Goal: Task Accomplishment & Management: Use online tool/utility

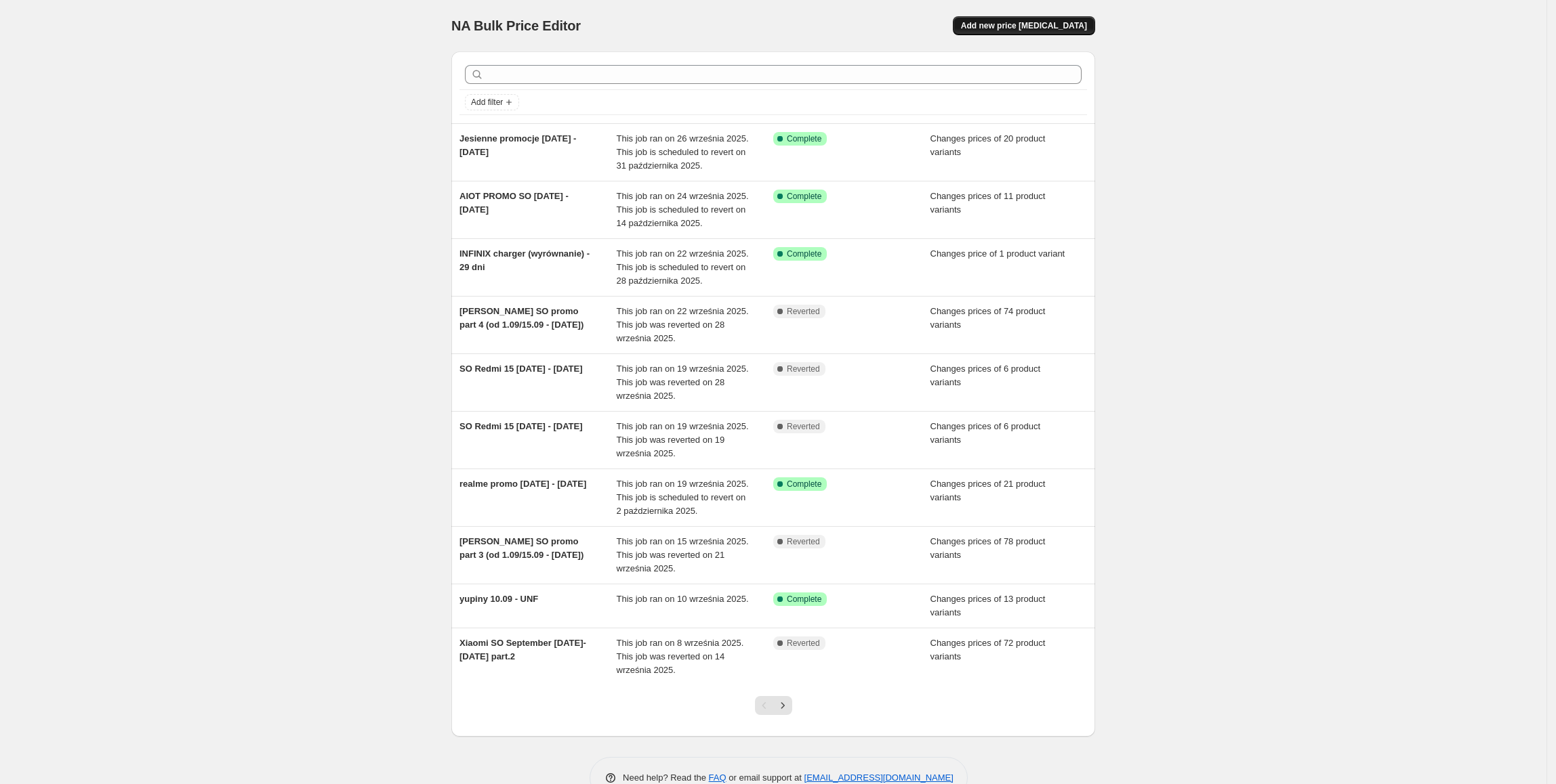
click at [1058, 20] on button "Add new price [MEDICAL_DATA]" at bounding box center [1024, 26] width 142 height 19
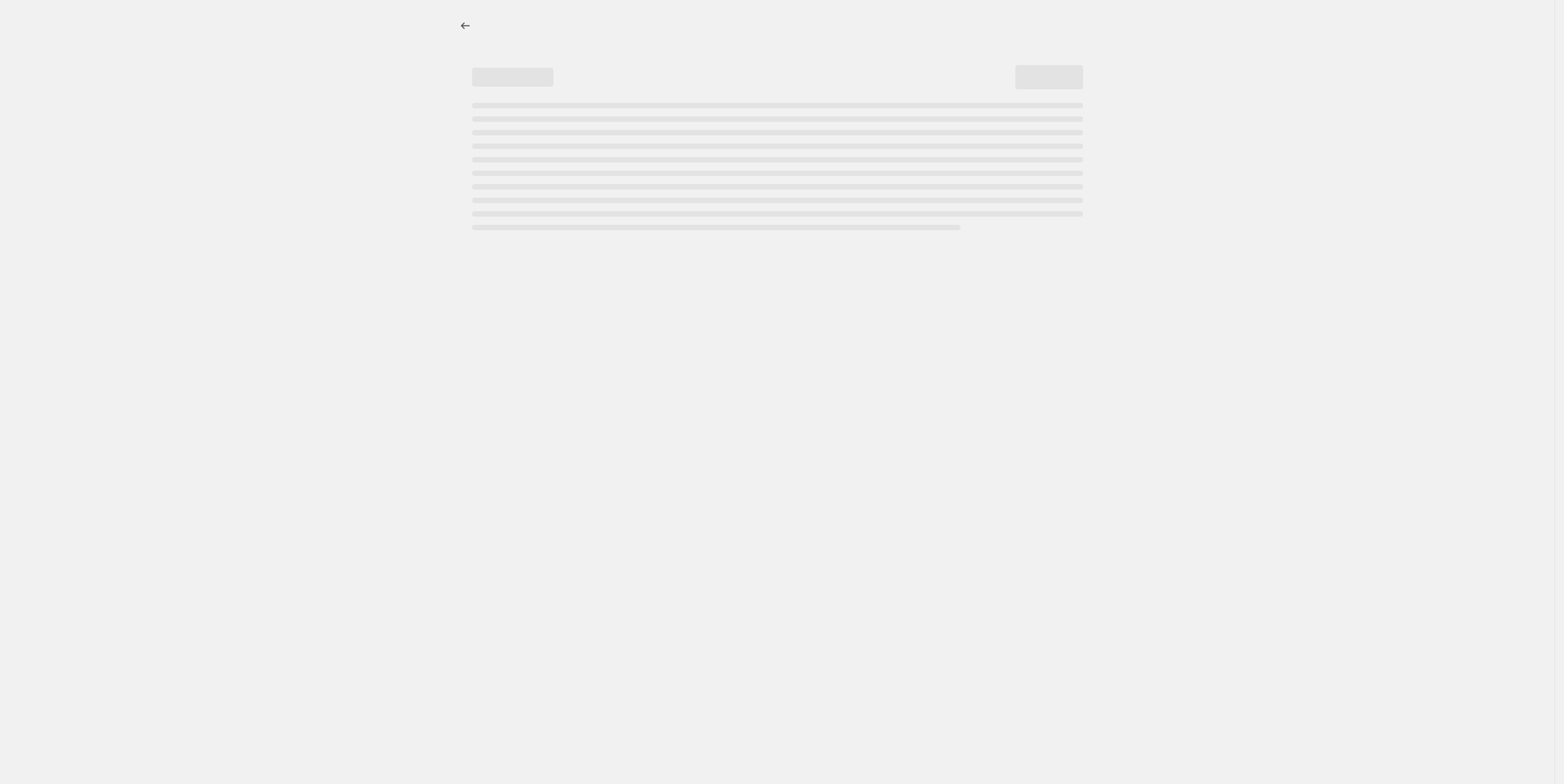
select select "percentage"
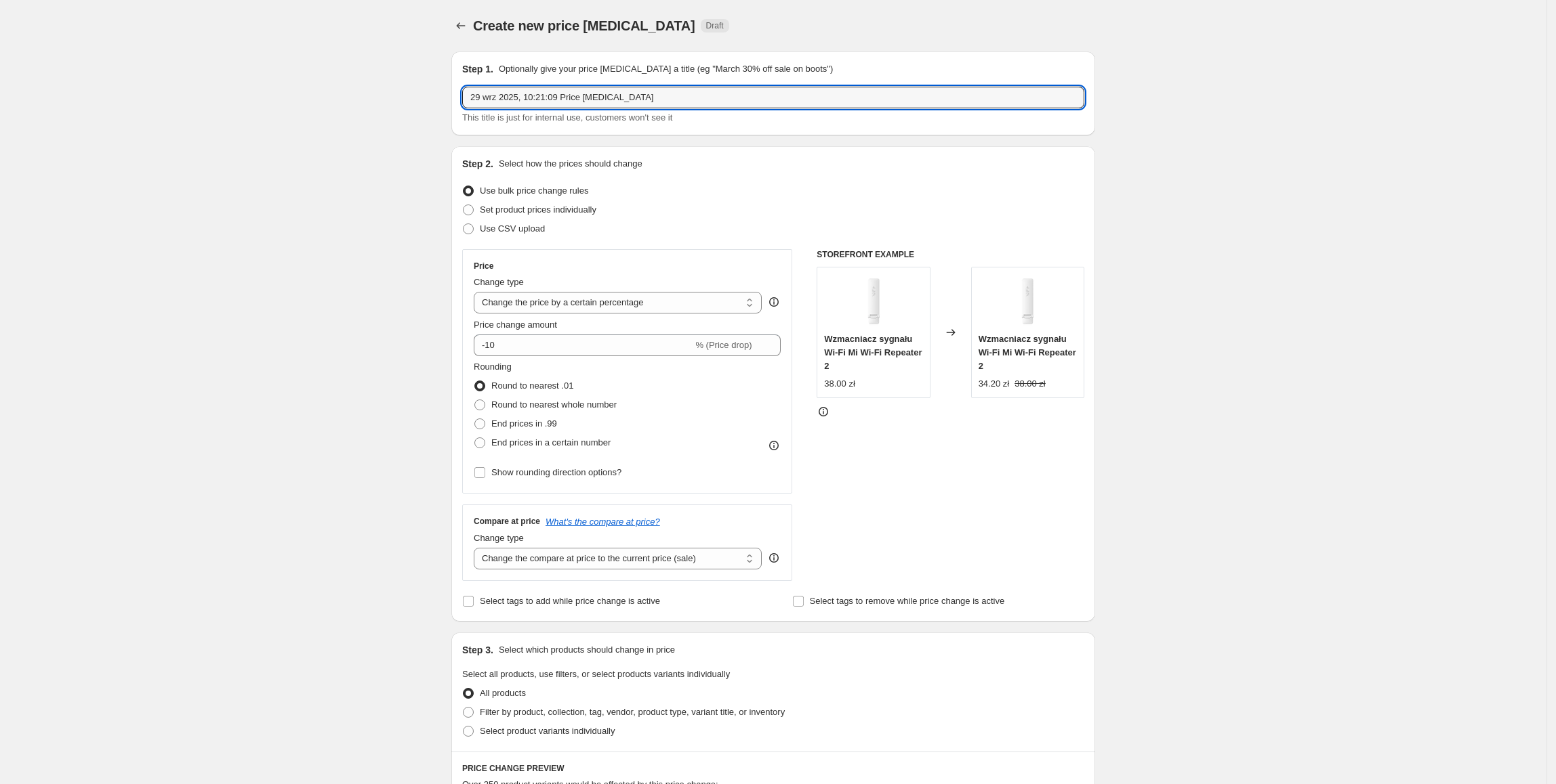
drag, startPoint x: 688, startPoint y: 103, endPoint x: 418, endPoint y: 107, distance: 270.0
click at [418, 107] on div "Create new price change job. This page is ready Create new price change job Dra…" at bounding box center [773, 676] width 1546 height 1354
type input "SO promo 29.09 - 5.10.2025"
click at [548, 207] on span "Set product prices individually" at bounding box center [538, 209] width 117 height 10
click at [463, 205] on input "Set product prices individually" at bounding box center [462, 204] width 1 height 1
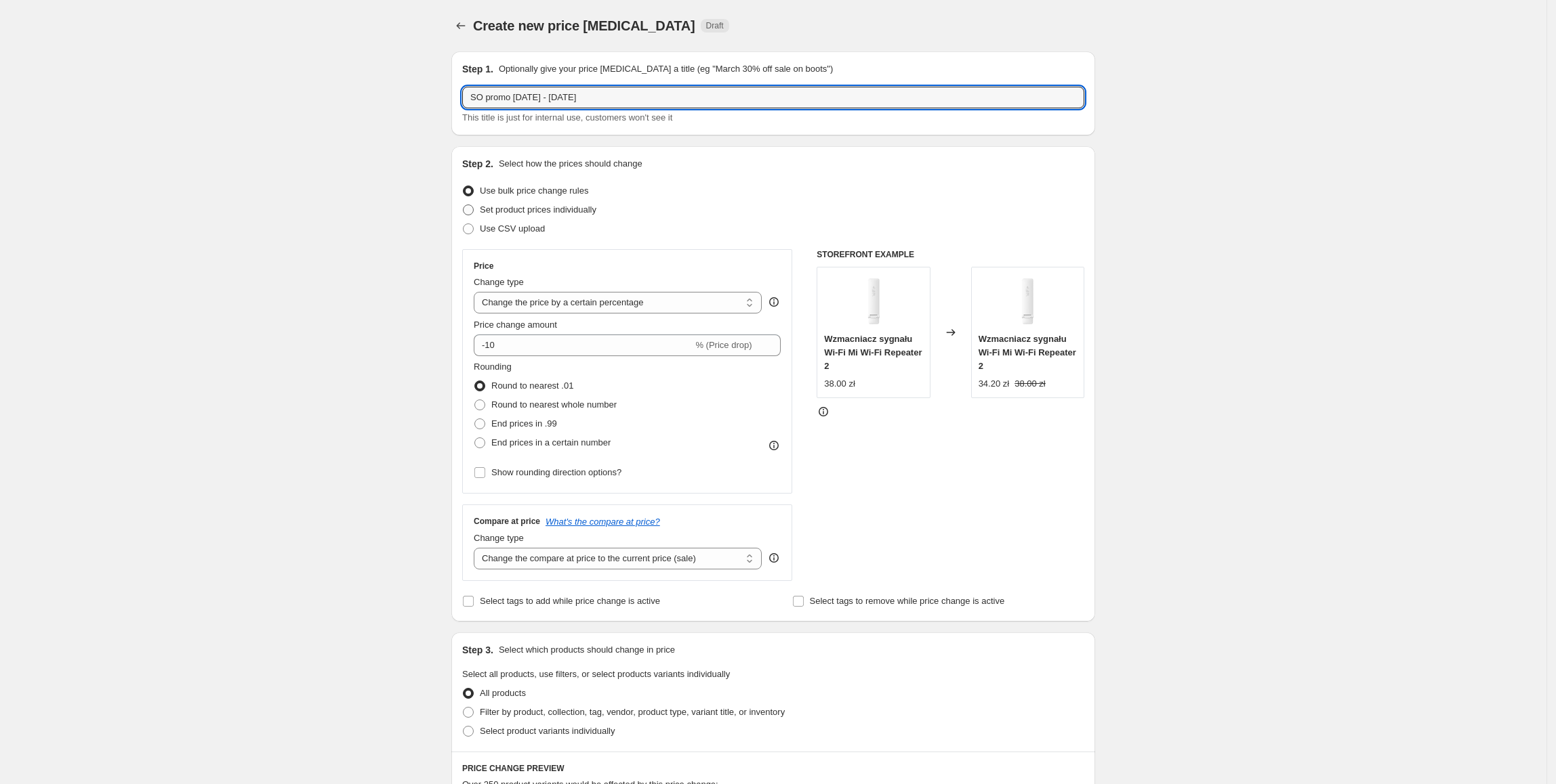
radio input "true"
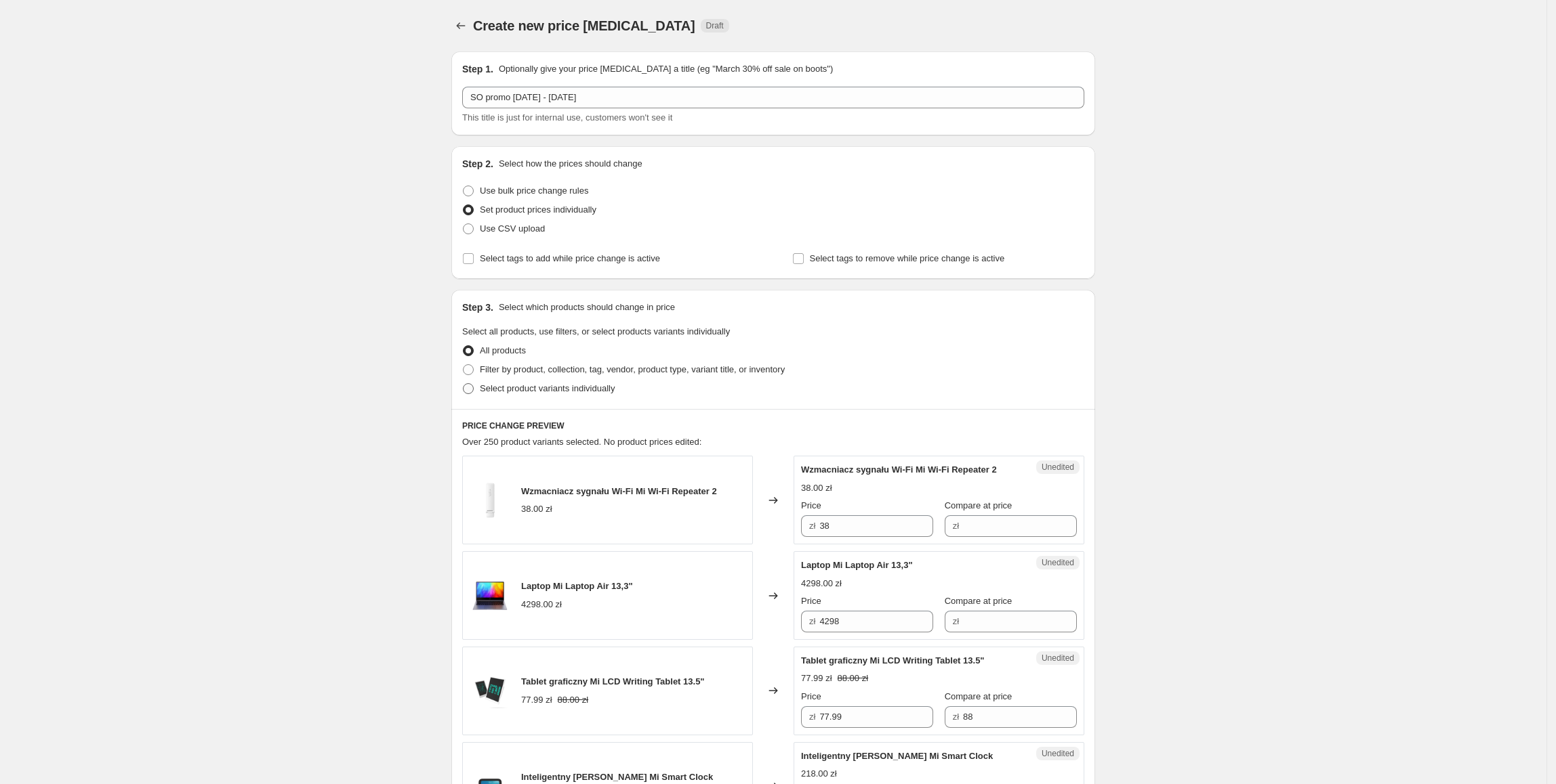
click at [500, 389] on span "Select product variants individually" at bounding box center [547, 389] width 135 height 10
click at [463, 384] on input "Select product variants individually" at bounding box center [462, 384] width 1 height 1
radio input "true"
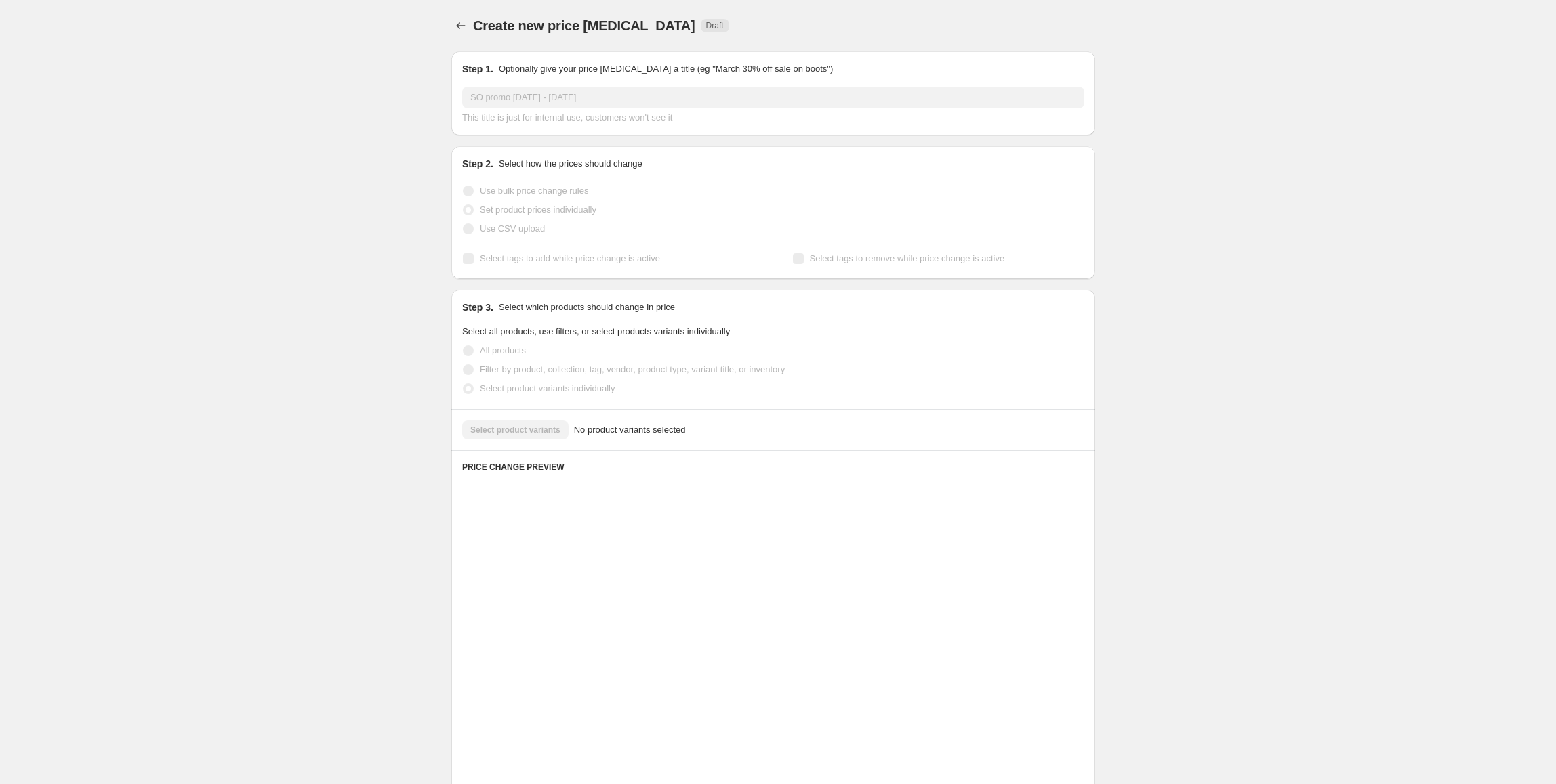
click at [526, 428] on div "Select product variants No product variants selected" at bounding box center [773, 430] width 622 height 19
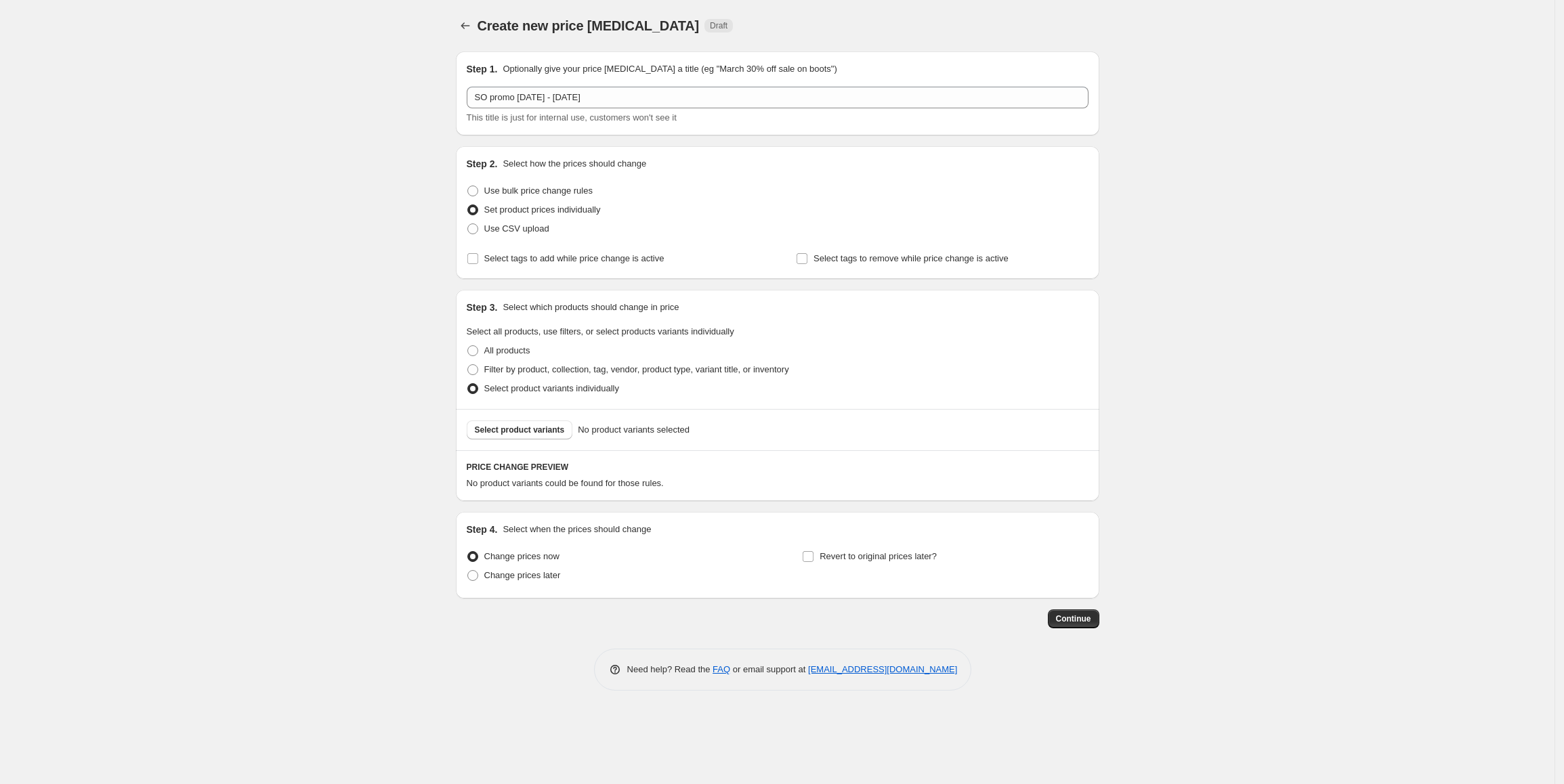
click at [526, 428] on span "Select product variants" at bounding box center [519, 430] width 90 height 11
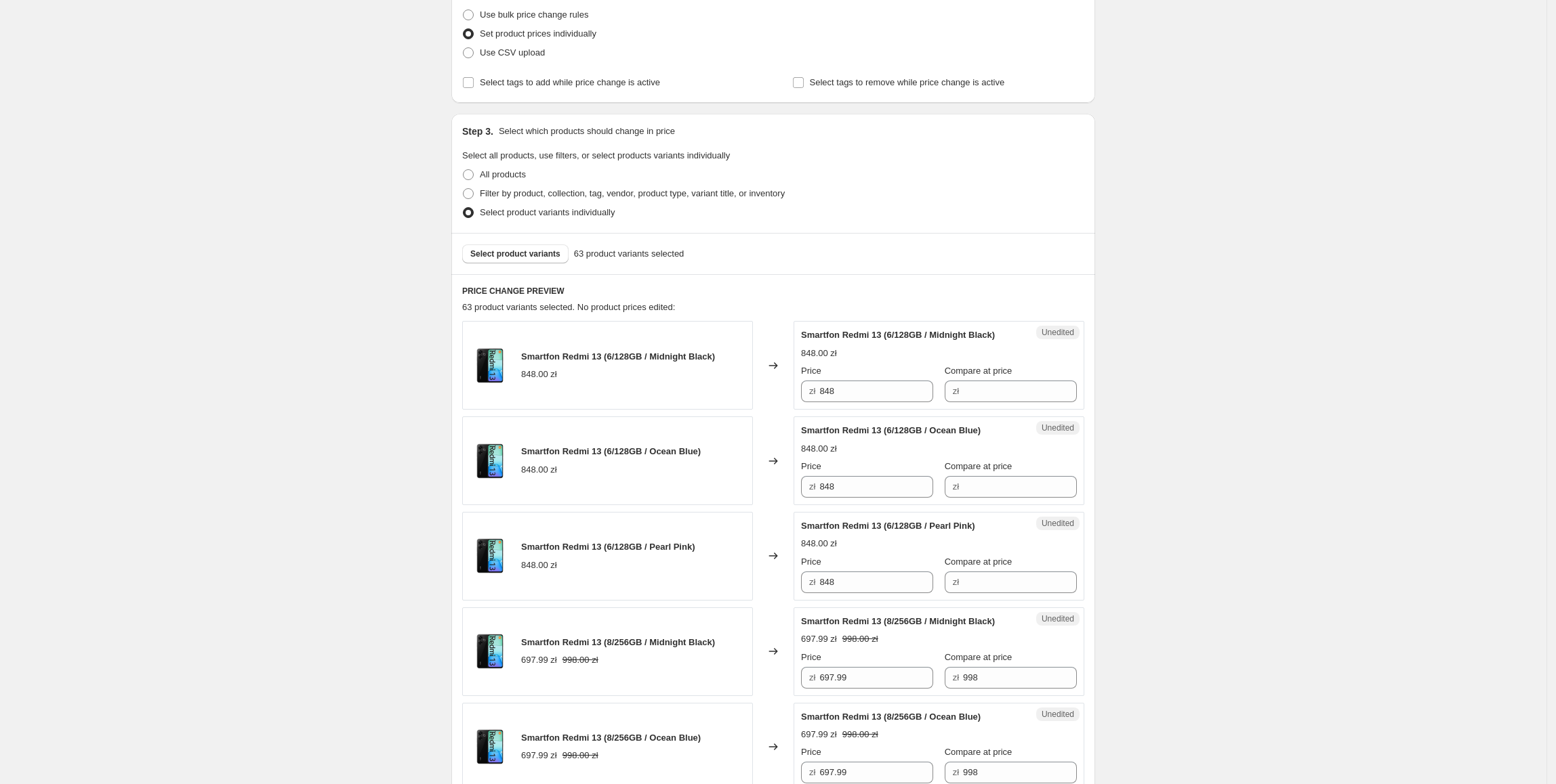
scroll to position [177, 0]
drag, startPoint x: 879, startPoint y: 391, endPoint x: 732, endPoint y: 399, distance: 147.2
click at [732, 399] on div "Smartfon Redmi 13 (6/128GB / Midnight Black) 848.00 zł Changed to Unedited Smar…" at bounding box center [773, 364] width 622 height 88
click at [998, 391] on input "Compare at price" at bounding box center [1020, 390] width 114 height 22
paste input "848"
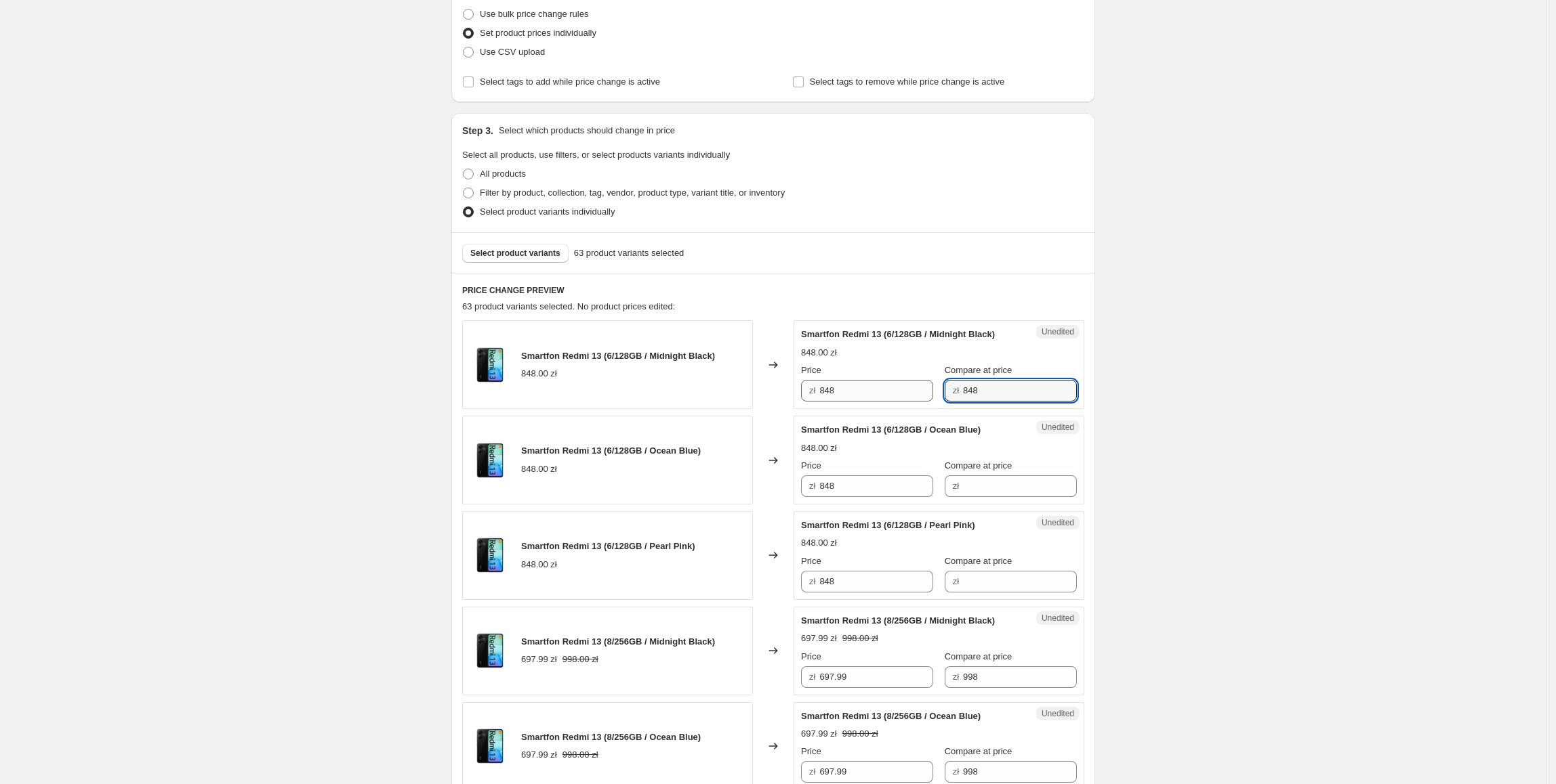
type input "848"
drag, startPoint x: 887, startPoint y: 393, endPoint x: 768, endPoint y: 399, distance: 119.2
click at [773, 399] on div "Smartfon Redmi 13 (6/128GB / Midnight Black) 848.00 zł Changed to Success Edite…" at bounding box center [773, 364] width 622 height 88
type input "447.99"
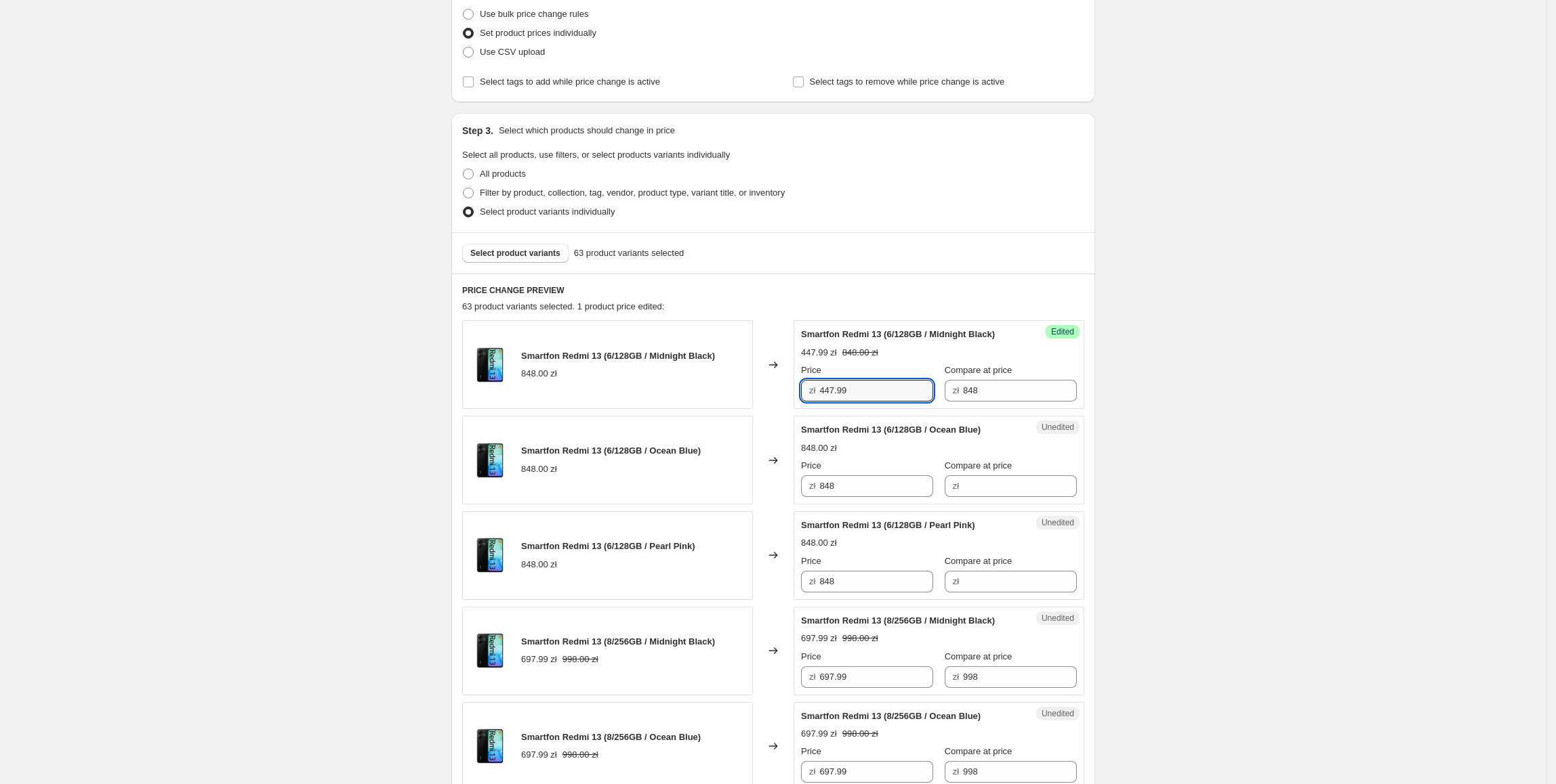
drag, startPoint x: 883, startPoint y: 391, endPoint x: 749, endPoint y: 396, distance: 134.1
click at [749, 396] on div "Smartfon Redmi 13 (6/128GB / Midnight Black) 848.00 zł Changed to Success Edite…" at bounding box center [773, 364] width 622 height 88
paste input "447.99"
drag, startPoint x: 901, startPoint y: 493, endPoint x: 726, endPoint y: 493, distance: 175.0
click at [726, 493] on div "Smartfon Redmi 13 (6/128GB / Ocean Blue) 848.00 zł Changed to Unedited Smartfon…" at bounding box center [773, 460] width 622 height 88
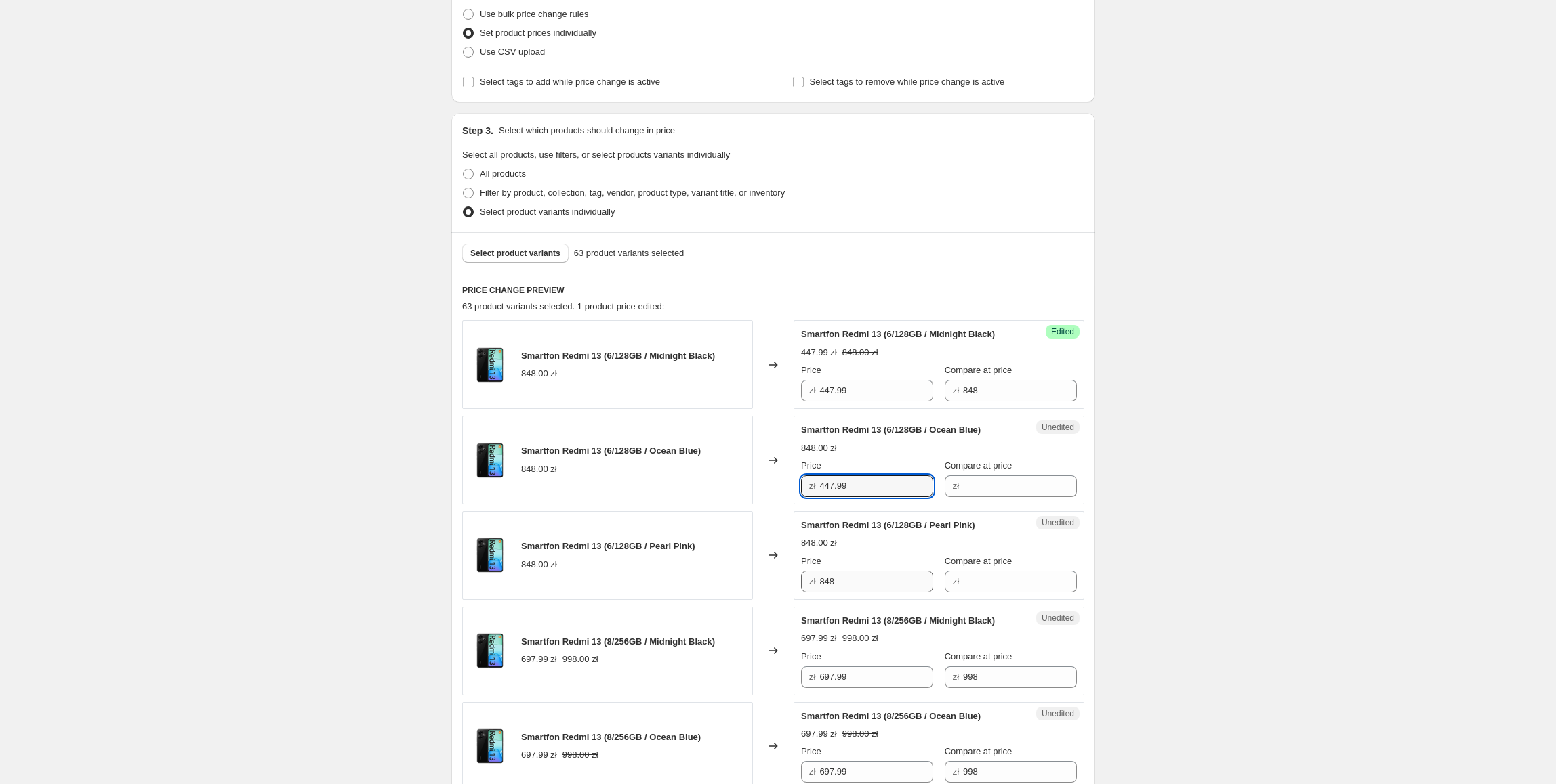
type input "447.99"
paste input "447.99"
drag, startPoint x: 871, startPoint y: 575, endPoint x: 702, endPoint y: 570, distance: 169.1
click at [702, 573] on div "Smartfon Redmi 13 (6/128GB / Pearl Pink) 848.00 zł Changed to Unedited Smartfon…" at bounding box center [773, 555] width 622 height 88
type input "447.99"
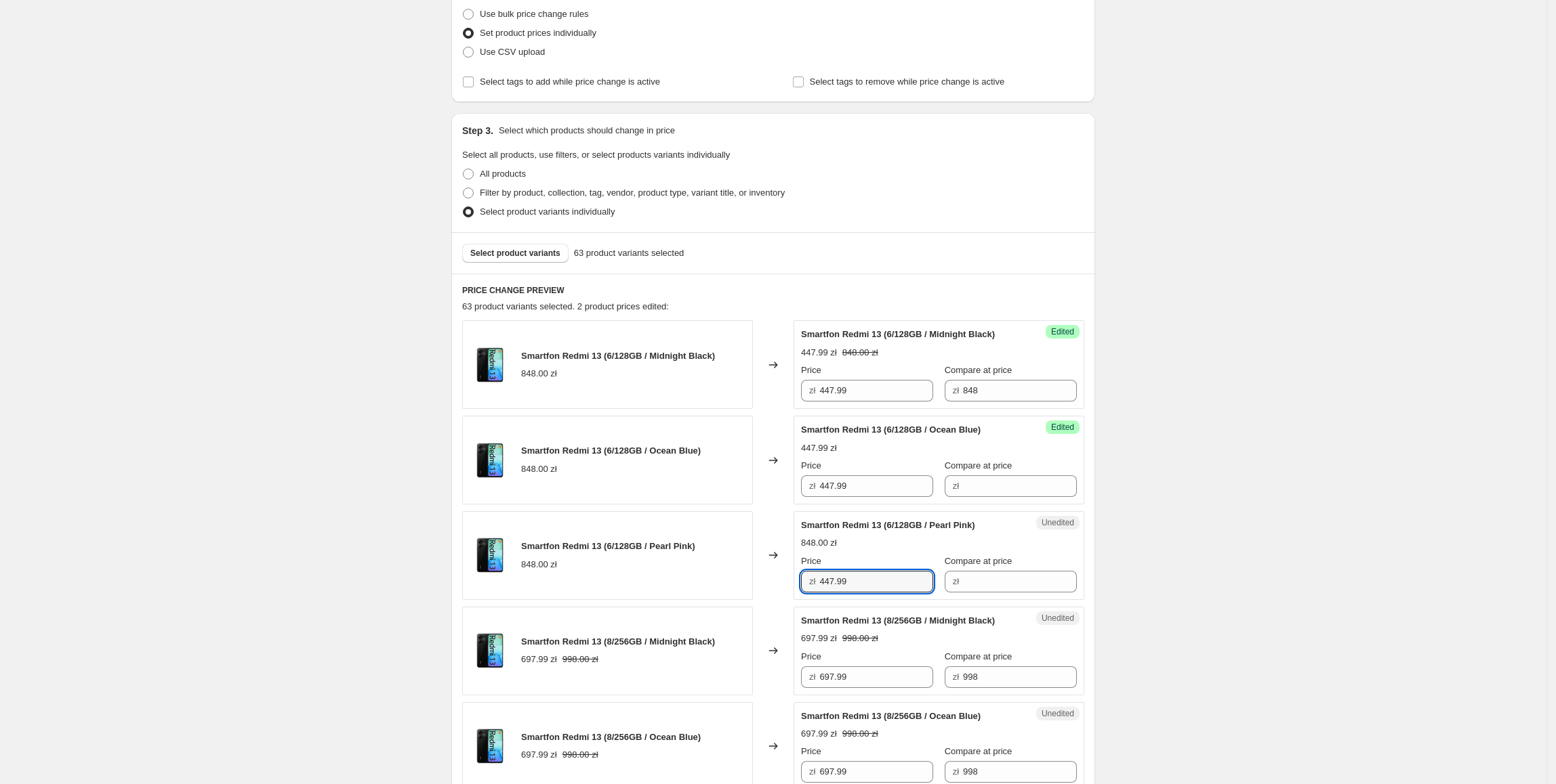
click at [706, 558] on div "Smartfon Redmi 13 (6/128GB / Pearl Pink) 848.00 zł" at bounding box center [607, 555] width 290 height 88
drag, startPoint x: 951, startPoint y: 397, endPoint x: 913, endPoint y: 399, distance: 38.1
click at [913, 397] on div "Price zł 447.99 Compare at price zł 848" at bounding box center [938, 383] width 275 height 38
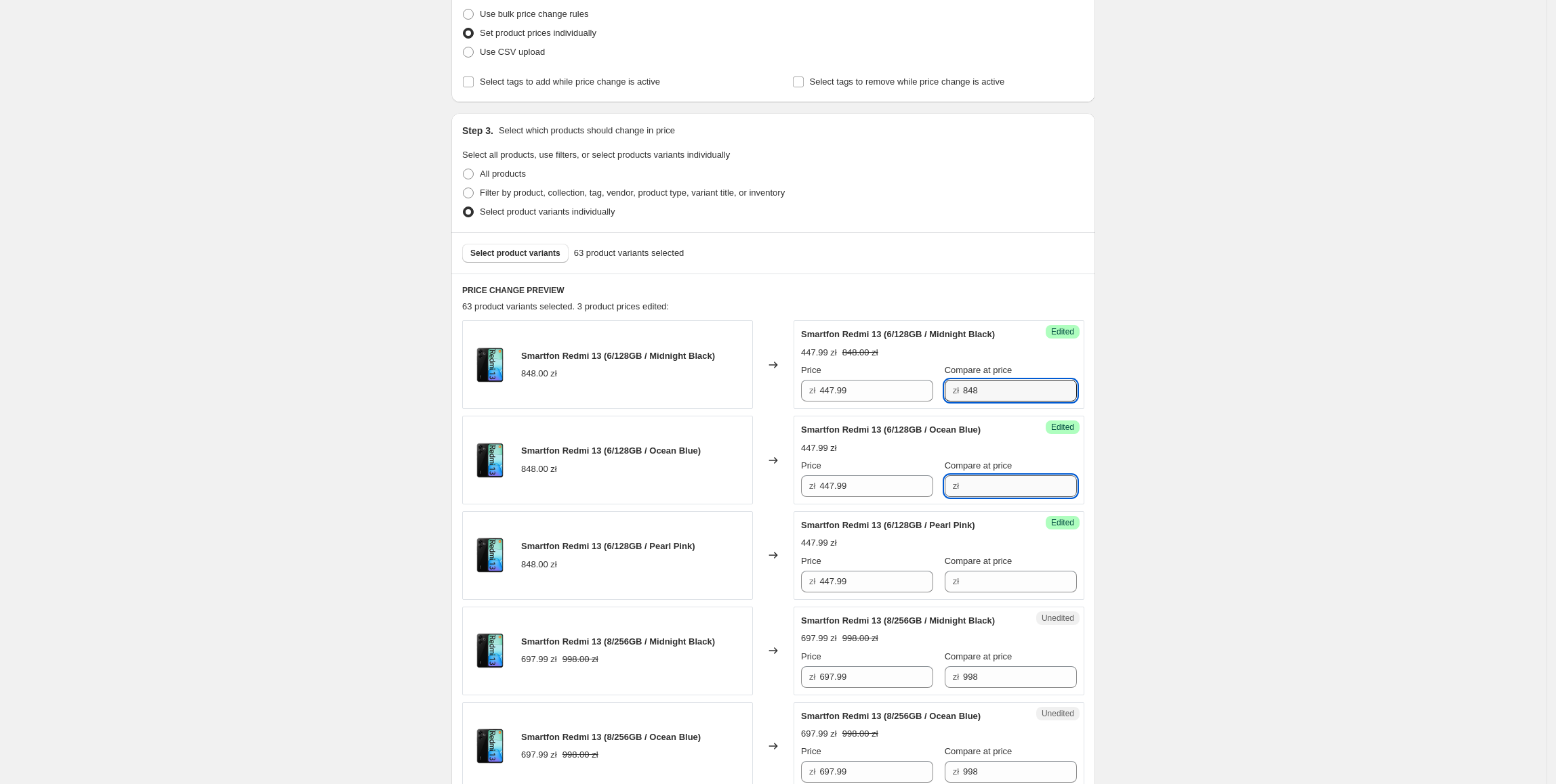
click at [1004, 489] on input "Compare at price" at bounding box center [1020, 486] width 114 height 22
paste input "848"
type input "848"
drag, startPoint x: 966, startPoint y: 563, endPoint x: 974, endPoint y: 570, distance: 10.6
click at [966, 564] on span "Compare at price" at bounding box center [979, 561] width 68 height 10
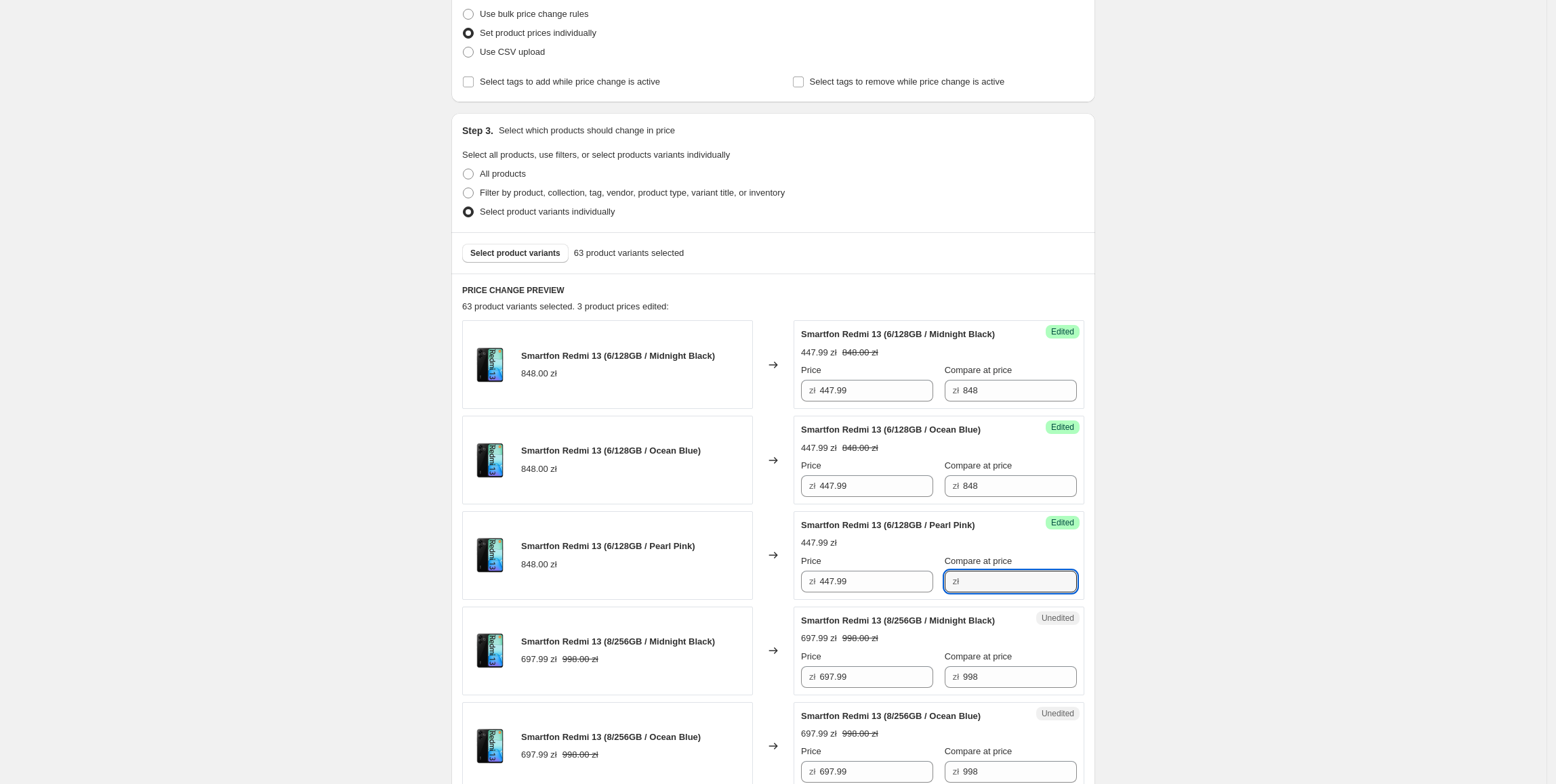
click at [966, 571] on input "Compare at price" at bounding box center [1020, 581] width 114 height 22
paste input "848"
type input "848"
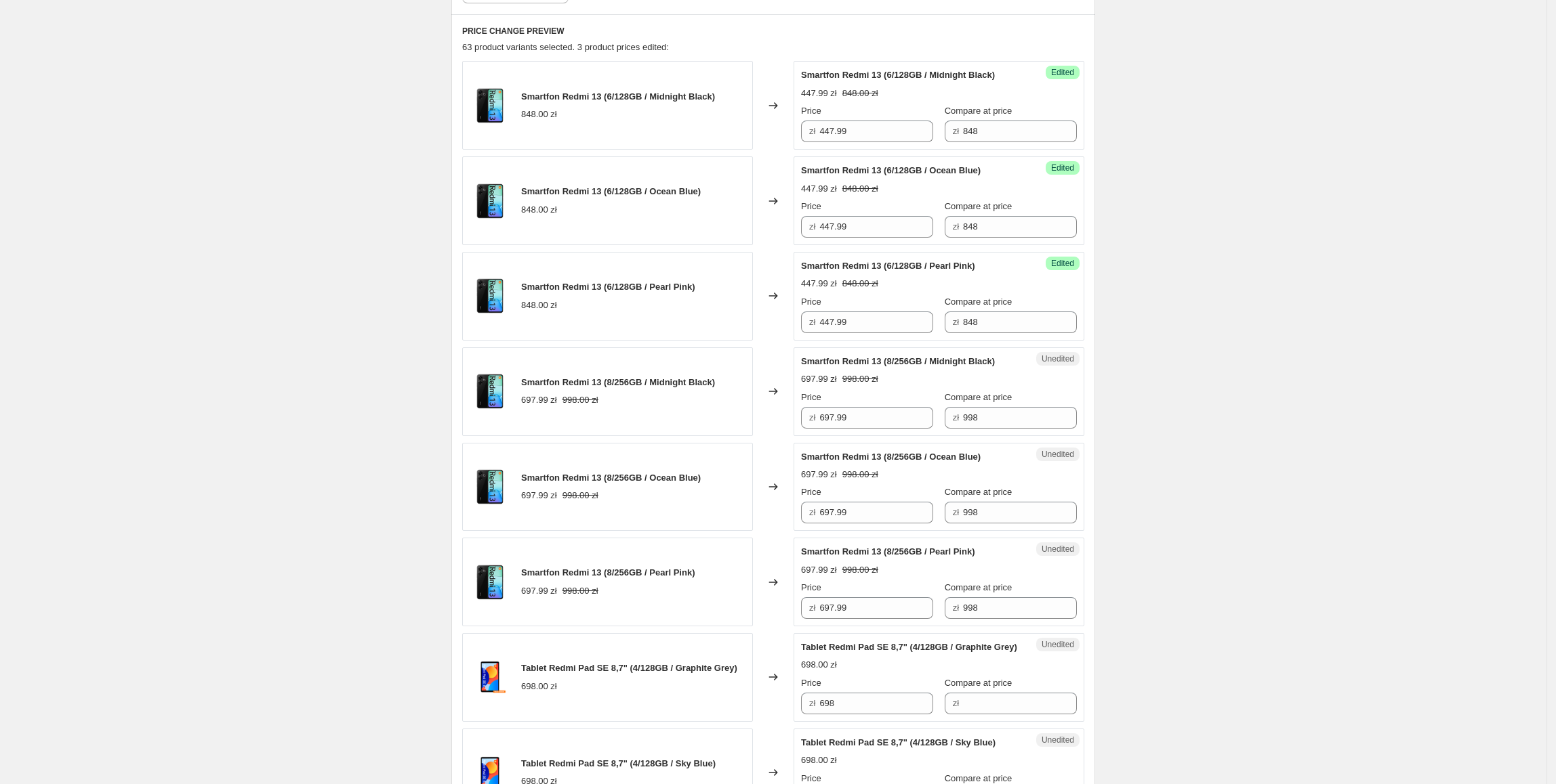
scroll to position [437, 0]
drag, startPoint x: 868, startPoint y: 420, endPoint x: 752, endPoint y: 431, distance: 116.5
click at [752, 431] on div "Smartfon Redmi 13 (8/256GB / Midnight Black) 697.99 zł 998.00 zł Changed to Une…" at bounding box center [773, 390] width 622 height 88
type input "597.99"
drag, startPoint x: 735, startPoint y: 551, endPoint x: 781, endPoint y: 520, distance: 55.5
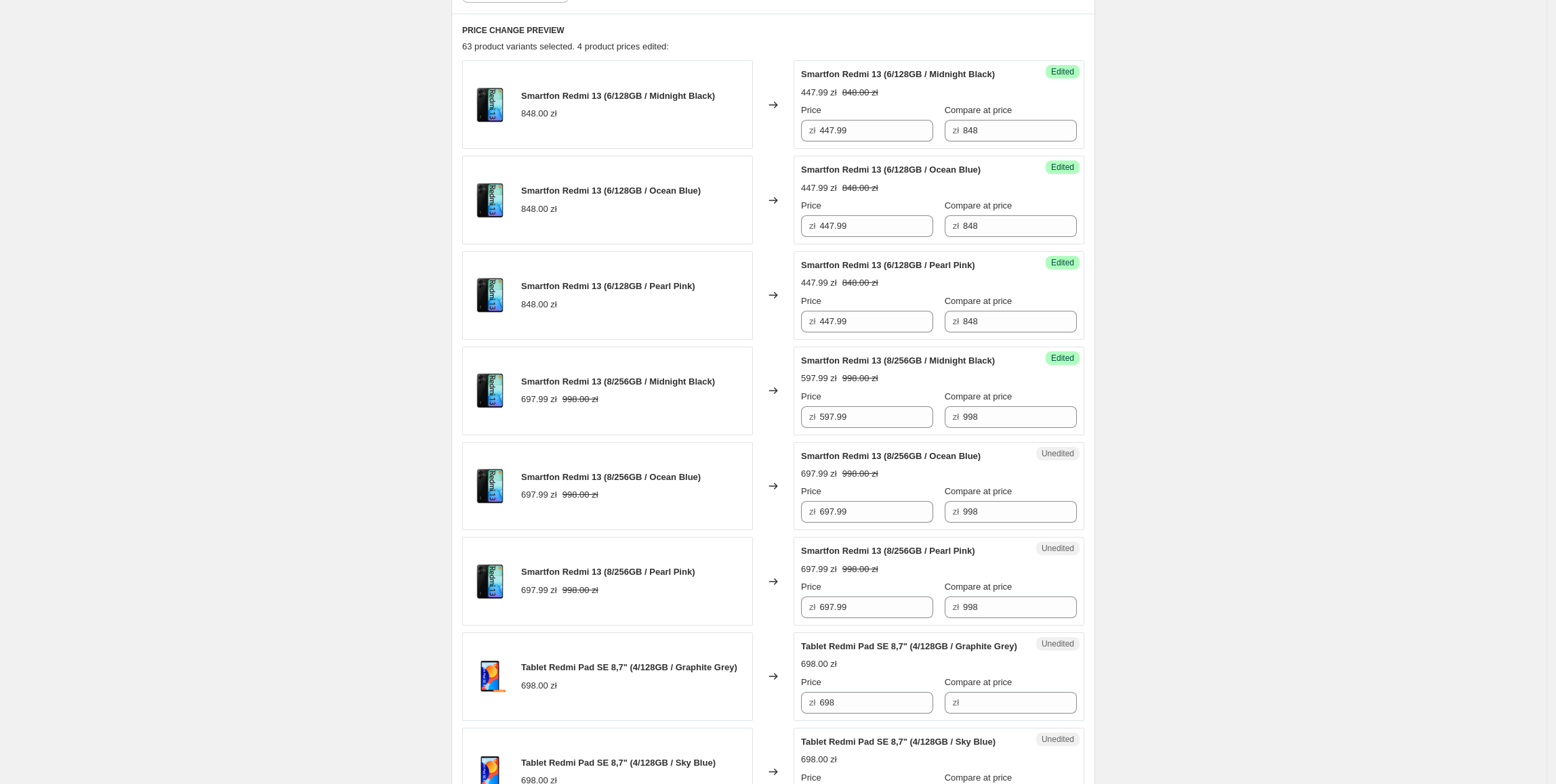
click at [736, 551] on div "Smartfon Redmi 13 (8/256GB / Pearl Pink) 697.99 zł 998.00 zł" at bounding box center [607, 581] width 290 height 88
drag, startPoint x: 867, startPoint y: 423, endPoint x: 881, endPoint y: 512, distance: 90.1
click at [798, 431] on div "Success Edited Smartfon Redmi 13 (8/256GB / Midnight Black) 597.99 zł 998.00 zł…" at bounding box center [938, 390] width 290 height 88
drag, startPoint x: 881, startPoint y: 512, endPoint x: 736, endPoint y: 524, distance: 145.5
click at [736, 524] on div "Smartfon Redmi 13 (8/256GB / Ocean Blue) 697.99 zł 998.00 zł Changed to Unedite…" at bounding box center [773, 486] width 622 height 88
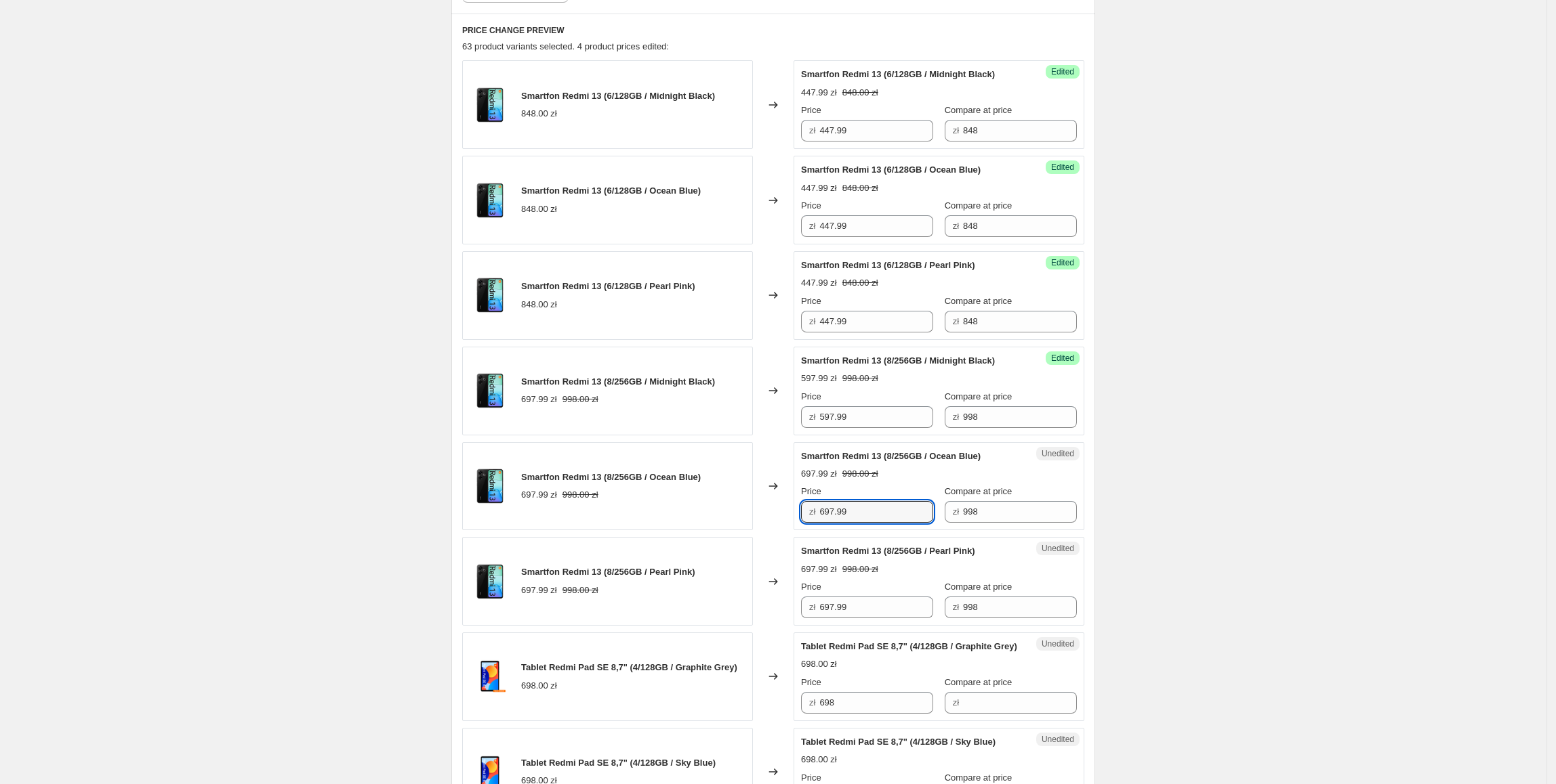
paste input "5"
type input "597.99"
drag, startPoint x: 879, startPoint y: 608, endPoint x: 725, endPoint y: 605, distance: 154.0
click at [726, 605] on div "Smartfon Redmi 13 (8/256GB / Pearl Pink) 697.99 zł 998.00 zł Changed to Unedite…" at bounding box center [773, 581] width 622 height 88
paste input "5"
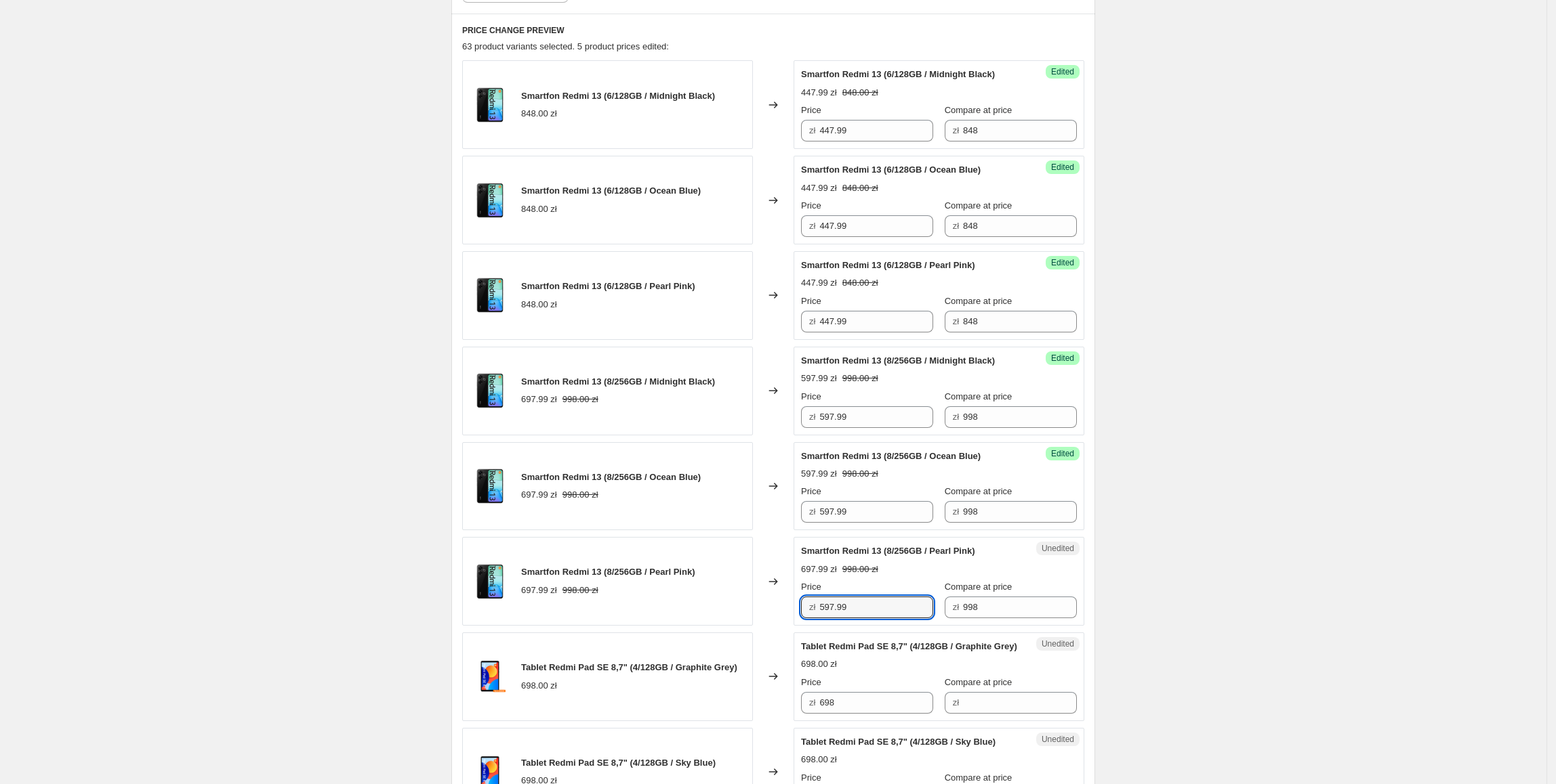
type input "597.99"
click at [703, 571] on div "Smartfon Redmi 13 (8/256GB / Pearl Pink) 697.99 zł 998.00 zł" at bounding box center [607, 581] width 290 height 88
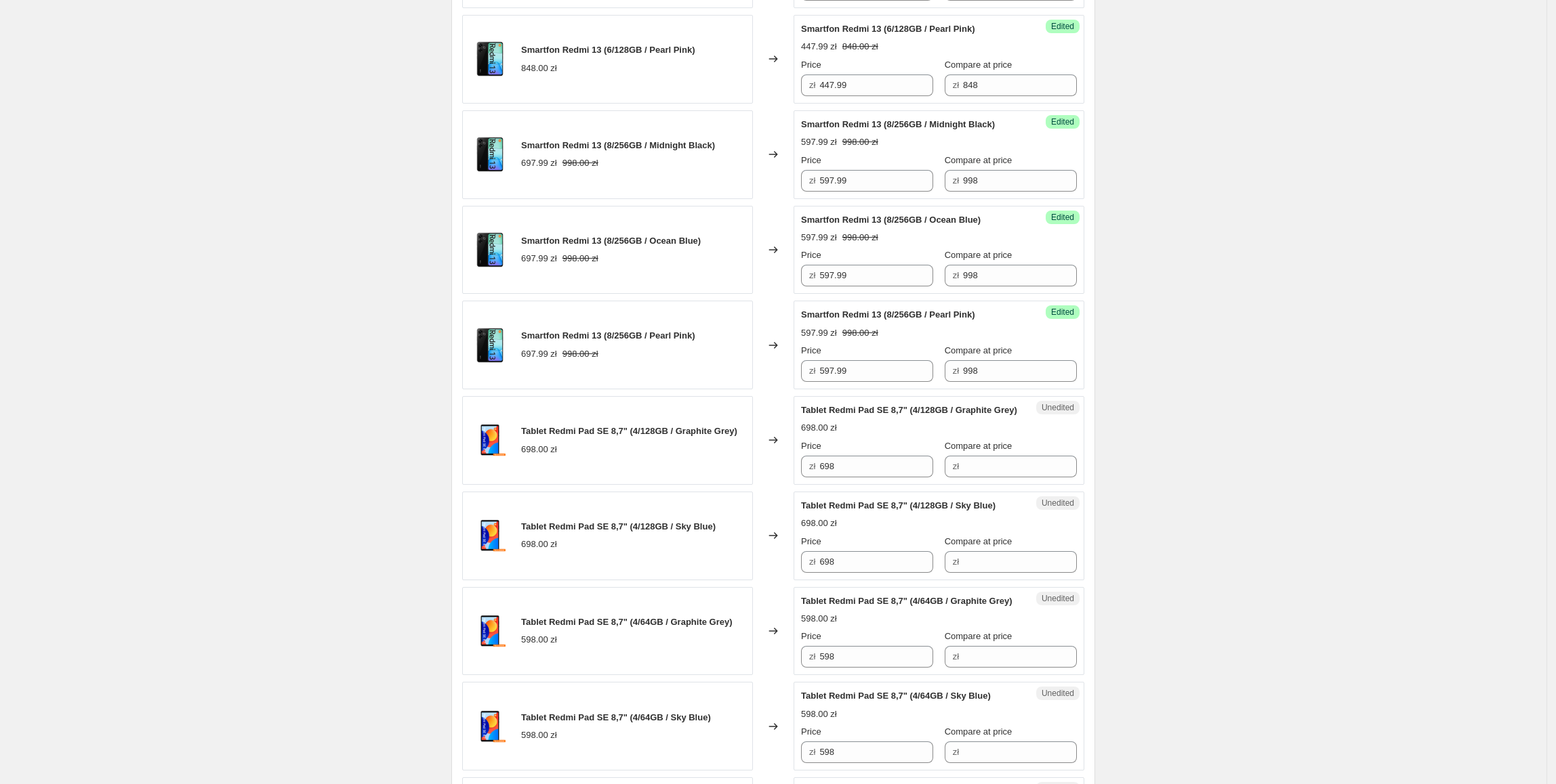
scroll to position [675, 0]
drag, startPoint x: 875, startPoint y: 477, endPoint x: 811, endPoint y: 482, distance: 64.2
click at [811, 476] on div "zł 698" at bounding box center [867, 466] width 132 height 22
drag, startPoint x: 1002, startPoint y: 486, endPoint x: 969, endPoint y: 486, distance: 33.0
click at [1002, 476] on input "Compare at price" at bounding box center [1020, 466] width 114 height 22
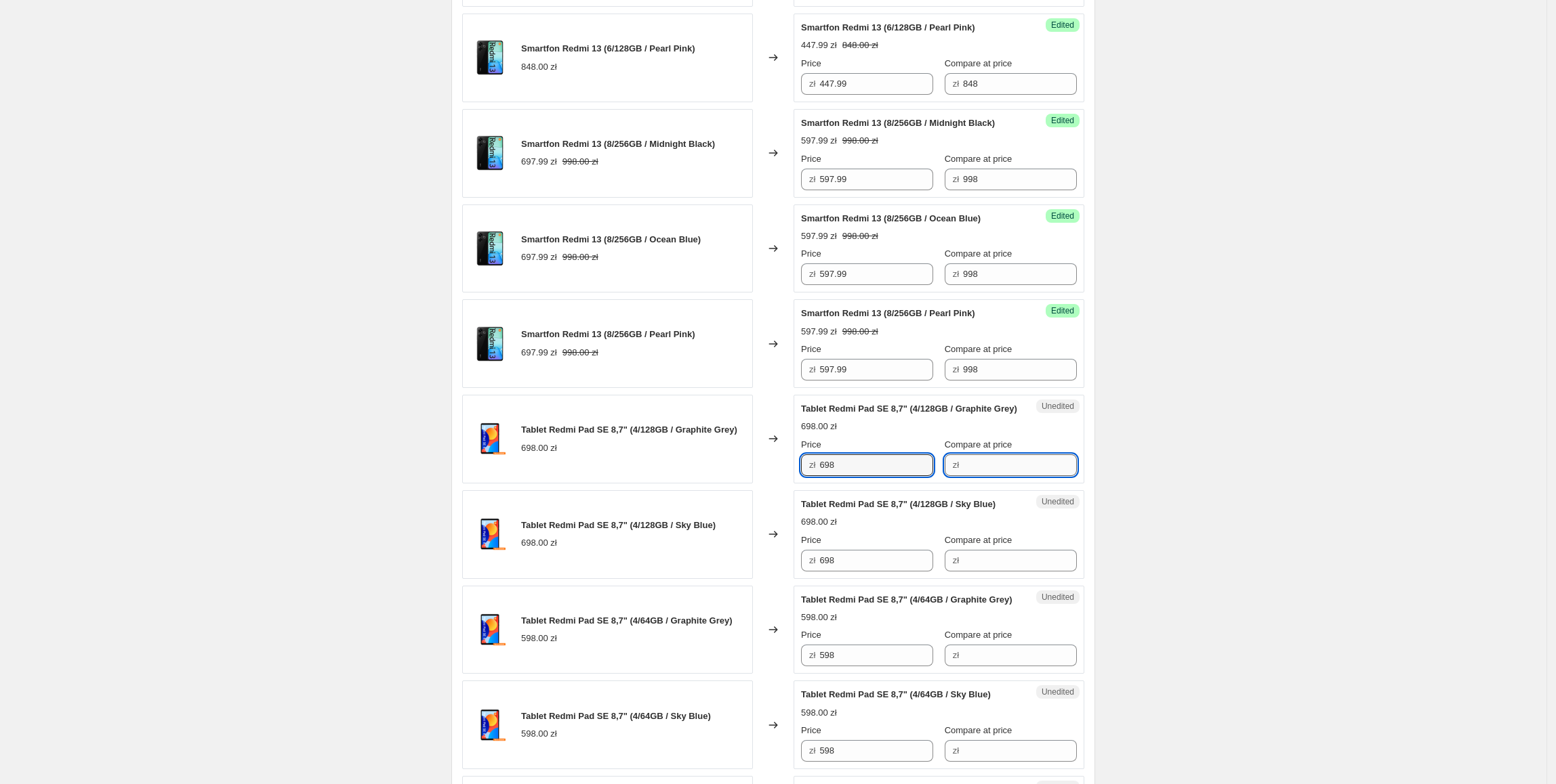
paste input "698"
type input "698"
drag, startPoint x: 895, startPoint y: 480, endPoint x: 801, endPoint y: 478, distance: 94.0
click at [801, 478] on div "Success Edited Tablet Redmi Pad SE 8,7" (4/128GB / Graphite Grey) 698.00 zł Pri…" at bounding box center [938, 439] width 290 height 88
type input "597.99"
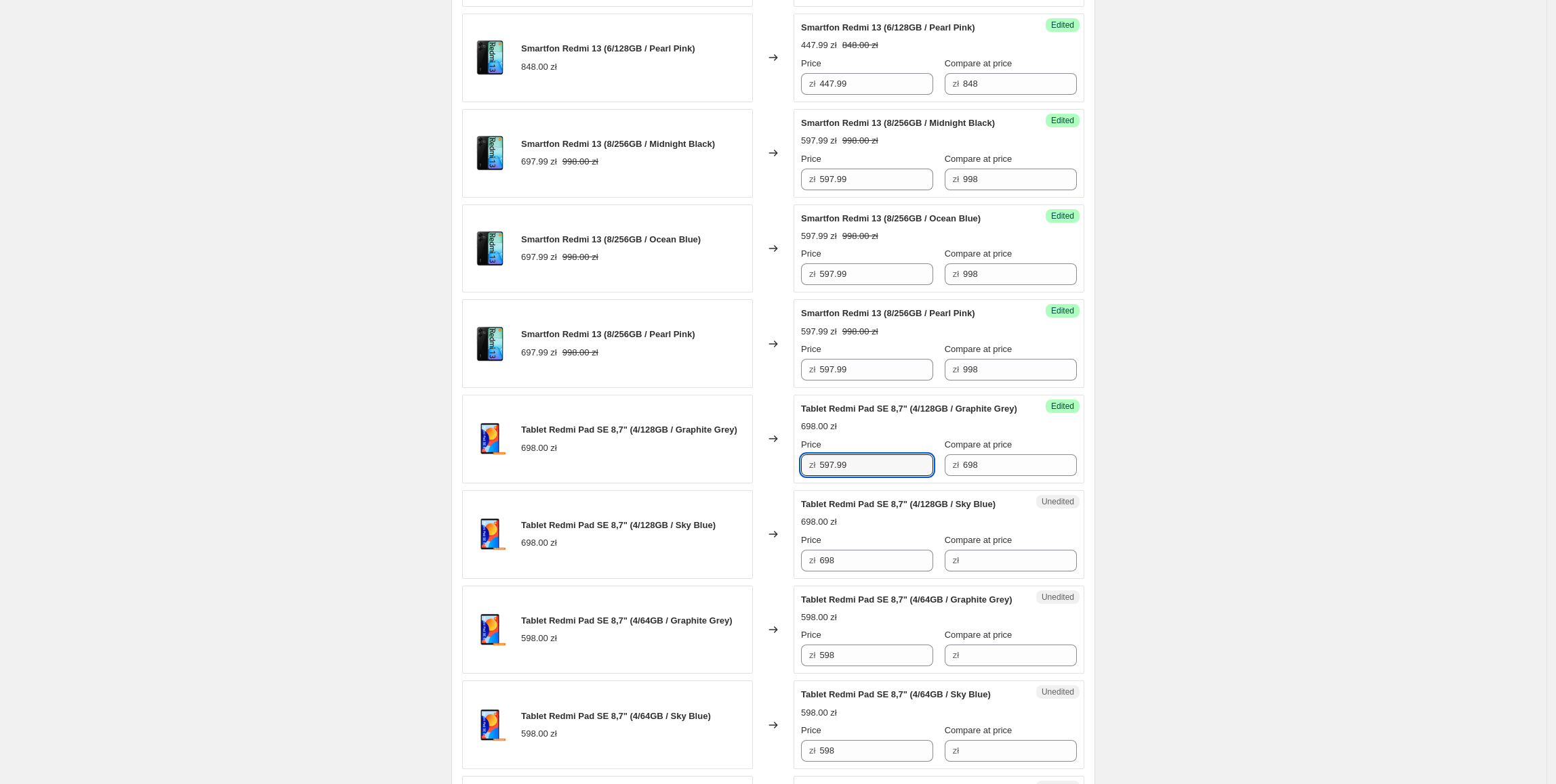
click at [1182, 369] on div "Create new price change job. This page is ready Create new price change job Dra…" at bounding box center [773, 649] width 1546 height 2649
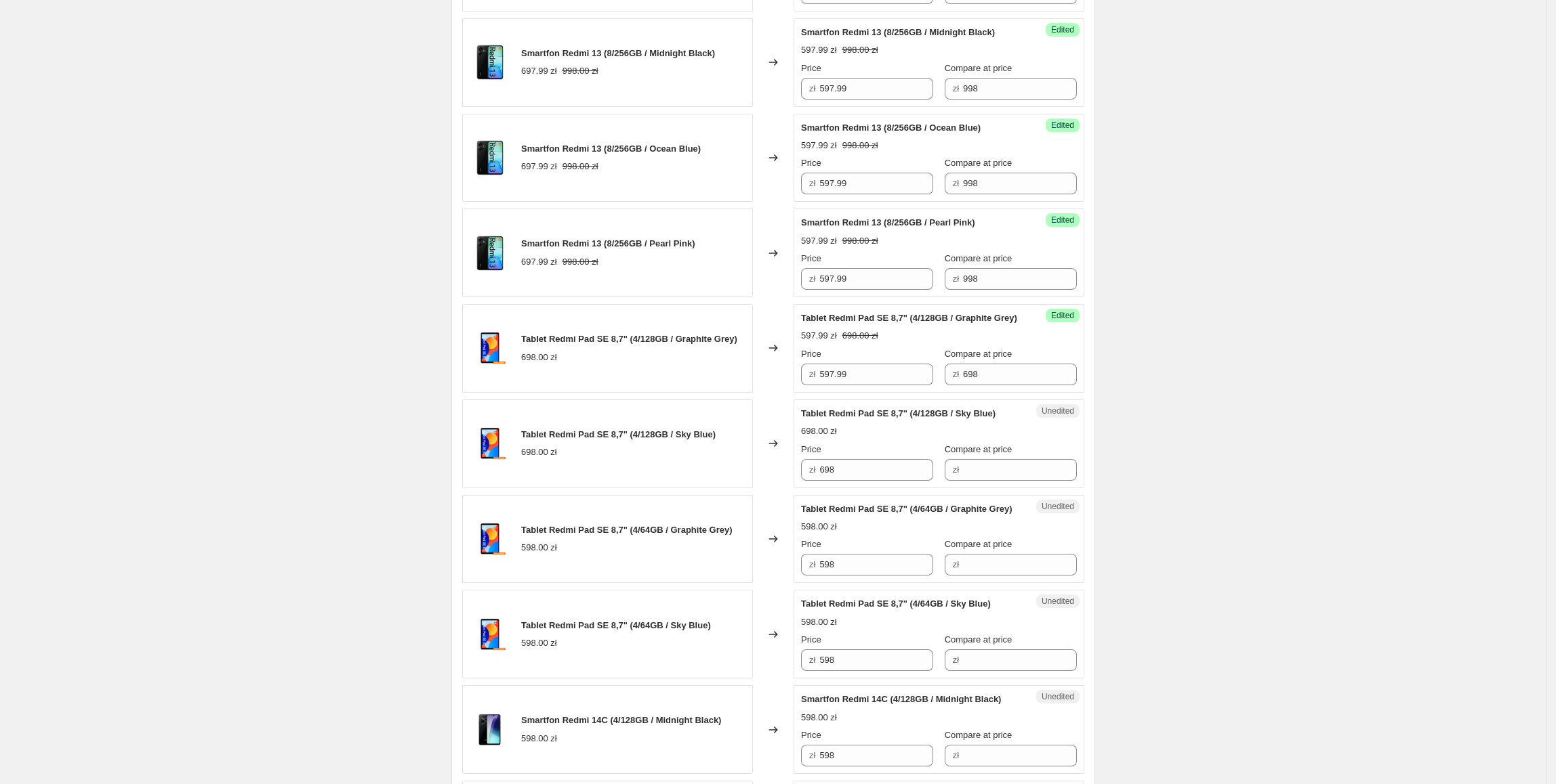
scroll to position [767, 0]
drag, startPoint x: 884, startPoint y: 394, endPoint x: 758, endPoint y: 395, distance: 126.0
click at [756, 391] on div "Tablet Redmi Pad SE 8,7" (4/128GB / Graphite Grey) 698.00 zł Changed to Success…" at bounding box center [773, 347] width 622 height 88
paste input "597.99"
drag, startPoint x: 888, startPoint y: 492, endPoint x: 732, endPoint y: 491, distance: 156.0
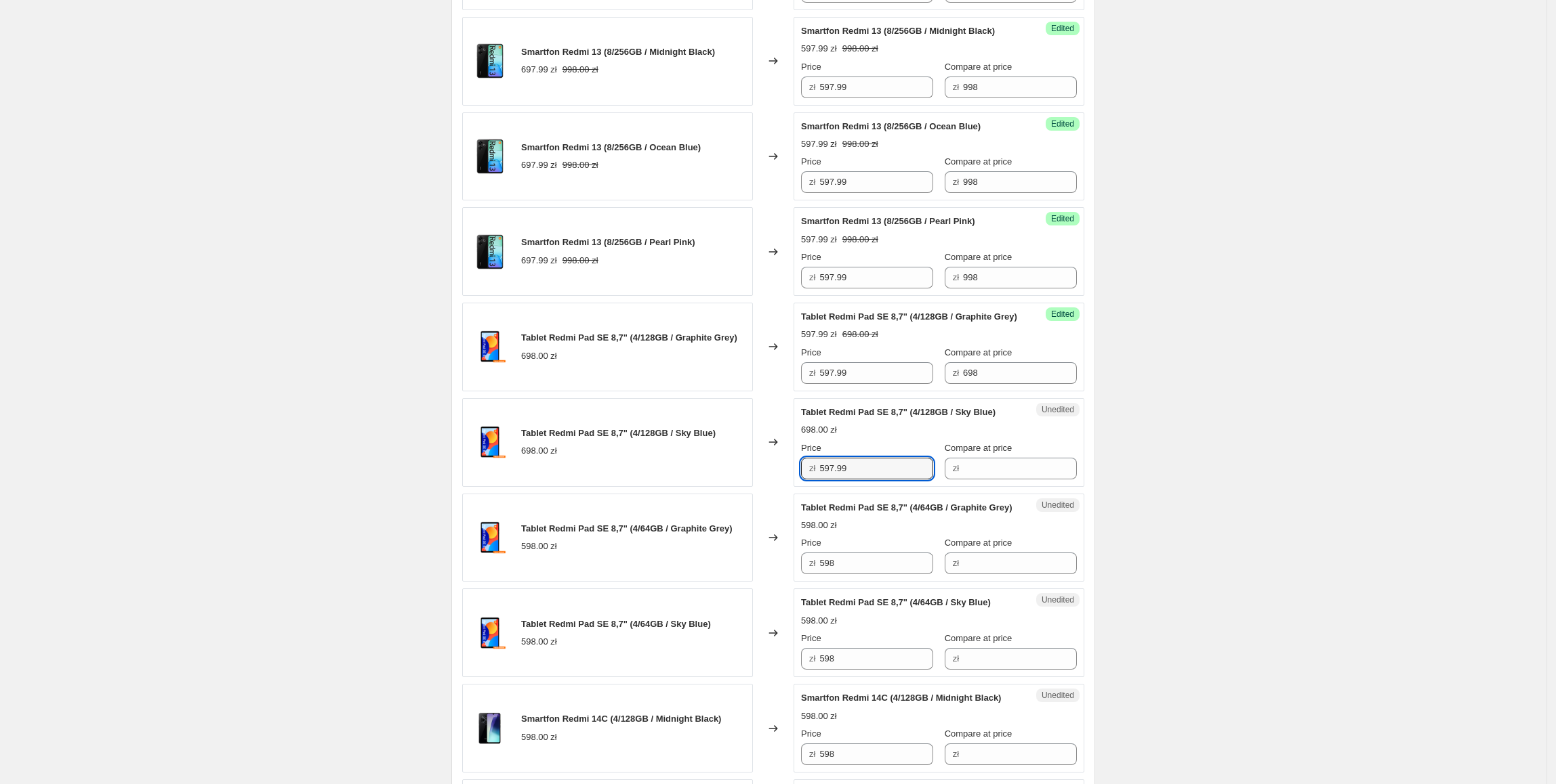
click at [732, 487] on div "Tablet Redmi Pad SE 8,7" (4/128GB / Sky Blue) 698.00 zł Changed to Unedited Tab…" at bounding box center [773, 442] width 622 height 88
type input "597.99"
click at [732, 487] on div "Tablet Redmi Pad SE 8,7" (4/128GB / Sky Blue) 698.00 zł" at bounding box center [607, 442] width 290 height 88
drag, startPoint x: 1023, startPoint y: 376, endPoint x: 892, endPoint y: 380, distance: 131.1
click at [892, 380] on div "Price zł 597.99 Compare at price zł 698" at bounding box center [938, 366] width 275 height 38
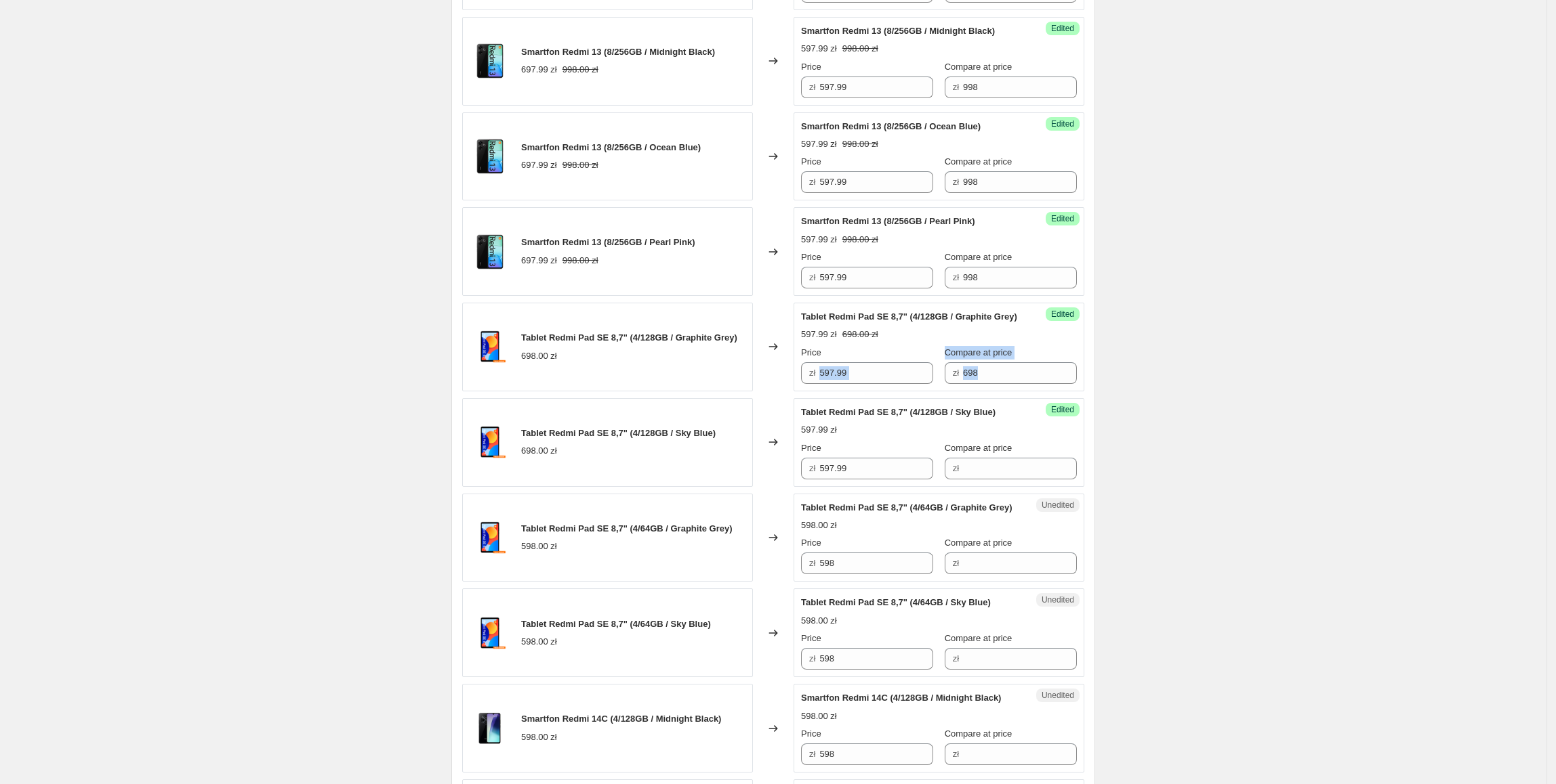
click at [984, 391] on div "Success Edited Tablet Redmi Pad SE 8,7" (4/128GB / Graphite Grey) 597.99 zł 698…" at bounding box center [938, 347] width 290 height 88
drag, startPoint x: 989, startPoint y: 393, endPoint x: 930, endPoint y: 431, distance: 70.2
click at [886, 384] on div "Price zł 597.99 Compare at price zł 698" at bounding box center [938, 366] width 275 height 38
click at [998, 480] on input "Compare at price" at bounding box center [1020, 469] width 114 height 22
paste input "698"
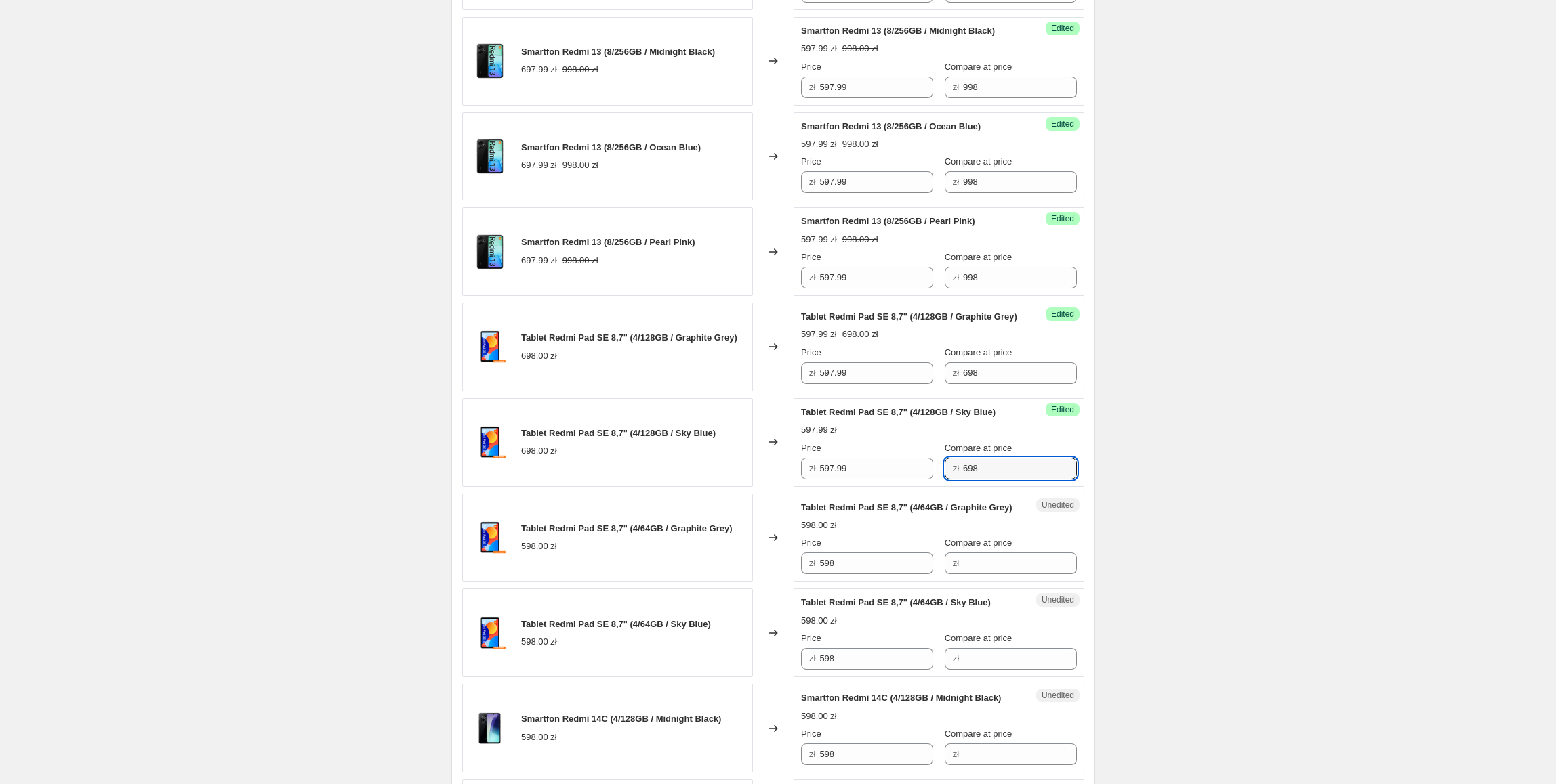
type input "698"
click at [1155, 457] on div "Create new price change job. This page is ready Create new price change job Dra…" at bounding box center [773, 557] width 1546 height 2649
drag, startPoint x: 855, startPoint y: 595, endPoint x: 786, endPoint y: 601, distance: 69.3
click at [786, 582] on div "Tablet Redmi Pad SE 8,7" (4/64GB / Graphite Grey) 598.00 zł Changed to Unedited…" at bounding box center [773, 538] width 622 height 88
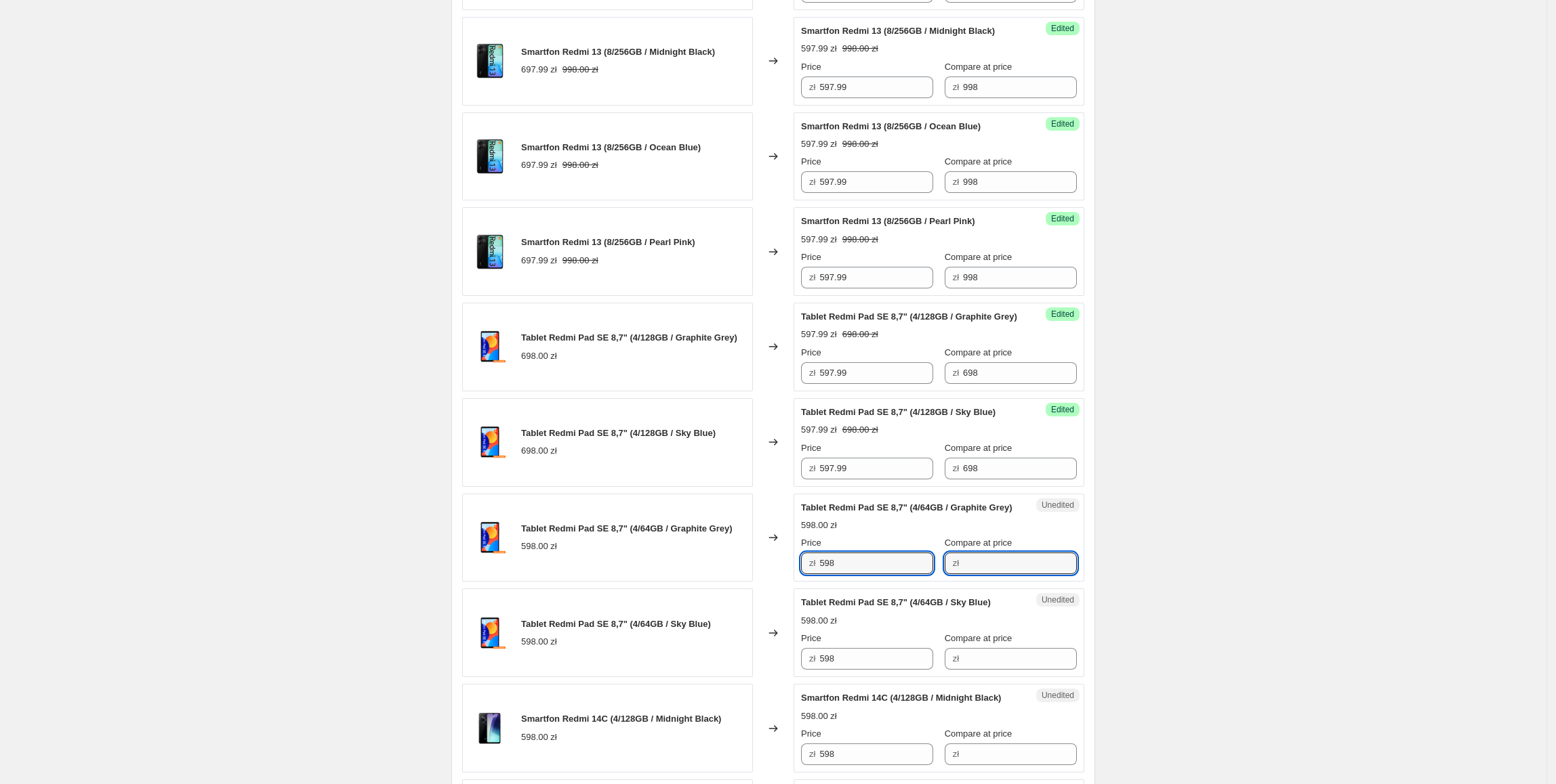
drag, startPoint x: 989, startPoint y: 594, endPoint x: 953, endPoint y: 599, distance: 36.3
click at [989, 575] on input "Compare at price" at bounding box center [1020, 563] width 114 height 22
paste input "598"
type input "598"
drag, startPoint x: 881, startPoint y: 597, endPoint x: 800, endPoint y: 597, distance: 81.0
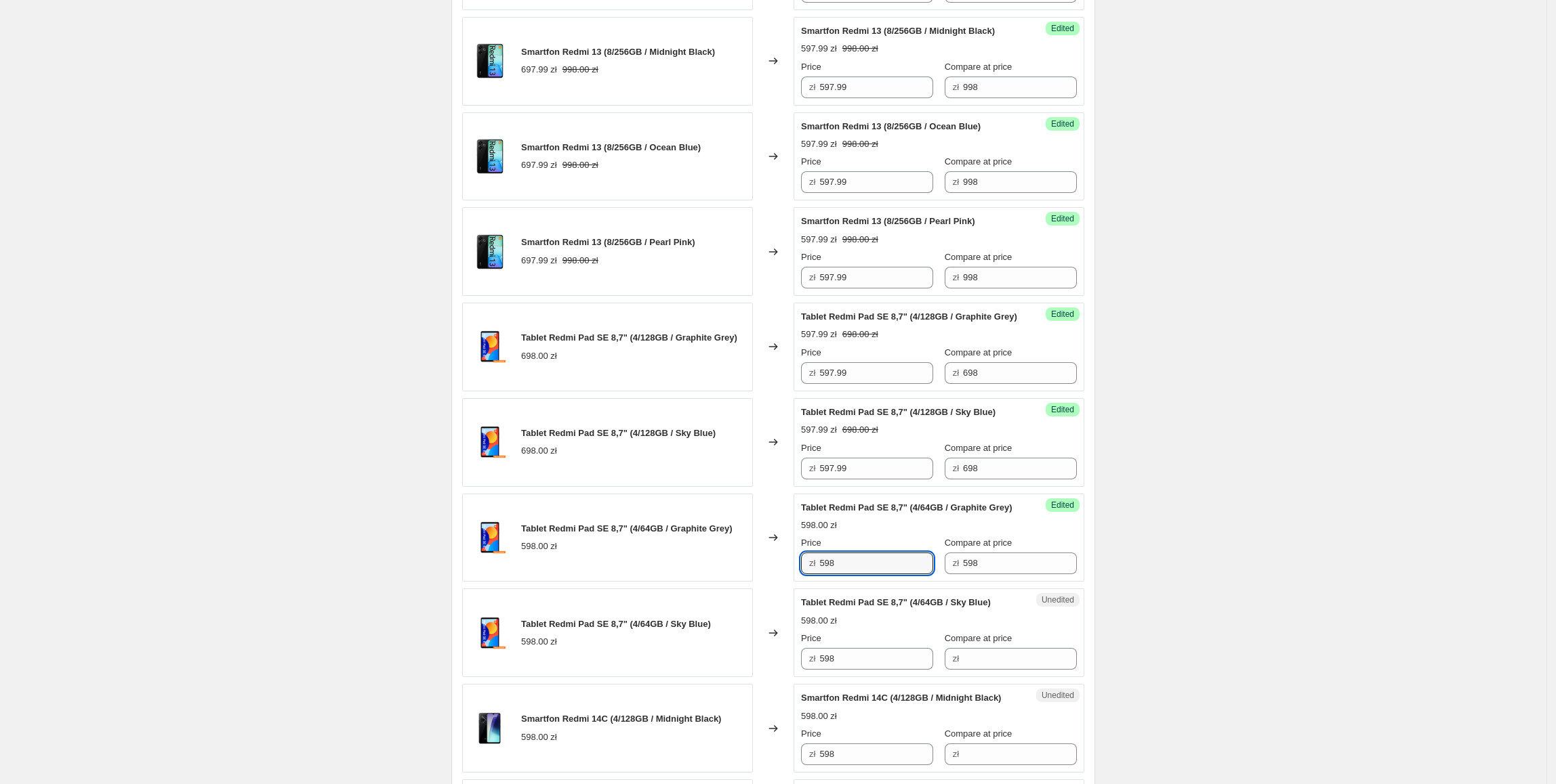
click at [800, 582] on div "Success Edited Tablet Redmi Pad SE 8,7" (4/64GB / Graphite Grey) 598.00 zł Pric…" at bounding box center [938, 538] width 290 height 88
type input "497.99"
click at [1166, 518] on div "Create new price change job. This page is ready Create new price change job Dra…" at bounding box center [773, 557] width 1546 height 2649
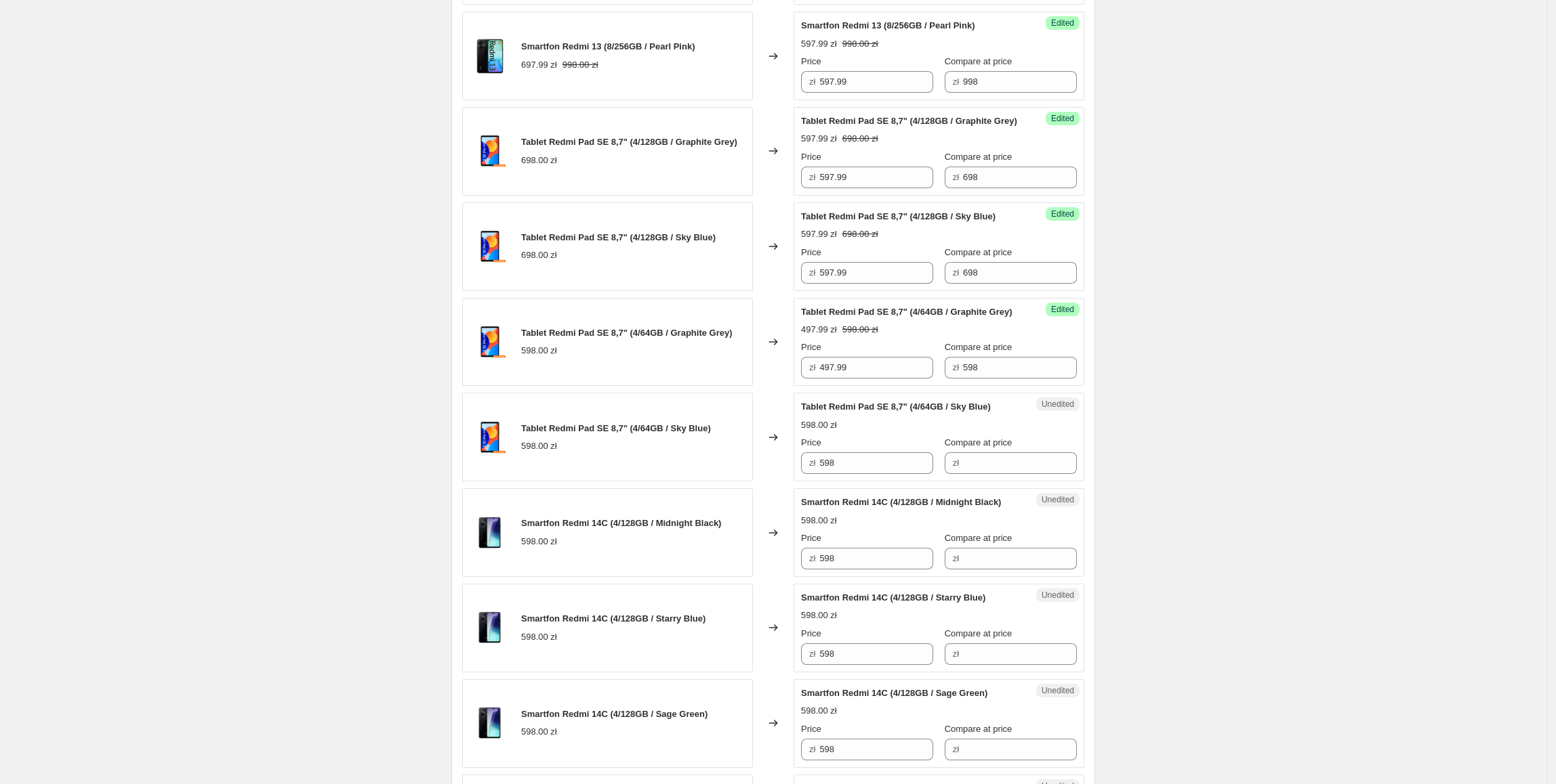
scroll to position [971, 0]
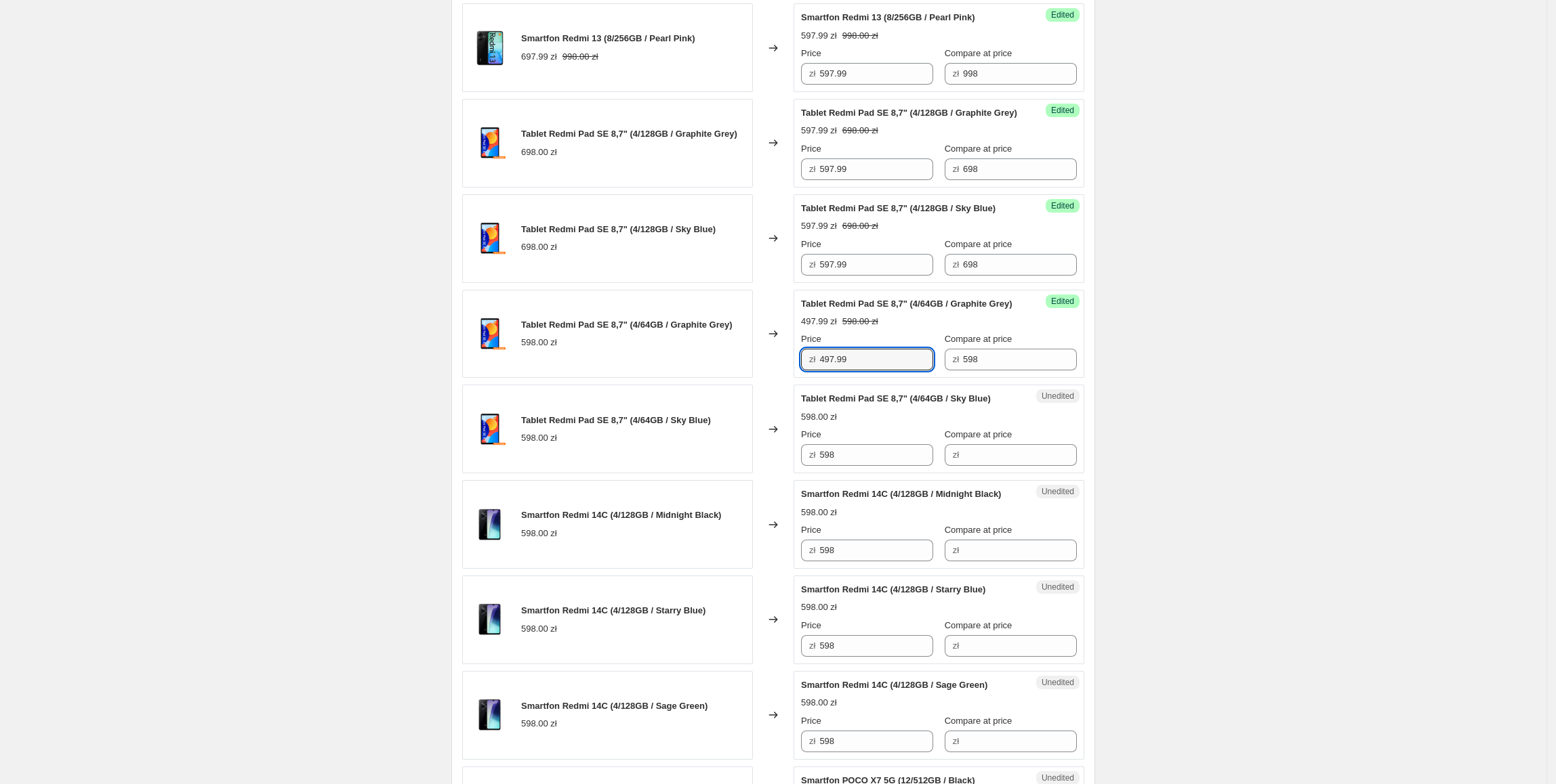
drag, startPoint x: 881, startPoint y: 395, endPoint x: 822, endPoint y: 476, distance: 100.2
click at [767, 414] on div "Smartfon Redmi 13 (6/128GB / Midnight Black) 848.00 zł Changed to Success Edite…" at bounding box center [773, 476] width 622 height 1900
paste input "497.99"
drag, startPoint x: 871, startPoint y: 482, endPoint x: 654, endPoint y: 478, distance: 217.0
click at [654, 474] on div "Tablet Redmi Pad SE 8,7" (4/64GB / Sky Blue) 598.00 zł Changed to Unedited Tabl…" at bounding box center [773, 428] width 622 height 88
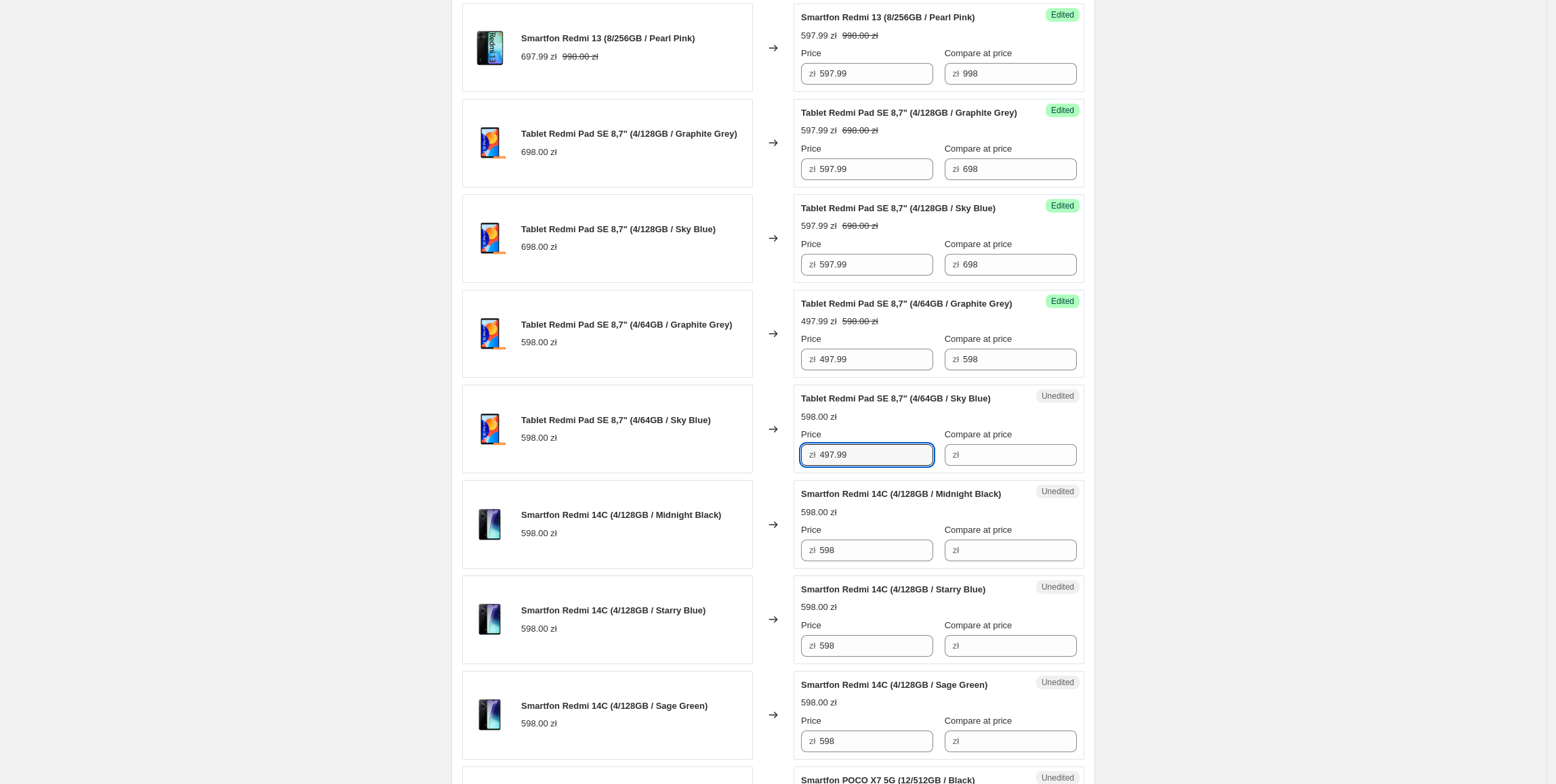
type input "497.99"
click at [654, 474] on div "Tablet Redmi Pad SE 8,7" (4/64GB / Sky Blue) 598.00 zł" at bounding box center [607, 428] width 290 height 88
drag, startPoint x: 987, startPoint y: 393, endPoint x: 925, endPoint y: 393, distance: 62.0
click at [925, 370] on div "Price zł 497.99 Compare at price zł 598" at bounding box center [938, 351] width 275 height 38
click at [1017, 466] on div "Compare at price zł" at bounding box center [1011, 447] width 132 height 38
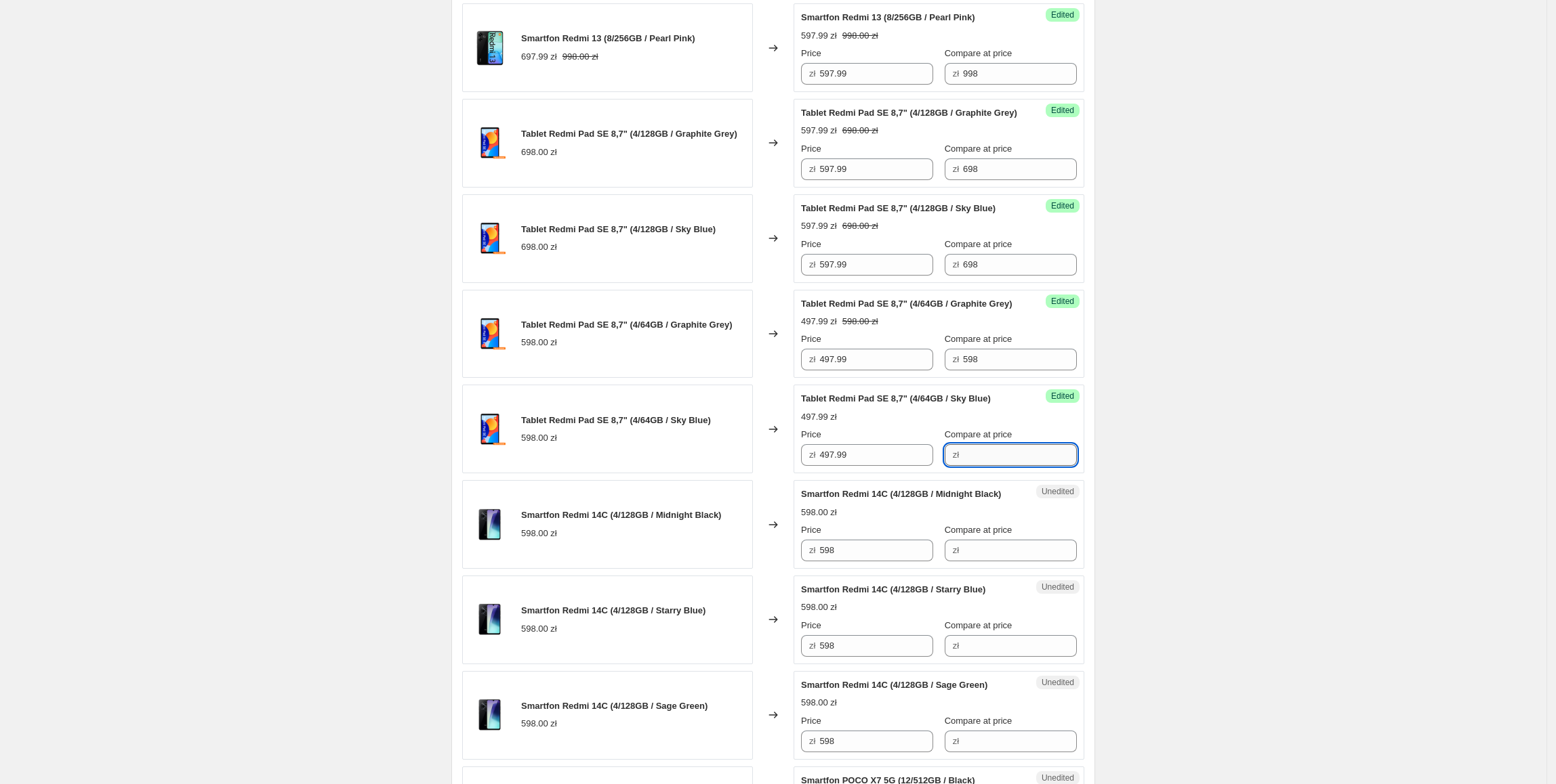
click at [1022, 466] on input "Compare at price" at bounding box center [1020, 455] width 114 height 22
paste input "598"
type input "598"
click at [1182, 423] on div "Create new price change job. This page is ready Create new price change job Dra…" at bounding box center [773, 353] width 1546 height 2649
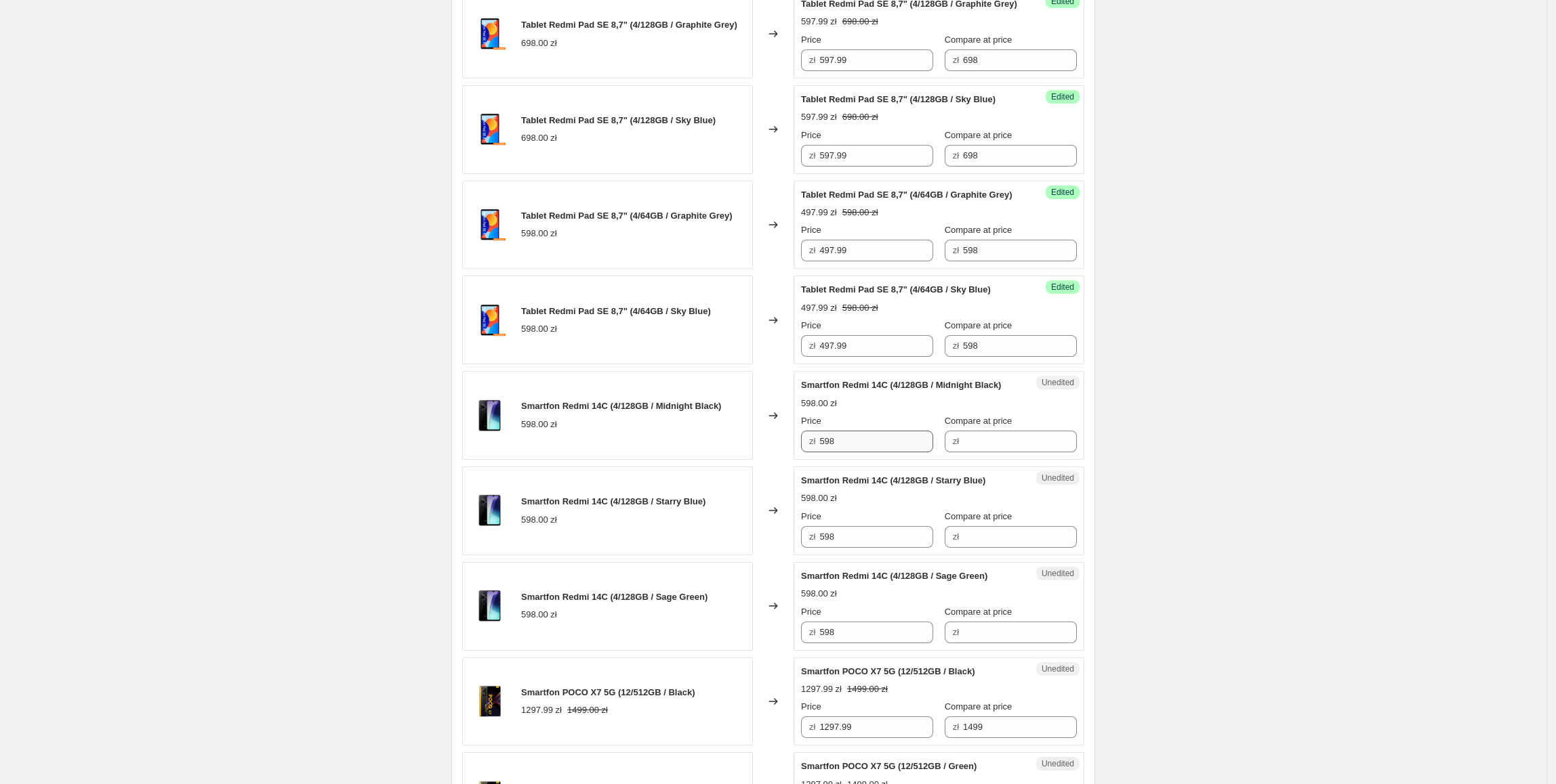
scroll to position [1081, 0]
drag, startPoint x: 912, startPoint y: 488, endPoint x: 797, endPoint y: 494, distance: 115.2
click at [749, 459] on div "Smartfon Redmi 14C (4/128GB / Midnight Black) 598.00 zł Changed to Unedited Sma…" at bounding box center [773, 414] width 622 height 88
click at [945, 452] on div "zł" at bounding box center [1011, 440] width 132 height 22
click at [976, 452] on input "Compare at price" at bounding box center [1020, 440] width 114 height 22
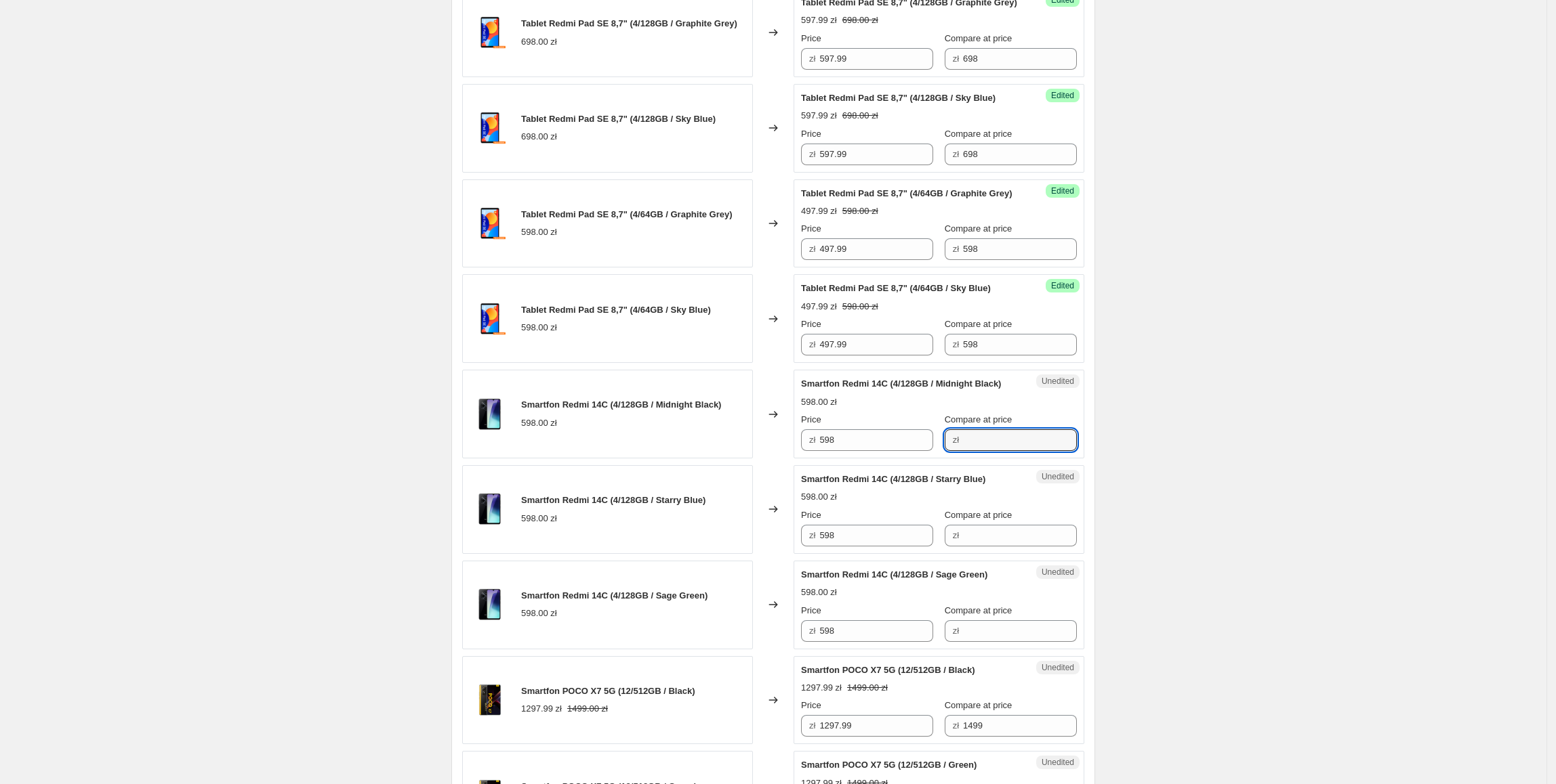
paste input "598"
type input "598"
drag, startPoint x: 877, startPoint y: 494, endPoint x: 765, endPoint y: 501, distance: 112.2
click at [765, 459] on div "Smartfon Redmi 14C (4/128GB / Midnight Black) 598.00 zł Changed to Success Edit…" at bounding box center [773, 414] width 622 height 88
type input "347.99"
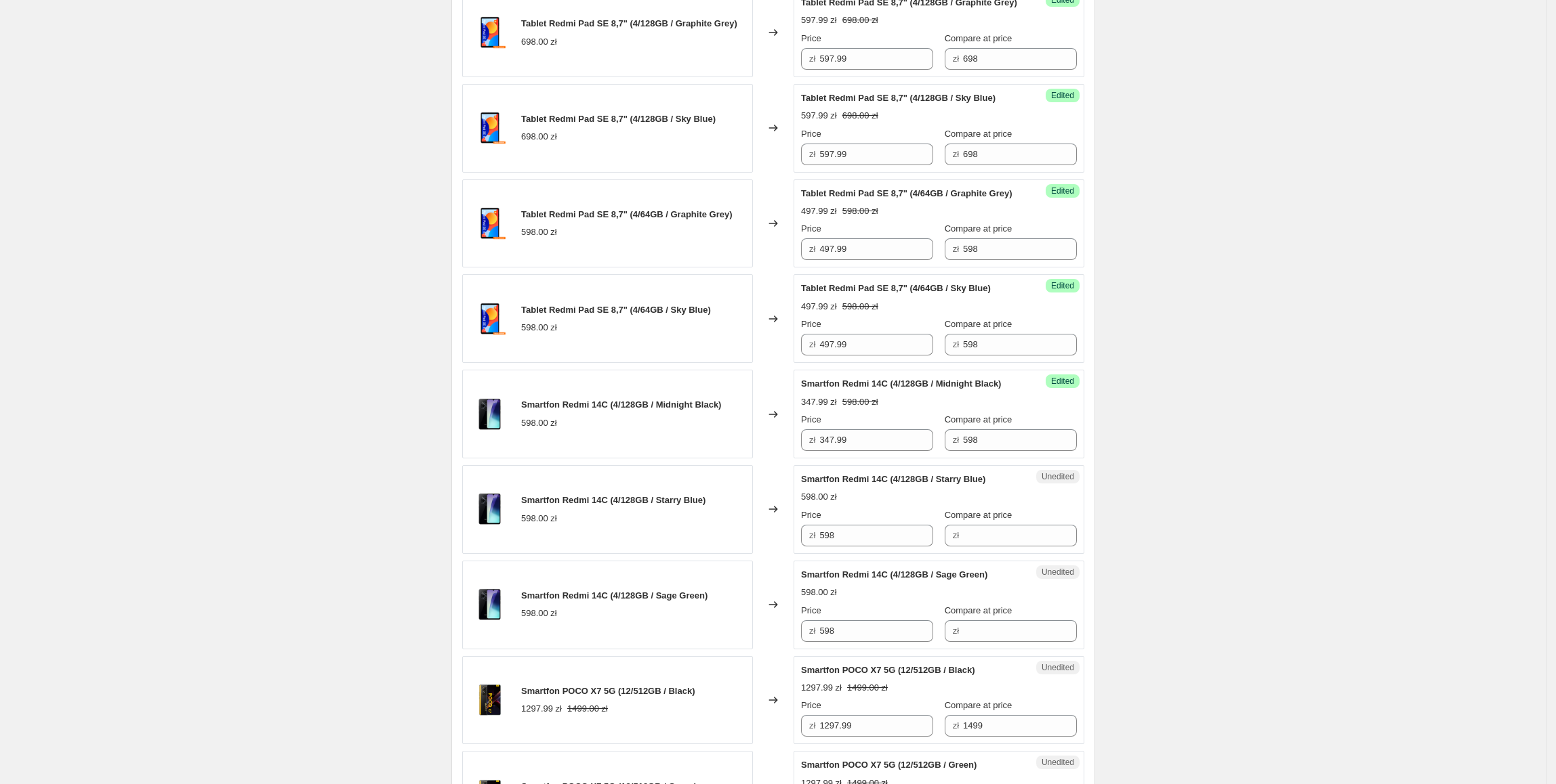
click at [1301, 523] on div "Create new price change job. This page is ready Create new price change job Dra…" at bounding box center [773, 243] width 1546 height 2649
drag, startPoint x: 888, startPoint y: 492, endPoint x: 733, endPoint y: 492, distance: 155.0
click at [733, 459] on div "Smartfon Redmi 14C (4/128GB / Midnight Black) 598.00 zł Changed to Success Edit…" at bounding box center [773, 414] width 622 height 88
drag, startPoint x: 884, startPoint y: 576, endPoint x: 716, endPoint y: 578, distance: 168.0
click at [716, 554] on div "Smartfon Redmi 14C (4/128GB / Starry Blue) 598.00 zł Changed to Unedited Smartf…" at bounding box center [773, 509] width 622 height 88
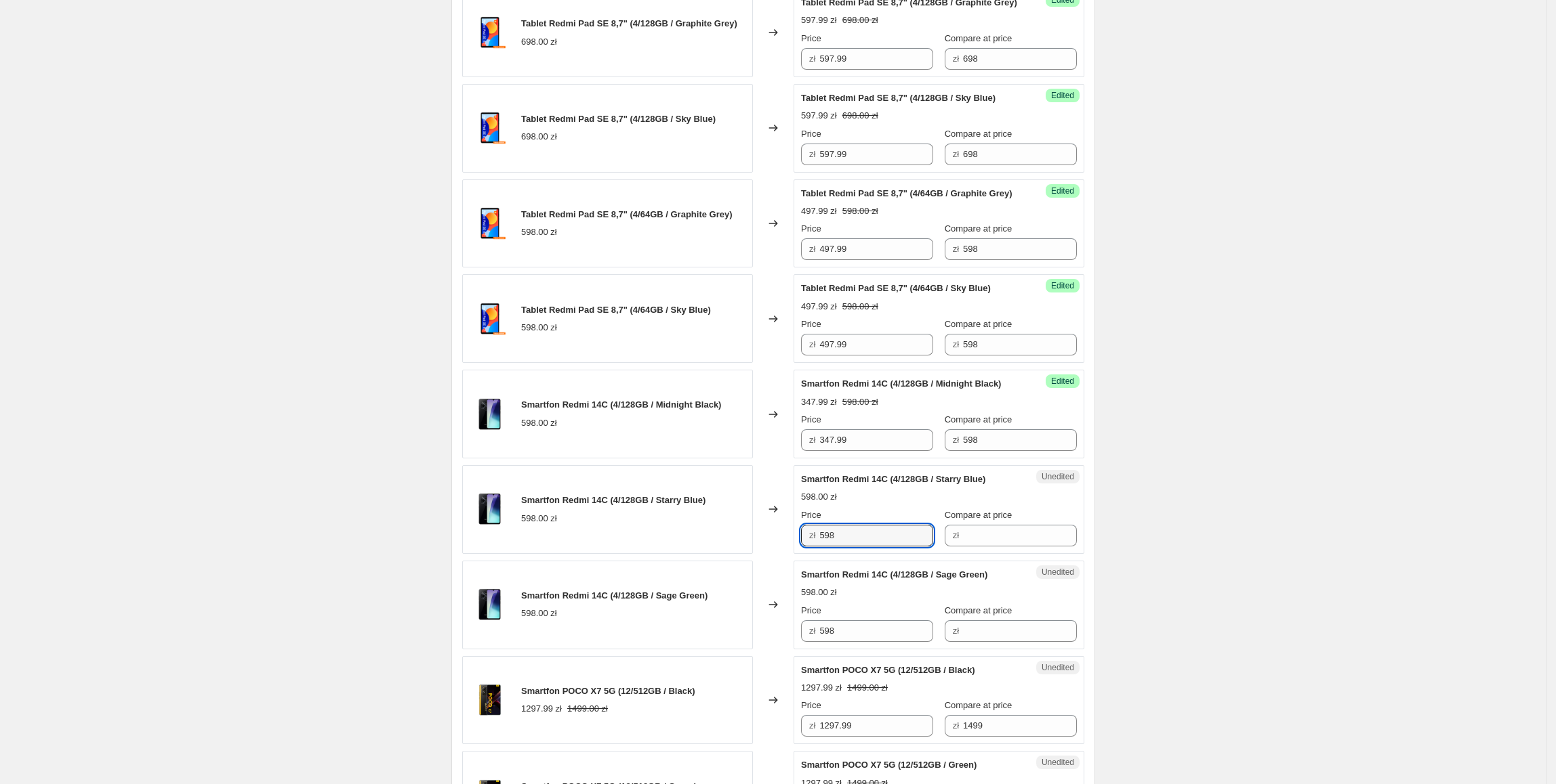
paste input "347.99"
type input "347.99"
drag, startPoint x: 882, startPoint y: 683, endPoint x: 706, endPoint y: 686, distance: 176.0
click at [732, 649] on div "Smartfon Redmi 14C (4/128GB / Sage Green) 598.00 zł Changed to Unedited Smartfo…" at bounding box center [773, 605] width 622 height 88
paste input "347.99"
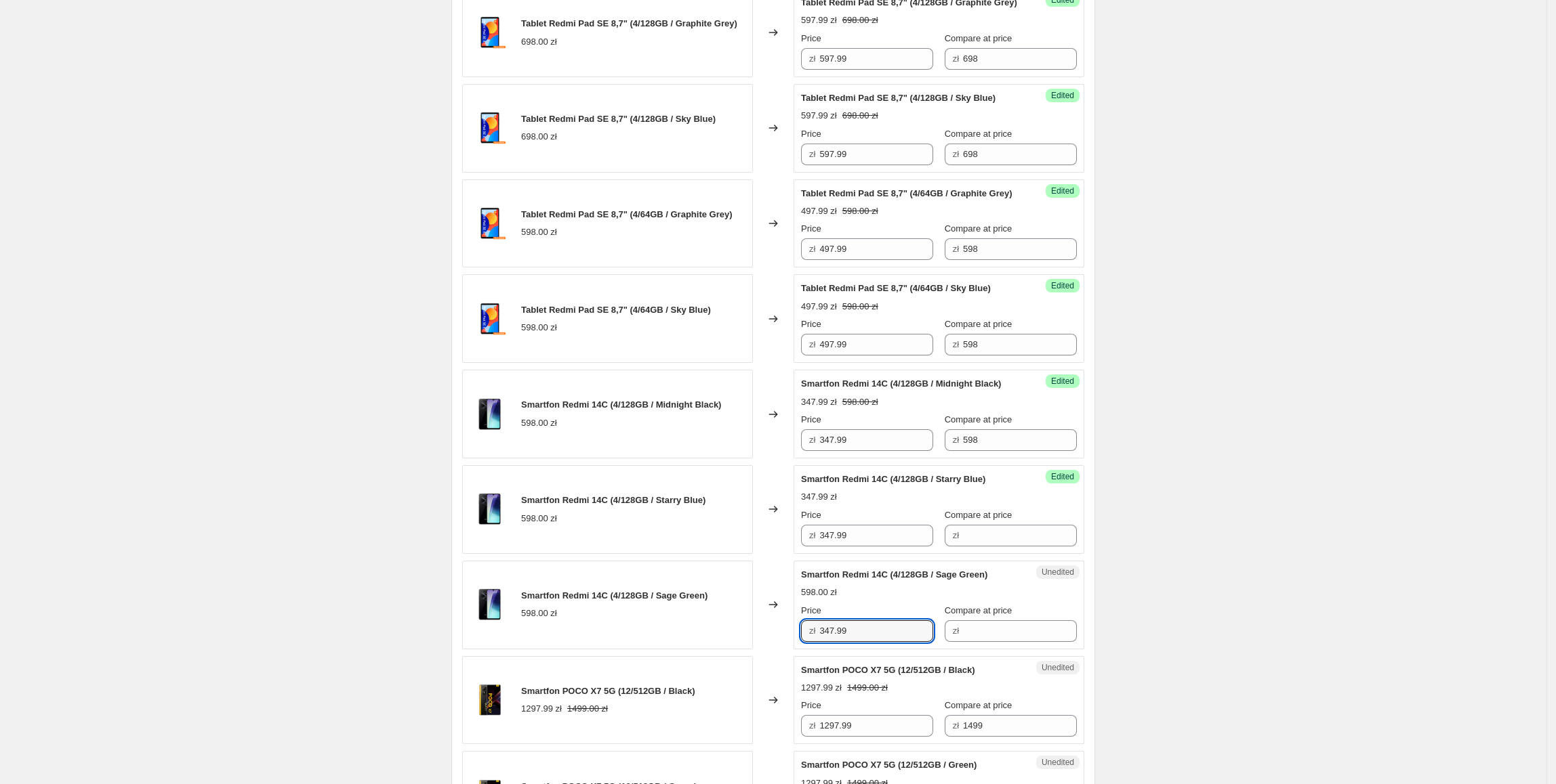
type input "347.99"
click at [706, 649] on div "Smartfon Redmi 14C (4/128GB / Sage Green) 598.00 zł" at bounding box center [607, 605] width 290 height 88
drag, startPoint x: 1013, startPoint y: 484, endPoint x: 976, endPoint y: 576, distance: 99.2
click at [889, 459] on div "Success Edited Smartfon Redmi 14C (4/128GB / Midnight Black) 347.99 zł 598.00 z…" at bounding box center [938, 414] width 290 height 88
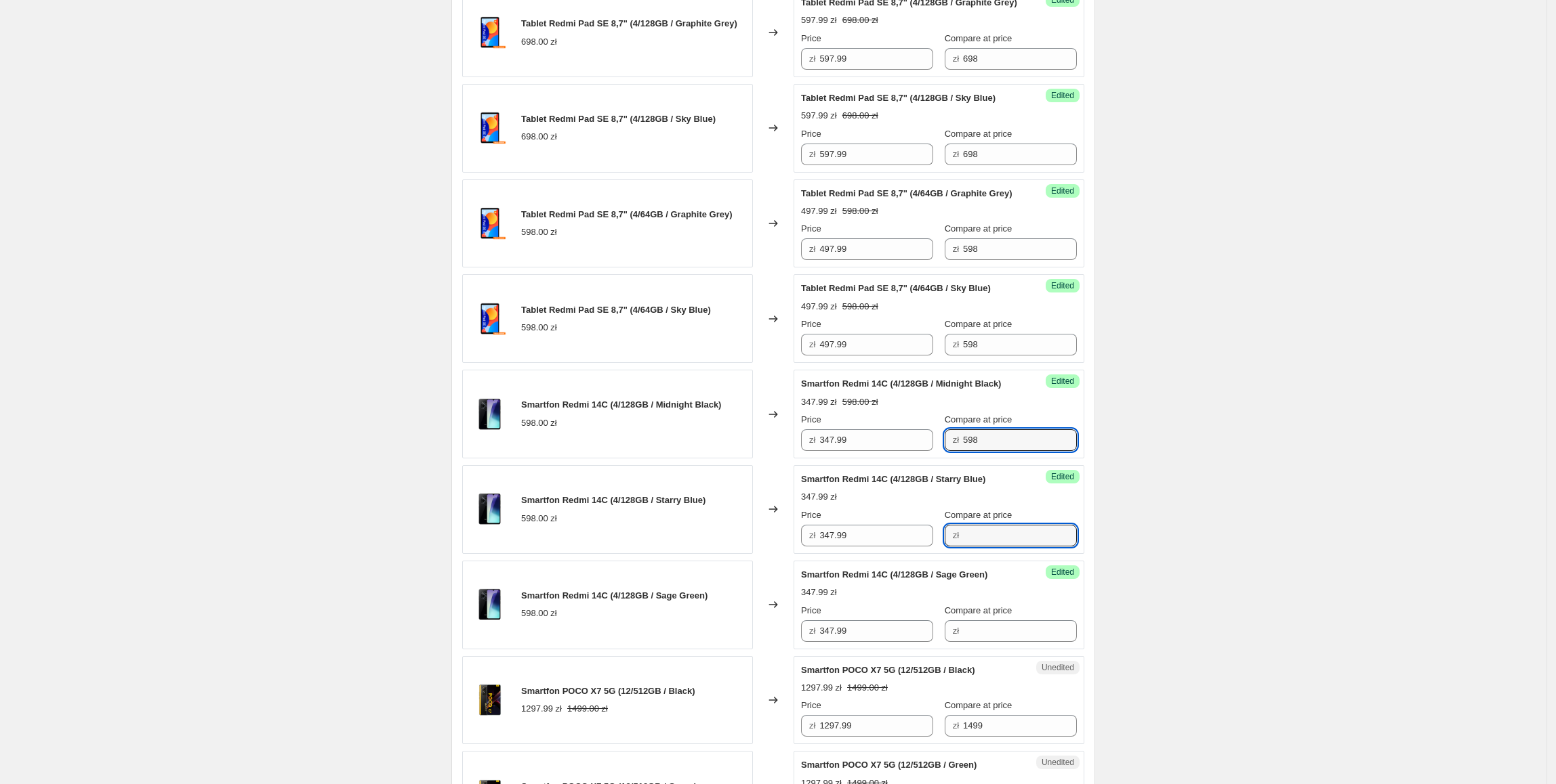
drag, startPoint x: 977, startPoint y: 577, endPoint x: 1003, endPoint y: 648, distance: 75.6
click at [977, 547] on input "Compare at price" at bounding box center [1020, 536] width 114 height 22
paste input "598"
type input "598"
drag, startPoint x: 1008, startPoint y: 676, endPoint x: 1047, endPoint y: 676, distance: 39.0
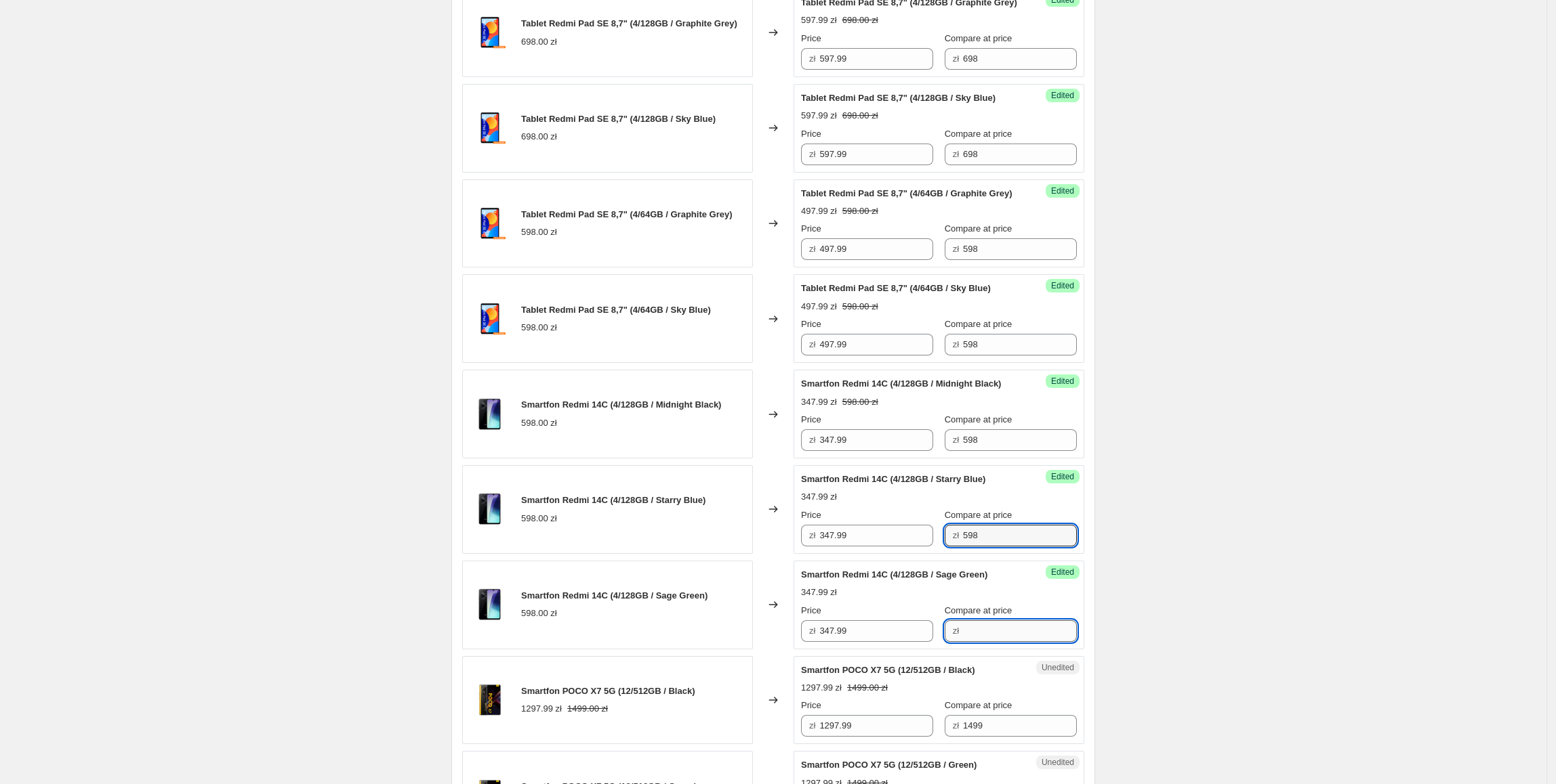
click at [1007, 642] on input "Compare at price" at bounding box center [1020, 631] width 114 height 22
paste input "598"
type input "598"
drag, startPoint x: 1058, startPoint y: 675, endPoint x: 1191, endPoint y: 571, distance: 168.8
click at [1191, 571] on div "Create new price change job. This page is ready Create new price change job Dra…" at bounding box center [773, 243] width 1546 height 2649
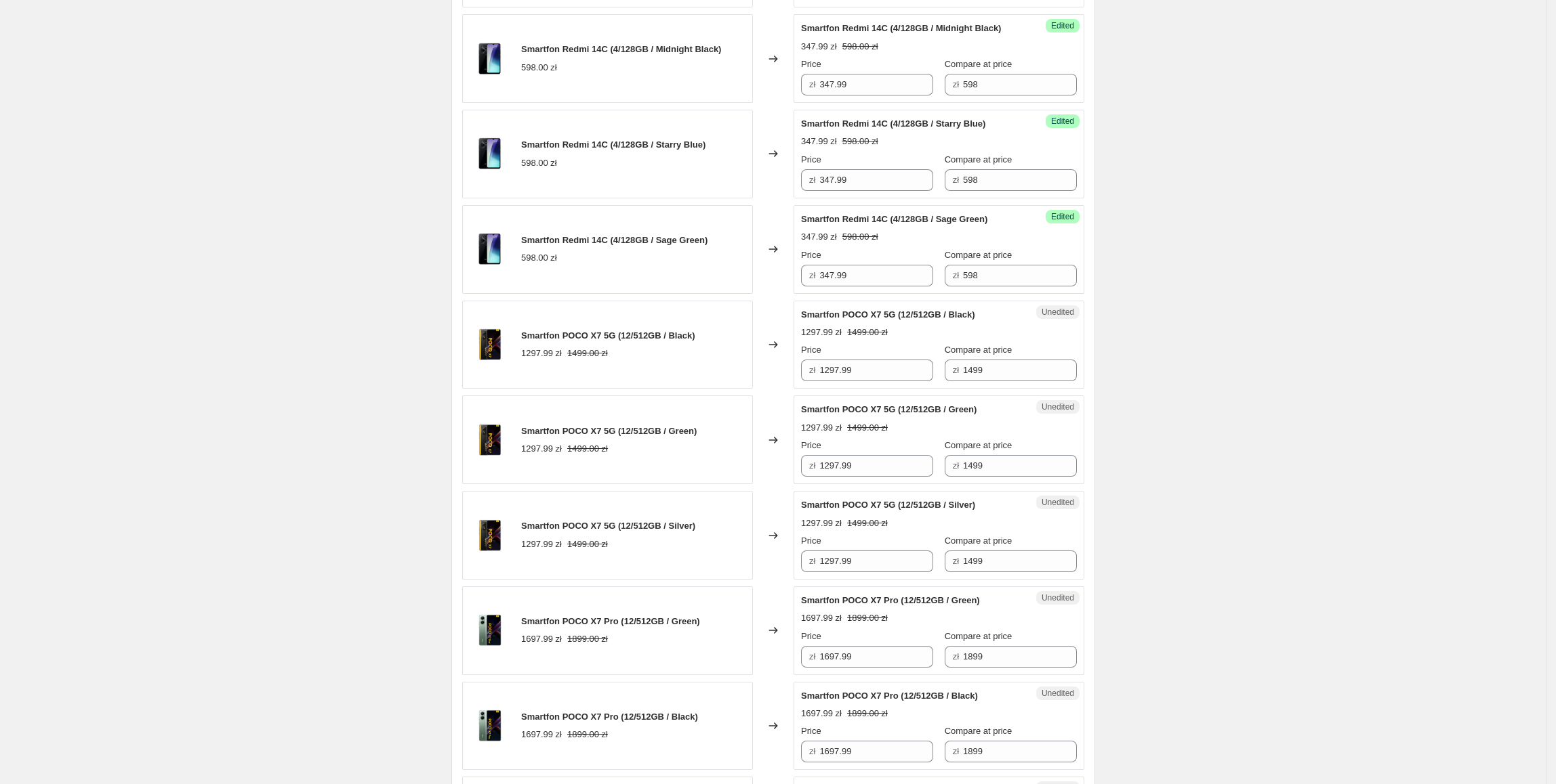
scroll to position [1437, 0]
click at [882, 389] on div "Unedited Smartfon POCO X7 5G (12/512GB / Black) 1297.99 zł 1499.00 zł Price zł …" at bounding box center [938, 344] width 290 height 88
drag, startPoint x: 889, startPoint y: 423, endPoint x: 809, endPoint y: 440, distance: 81.8
click at [809, 440] on div "Smartfon Redmi 13 (6/128GB / Midnight Black) 848.00 zł Changed to Success Edite…" at bounding box center [773, 10] width 622 height 1900
type input "1247.99"
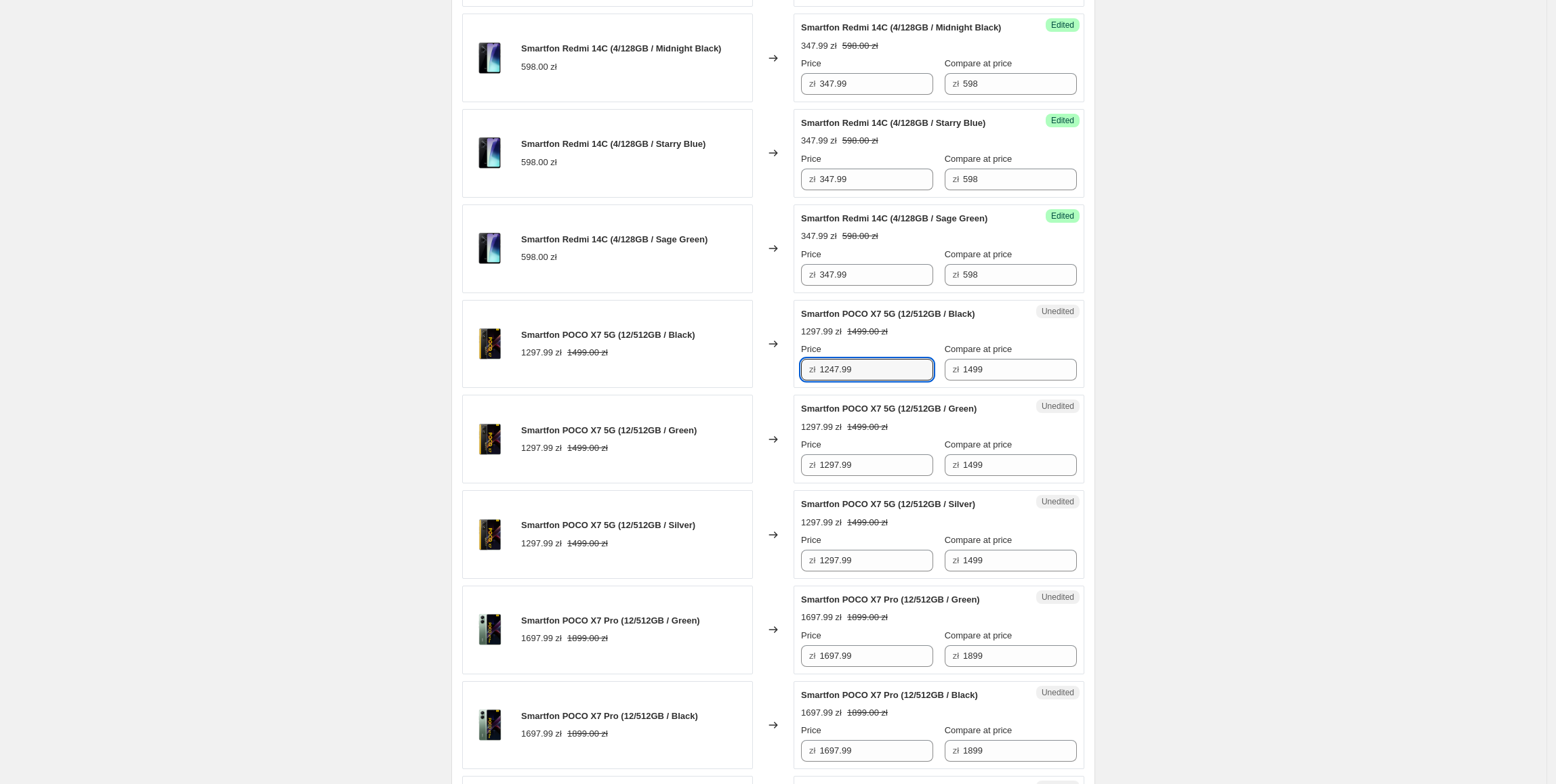
drag, startPoint x: 871, startPoint y: 418, endPoint x: 781, endPoint y: 423, distance: 90.1
click at [781, 389] on div "Smartfon POCO X7 5G (12/512GB / Black) 1297.99 zł 1499.00 zł Changed to Success…" at bounding box center [773, 344] width 622 height 88
drag, startPoint x: 884, startPoint y: 516, endPoint x: 876, endPoint y: 616, distance: 100.3
click at [765, 484] on div "Smartfon POCO X7 5G (12/512GB / Green) 1297.99 zł 1499.00 zł Changed to Unedite…" at bounding box center [773, 439] width 622 height 88
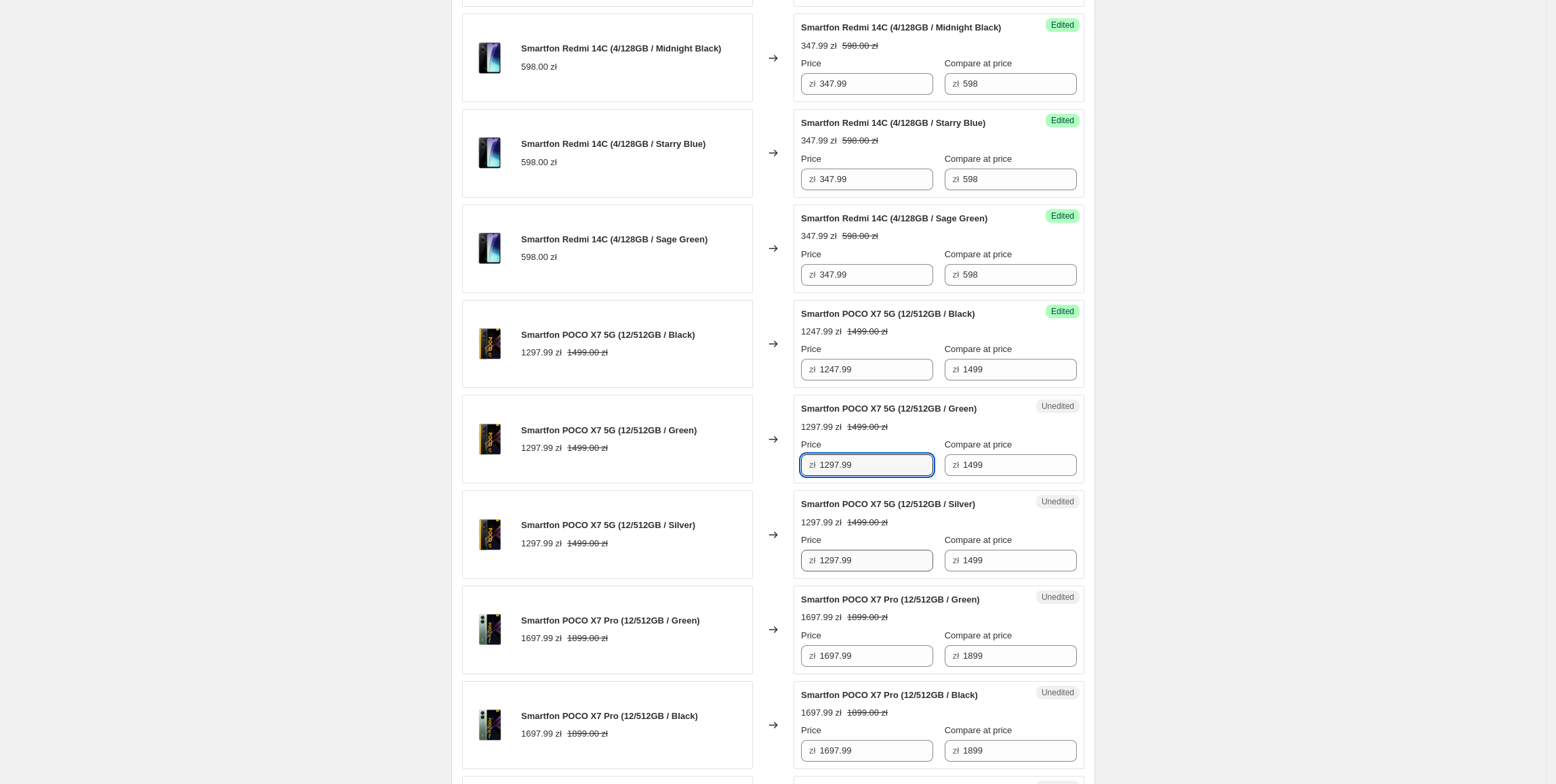
paste input "4"
type input "1247.99"
drag, startPoint x: 879, startPoint y: 616, endPoint x: 769, endPoint y: 616, distance: 110.0
click at [769, 579] on div "Smartfon POCO X7 5G (12/512GB / Silver) 1297.99 zł 1499.00 zł Changed to Unedit…" at bounding box center [773, 534] width 622 height 88
paste input "4"
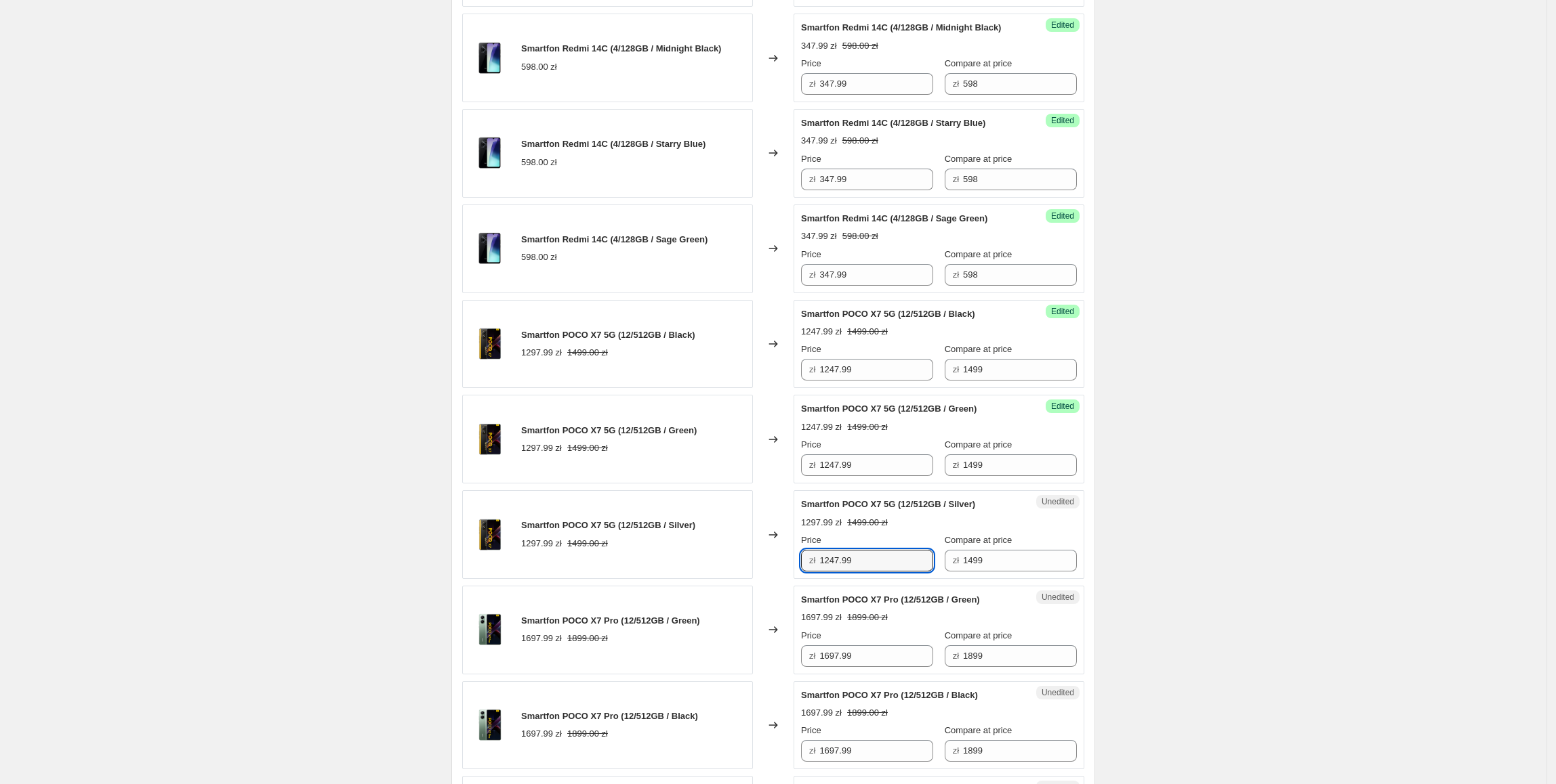
type input "1247.99"
click at [749, 579] on div "Smartfon POCO X7 5G (12/512GB / Silver) 1297.99 zł 1499.00 zł" at bounding box center [607, 534] width 290 height 88
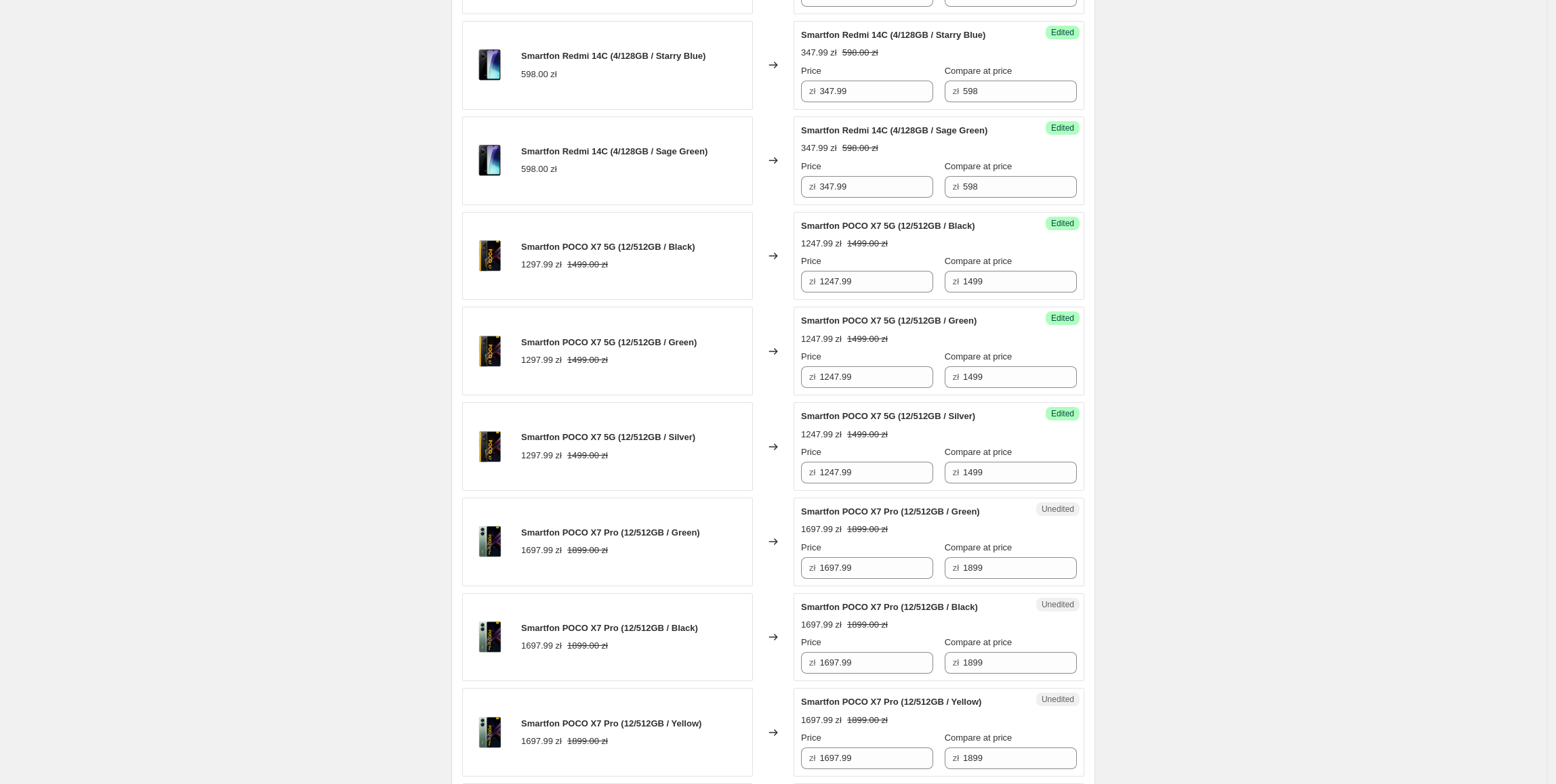
scroll to position [1566, 0]
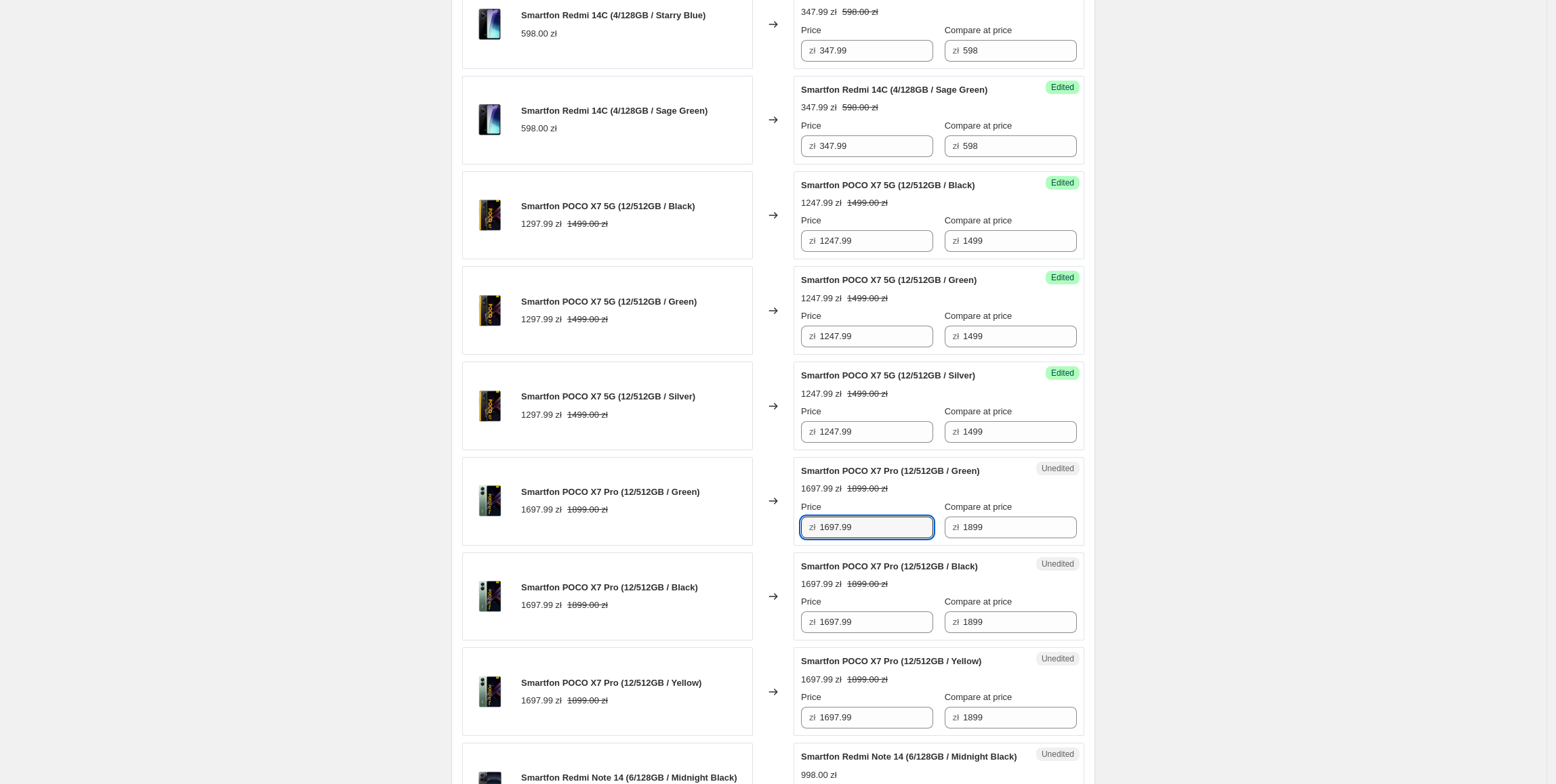
drag, startPoint x: 866, startPoint y: 576, endPoint x: 822, endPoint y: 580, distance: 44.2
click at [822, 538] on div "zł 1697.99" at bounding box center [867, 528] width 132 height 22
type input "1647.99"
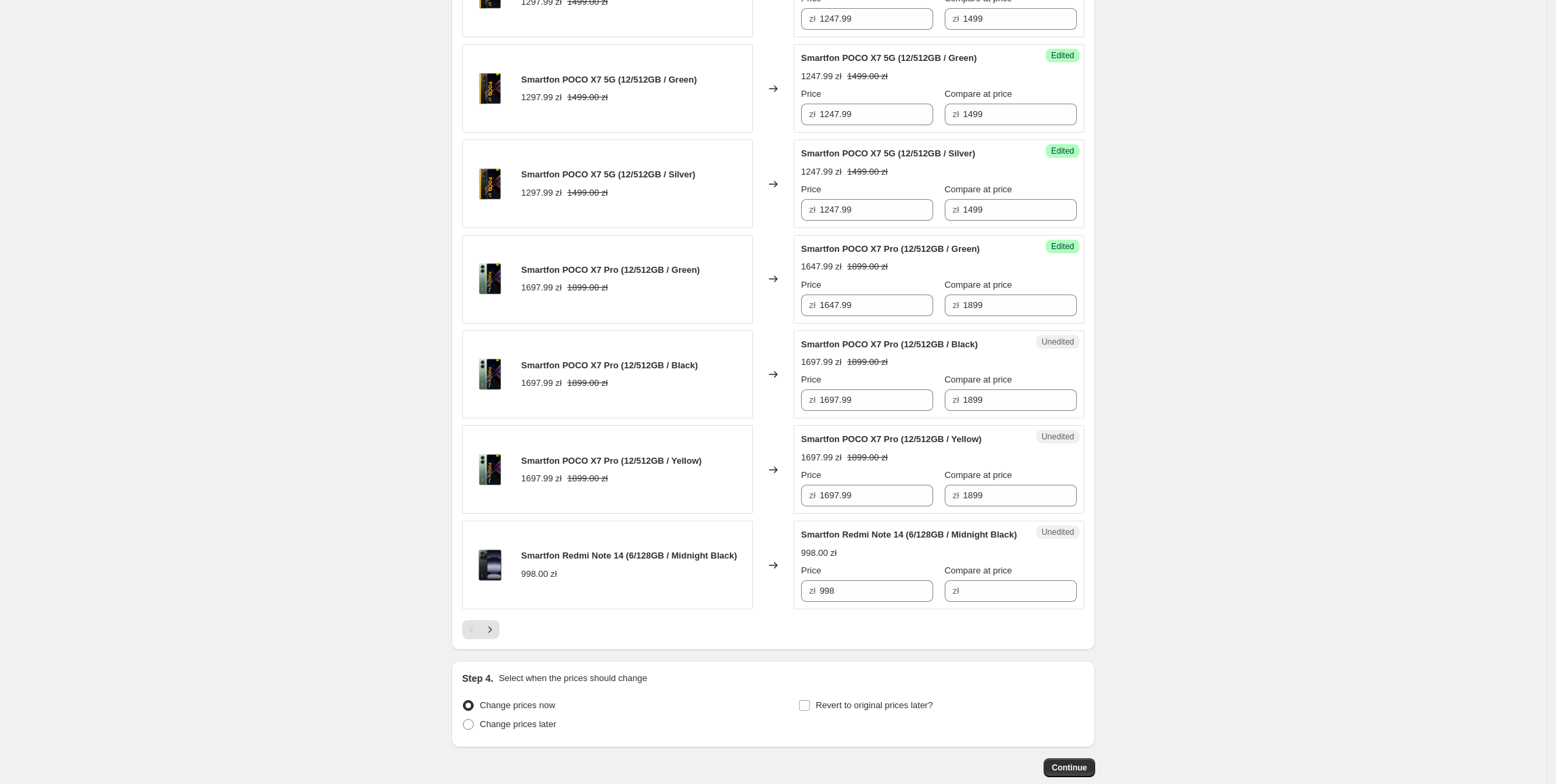
scroll to position [1789, 0]
drag, startPoint x: 892, startPoint y: 350, endPoint x: 744, endPoint y: 355, distance: 148.1
click at [744, 323] on div "Smartfon POCO X7 Pro (12/512GB / Green) 1697.99 zł 1899.00 zł Changed to Succes…" at bounding box center [773, 278] width 622 height 88
drag, startPoint x: 900, startPoint y: 452, endPoint x: 800, endPoint y: 491, distance: 107.3
click at [787, 418] on div "Smartfon POCO X7 Pro (12/512GB / Black) 1697.99 zł 1899.00 zł Changed to Unedit…" at bounding box center [773, 374] width 622 height 88
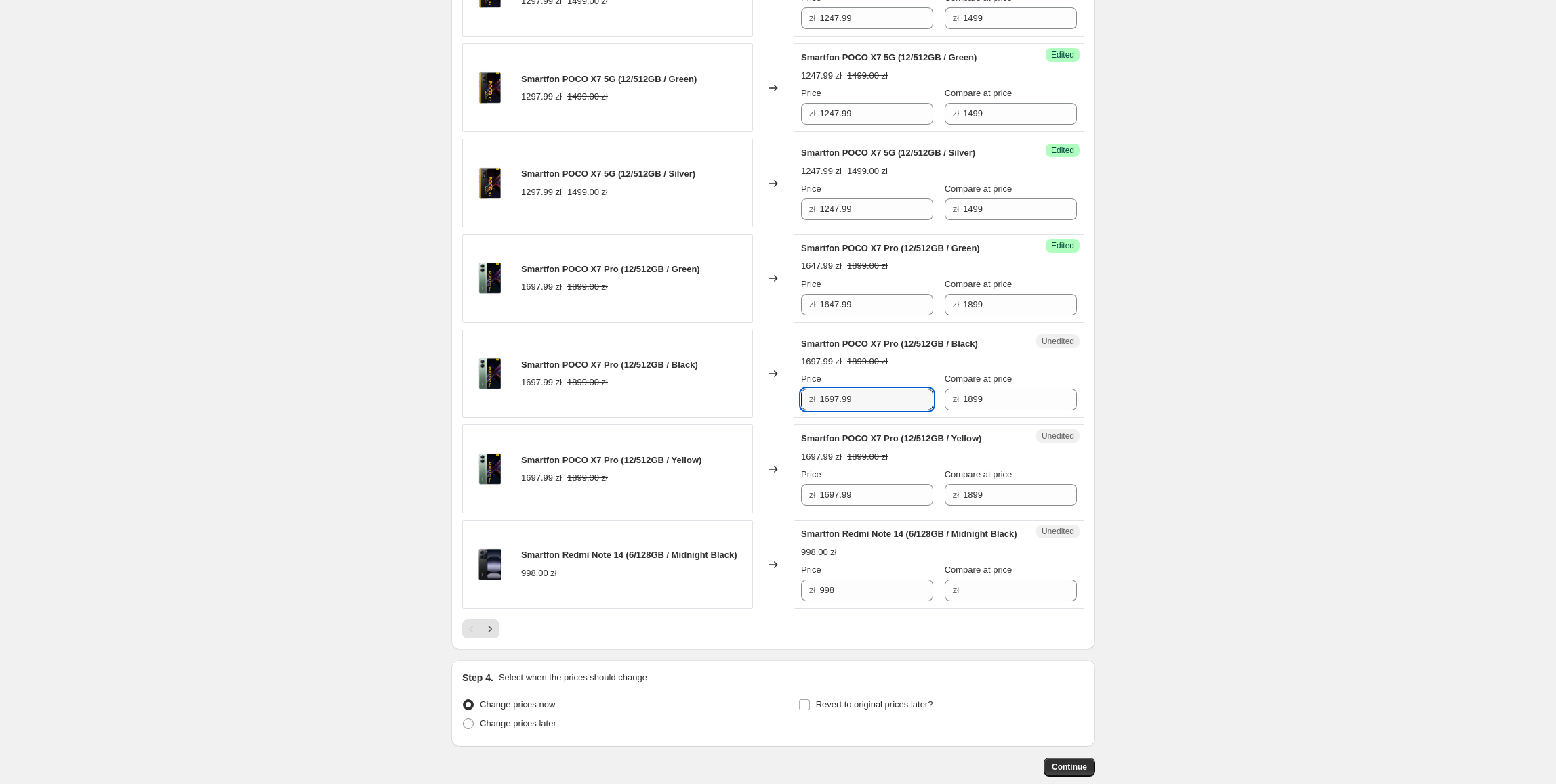
paste input "4"
type input "1647.99"
drag, startPoint x: 879, startPoint y: 546, endPoint x: 745, endPoint y: 564, distance: 135.2
paste input "4"
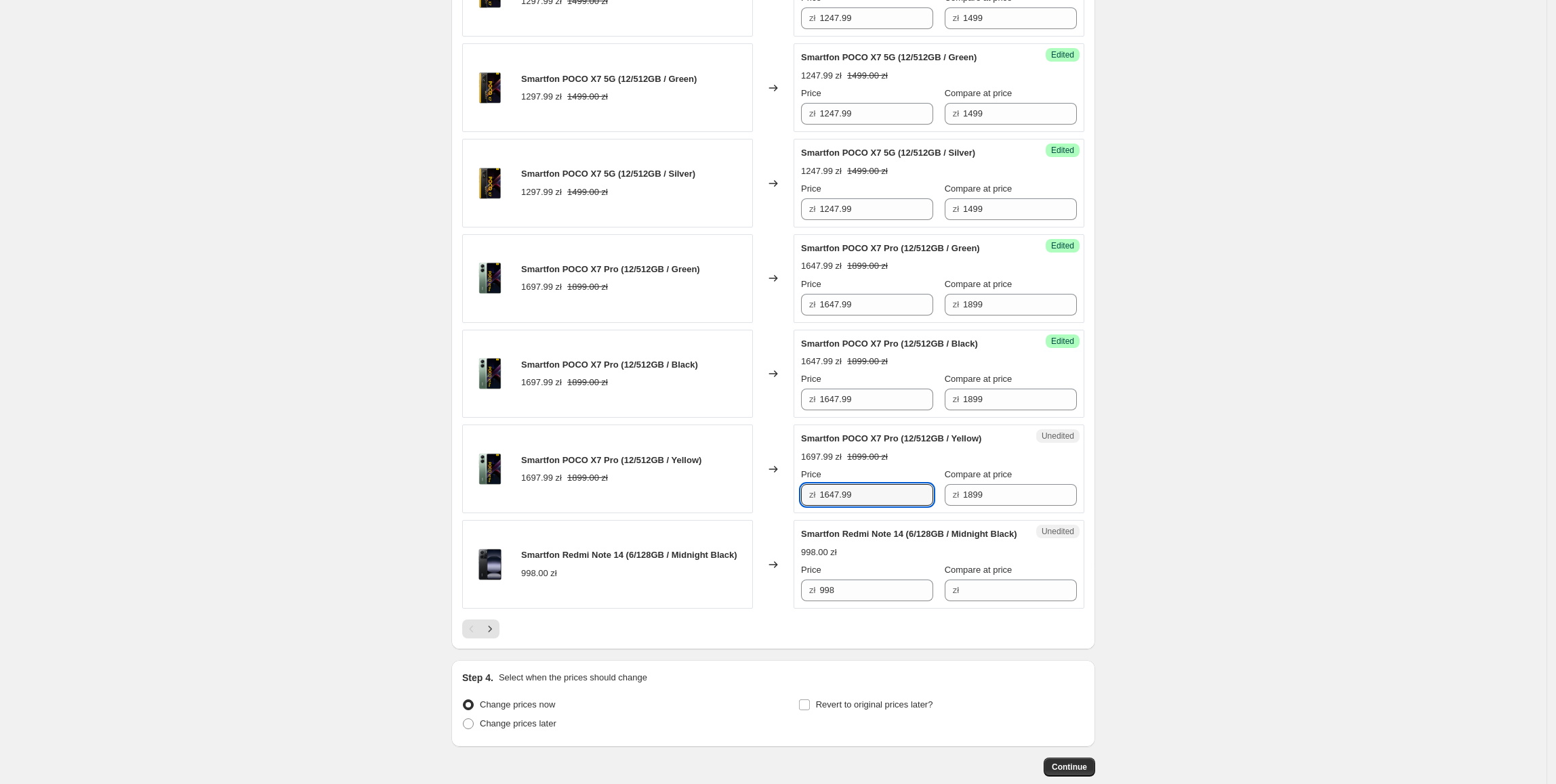
type input "1647.99"
drag, startPoint x: 879, startPoint y: 657, endPoint x: 811, endPoint y: 665, distance: 68.5
click at [790, 609] on div "Smartfon Redmi Note 14 (6/128GB / Midnight Black) 998.00 zł Changed to Unedited…" at bounding box center [773, 564] width 622 height 88
drag, startPoint x: 1007, startPoint y: 656, endPoint x: 944, endPoint y: 657, distance: 63.0
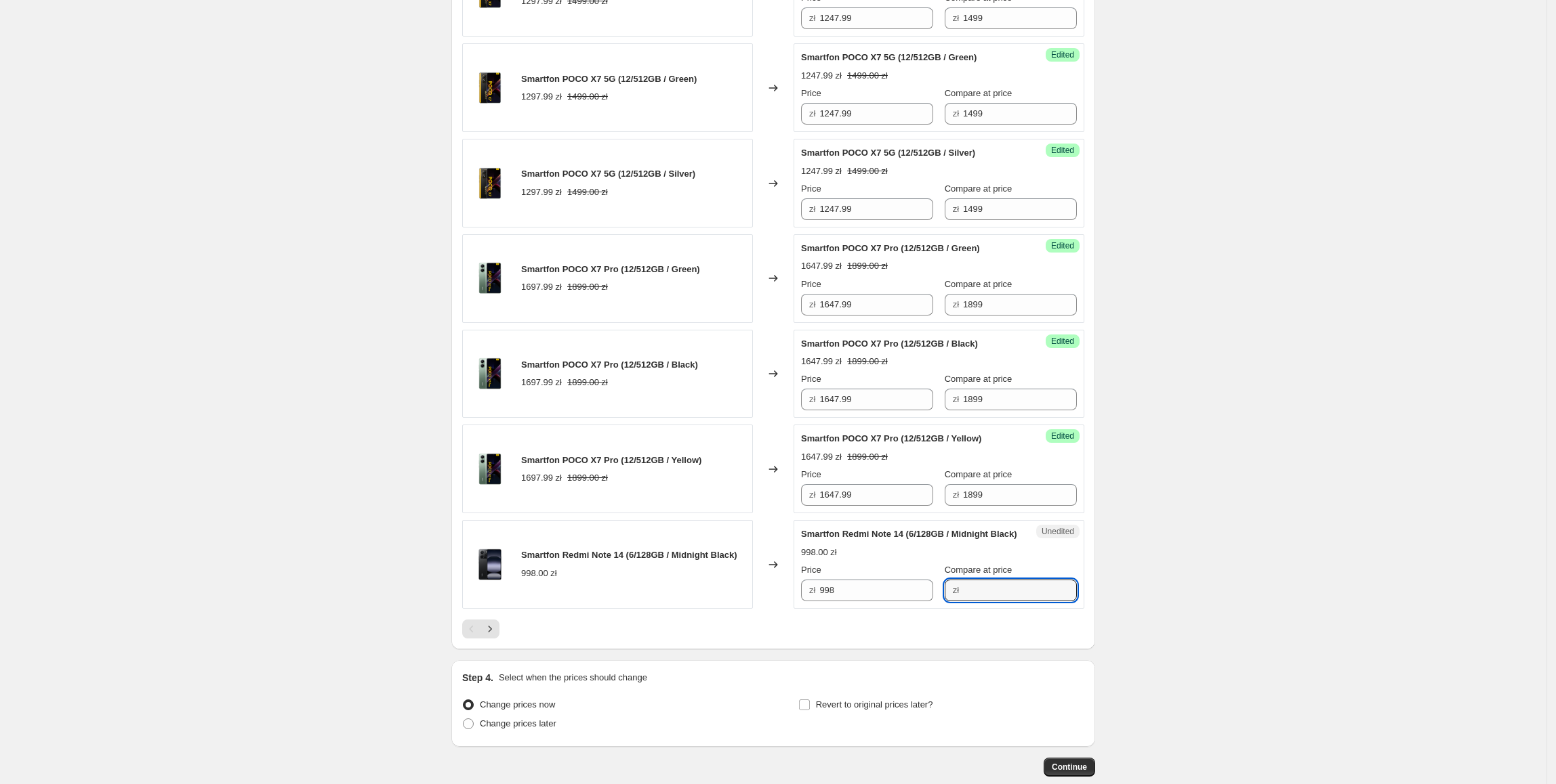
click at [1007, 601] on input "Compare at price" at bounding box center [1020, 590] width 114 height 22
paste input "998"
type input "998"
drag, startPoint x: 857, startPoint y: 665, endPoint x: 821, endPoint y: 665, distance: 36.0
click at [821, 609] on div "Success Edited Smartfon Redmi Note 14 (6/128GB / Midnight Black) 998.00 zł Pric…" at bounding box center [938, 564] width 290 height 88
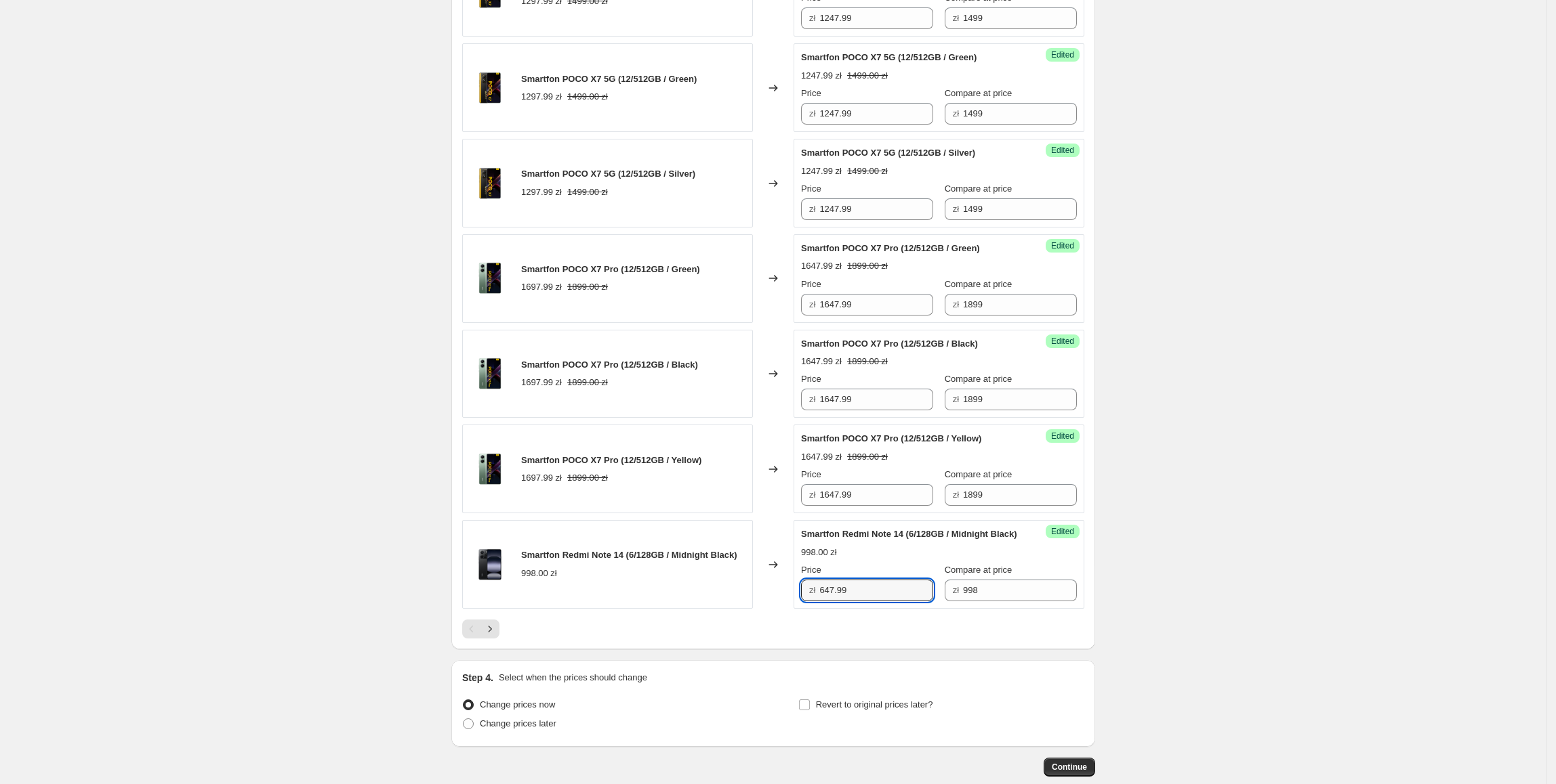
type input "647.99"
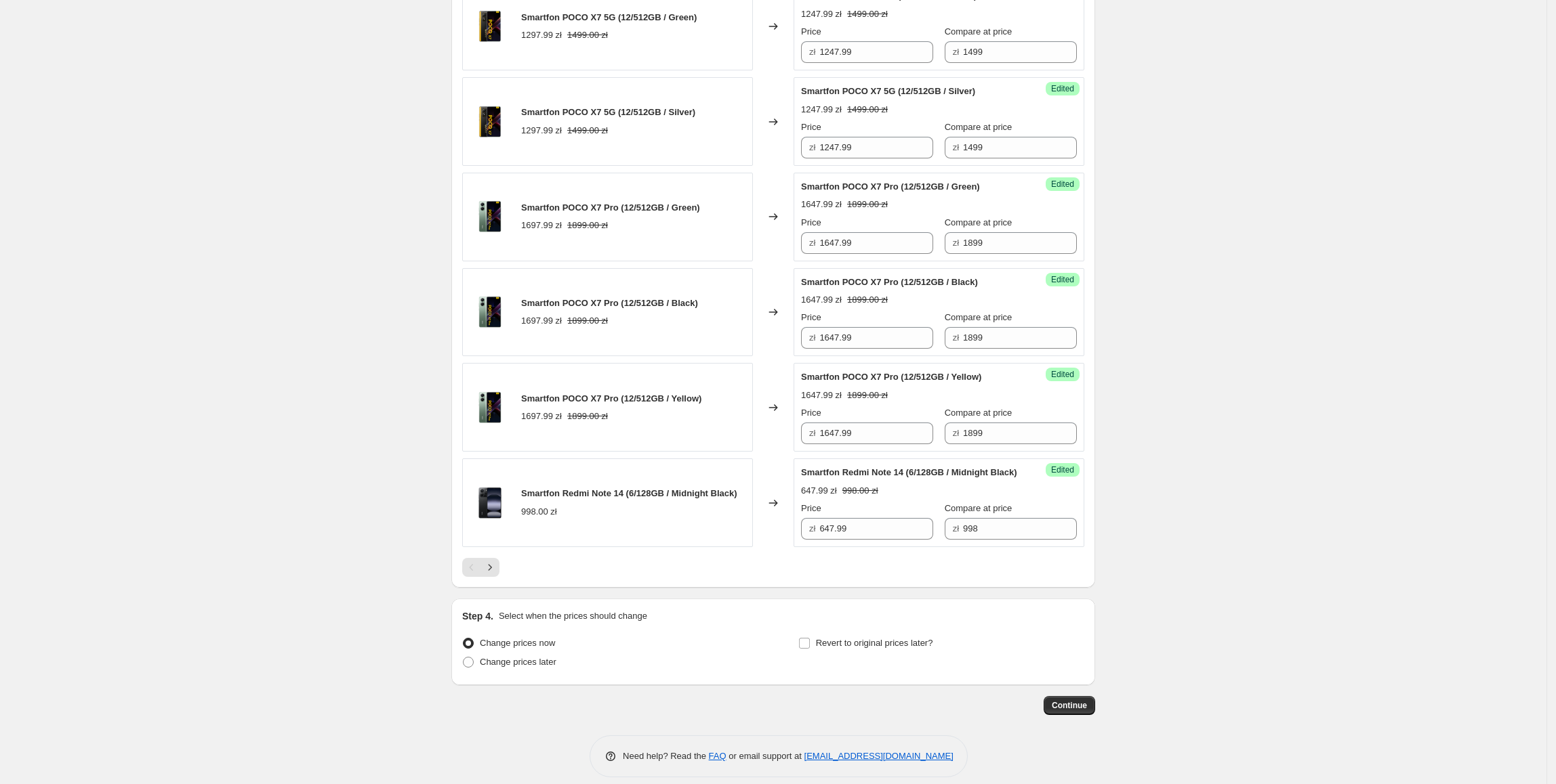
scroll to position [1852, 0]
click at [489, 574] on icon "Next" at bounding box center [490, 566] width 13 height 13
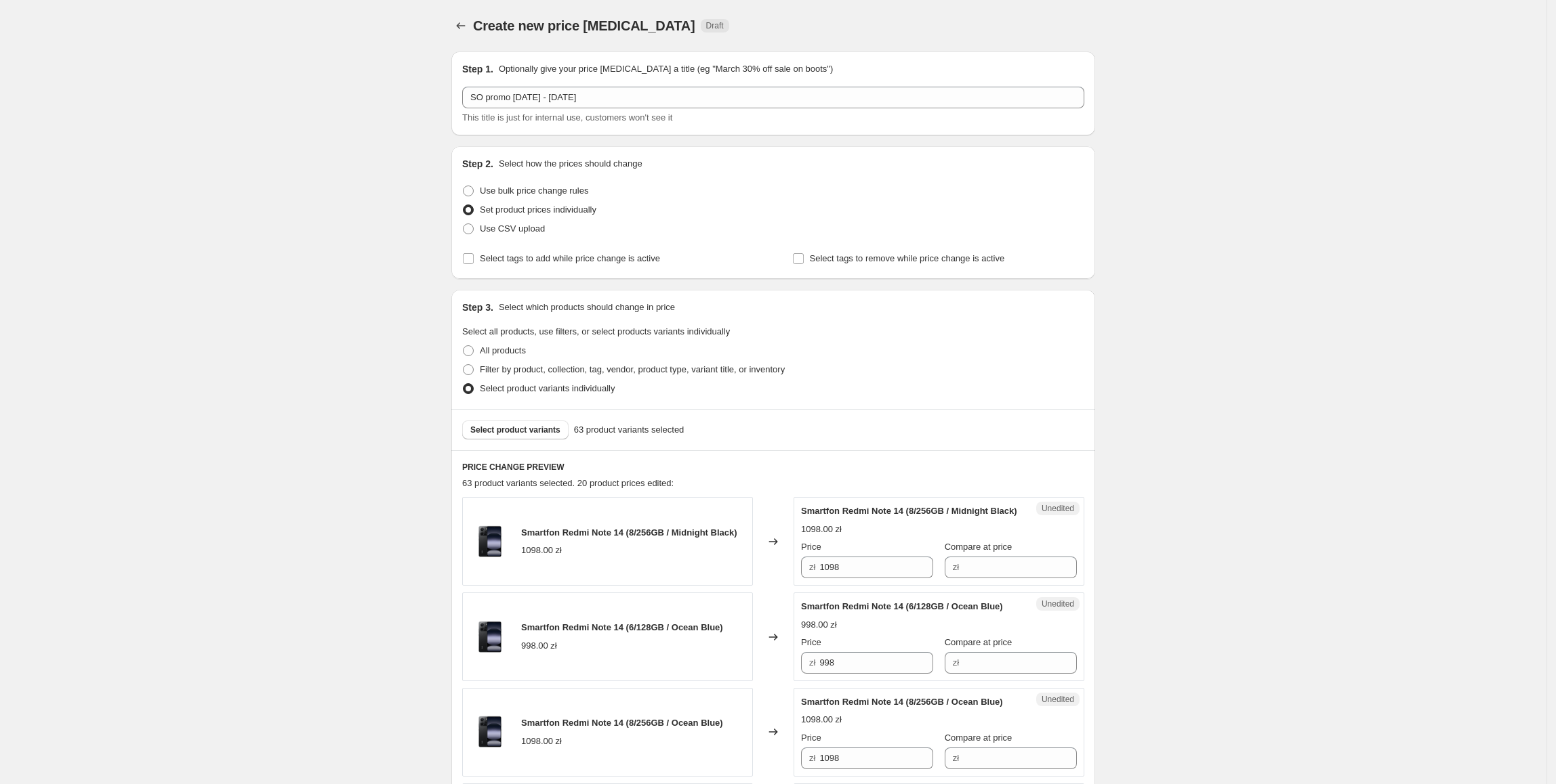
scroll to position [115, 0]
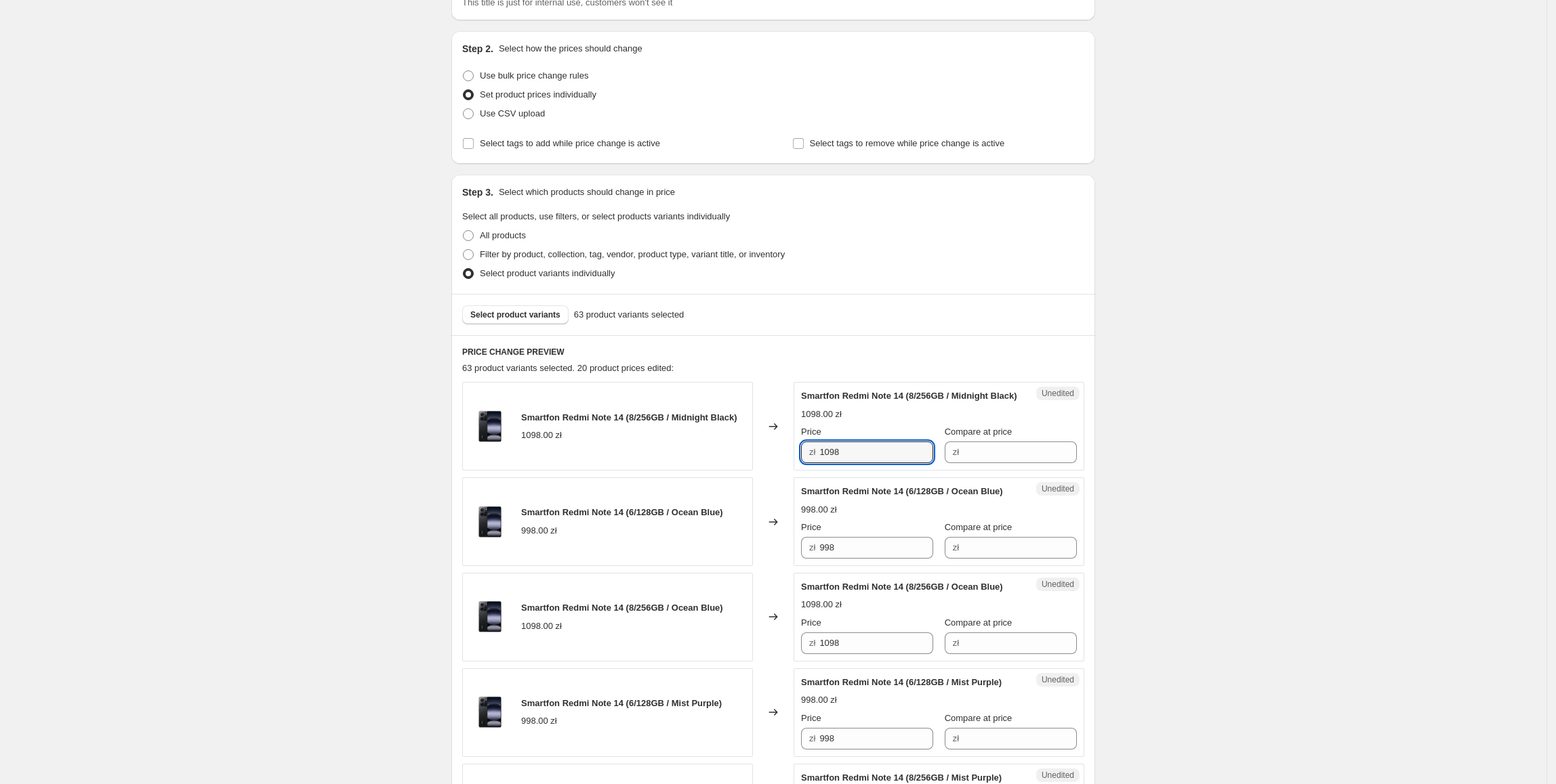
drag, startPoint x: 884, startPoint y: 462, endPoint x: 809, endPoint y: 472, distance: 75.7
click at [809, 463] on div "zł 1098" at bounding box center [867, 452] width 132 height 22
click at [979, 463] on input "Compare at price" at bounding box center [1020, 452] width 114 height 22
paste input "1098"
type input "1098"
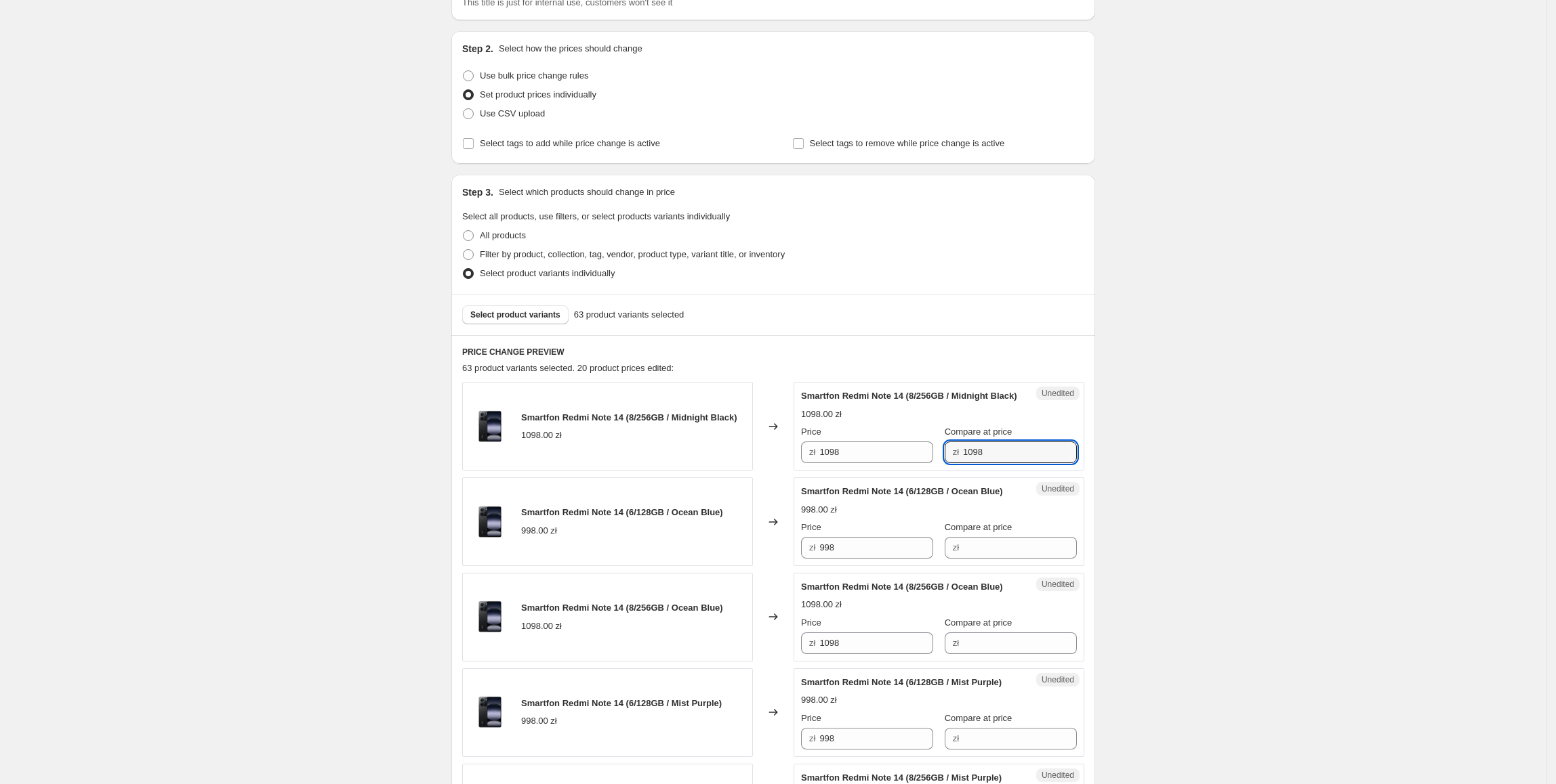
click at [857, 471] on div "Unedited Smartfon Redmi Note 14 (8/256GB / Midnight Black) 1098.00 zł Price zł …" at bounding box center [938, 426] width 290 height 88
drag, startPoint x: 863, startPoint y: 474, endPoint x: 770, endPoint y: 477, distance: 93.0
type input "797.99"
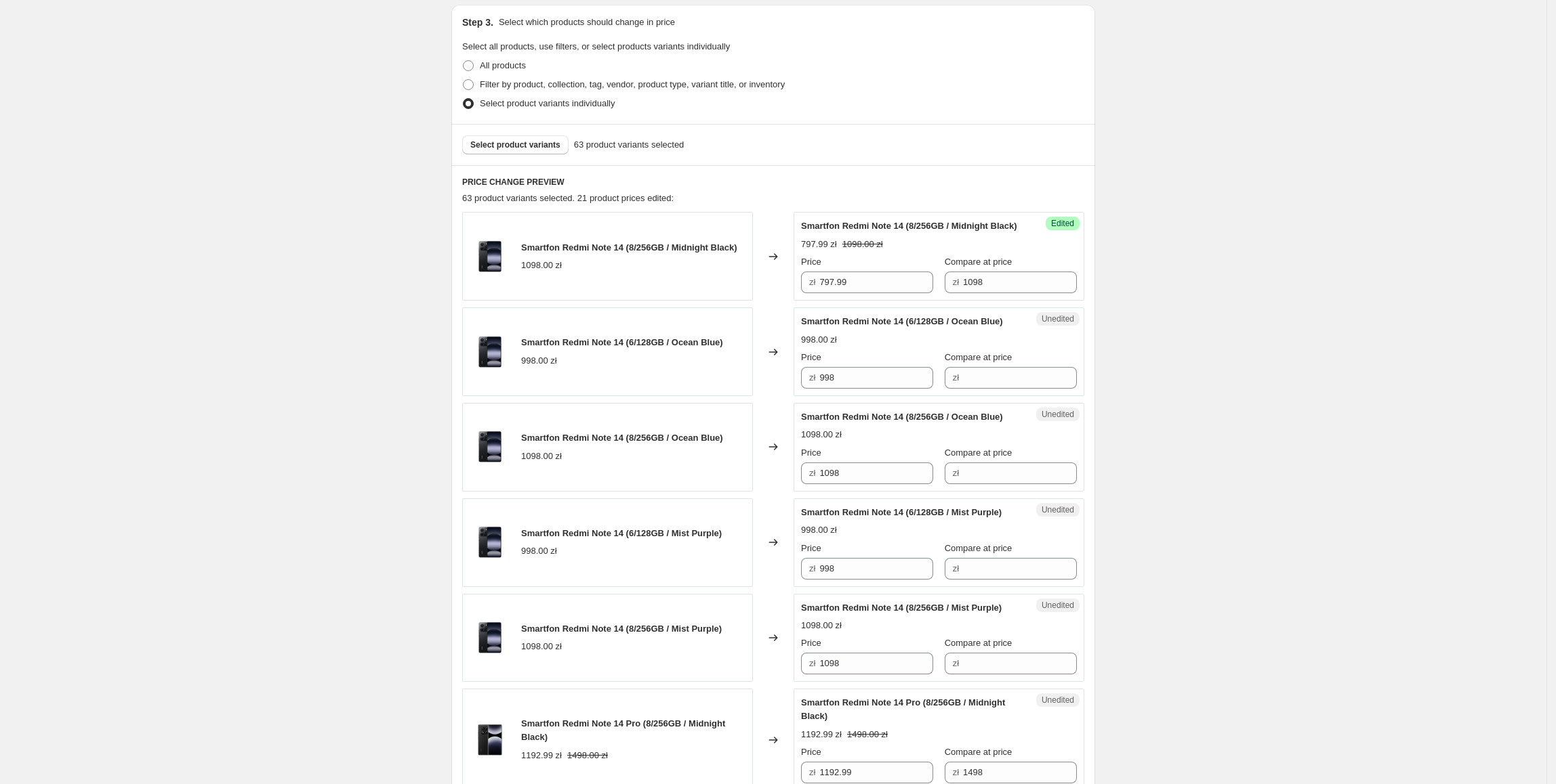
scroll to position [299, 0]
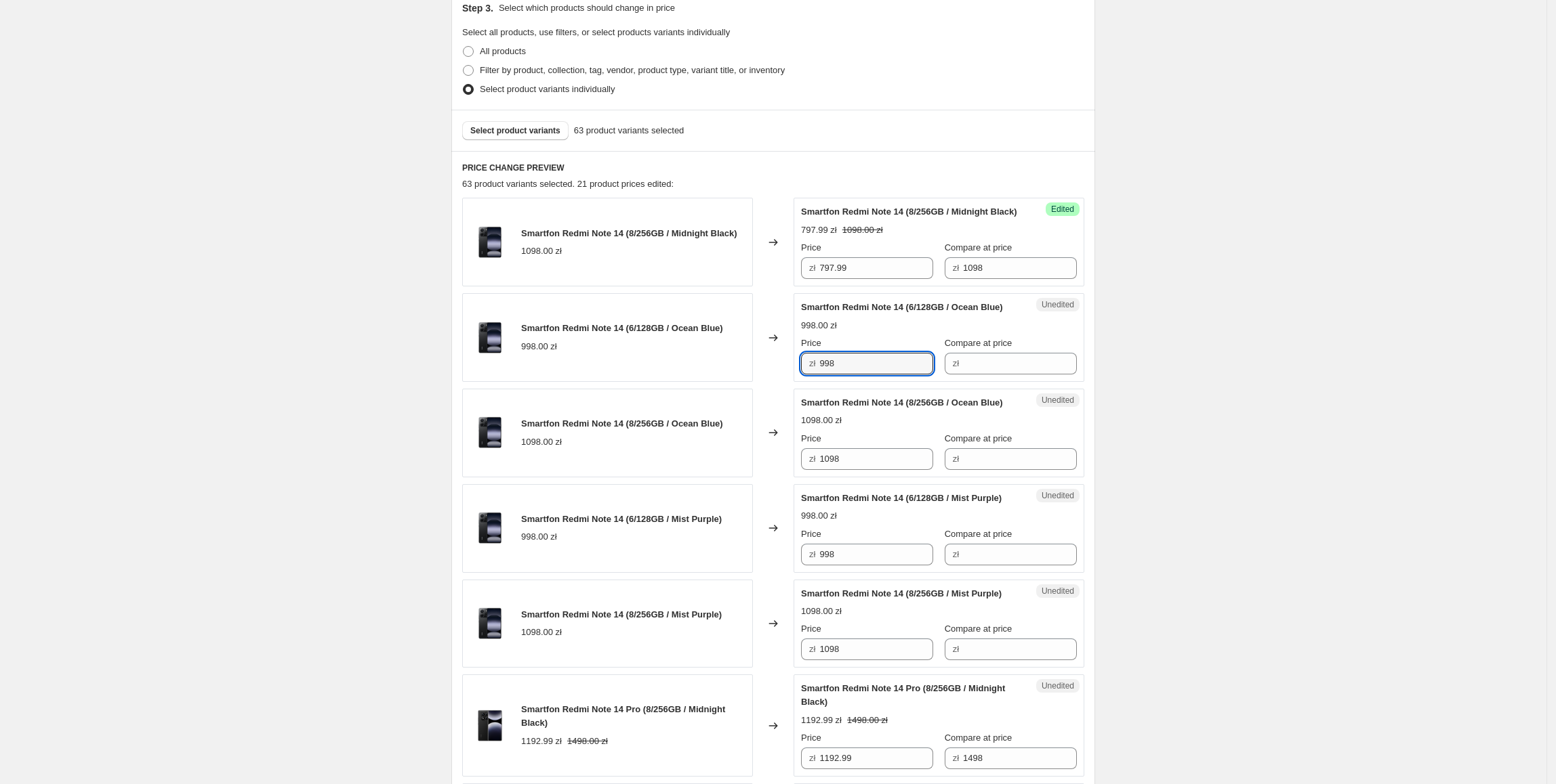
drag, startPoint x: 835, startPoint y: 390, endPoint x: 820, endPoint y: 391, distance: 15.0
click at [820, 375] on div "zł 998" at bounding box center [867, 364] width 132 height 22
click at [1036, 375] on input "Compare at price" at bounding box center [1020, 364] width 114 height 22
paste input "998"
type input "998"
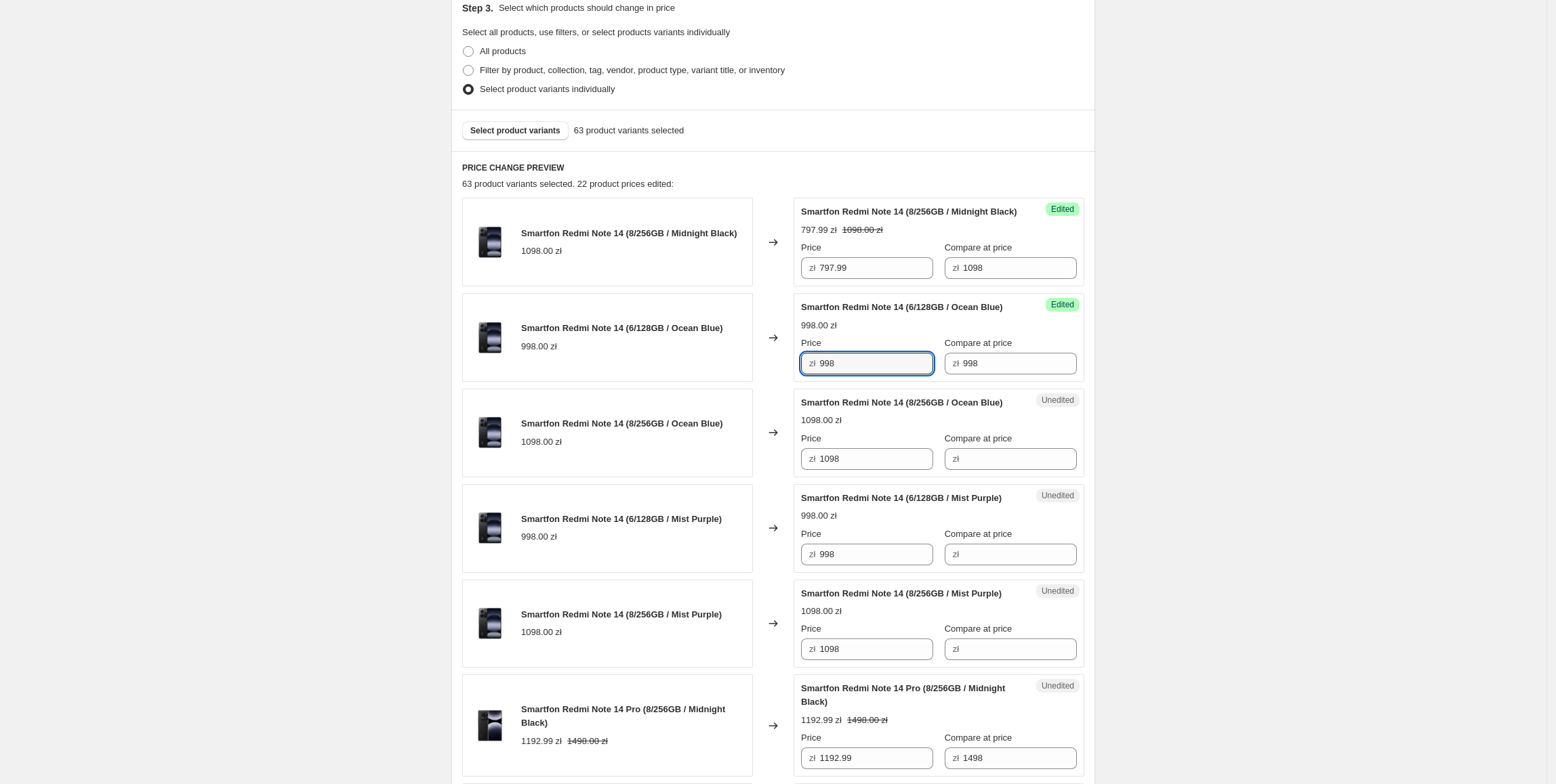
drag, startPoint x: 854, startPoint y: 399, endPoint x: 808, endPoint y: 404, distance: 46.3
click at [808, 382] on div "Success Edited Smartfon Redmi Note 14 (6/128GB / Ocean Blue) 998.00 zł Price zł…" at bounding box center [938, 337] width 290 height 88
type input "647.99"
drag, startPoint x: 859, startPoint y: 504, endPoint x: 762, endPoint y: 504, distance: 97.0
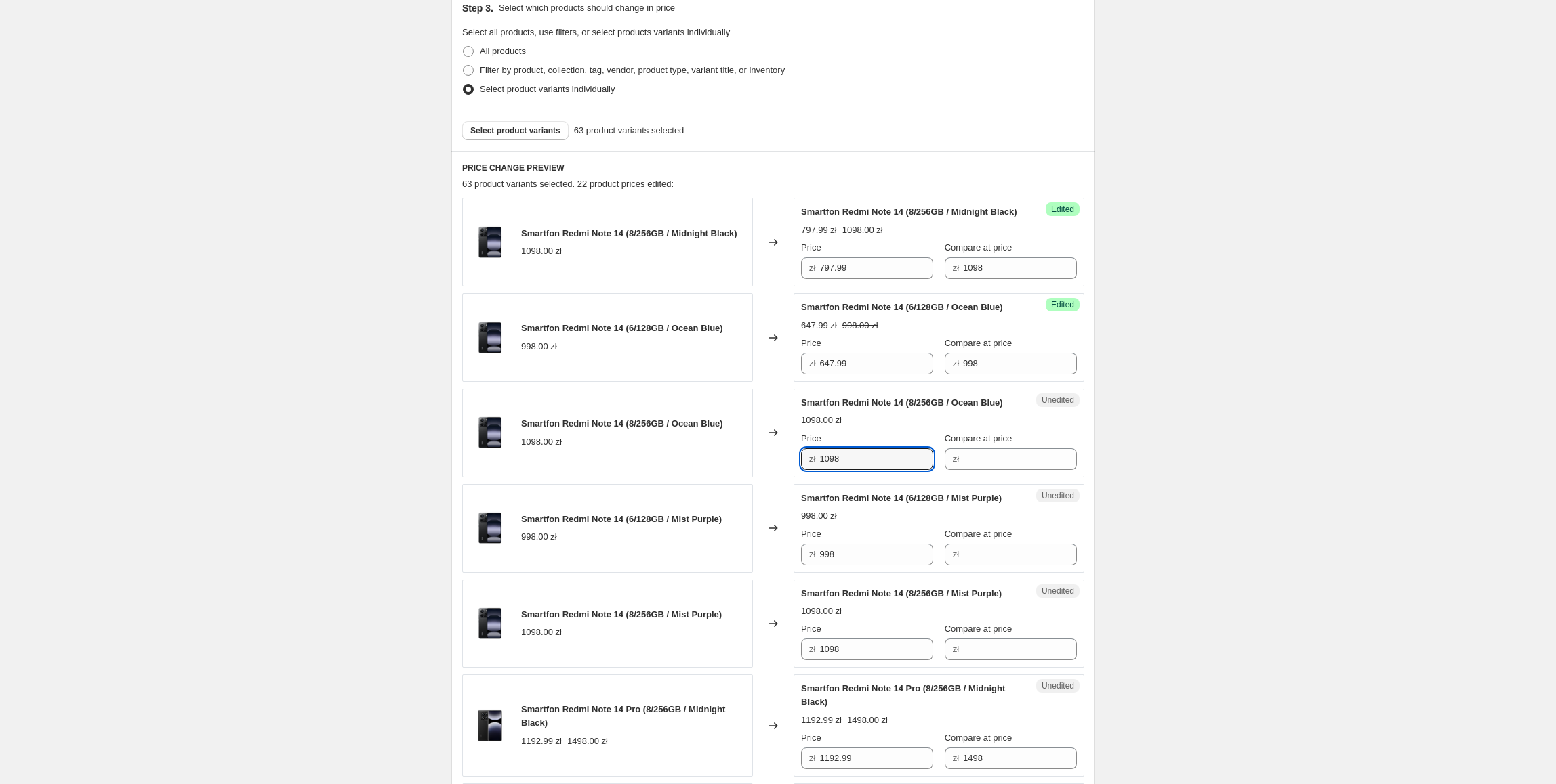
click at [762, 477] on div "Smartfon Redmi Note 14 (8/256GB / Ocean Blue) 1098.00 zł Changed to Unedited Sm…" at bounding box center [773, 433] width 622 height 88
click at [975, 470] on input "Compare at price" at bounding box center [1020, 459] width 114 height 22
paste input "1098"
type input "1098"
drag, startPoint x: 860, startPoint y: 274, endPoint x: 830, endPoint y: 374, distance: 104.4
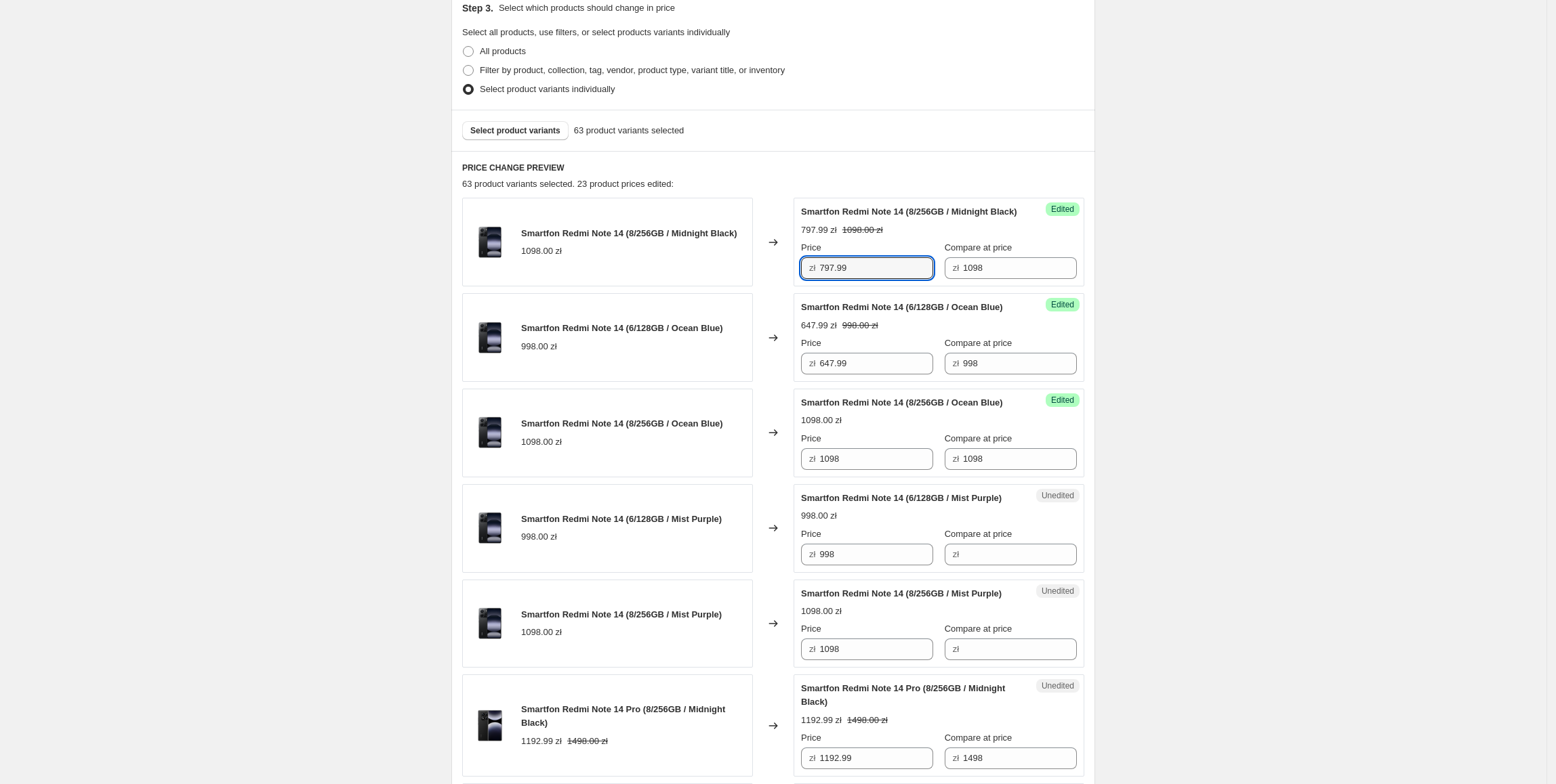
drag, startPoint x: 897, startPoint y: 495, endPoint x: 768, endPoint y: 494, distance: 129.0
click at [768, 477] on div "Smartfon Redmi Note 14 (8/256GB / Ocean Blue) 1098.00 zł Changed to Success Edi…" at bounding box center [773, 433] width 622 height 88
paste input "797.99"
type input "797.99"
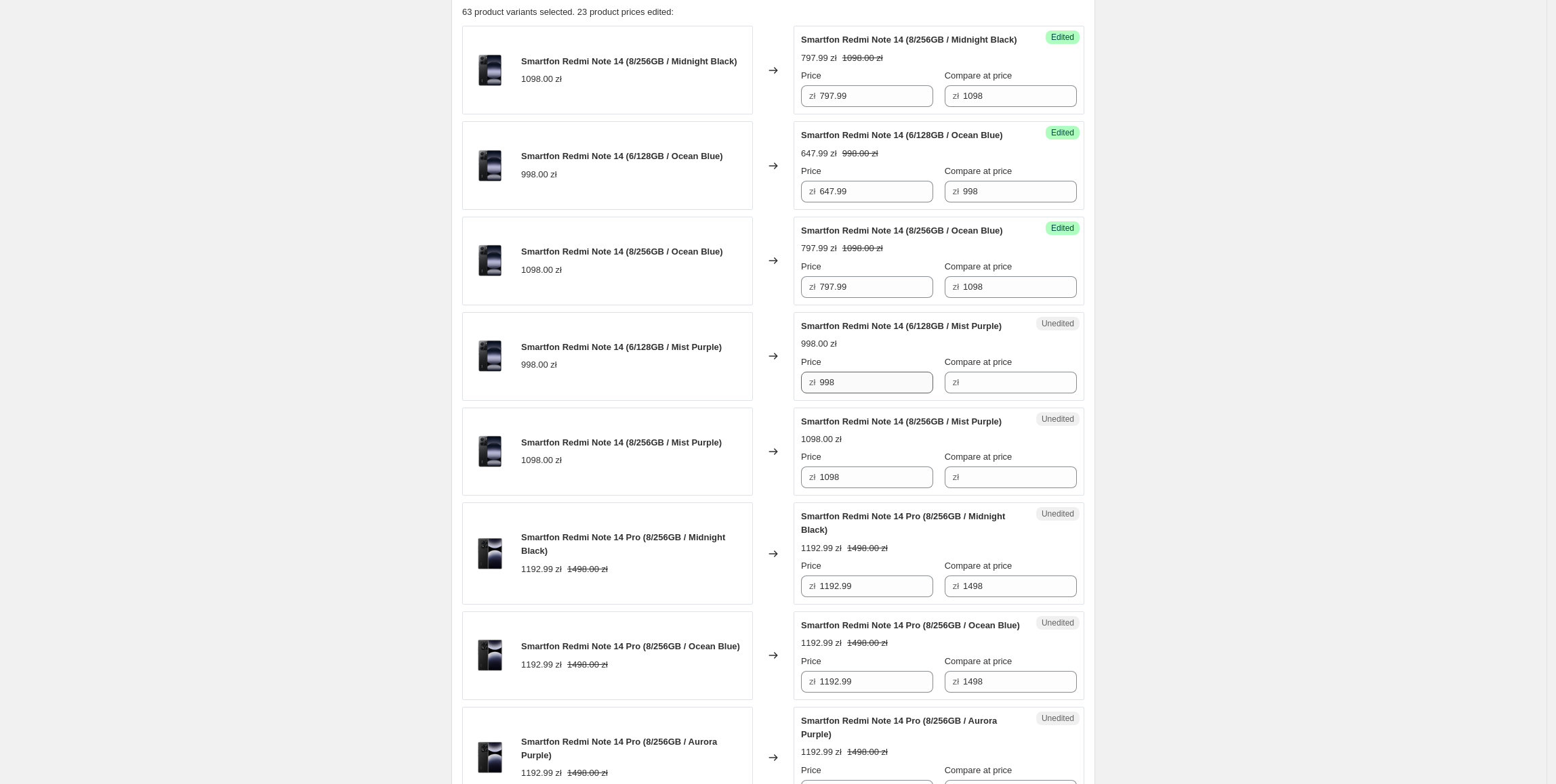
scroll to position [477, 0]
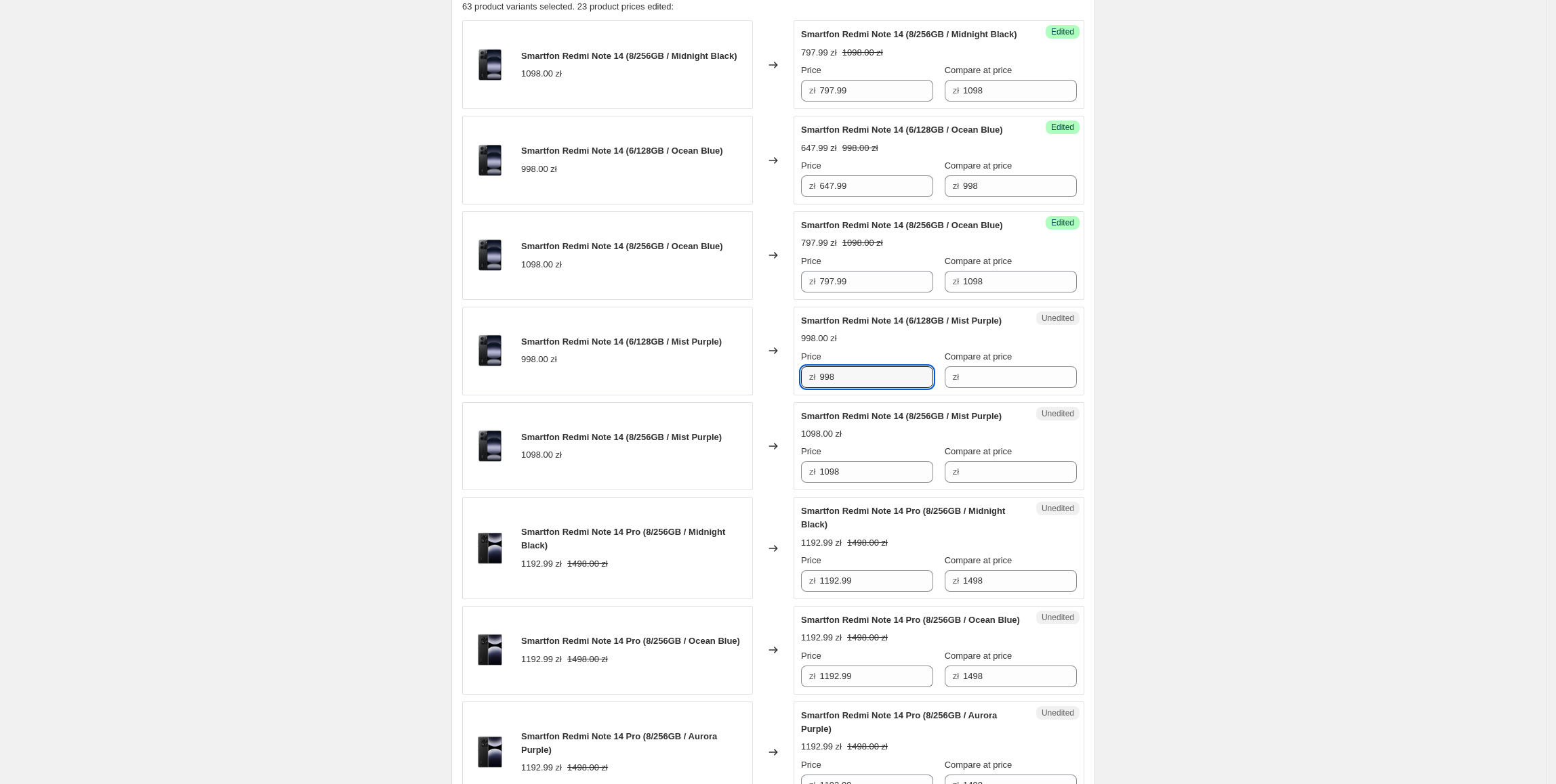
drag, startPoint x: 877, startPoint y: 433, endPoint x: 797, endPoint y: 433, distance: 80.0
click at [797, 395] on div "Smartfon Redmi Note 14 (6/128GB / Mist Purple) 998.00 zł Changed to Unedited Sm…" at bounding box center [773, 351] width 622 height 88
click at [987, 388] on input "Compare at price" at bounding box center [1020, 377] width 114 height 22
paste input "998"
type input "998"
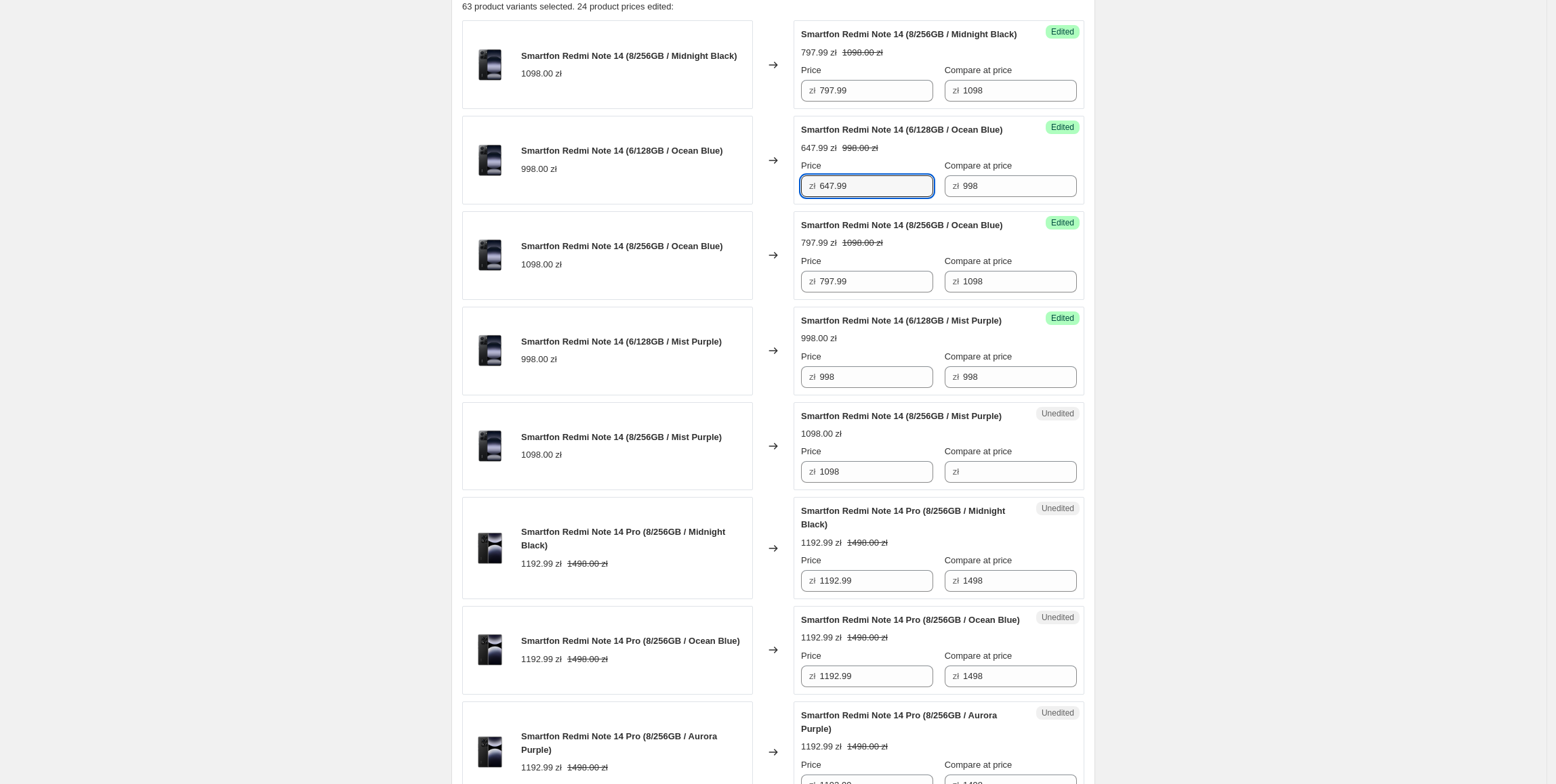
drag, startPoint x: 871, startPoint y: 212, endPoint x: 787, endPoint y: 226, distance: 85.2
click at [784, 204] on div "Smartfon Redmi Note 14 (6/128GB / Ocean Blue) 998.00 zł Changed to Success Edit…" at bounding box center [773, 160] width 622 height 88
paste input "647.99"
drag, startPoint x: 898, startPoint y: 432, endPoint x: 732, endPoint y: 427, distance: 166.1
click at [732, 395] on div "Smartfon Redmi Note 14 (6/128GB / Mist Purple) 998.00 zł Changed to Success Edi…" at bounding box center [773, 351] width 622 height 88
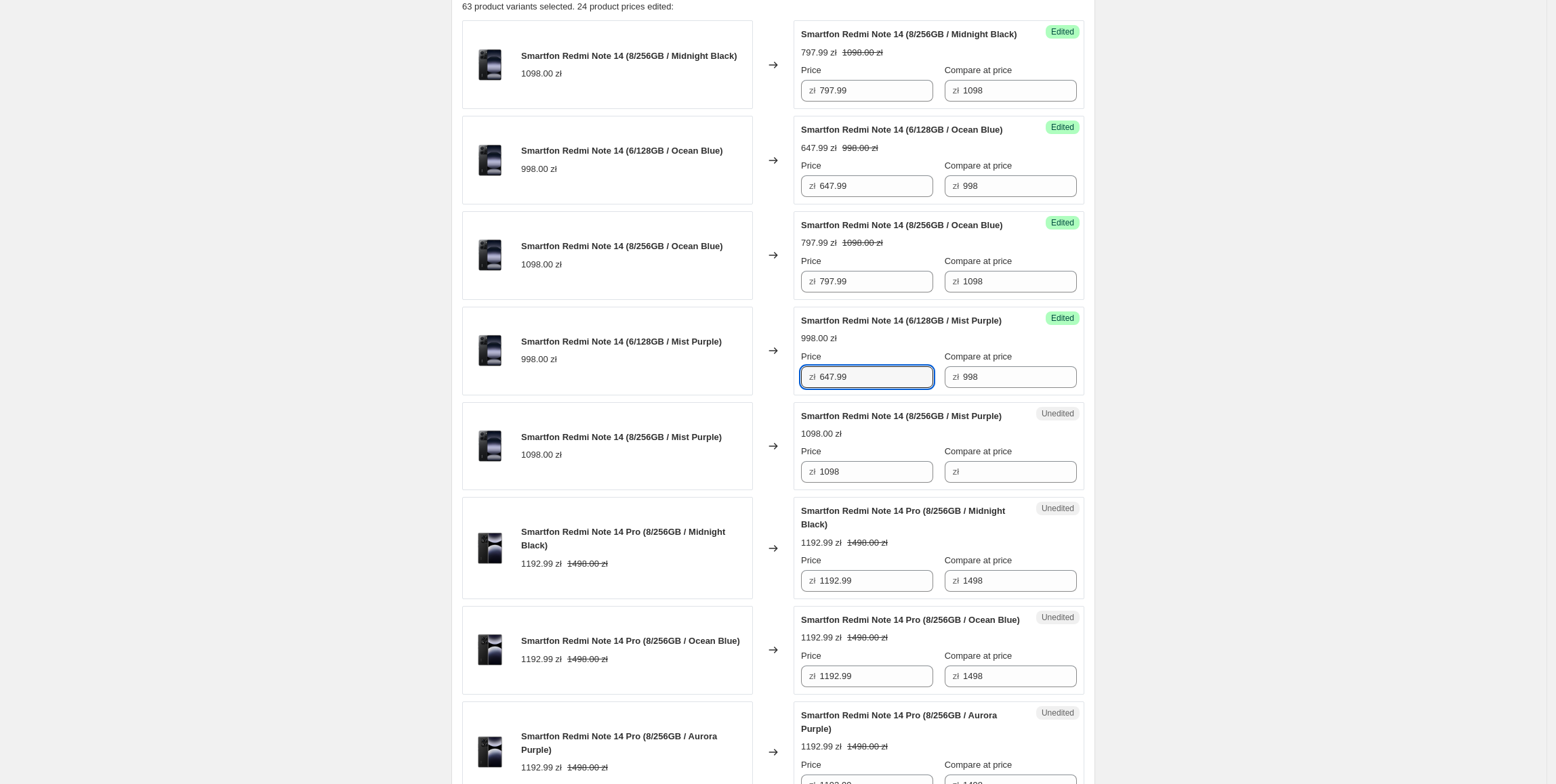
type input "647.99"
drag, startPoint x: 732, startPoint y: 427, endPoint x: 893, endPoint y: 530, distance: 191.1
click at [732, 395] on div "Smartfon Redmi Note 14 (6/128GB / Mist Purple) 998.00 zł" at bounding box center [607, 351] width 290 height 88
drag, startPoint x: 896, startPoint y: 543, endPoint x: 844, endPoint y: 545, distance: 52.0
click at [751, 491] on div "Smartfon Redmi Note 14 (8/256GB / Mist Purple) 1098.00 zł Changed to Unedited S…" at bounding box center [773, 447] width 622 height 88
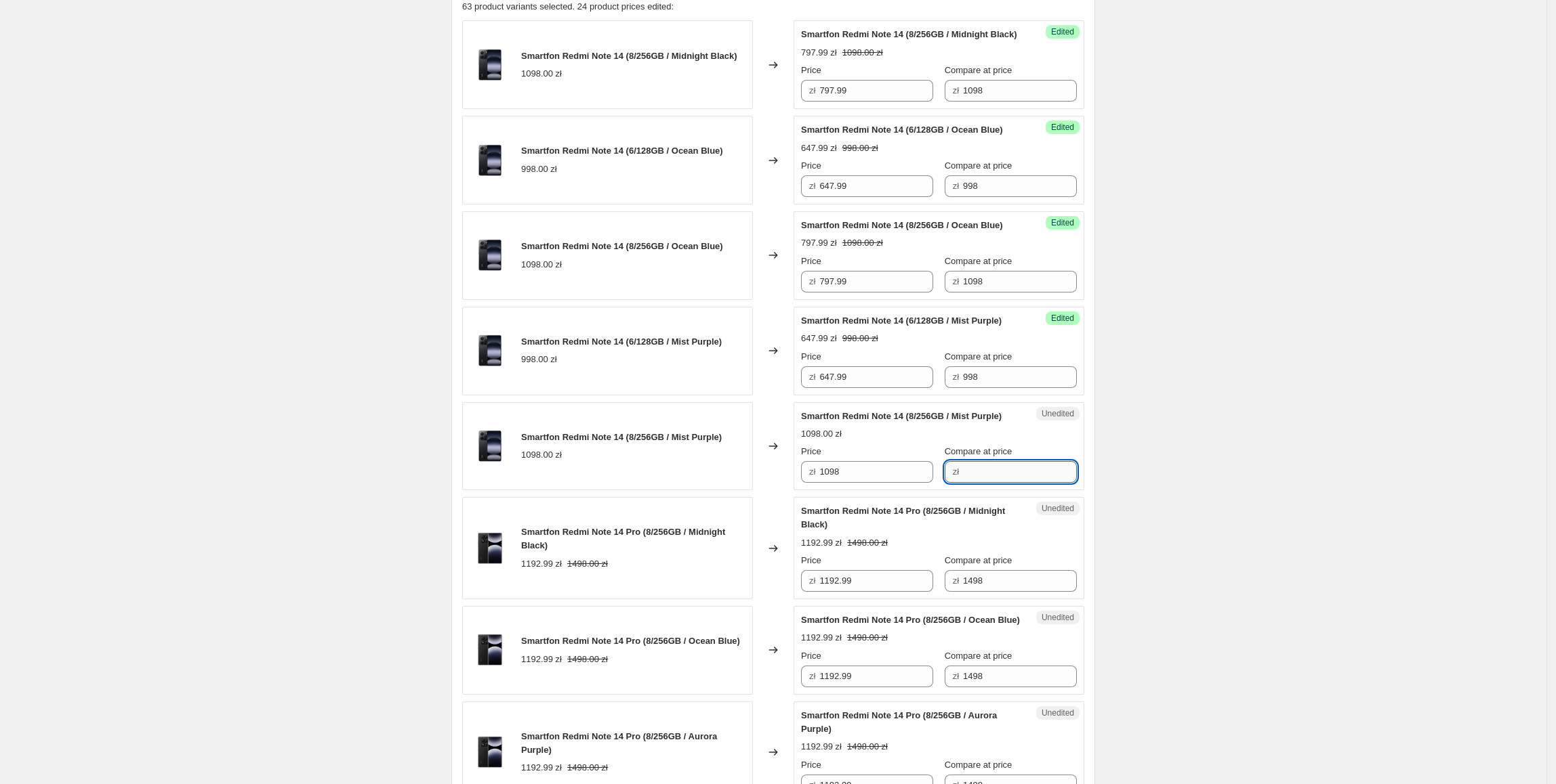
click at [969, 483] on input "Compare at price" at bounding box center [1020, 472] width 114 height 22
paste input "1098"
type input "1098"
drag, startPoint x: 915, startPoint y: 543, endPoint x: 795, endPoint y: 548, distance: 120.1
click at [795, 491] on div "Smartfon Redmi Note 14 (8/256GB / Mist Purple) 1098.00 zł Changed to Success Ed…" at bounding box center [773, 447] width 622 height 88
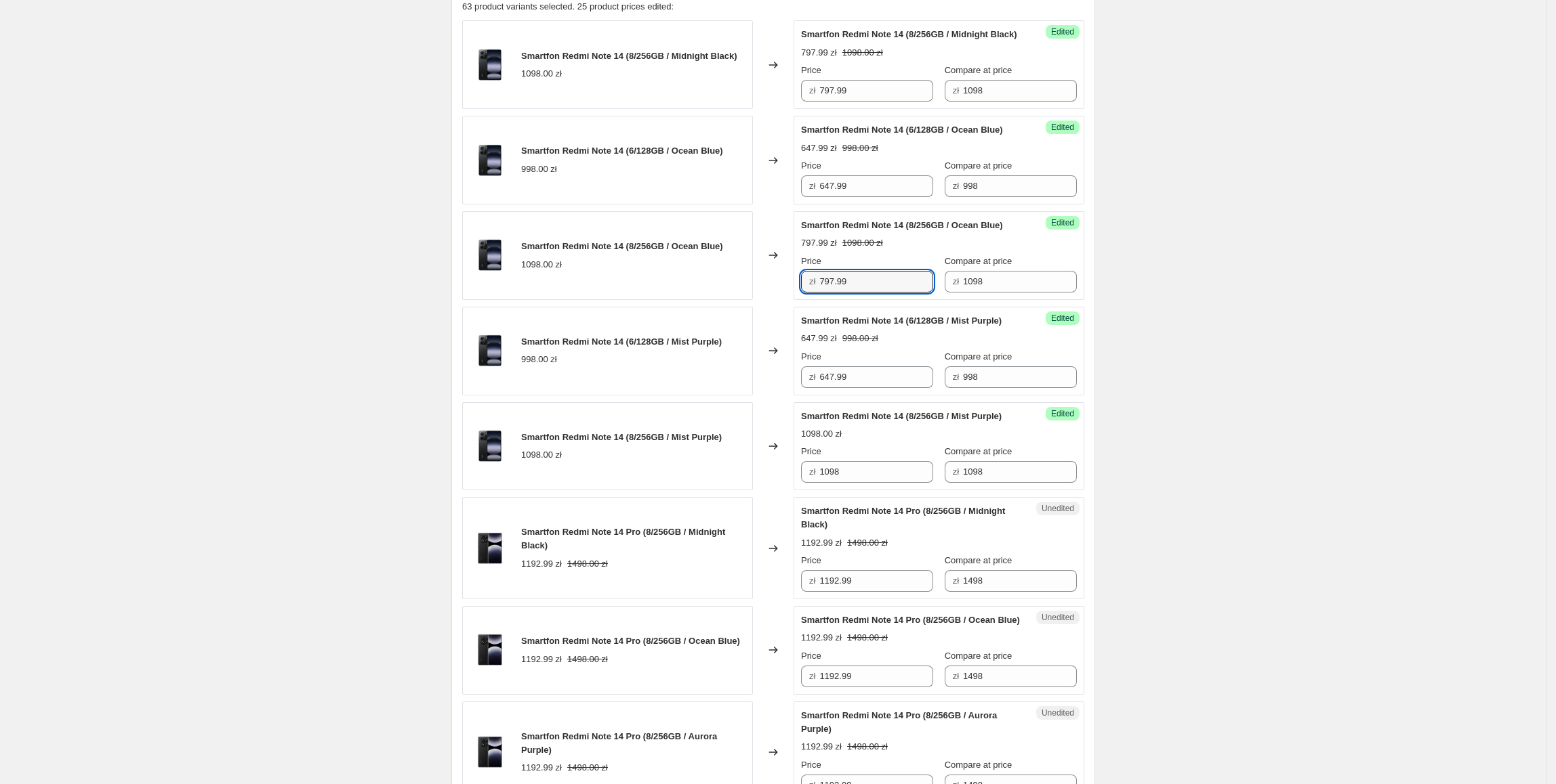
drag, startPoint x: 855, startPoint y: 328, endPoint x: 760, endPoint y: 332, distance: 95.1
click at [760, 300] on div "Smartfon Redmi Note 14 (8/256GB / Ocean Blue) 1098.00 zł Changed to Success Edi…" at bounding box center [773, 256] width 622 height 88
paste input "797.99"
drag, startPoint x: 893, startPoint y: 537, endPoint x: 702, endPoint y: 541, distance: 191.0
click at [702, 491] on div "Smartfon Redmi Note 14 (8/256GB / Mist Purple) 1098.00 zł Changed to Success Ed…" at bounding box center [773, 447] width 622 height 88
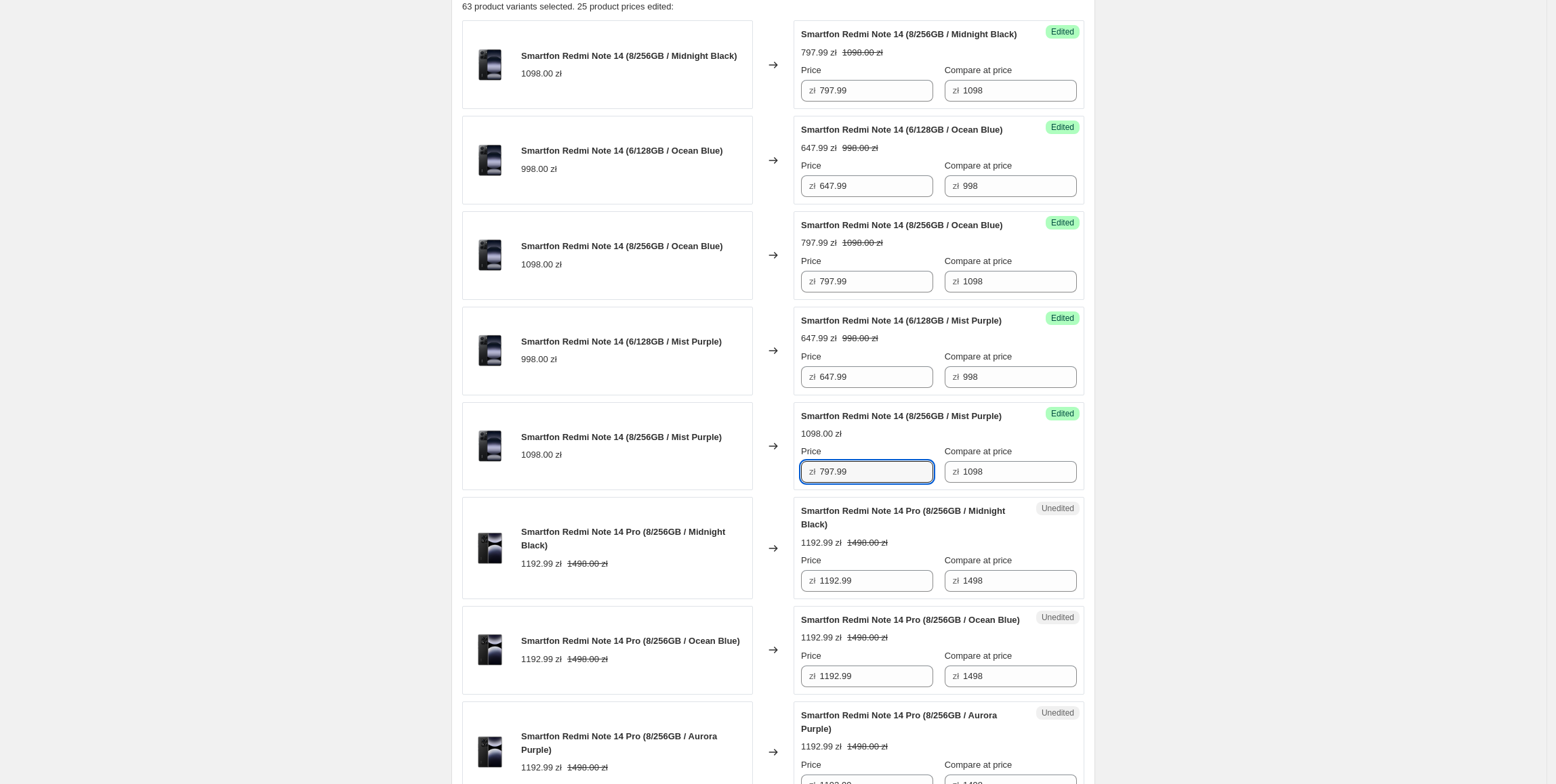
type input "797.99"
click at [702, 491] on div "Smartfon Redmi Note 14 (8/256GB / Mist Purple) 1098.00 zł" at bounding box center [607, 447] width 290 height 88
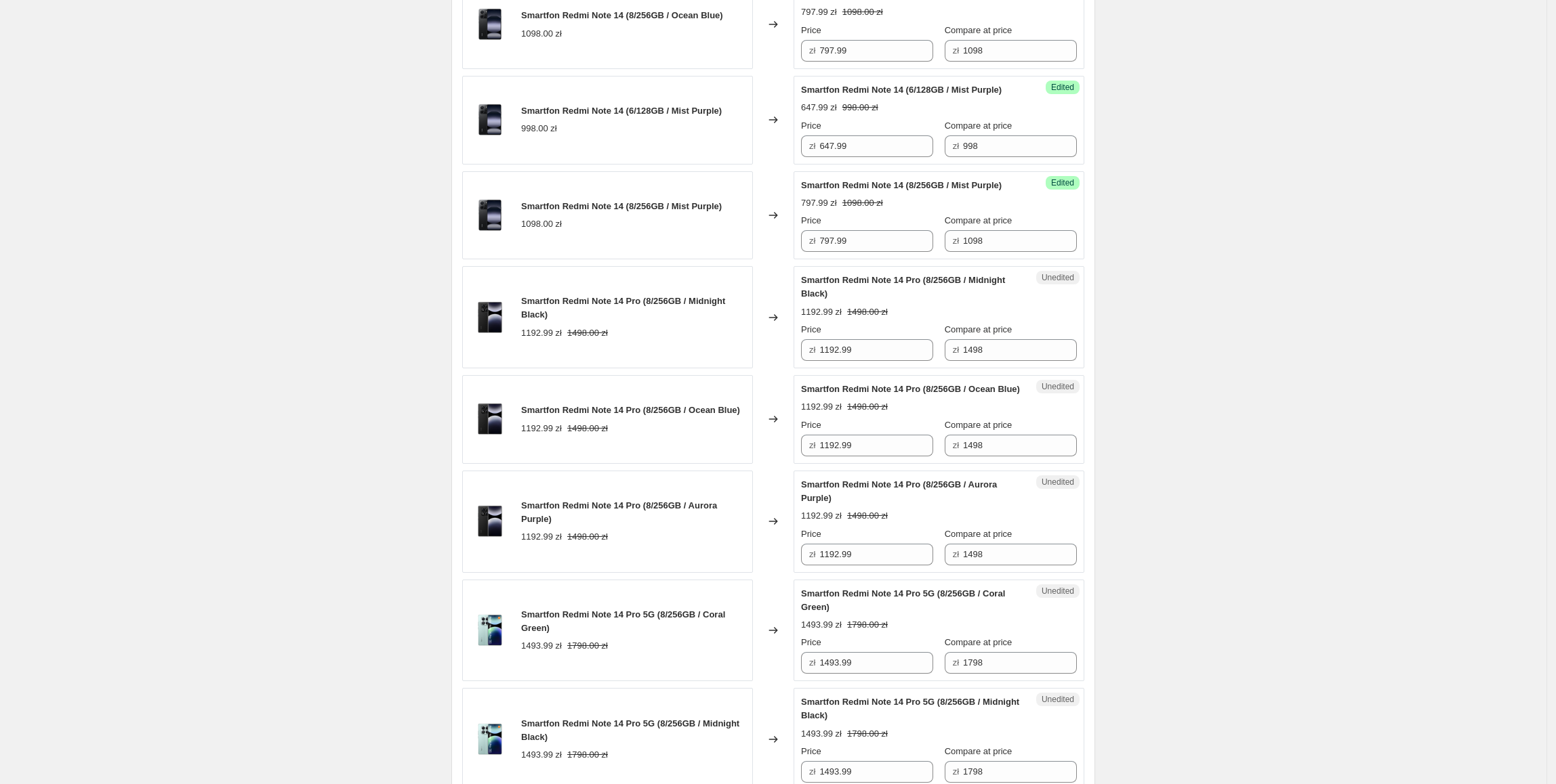
scroll to position [713, 0]
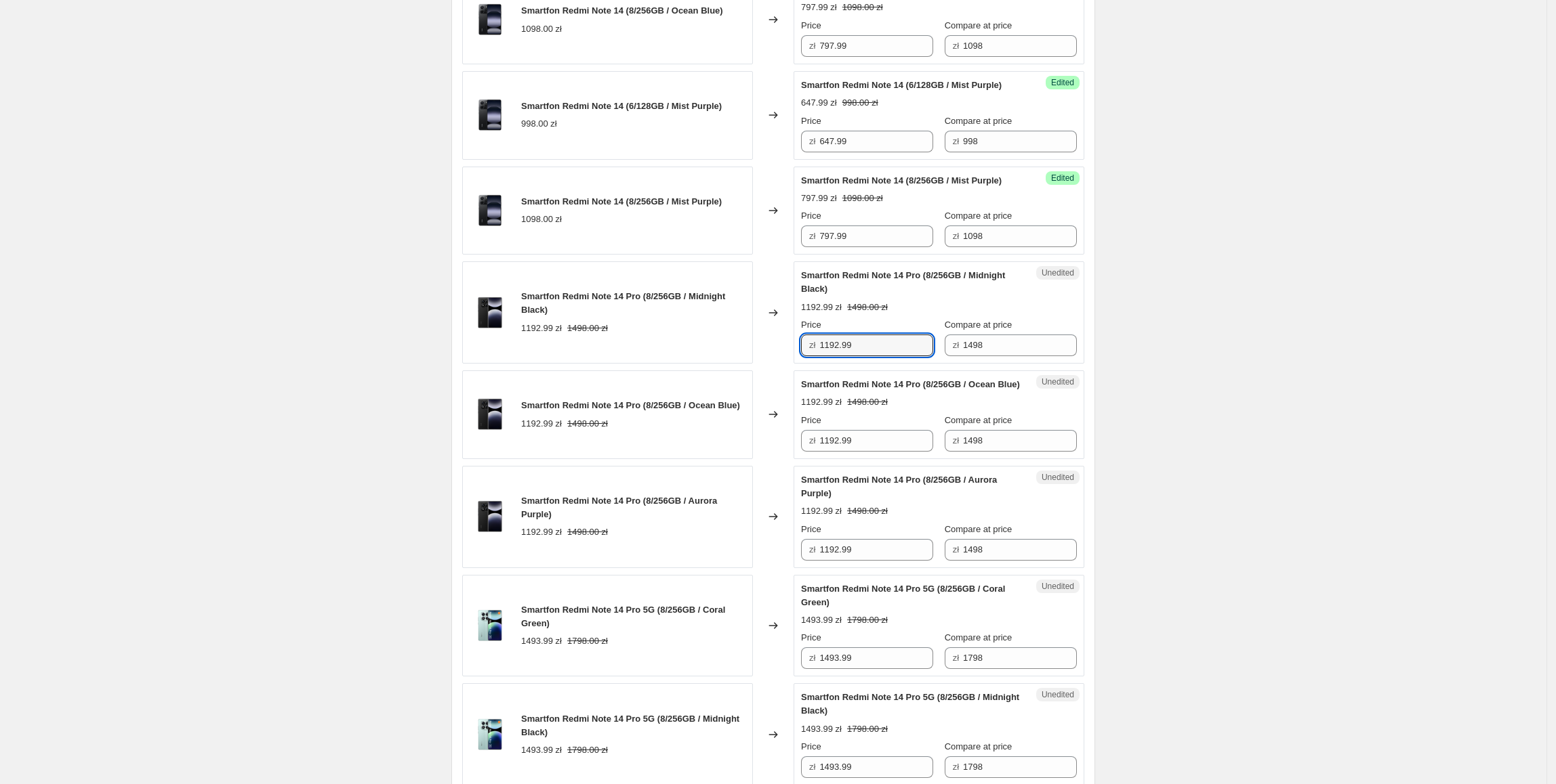
drag, startPoint x: 893, startPoint y: 407, endPoint x: 816, endPoint y: 416, distance: 77.5
click at [816, 356] on div "zł 1192.99" at bounding box center [867, 346] width 132 height 22
type input "997.99"
click at [1071, 459] on div "Unedited Smartfon Redmi Note 14 Pro (8/256GB / Ocean Blue) 1192.99 zł 1498.00 z…" at bounding box center [938, 414] width 290 height 88
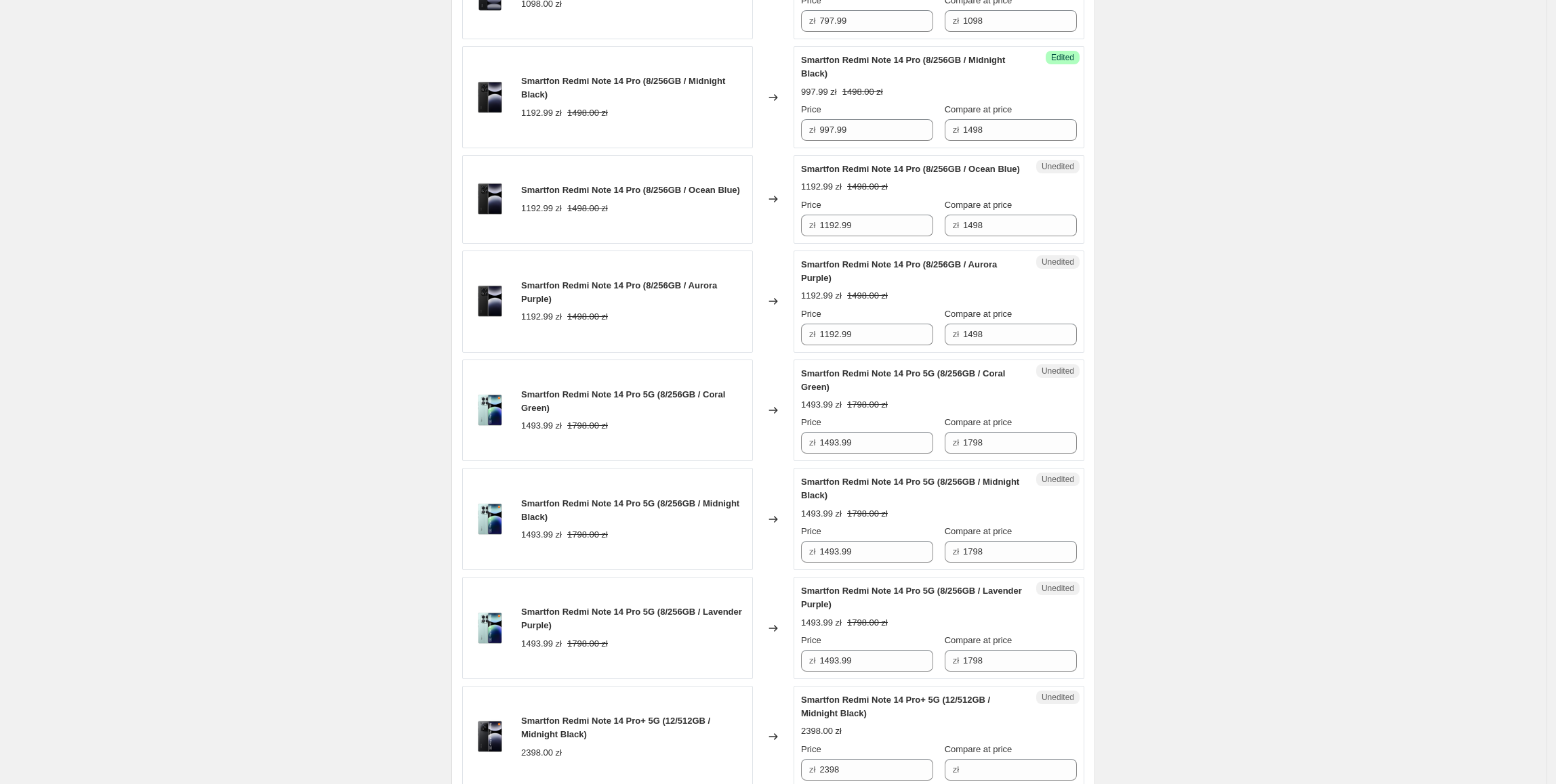
scroll to position [934, 0]
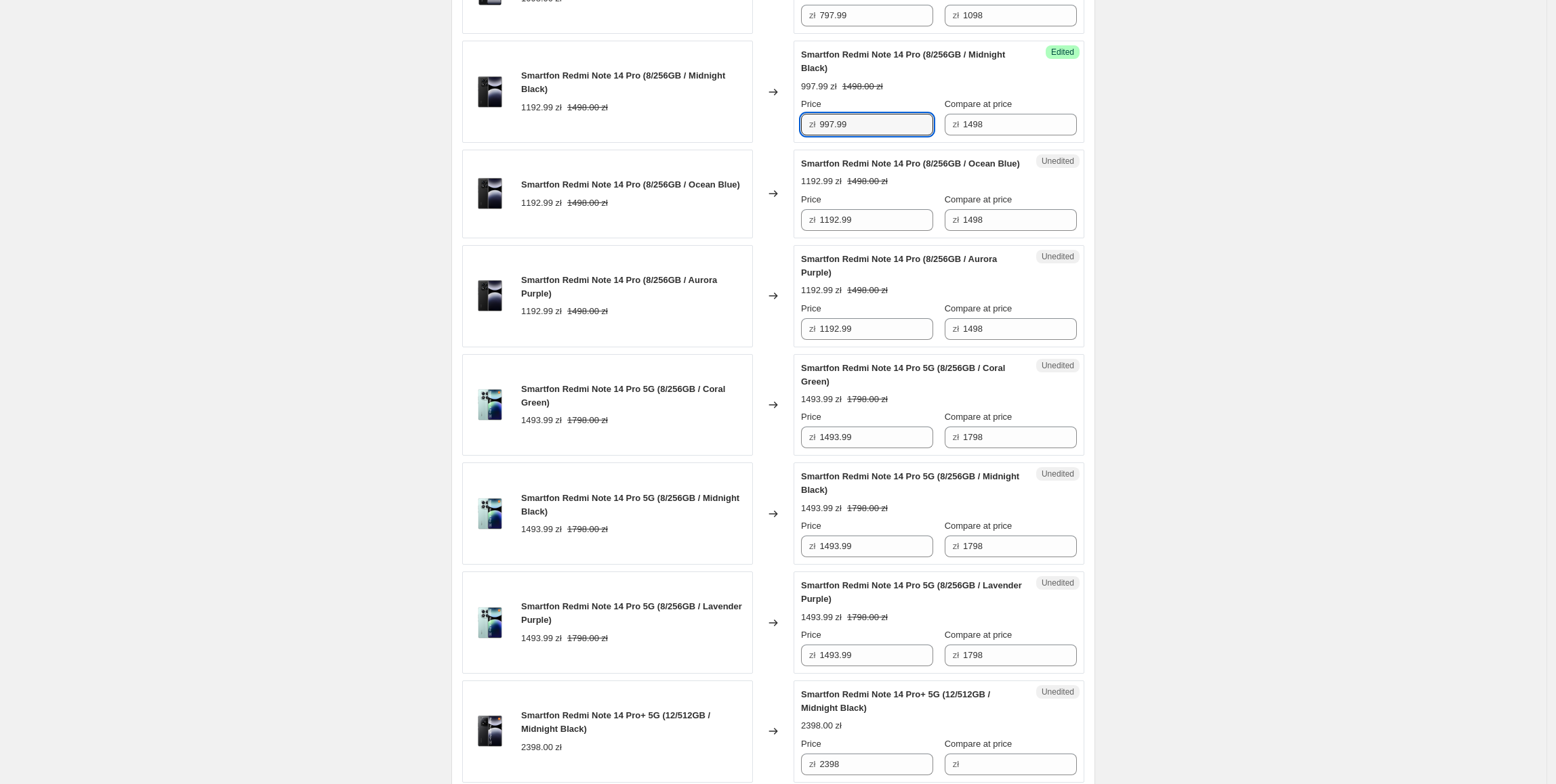
drag, startPoint x: 881, startPoint y: 193, endPoint x: 897, endPoint y: 324, distance: 132.0
click at [552, 143] on div "Smartfon Redmi Note 14 Pro (8/256GB / Midnight Black) 1192.99 zł 1498.00 zł Cha…" at bounding box center [773, 92] width 622 height 103
drag, startPoint x: 884, startPoint y: 309, endPoint x: 735, endPoint y: 309, distance: 149.0
click at [735, 238] on div "Smartfon Redmi Note 14 Pro (8/256GB / Ocean Blue) 1192.99 zł 1498.00 zł Changed…" at bounding box center [773, 194] width 622 height 88
paste input "997"
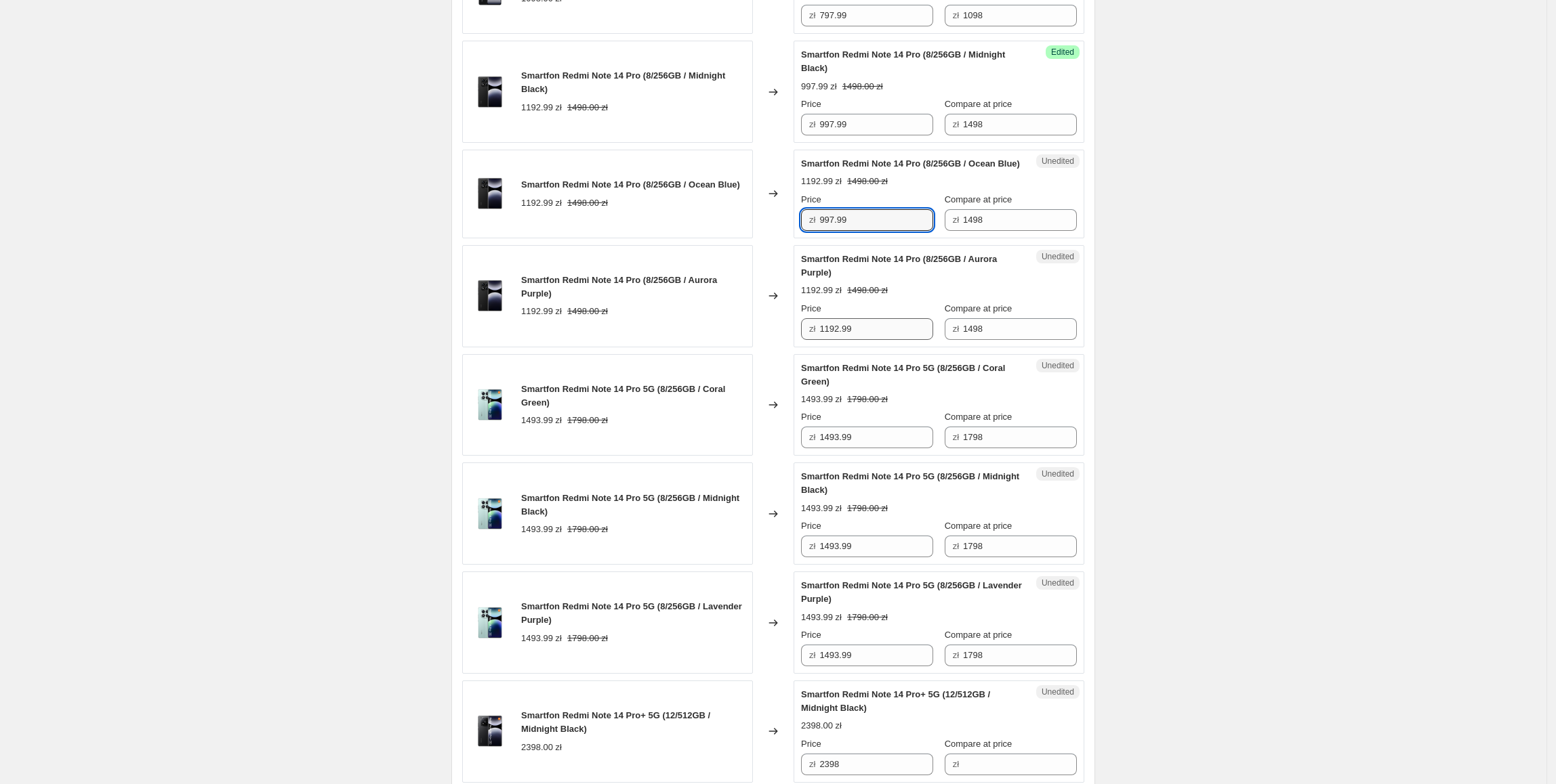
type input "997.99"
drag, startPoint x: 888, startPoint y: 410, endPoint x: 752, endPoint y: 413, distance: 136.0
click at [752, 347] on div "Smartfon Redmi Note 14 Pro (8/256GB / Aurora Purple) 1192.99 zł 1498.00 zł Chan…" at bounding box center [773, 297] width 622 height 103
paste input "997"
type input "997.99"
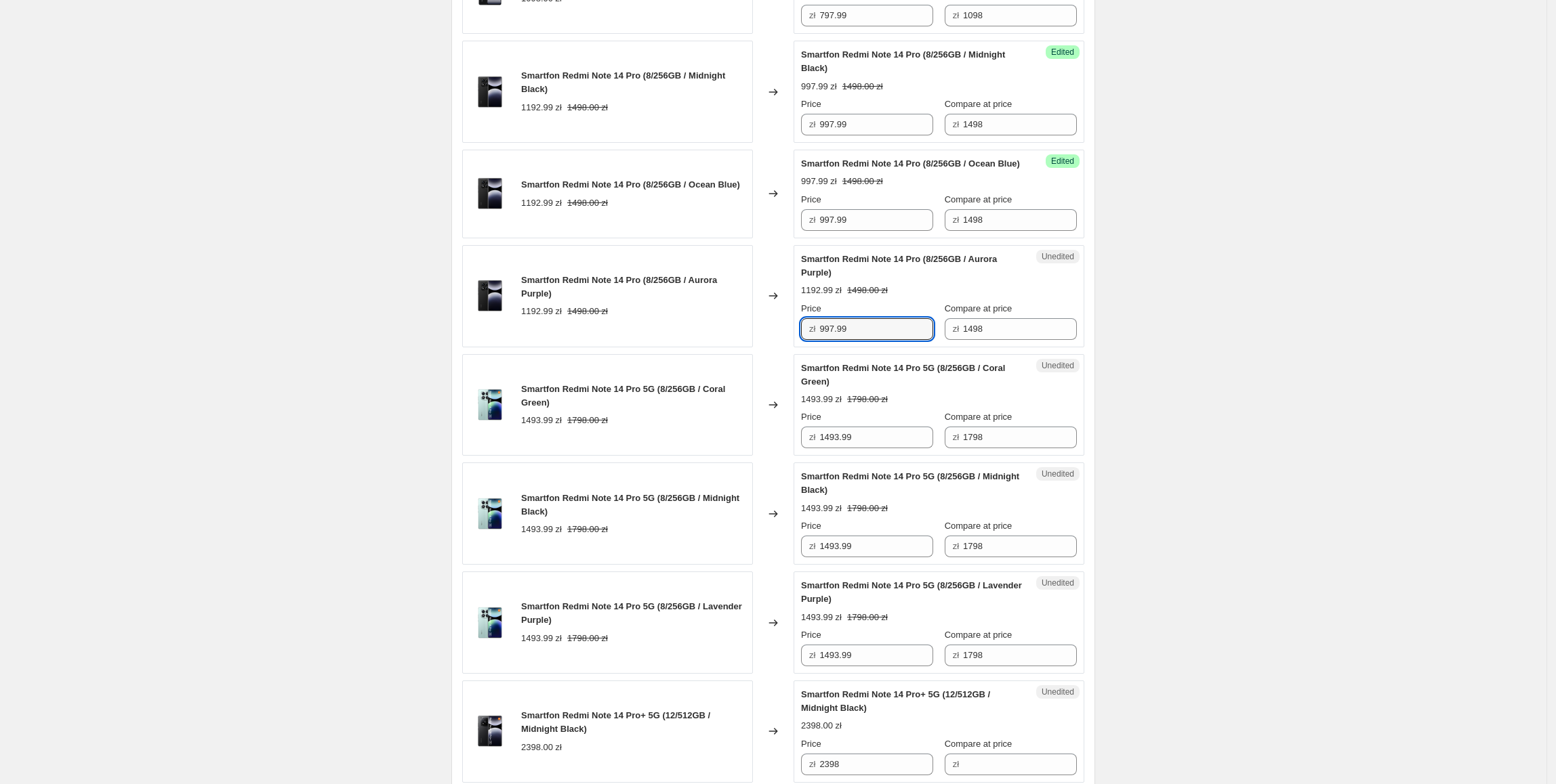
click at [717, 347] on div "Smartfon Redmi Note 14 Pro (8/256GB / Aurora Purple) 1192.99 zł 1498.00 zł" at bounding box center [607, 297] width 290 height 103
drag, startPoint x: 881, startPoint y: 526, endPoint x: 809, endPoint y: 528, distance: 72.0
click at [809, 448] on div "zł 1493.99" at bounding box center [867, 437] width 132 height 22
type input "1147.99"
click at [1132, 453] on div "Create new price change job. This page is ready Create new price change job Dra…" at bounding box center [773, 445] width 1546 height 2757
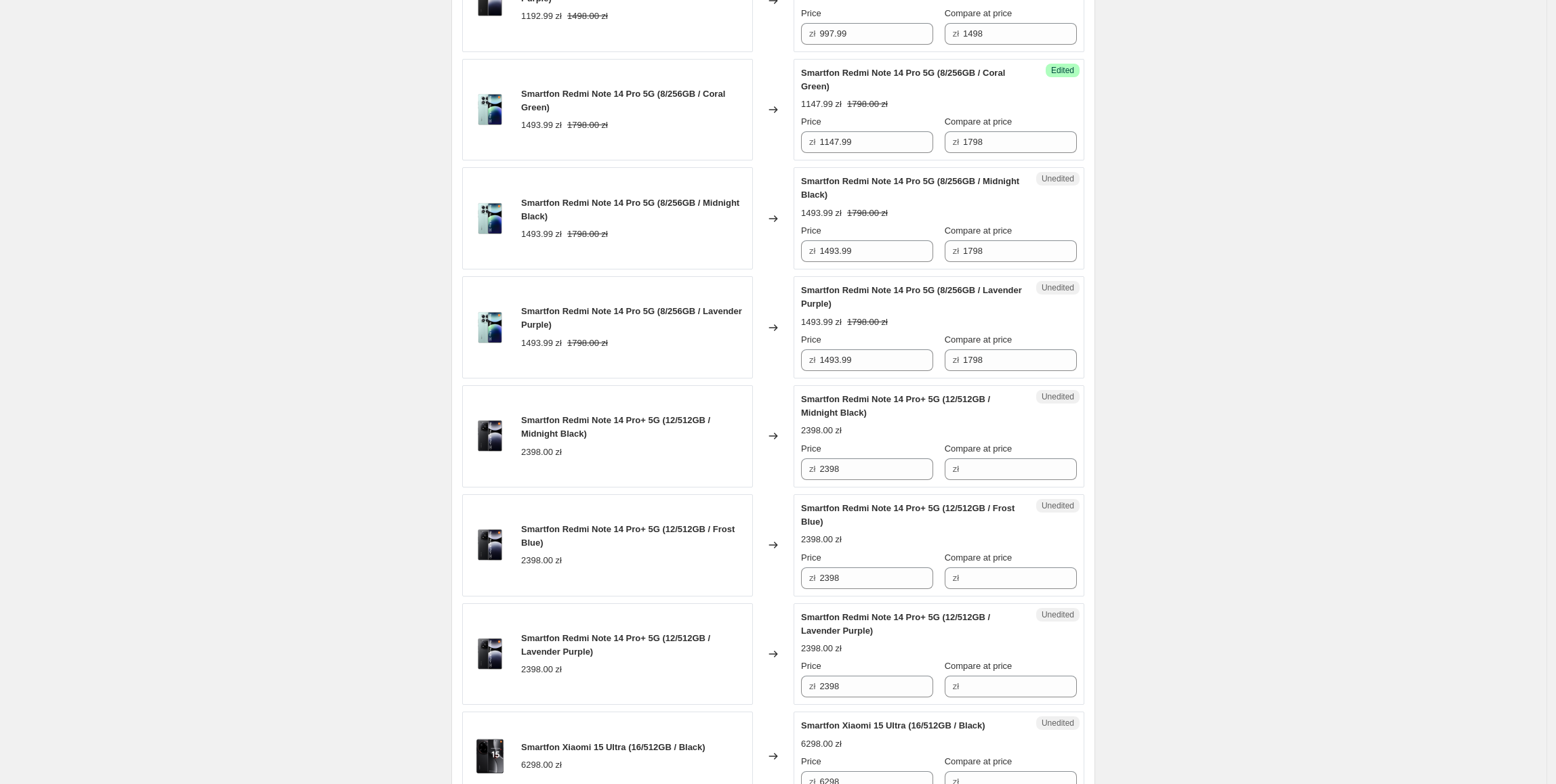
scroll to position [1238, 0]
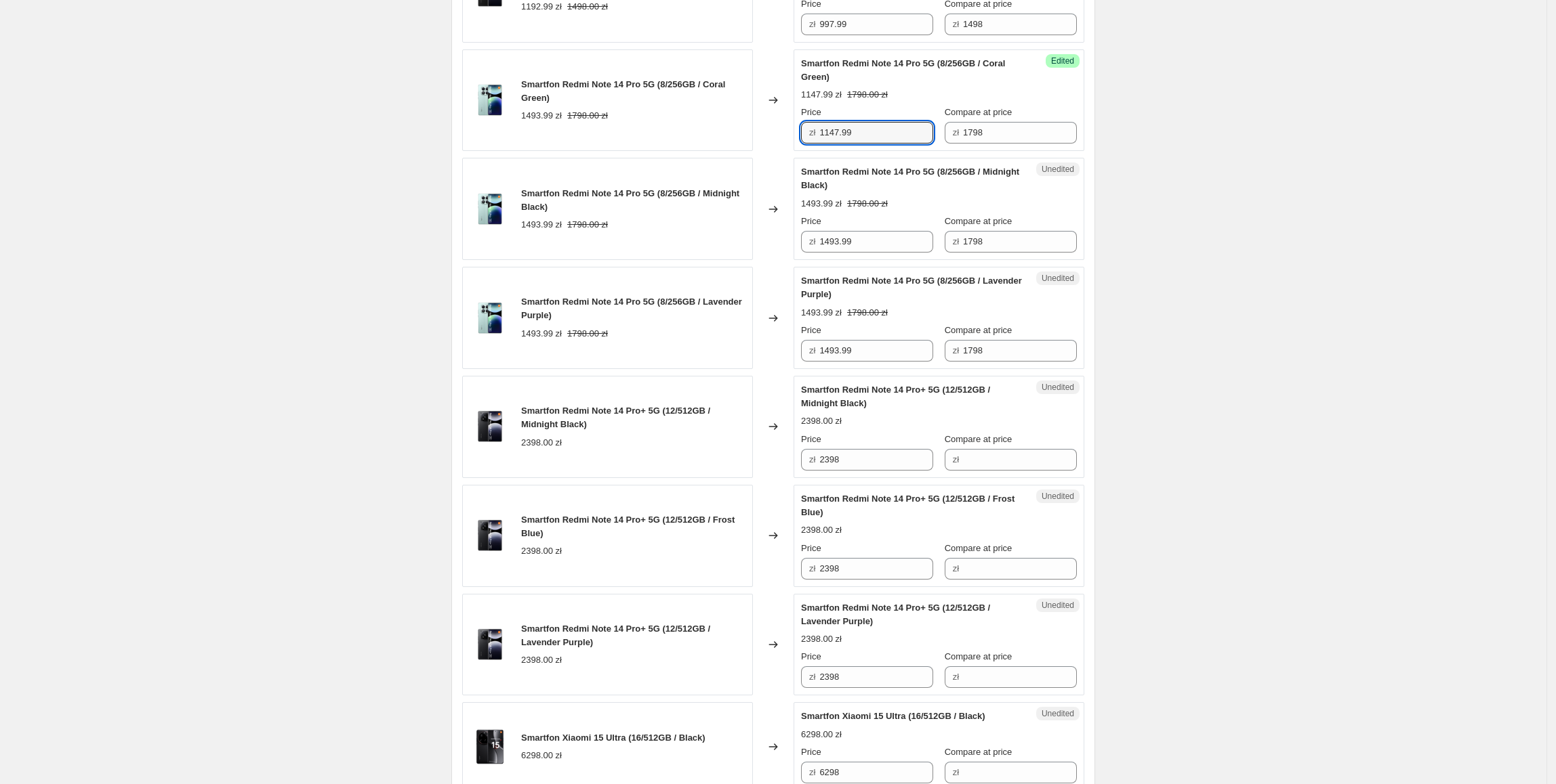
drag, startPoint x: 893, startPoint y: 220, endPoint x: 867, endPoint y: 320, distance: 103.3
click at [713, 151] on div "Smartfon Redmi Note 14 Pro 5G (8/256GB / Coral Green) 1493.99 zł 1798.00 zł Cha…" at bounding box center [773, 101] width 622 height 103
drag, startPoint x: 871, startPoint y: 325, endPoint x: 852, endPoint y: 404, distance: 81.3
click at [740, 261] on div "Smartfon Redmi Note 14 Pro 5G (8/256GB / Midnight Black) 1493.99 zł 1798.00 zł …" at bounding box center [773, 209] width 622 height 103
paste input "147"
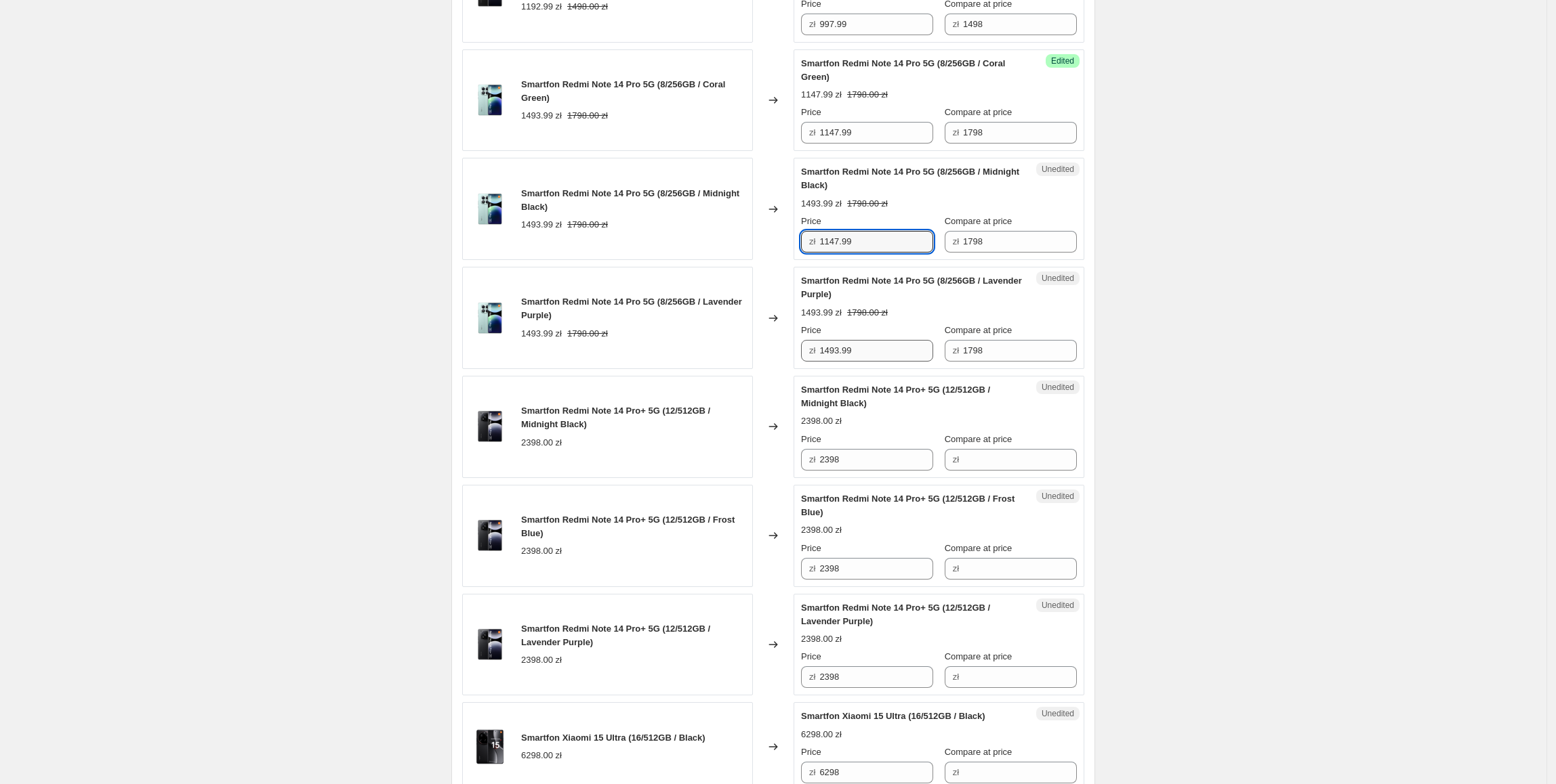
type input "1147.99"
drag, startPoint x: 883, startPoint y: 428, endPoint x: 692, endPoint y: 437, distance: 191.2
click at [692, 369] on div "Smartfon Redmi Note 14 Pro 5G (8/256GB / Lavender Purple) 1493.99 zł 1798.00 zł…" at bounding box center [773, 318] width 622 height 103
paste input "147"
type input "1147.99"
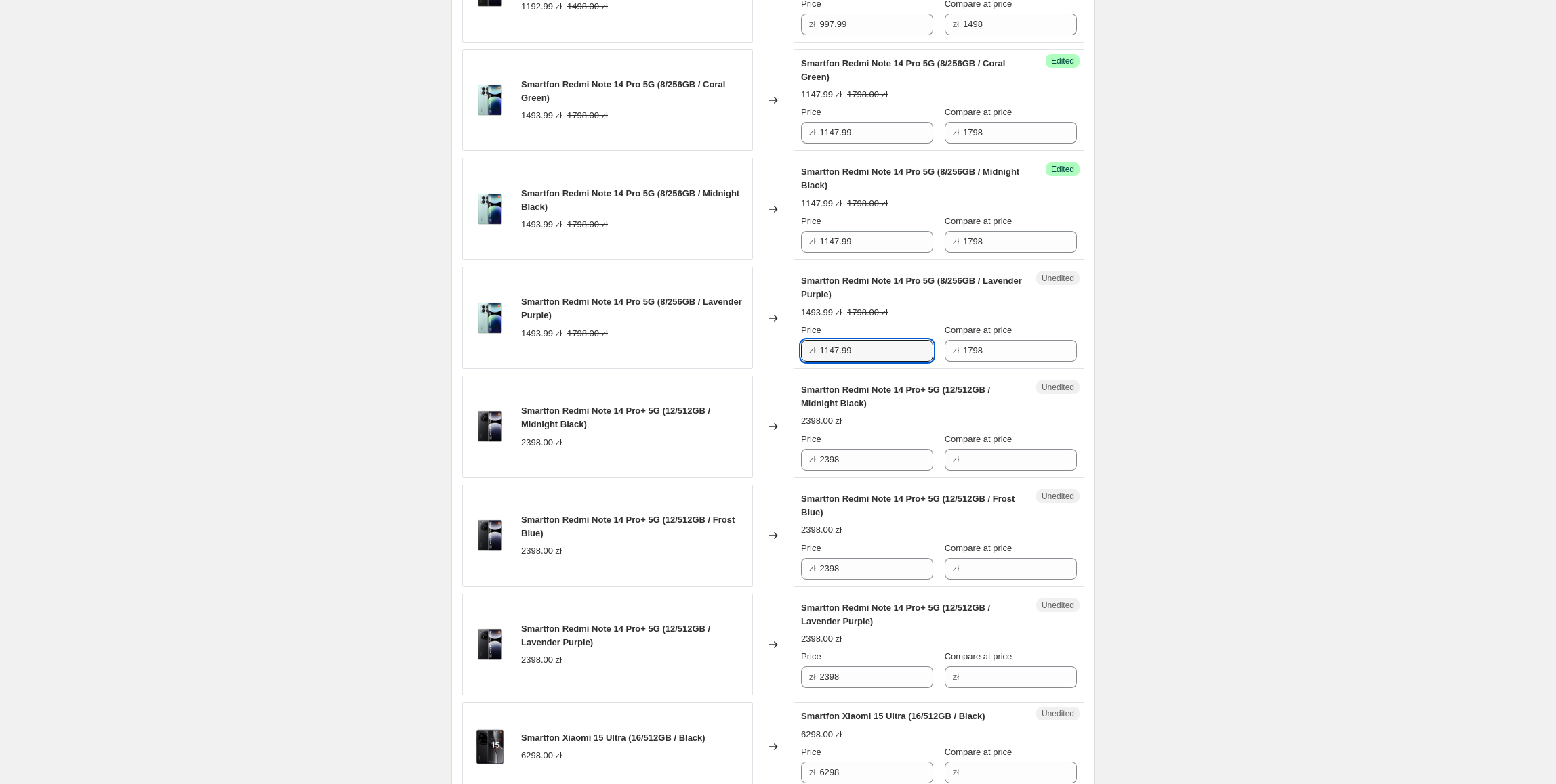
click at [692, 369] on div "Smartfon Redmi Note 14 Pro 5G (8/256GB / Lavender Purple) 1493.99 zł 1798.00 zł" at bounding box center [607, 318] width 290 height 103
drag, startPoint x: 908, startPoint y: 546, endPoint x: 953, endPoint y: 543, distance: 45.1
click at [754, 478] on div "Smartfon Redmi Note 14 Pro+ 5G (12/512GB / Midnight Black) 2398.00 zł Changed t…" at bounding box center [773, 428] width 622 height 103
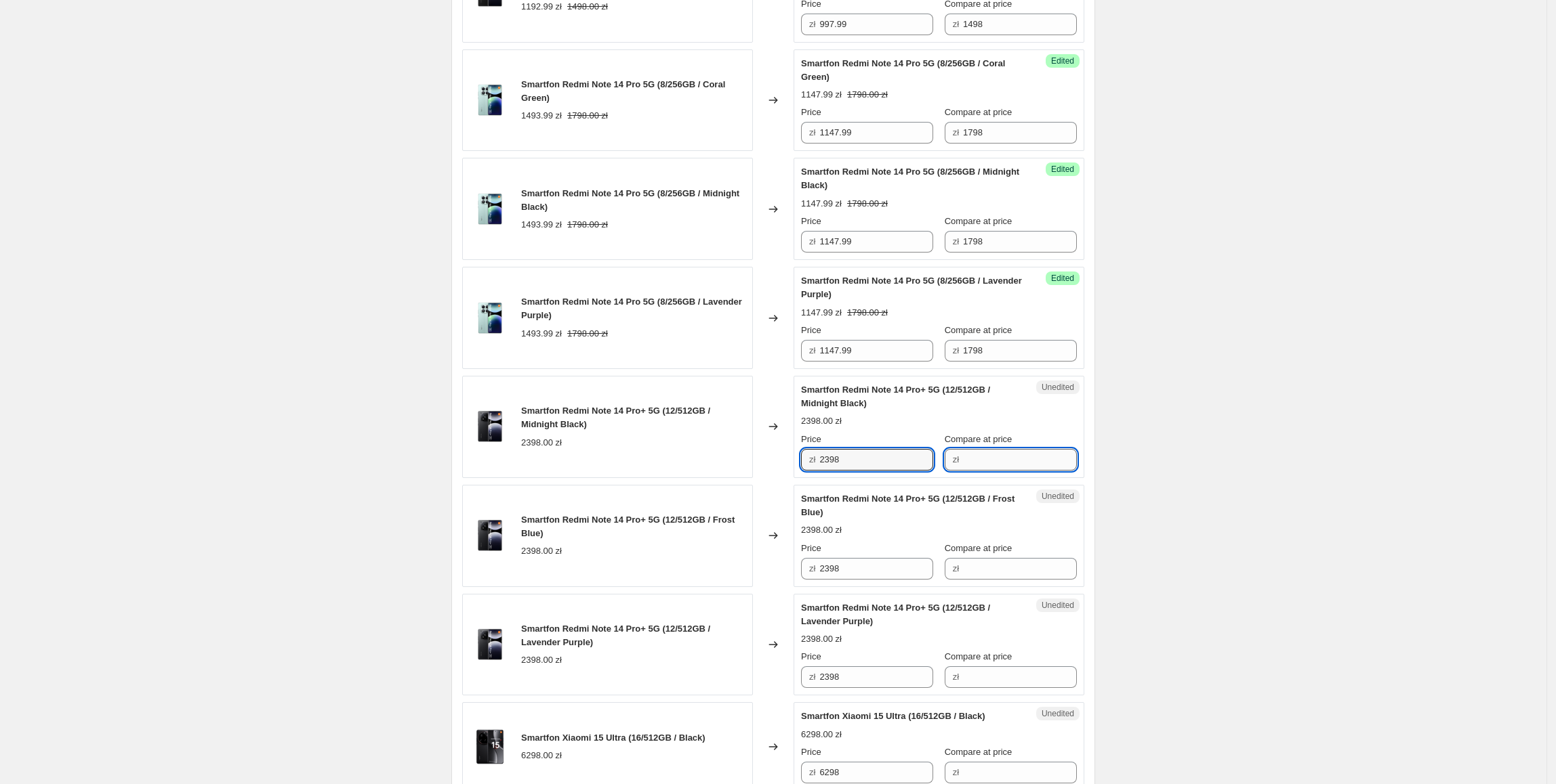
click at [963, 471] on input "Compare at price" at bounding box center [1020, 460] width 114 height 22
paste input "2398"
type input "2398"
drag, startPoint x: 894, startPoint y: 551, endPoint x: 795, endPoint y: 562, distance: 99.6
click at [795, 478] on div "Smartfon Redmi Note 14 Pro+ 5G (12/512GB / Midnight Black) 2398.00 zł Changed t…" at bounding box center [773, 428] width 622 height 103
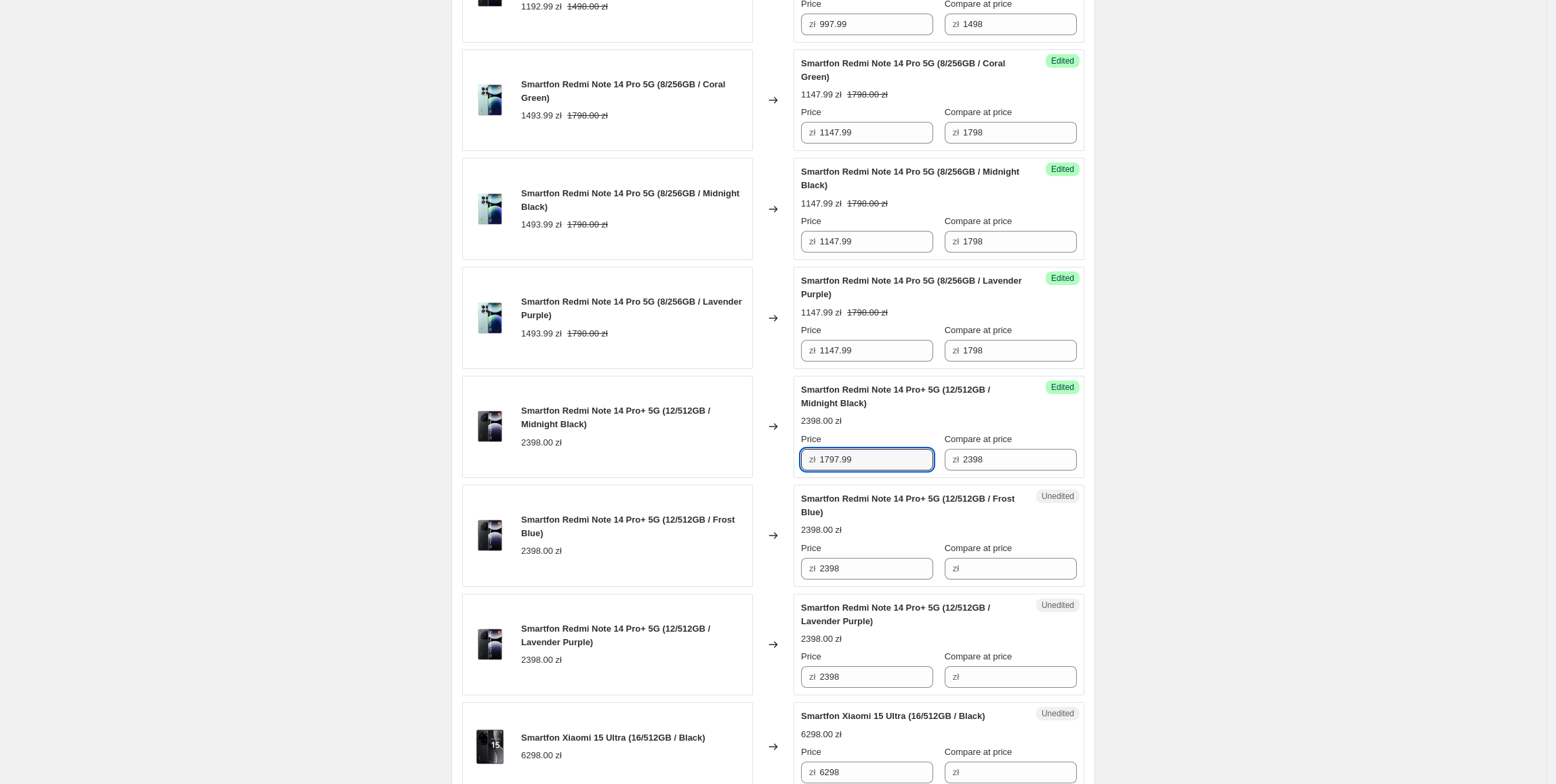
type input "1797.99"
click at [1234, 413] on div "Create new price change job. This page is ready Create new price change job Dra…" at bounding box center [773, 141] width 1546 height 2757
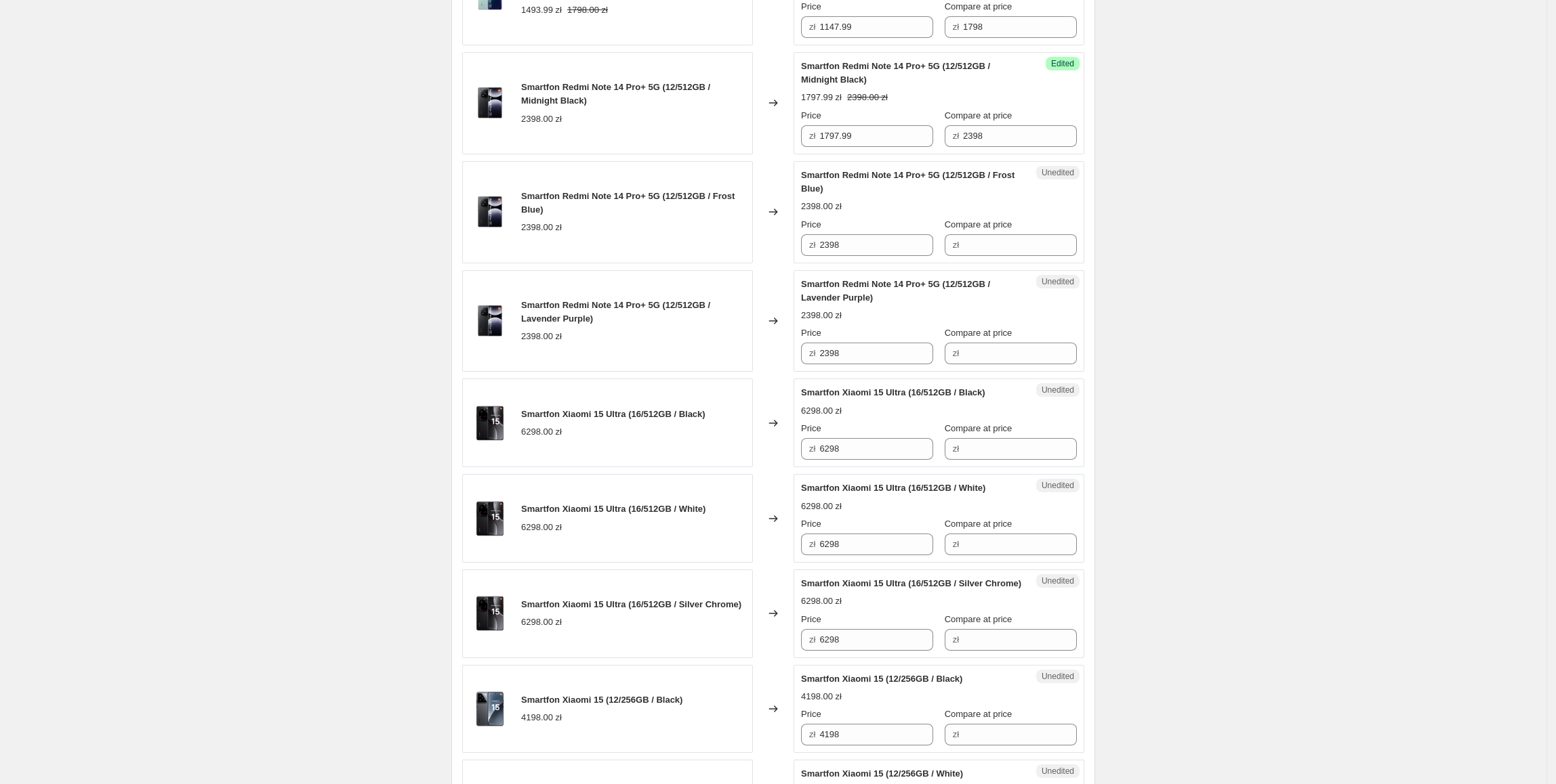
scroll to position [1563, 0]
drag, startPoint x: 873, startPoint y: 215, endPoint x: 815, endPoint y: 271, distance: 80.6
click at [762, 153] on div "Smartfon Redmi Note 14 Pro+ 5G (12/512GB / Midnight Black) 2398.00 zł Changed t…" at bounding box center [773, 102] width 622 height 103
drag, startPoint x: 798, startPoint y: 337, endPoint x: 736, endPoint y: 337, distance: 62.0
click at [735, 262] on div "Smartfon Redmi Note 14 Pro+ 5G (12/512GB / Frost Blue) 2398.00 zł Changed to Un…" at bounding box center [773, 211] width 622 height 103
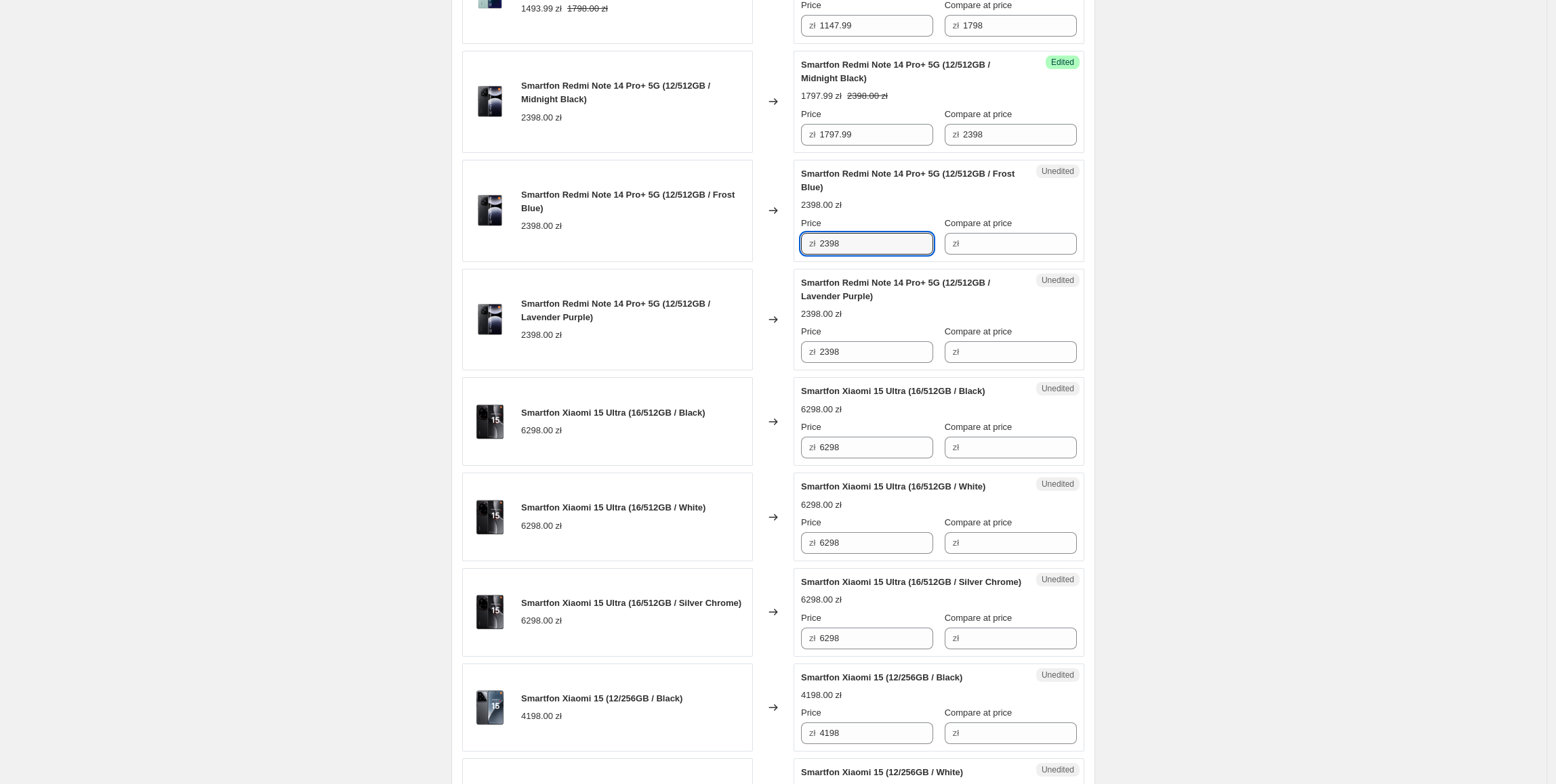
paste input "1797.99"
type input "1797.99"
paste input "1797.99"
drag, startPoint x: 905, startPoint y: 442, endPoint x: 697, endPoint y: 440, distance: 208.0
click at [697, 371] on div "Smartfon Redmi Note 14 Pro+ 5G (12/512GB / Lavender Purple) 2398.00 zł Changed …" at bounding box center [773, 320] width 622 height 103
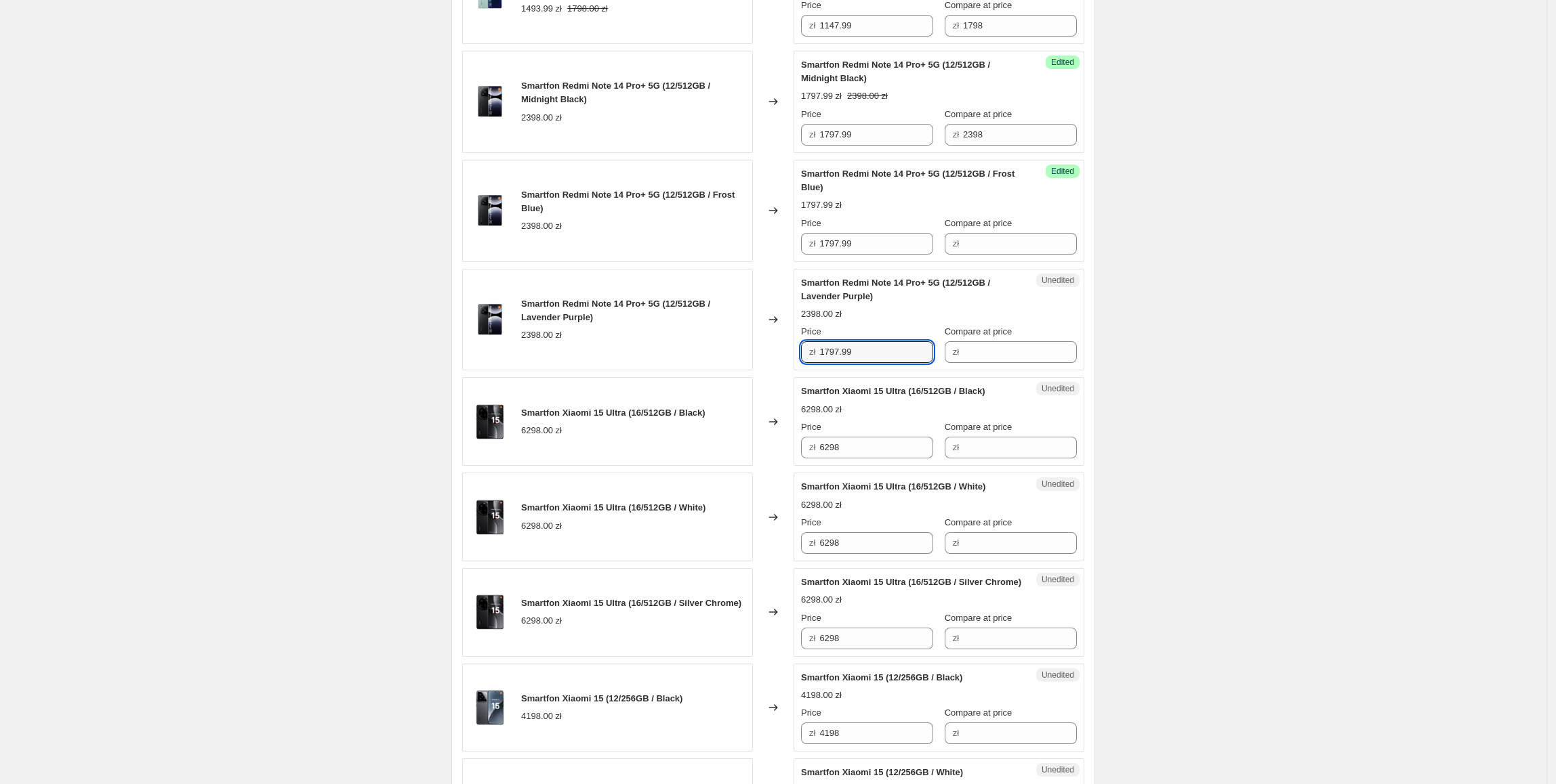
type input "1797.99"
drag, startPoint x: 697, startPoint y: 437, endPoint x: 893, endPoint y: 304, distance: 236.9
click at [699, 371] on div "Smartfon Redmi Note 14 Pro+ 5G (12/512GB / Lavender Purple) 2398.00 zł" at bounding box center [607, 320] width 290 height 103
drag, startPoint x: 1026, startPoint y: 223, endPoint x: 822, endPoint y: 230, distance: 204.1
click at [822, 146] on div "Price zł 1797.99 Compare at price zł 2398" at bounding box center [938, 127] width 275 height 38
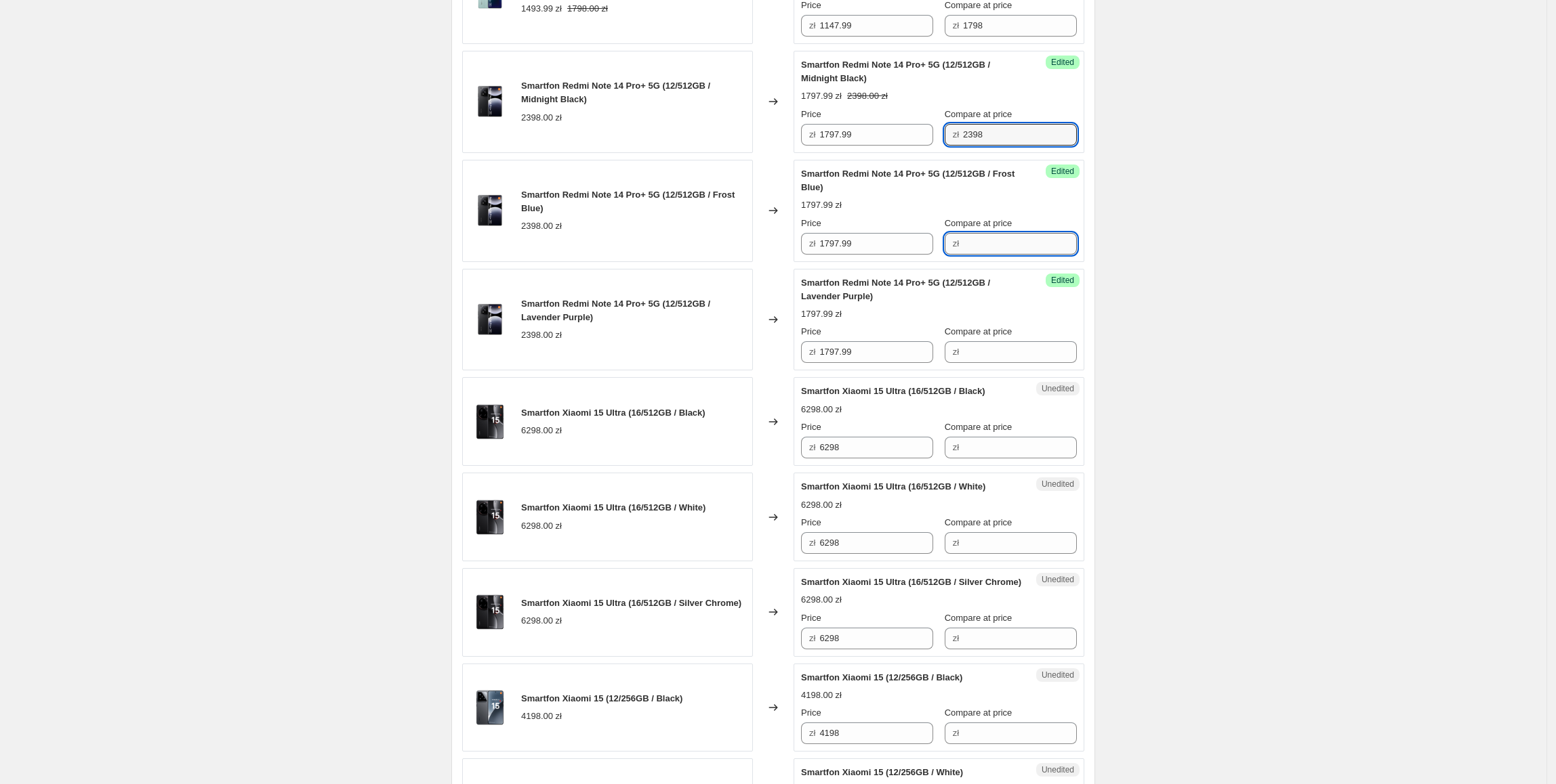
click at [1001, 255] on input "Compare at price" at bounding box center [1020, 244] width 114 height 22
paste input "2398"
type input "2398"
click at [1013, 363] on input "Compare at price" at bounding box center [1020, 352] width 114 height 22
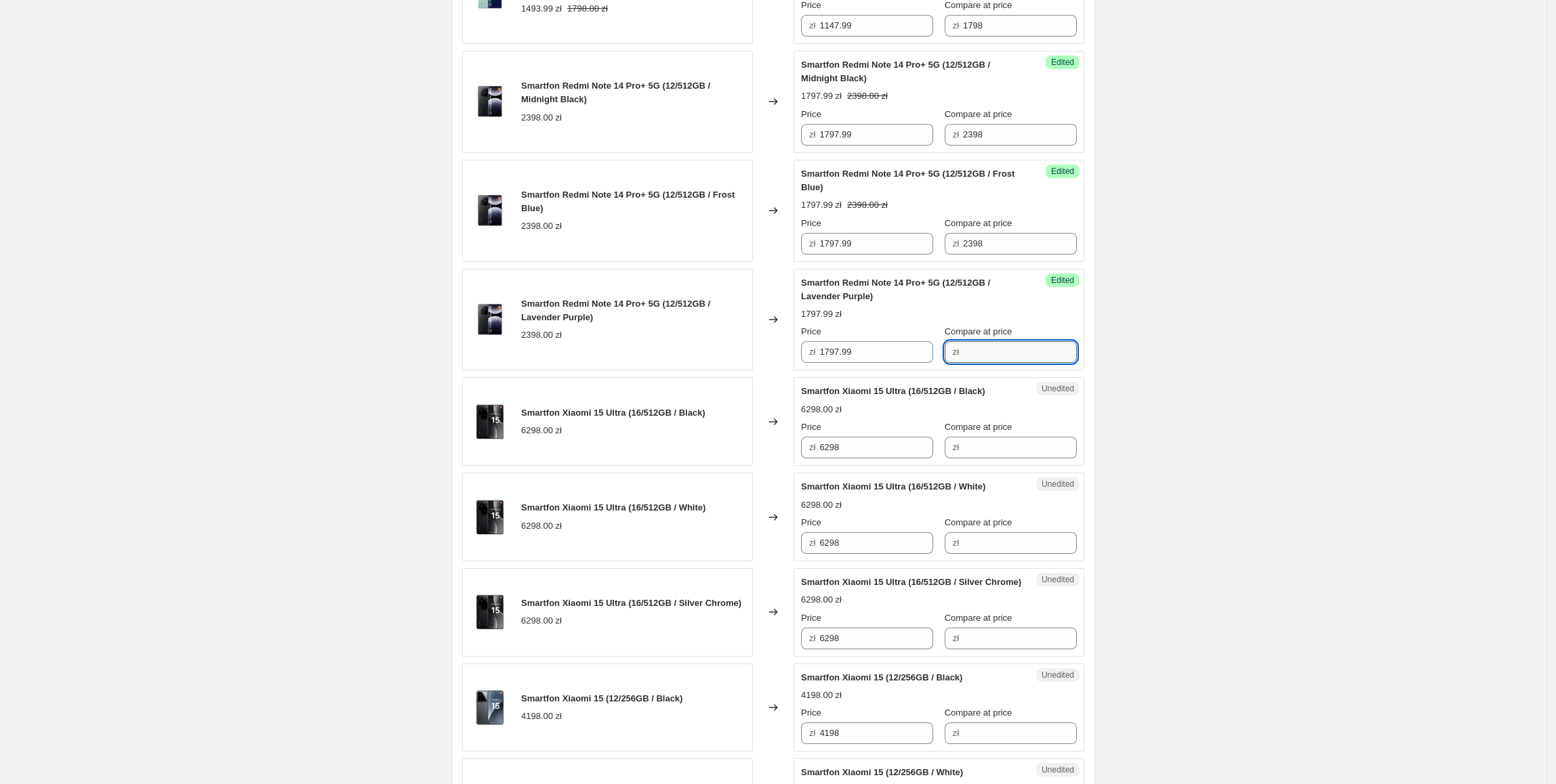
paste input "2398"
type input "2398"
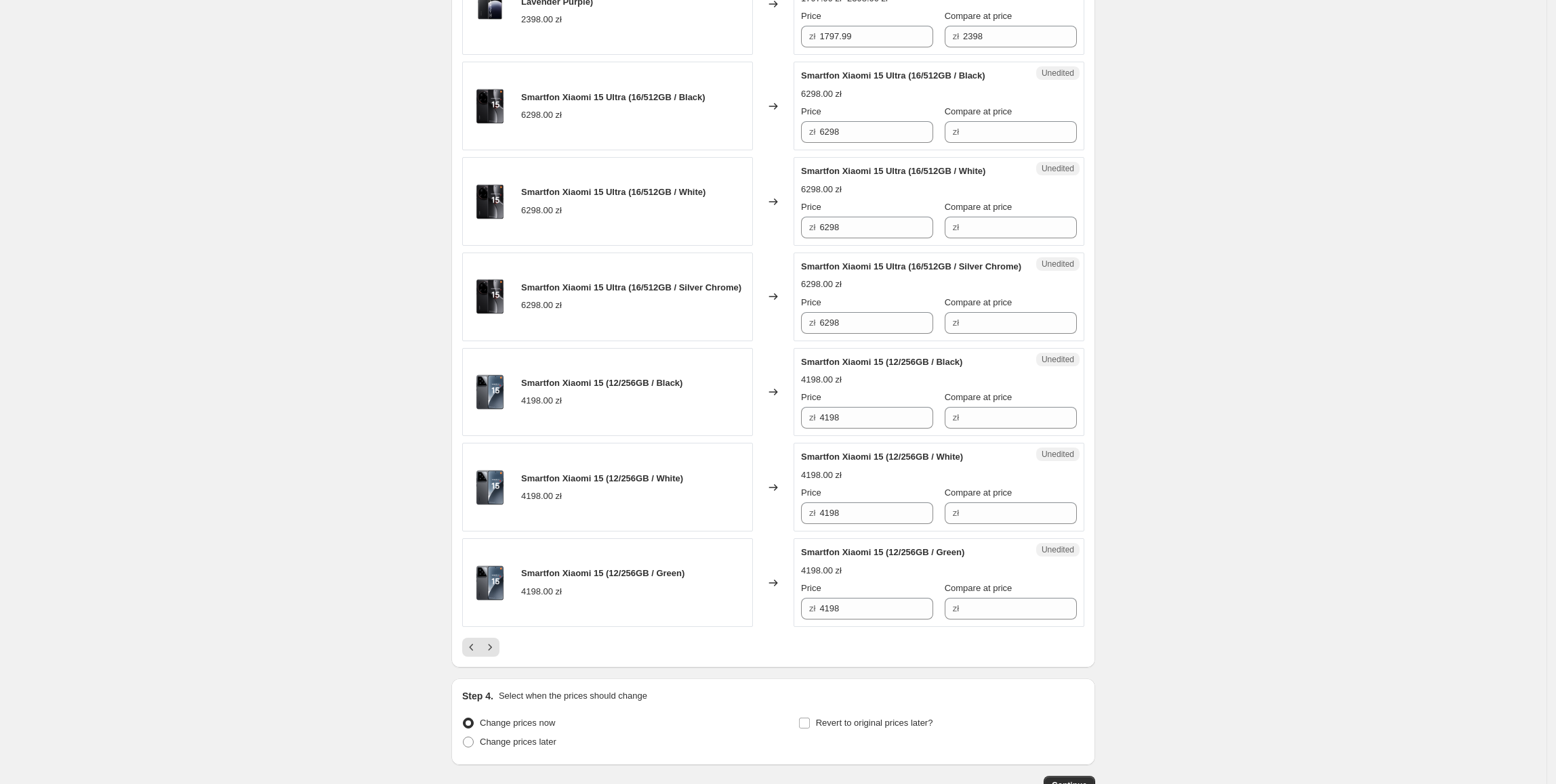
scroll to position [1881, 0]
drag, startPoint x: 908, startPoint y: 210, endPoint x: 784, endPoint y: 220, distance: 124.4
click at [784, 149] on div "Smartfon Xiaomi 15 Ultra (16/512GB / Black) 6298.00 zł Changed to Unedited Smar…" at bounding box center [773, 104] width 622 height 88
click at [953, 136] on span "zł" at bounding box center [955, 131] width 6 height 10
click at [979, 141] on input "Compare at price" at bounding box center [1020, 131] width 114 height 22
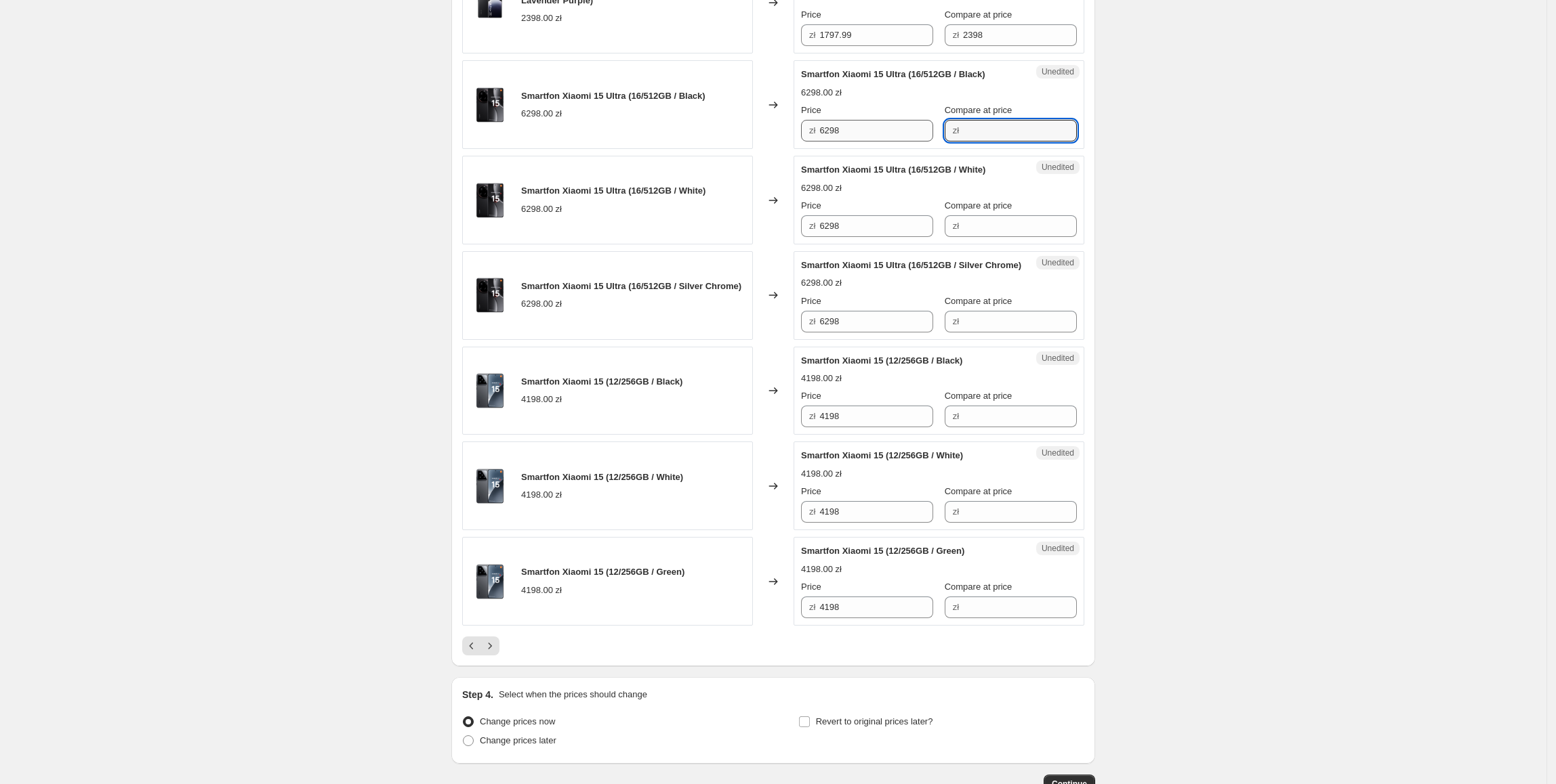
paste input "6298"
type input "6298"
drag, startPoint x: 836, startPoint y: 214, endPoint x: 852, endPoint y: 218, distance: 16.5
click at [845, 141] on input "6298" at bounding box center [876, 131] width 114 height 22
click at [858, 141] on input "6298" at bounding box center [876, 131] width 114 height 22
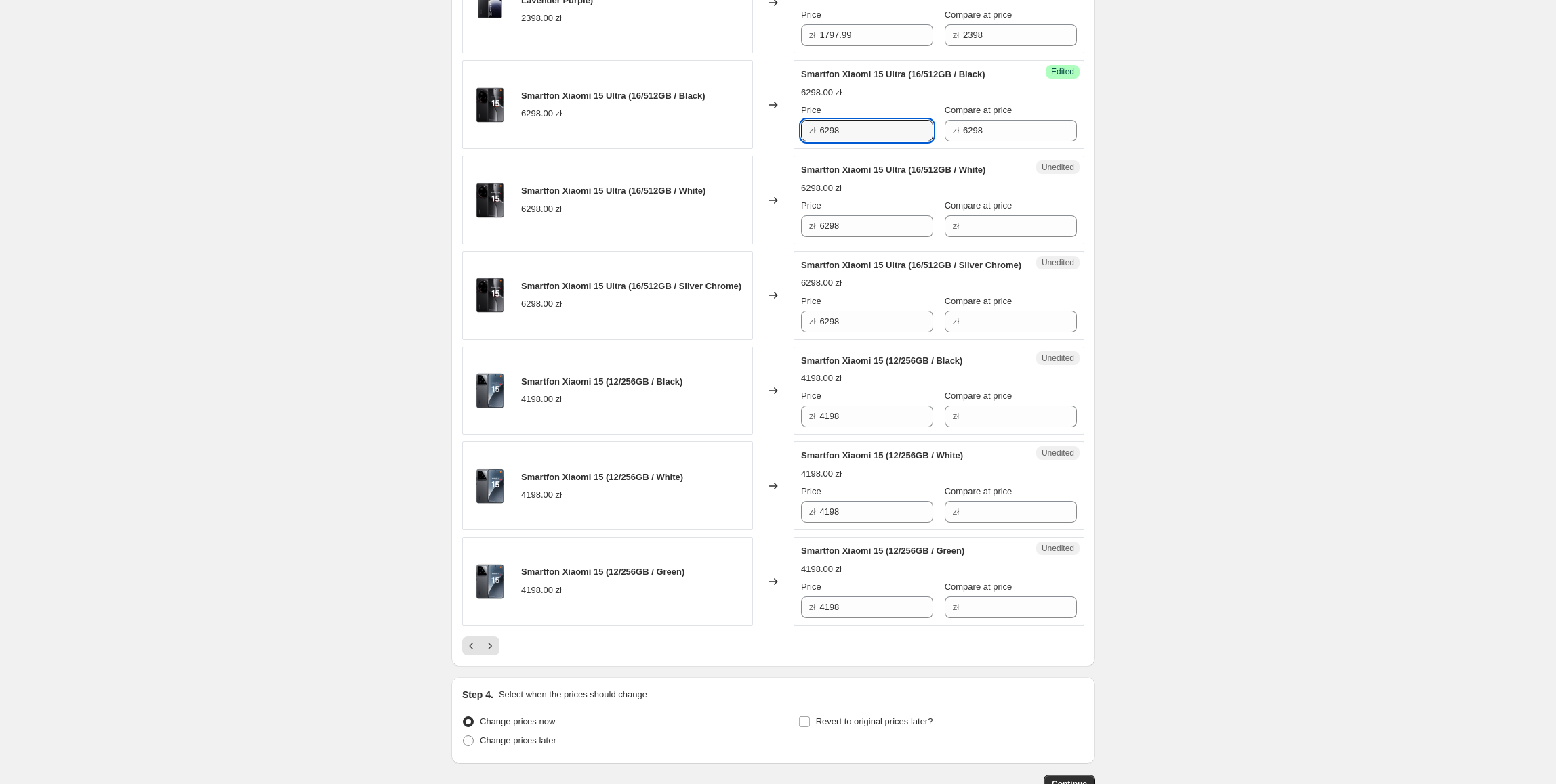
drag, startPoint x: 863, startPoint y: 218, endPoint x: 814, endPoint y: 219, distance: 49.0
click at [814, 141] on div "zł 6298" at bounding box center [867, 131] width 132 height 22
type input "5997.99"
drag, startPoint x: 917, startPoint y: 215, endPoint x: 740, endPoint y: 225, distance: 177.3
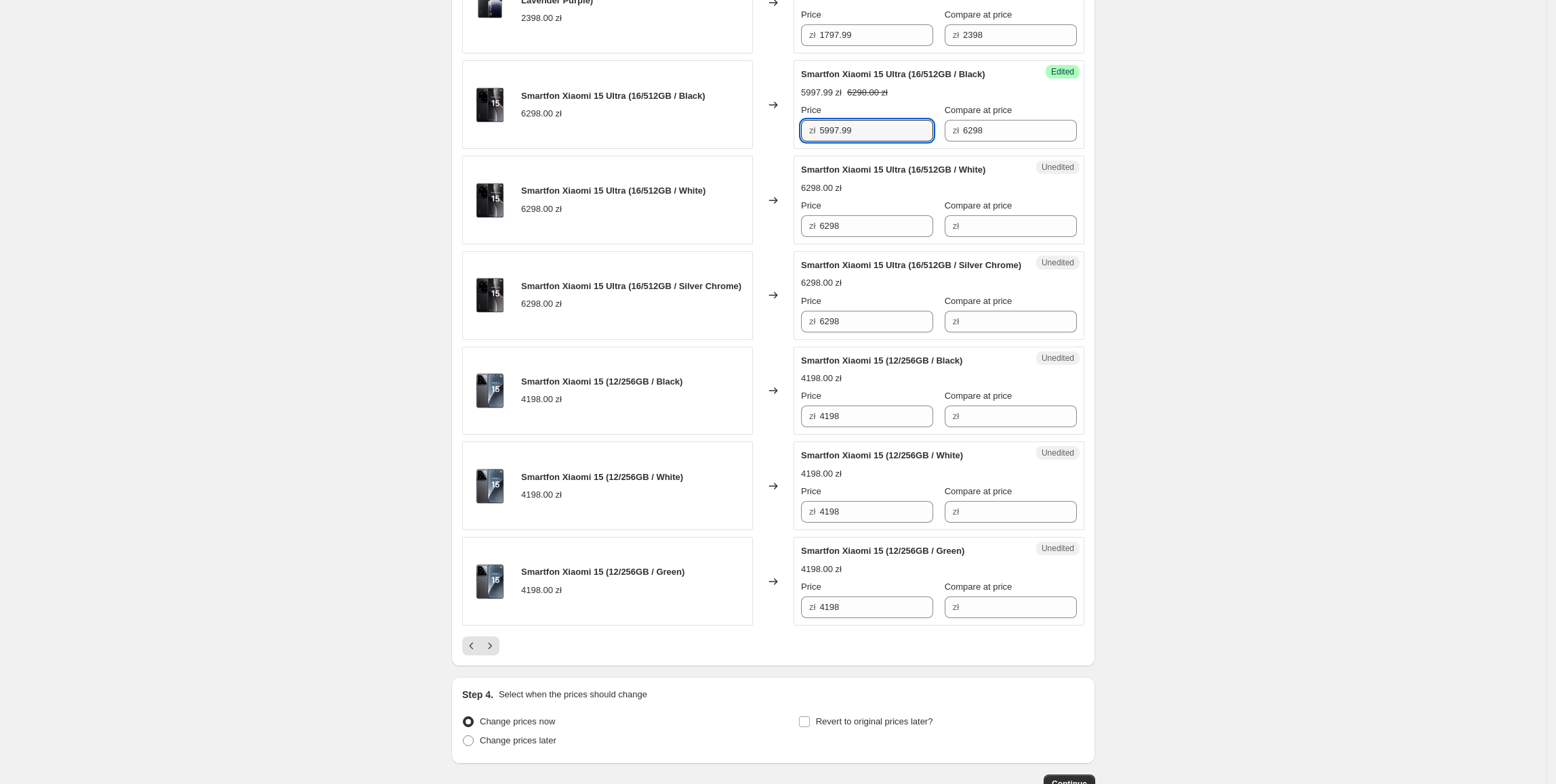
click at [737, 149] on div "Smartfon Xiaomi 15 Ultra (16/512GB / Black) 6298.00 zł Changed to Success Edite…" at bounding box center [773, 104] width 622 height 88
paste input "5997.99"
drag, startPoint x: 893, startPoint y: 309, endPoint x: 673, endPoint y: 331, distance: 221.1
click at [673, 245] on div "Smartfon Xiaomi 15 Ultra (16/512GB / White) 6298.00 zł Changed to Unedited Smar…" at bounding box center [773, 199] width 622 height 88
type input "5997.99"
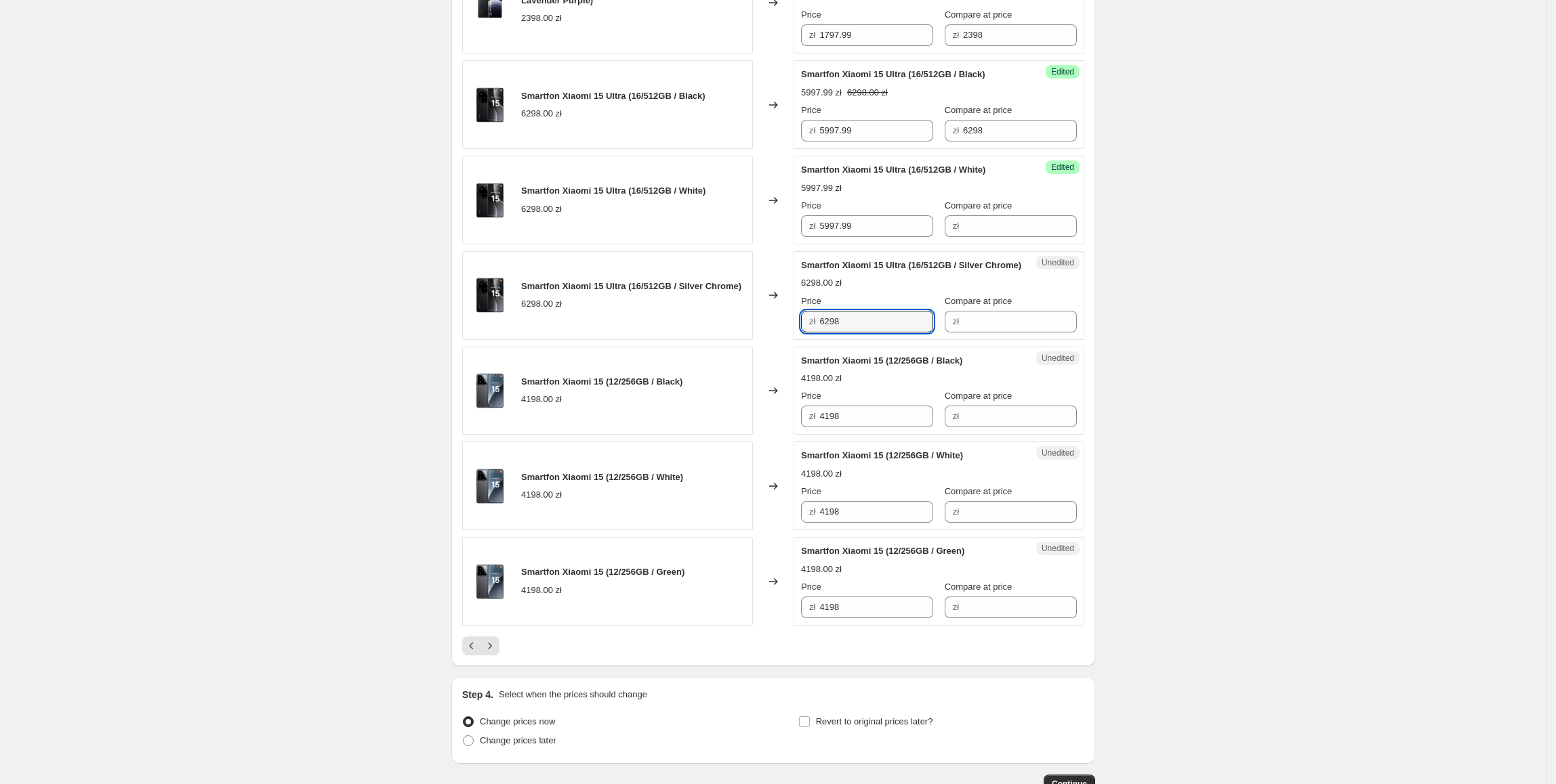
drag, startPoint x: 801, startPoint y: 428, endPoint x: 668, endPoint y: 428, distance: 133.0
click at [668, 340] on div "Smartfon Xiaomi 15 Ultra (16/512GB / Silver Chrome) 6298.00 zł Changed to Unedi…" at bounding box center [773, 295] width 622 height 88
paste input "5997.99"
type input "5997.99"
click at [668, 340] on div "Smartfon Xiaomi 15 Ultra (16/512GB / Silver Chrome) 6298.00 zł" at bounding box center [607, 295] width 290 height 88
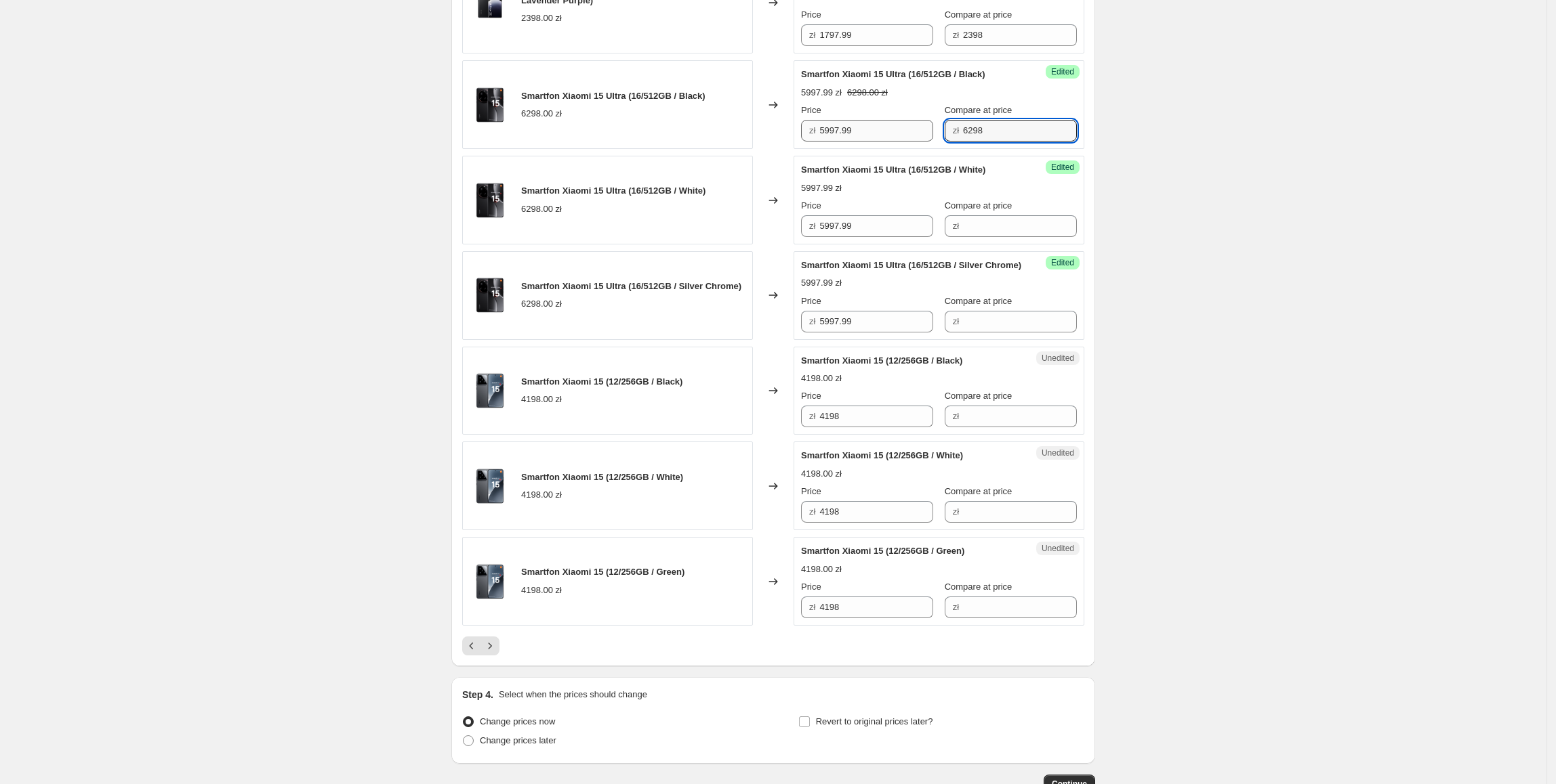
drag, startPoint x: 994, startPoint y: 217, endPoint x: 981, endPoint y: 299, distance: 83.0
click at [912, 141] on div "Price zł 5997.99 Compare at price zł 6298" at bounding box center [938, 122] width 275 height 38
click at [983, 237] on div "Compare at price zł" at bounding box center [1011, 218] width 132 height 38
click at [989, 237] on input "Compare at price" at bounding box center [1020, 226] width 114 height 22
paste input "6298"
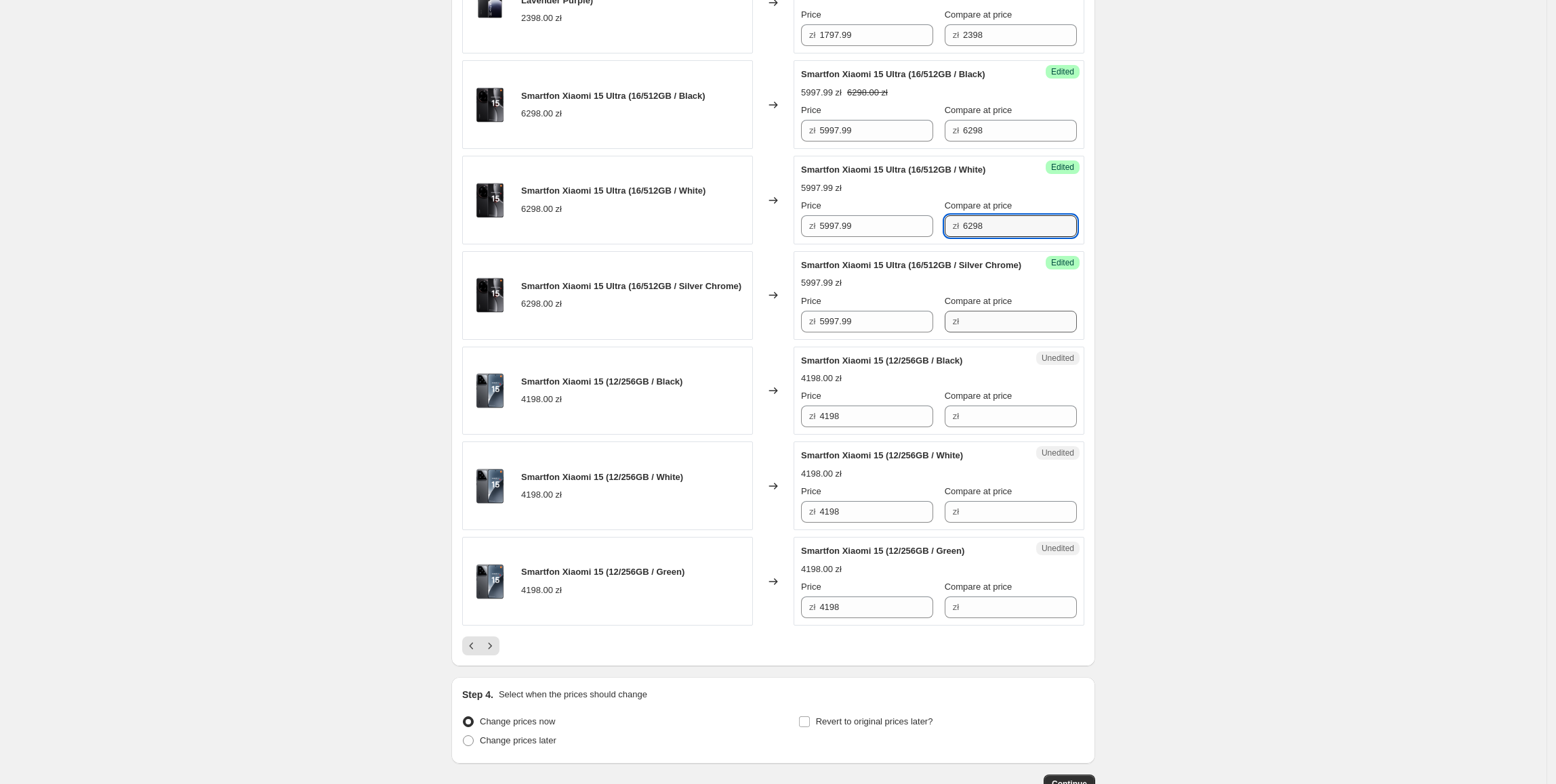
type input "6298"
drag, startPoint x: 990, startPoint y: 420, endPoint x: 1007, endPoint y: 421, distance: 17.0
click at [990, 332] on input "Compare at price" at bounding box center [1020, 322] width 114 height 22
paste input "6298"
type input "6298"
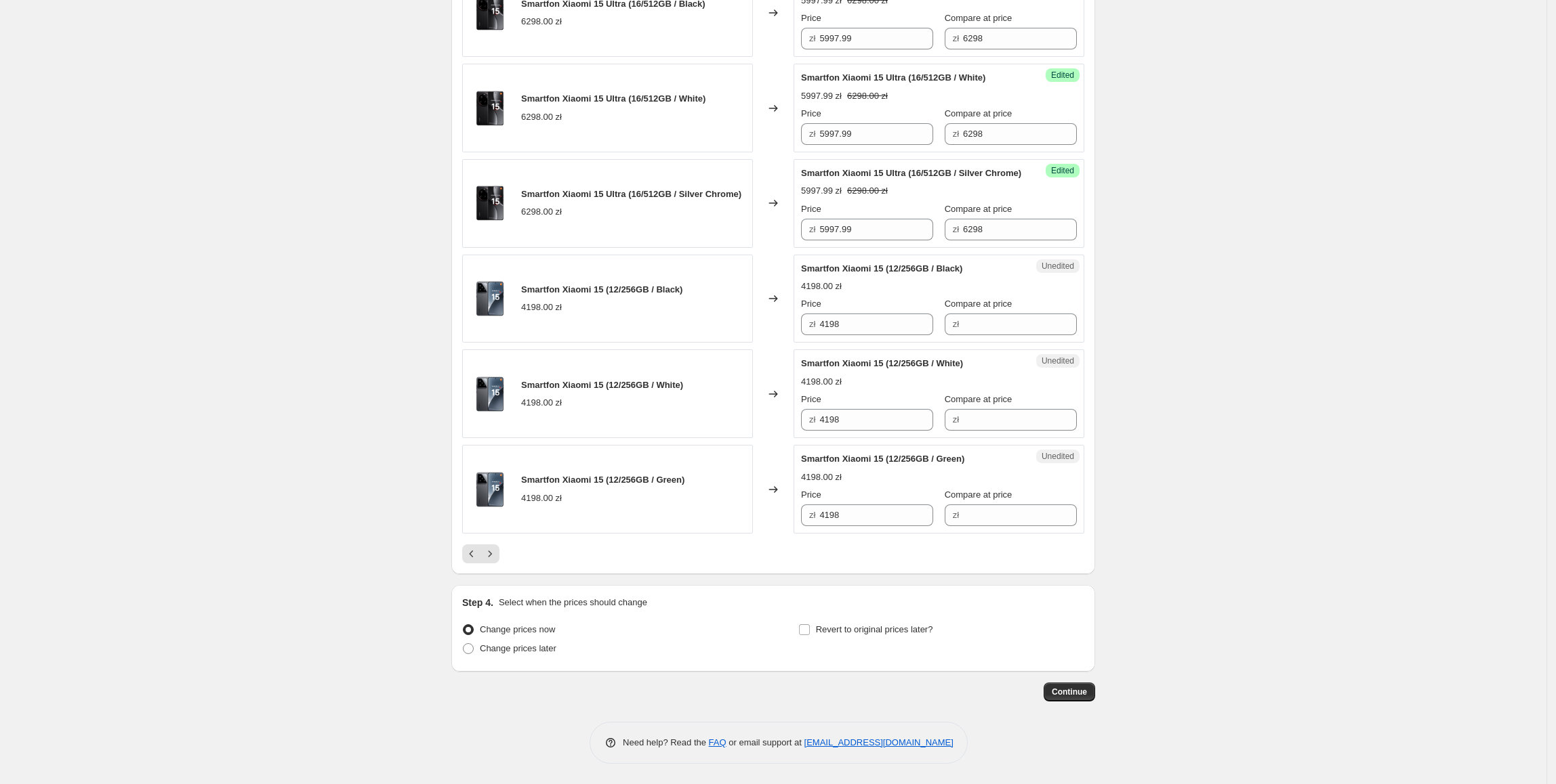
scroll to position [2000, 0]
drag, startPoint x: 902, startPoint y: 404, endPoint x: 751, endPoint y: 404, distance: 151.0
click at [751, 343] on div "Smartfon Xiaomi 15 (12/256GB / Black) 4198.00 zł Changed to Unedited Smartfon X…" at bounding box center [773, 299] width 622 height 88
drag, startPoint x: 995, startPoint y: 395, endPoint x: 936, endPoint y: 395, distance: 59.0
click at [995, 335] on input "Compare at price" at bounding box center [1020, 324] width 114 height 22
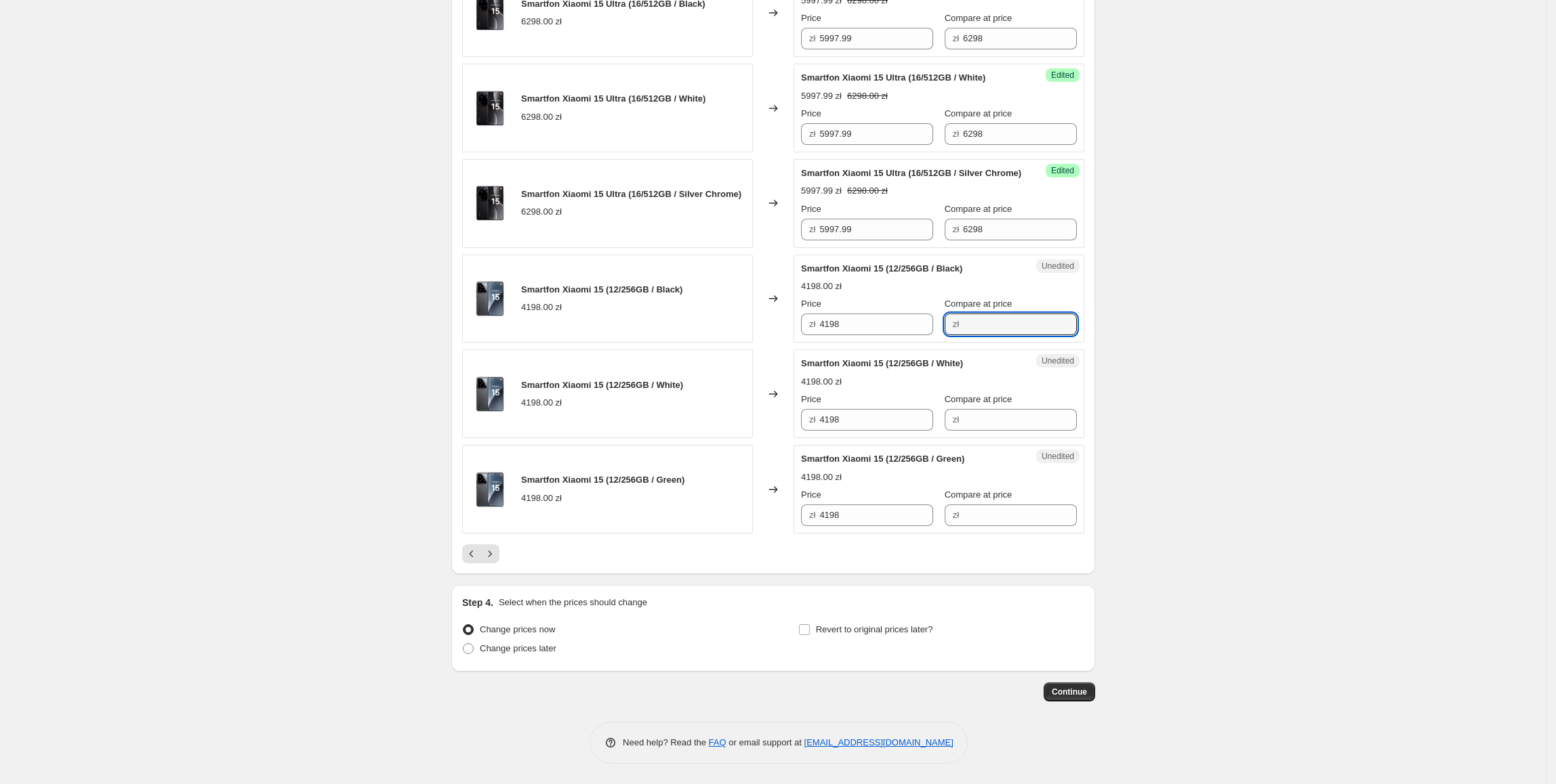
paste input "4198"
type input "4198"
drag, startPoint x: 863, startPoint y: 390, endPoint x: 800, endPoint y: 399, distance: 63.6
click at [800, 343] on div "Success Edited Smartfon Xiaomi 15 (12/256GB / Black) 4198.00 zł Price zł 4198 C…" at bounding box center [938, 299] width 290 height 88
type input "3997.99"
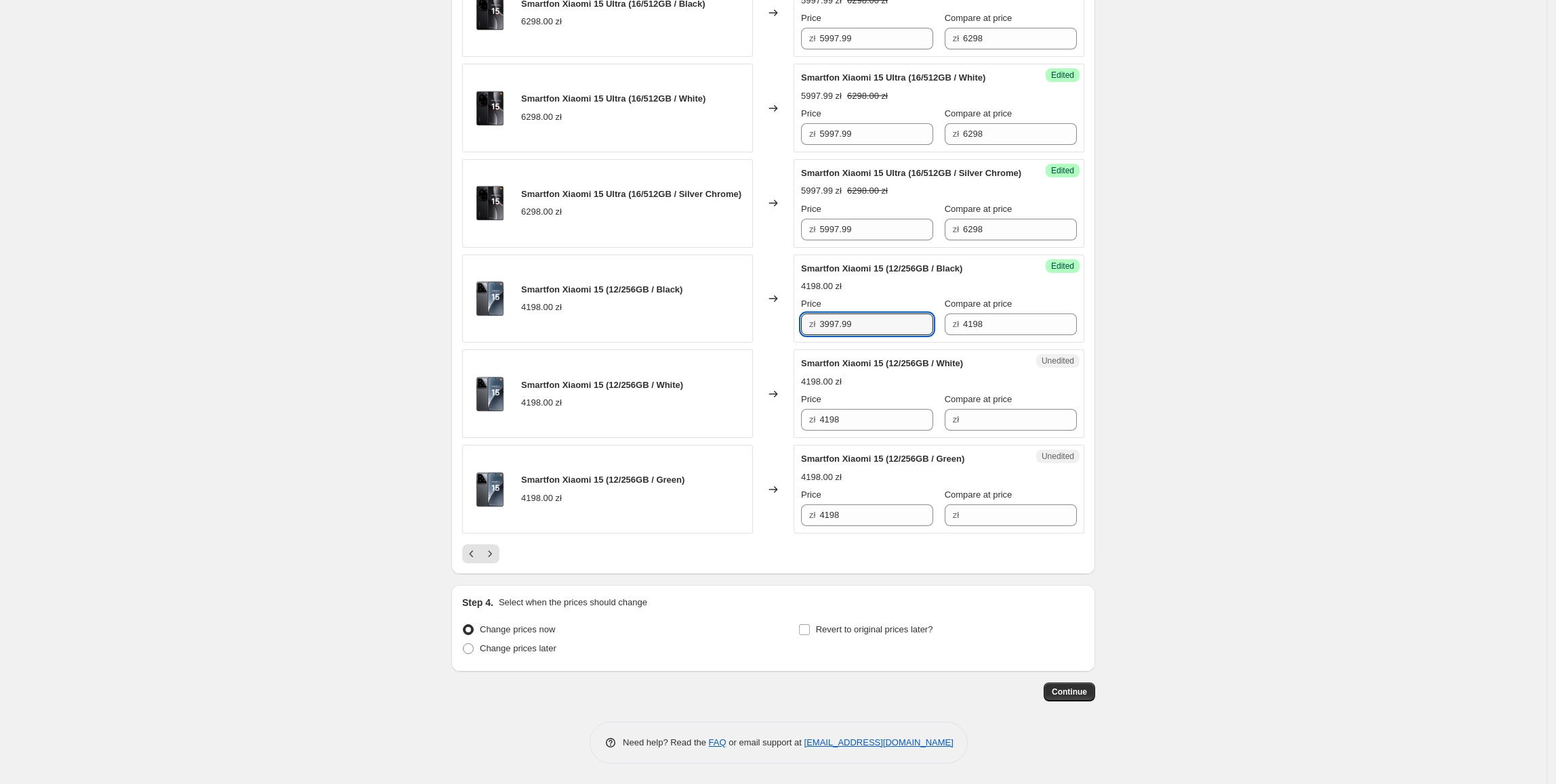
drag, startPoint x: 905, startPoint y: 401, endPoint x: 768, endPoint y: 467, distance: 152.1
paste input "3997.99"
drag, startPoint x: 887, startPoint y: 500, endPoint x: 778, endPoint y: 500, distance: 109.0
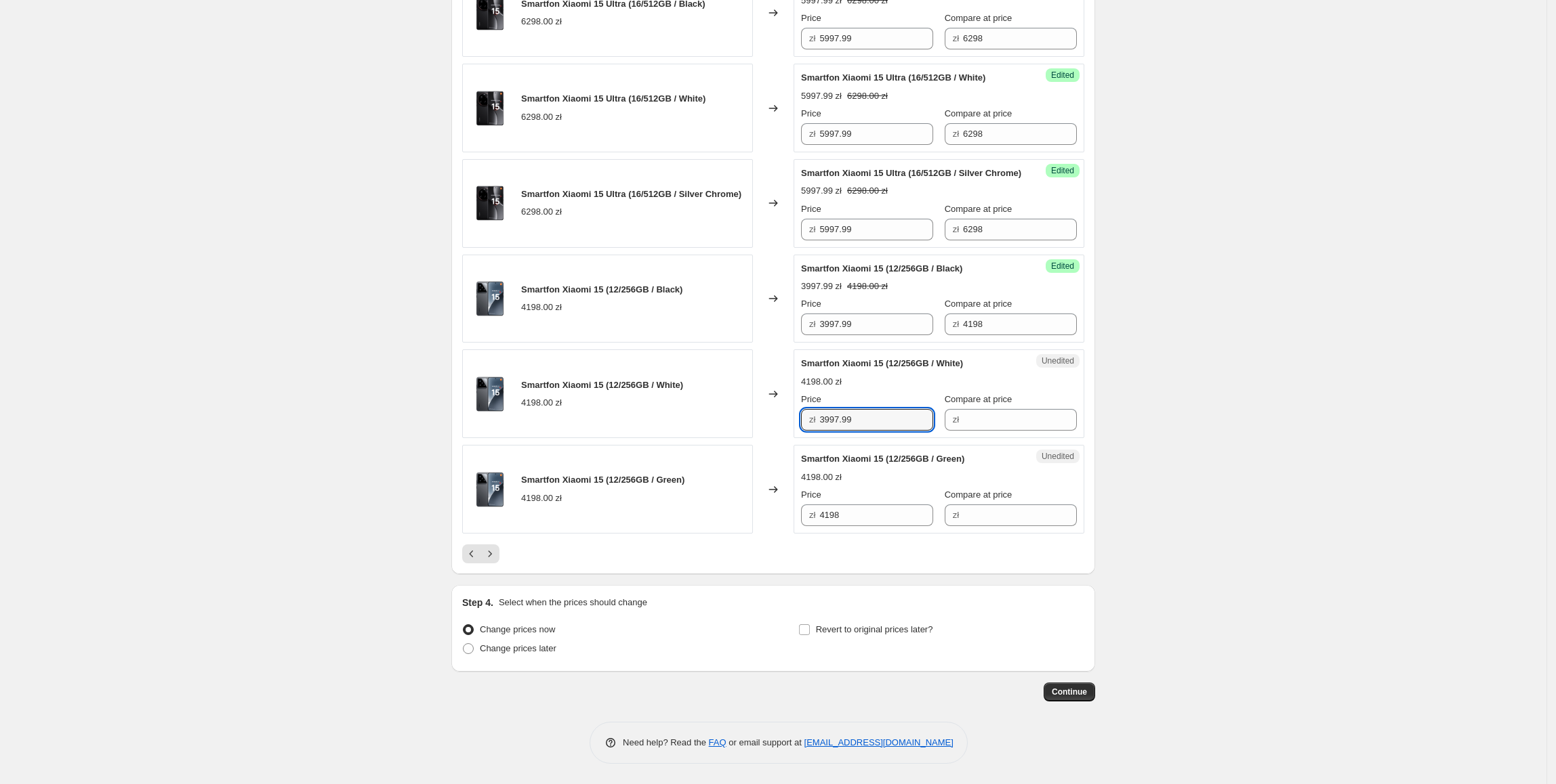
click at [778, 438] on div "Smartfon Xiaomi 15 (12/256GB / White) 4198.00 zł Changed to Unedited Smartfon X…" at bounding box center [773, 394] width 622 height 88
type input "3997.99"
drag, startPoint x: 895, startPoint y: 583, endPoint x: 735, endPoint y: 583, distance: 160.0
click at [735, 533] on div "Smartfon Xiaomi 15 (12/256GB / Green) 4198.00 zł Changed to Unedited Smartfon X…" at bounding box center [773, 489] width 622 height 88
paste input "3997.99"
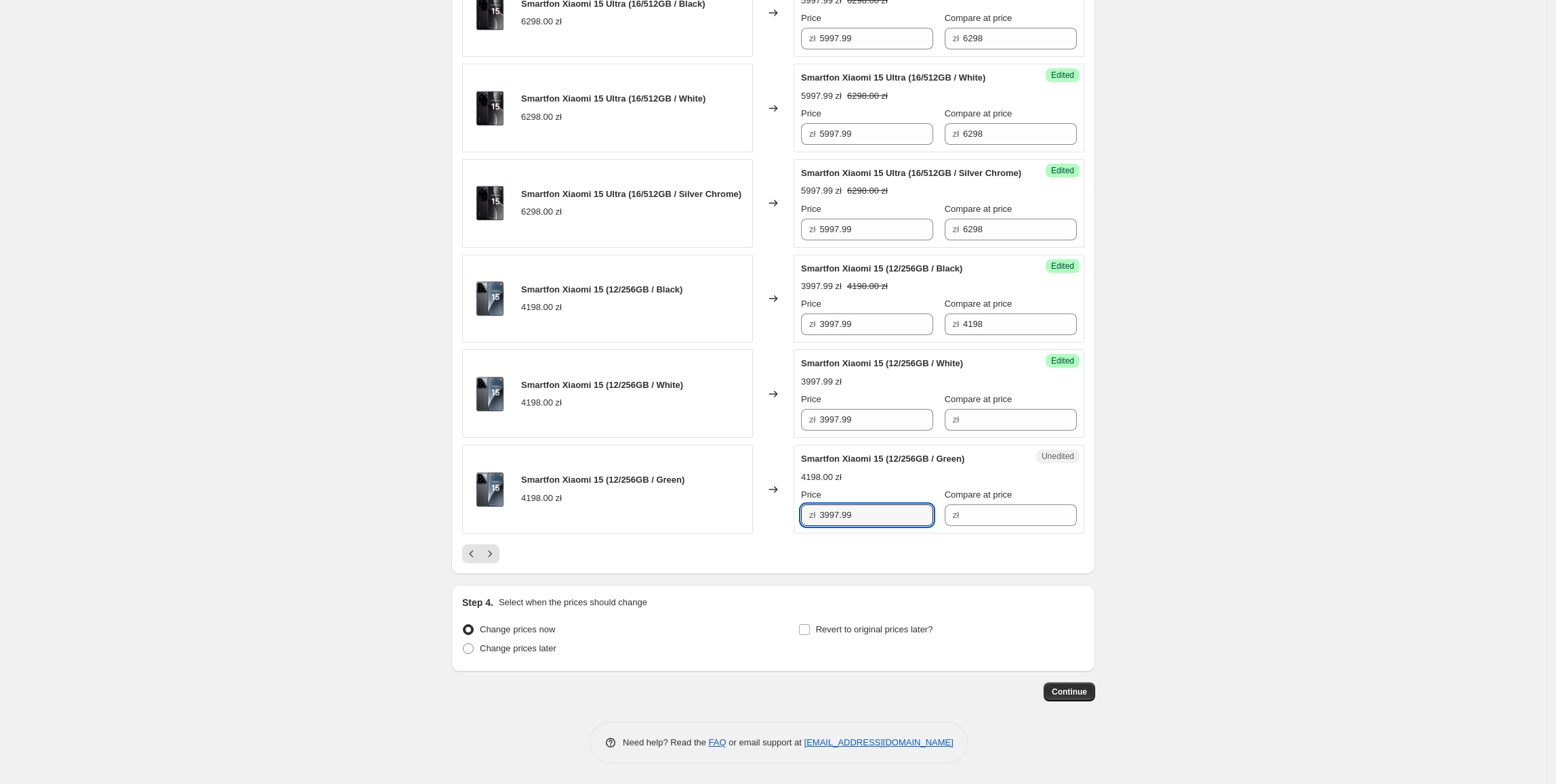
type input "3997.99"
click at [691, 438] on div "Smartfon Xiaomi 15 (12/256GB / White) 4198.00 zł" at bounding box center [607, 394] width 290 height 88
drag, startPoint x: 1003, startPoint y: 407, endPoint x: 869, endPoint y: 410, distance: 134.0
click at [869, 335] on div "Price zł 3997.99 Compare at price zł 4198" at bounding box center [938, 317] width 275 height 38
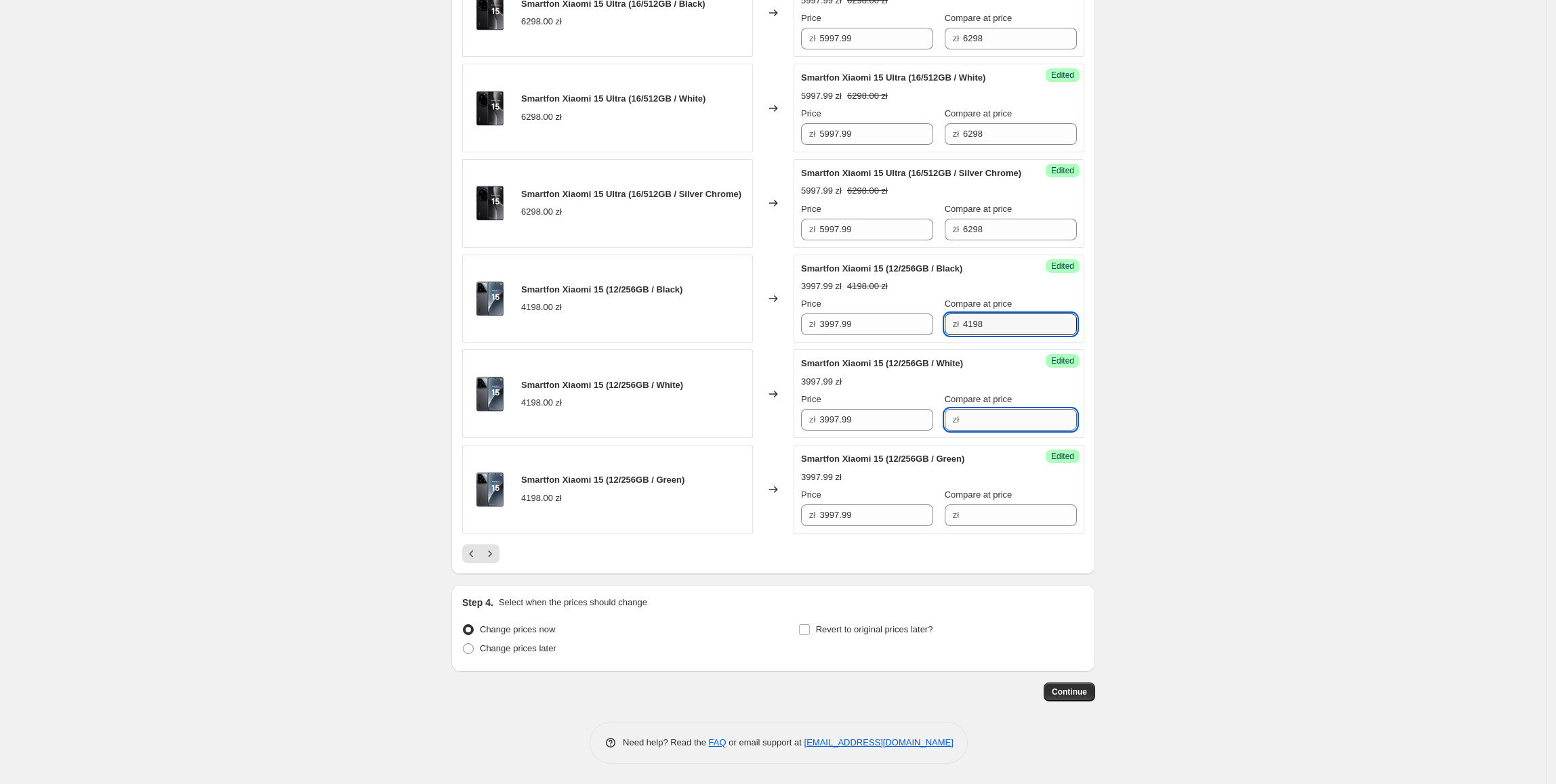
click at [970, 431] on input "Compare at price" at bounding box center [1020, 420] width 114 height 22
paste input "4198"
type input "4198"
click at [987, 500] on span "Compare at price" at bounding box center [979, 495] width 68 height 10
click at [987, 526] on input "Compare at price" at bounding box center [1020, 515] width 114 height 22
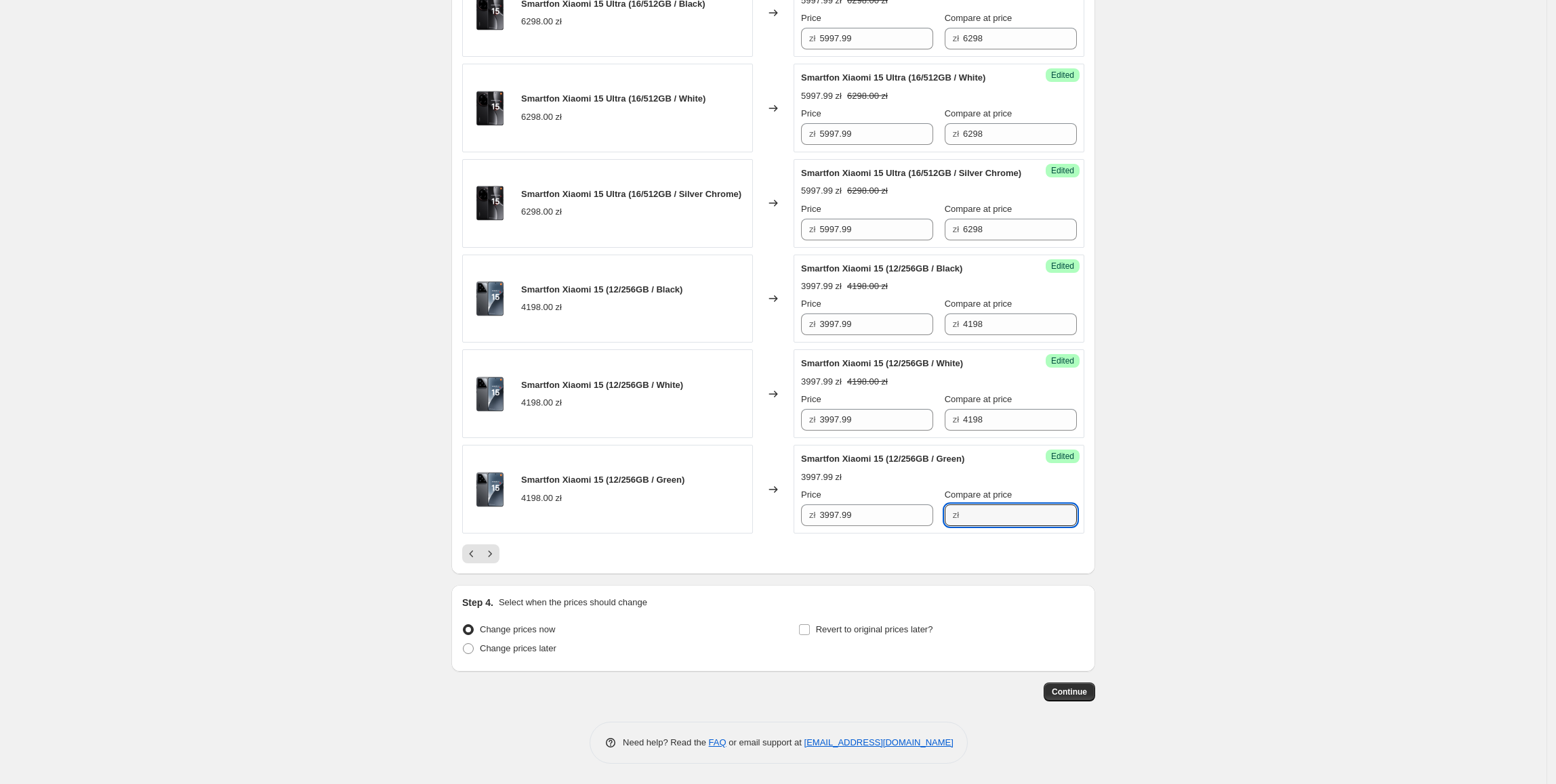
paste input "4198"
type input "4198"
click at [500, 563] on button "Next" at bounding box center [490, 554] width 19 height 19
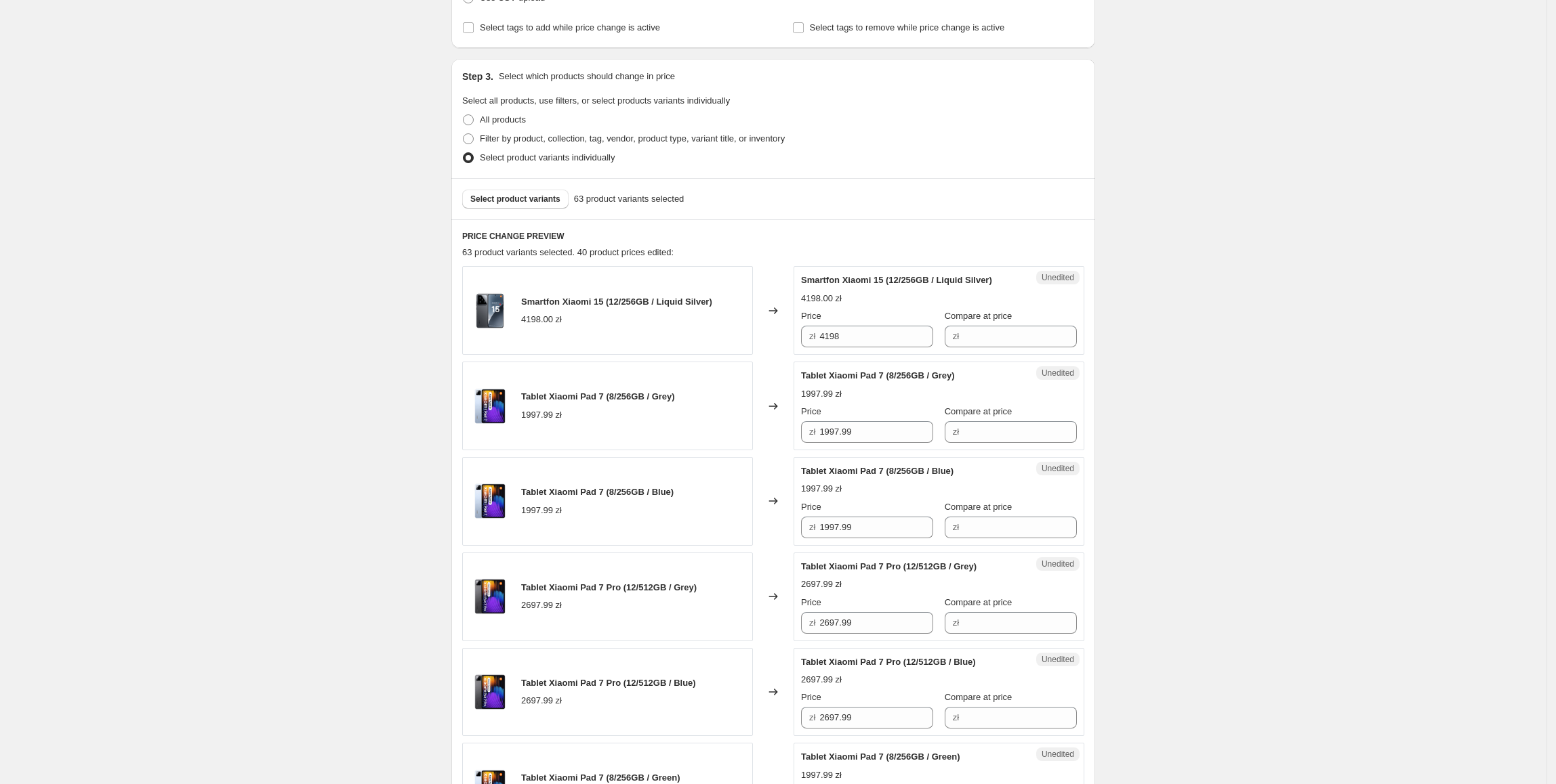
scroll to position [209, 0]
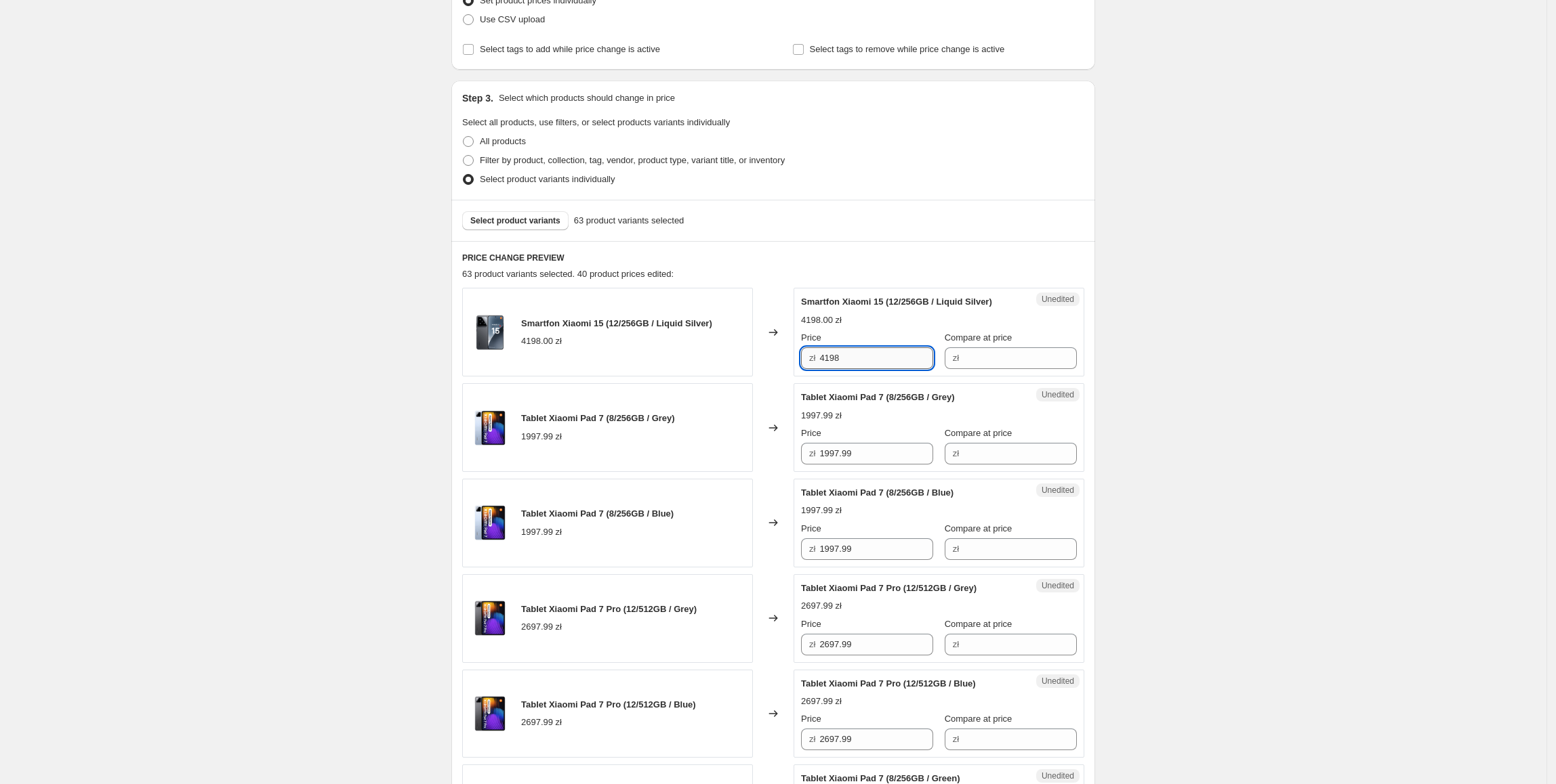
drag, startPoint x: 908, startPoint y: 363, endPoint x: 903, endPoint y: 369, distance: 7.8
click at [788, 361] on div "Smartfon Xiaomi 15 (12/256GB / Liquid Silver) 4198.00 zł Changed to Unedited Sm…" at bounding box center [773, 332] width 622 height 88
click at [965, 366] on input "Compare at price" at bounding box center [1020, 358] width 114 height 22
paste input "4198"
type input "4198"
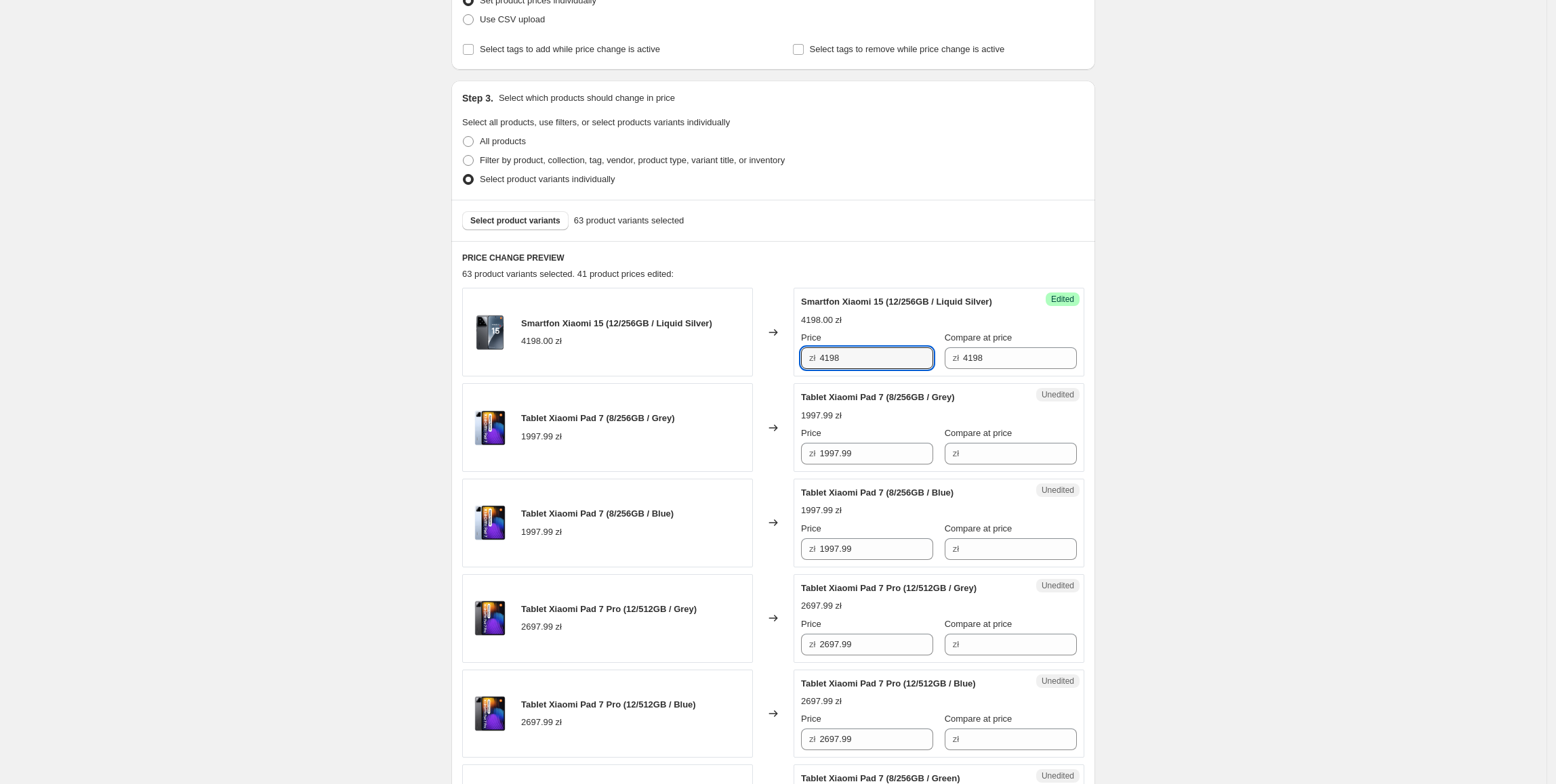
drag, startPoint x: 879, startPoint y: 366, endPoint x: 803, endPoint y: 372, distance: 76.2
click at [803, 372] on div "Success Edited Smartfon Xiaomi 15 (12/256GB / Liquid Silver) 4198.00 zł Price z…" at bounding box center [938, 332] width 290 height 88
type input "3997.99"
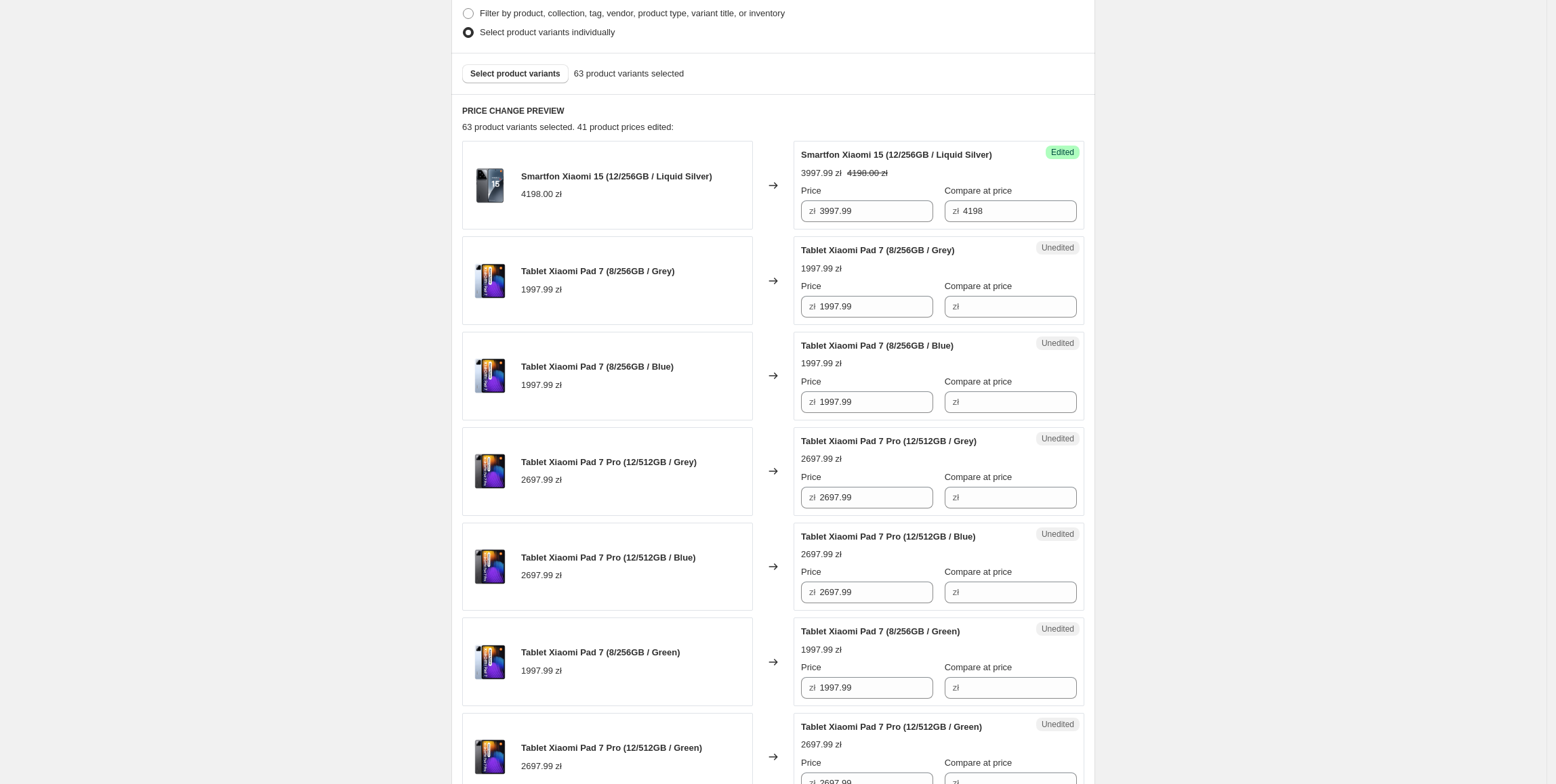
scroll to position [359, 0]
click at [883, 294] on div "Price zł 1997.99" at bounding box center [867, 296] width 132 height 38
drag, startPoint x: 900, startPoint y: 306, endPoint x: 744, endPoint y: 307, distance: 156.0
click at [744, 307] on div "Tablet Xiaomi Pad 7 (8/256GB / Grey) 1997.99 zł Changed to Unedited Tablet Xiao…" at bounding box center [773, 278] width 622 height 88
click at [955, 308] on div "zł" at bounding box center [1011, 304] width 132 height 22
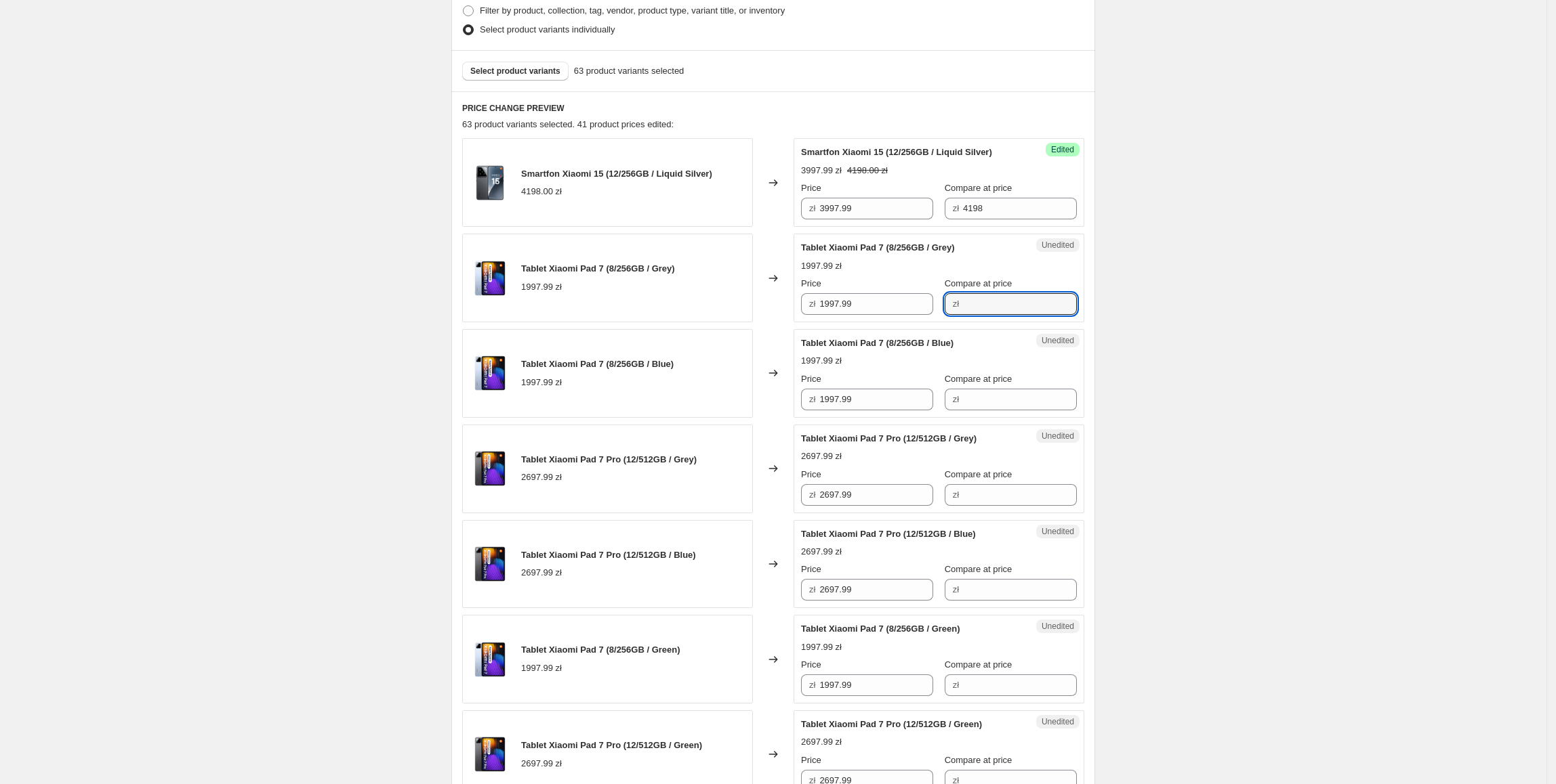
paste input "1997.99"
type input "1997.99"
drag, startPoint x: 879, startPoint y: 297, endPoint x: 768, endPoint y: 299, distance: 111.0
click at [768, 299] on div "Tablet Xiaomi Pad 7 (8/256GB / Grey) 1997.99 zł Changed to Success Edited Table…" at bounding box center [773, 278] width 622 height 88
type input "1597.99"
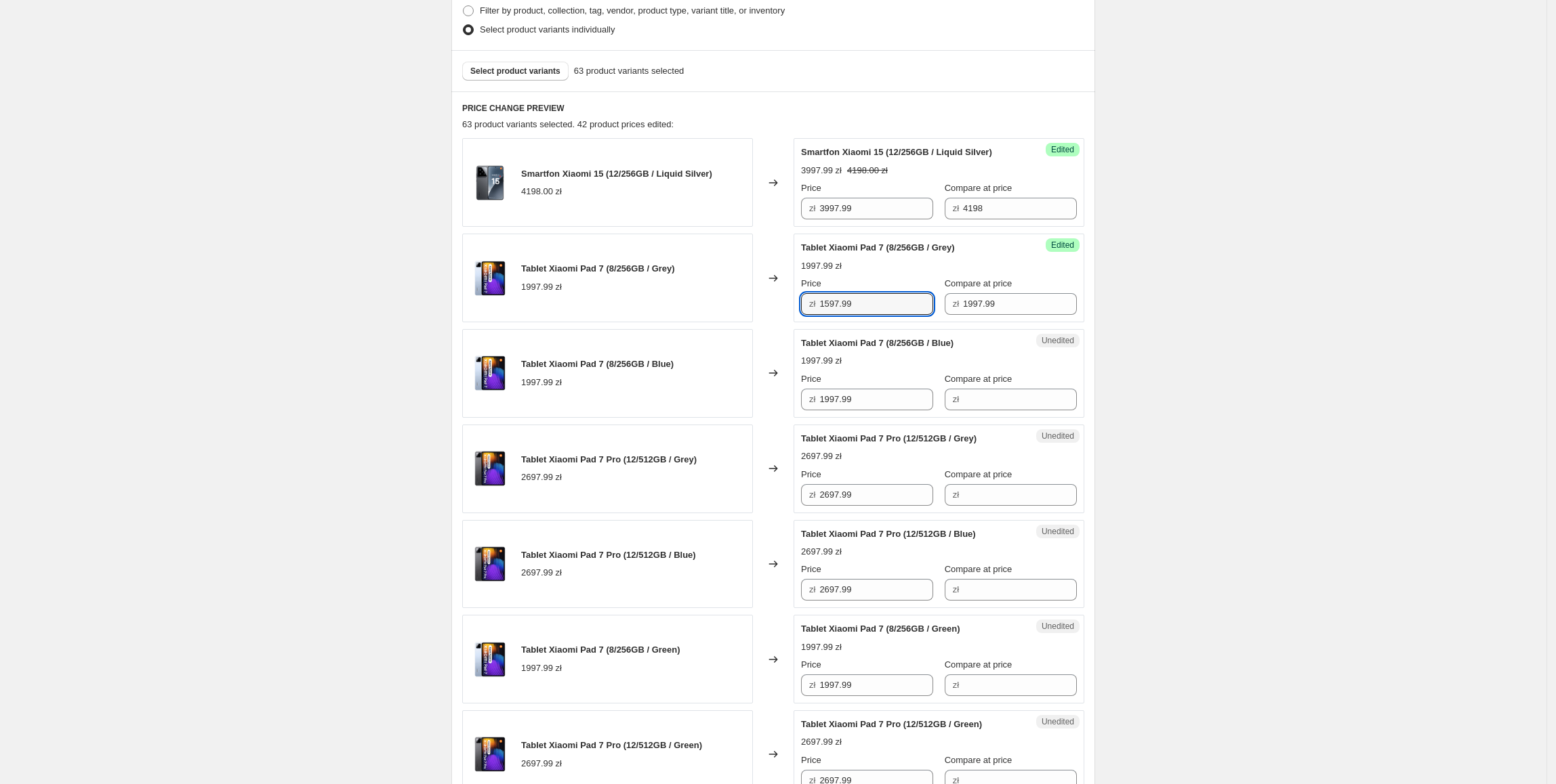
drag, startPoint x: 898, startPoint y: 296, endPoint x: 730, endPoint y: 307, distance: 168.4
click at [730, 307] on div "Tablet Xiaomi Pad 7 (8/256GB / Grey) 1997.99 zł Changed to Success Edited Table…" at bounding box center [773, 278] width 622 height 88
drag, startPoint x: 888, startPoint y: 395, endPoint x: 689, endPoint y: 403, distance: 199.2
click at [689, 403] on div "Tablet Xiaomi Pad 7 (8/256GB / Blue) 1997.99 zł Changed to Unedited Tablet Xiao…" at bounding box center [773, 373] width 622 height 88
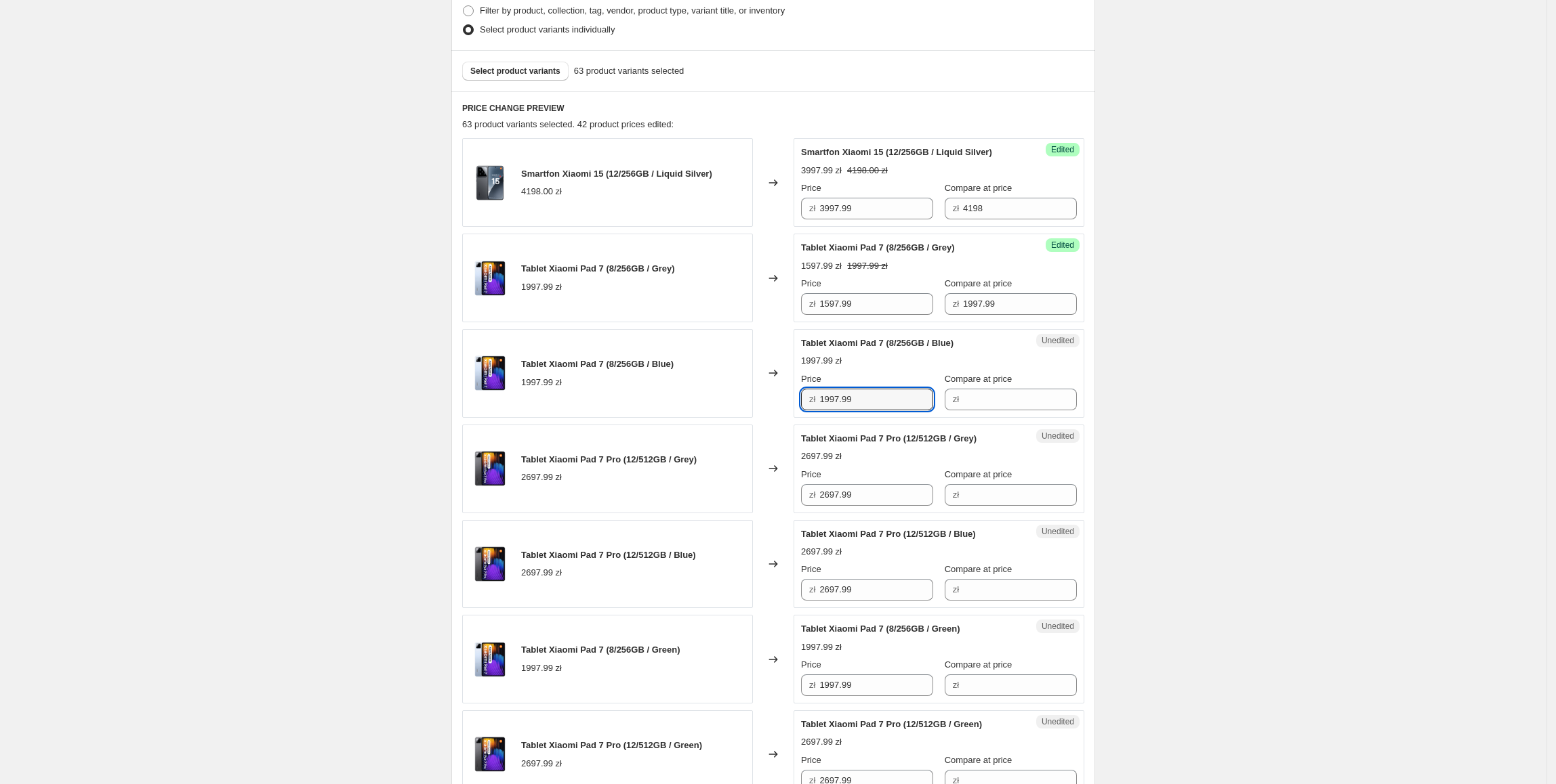
paste input "5"
type input "1597.99"
click at [689, 403] on div "Tablet Xiaomi Pad 7 (8/256GB / Blue) 1997.99 zł" at bounding box center [607, 373] width 290 height 88
drag, startPoint x: 1023, startPoint y: 306, endPoint x: 867, endPoint y: 361, distance: 165.4
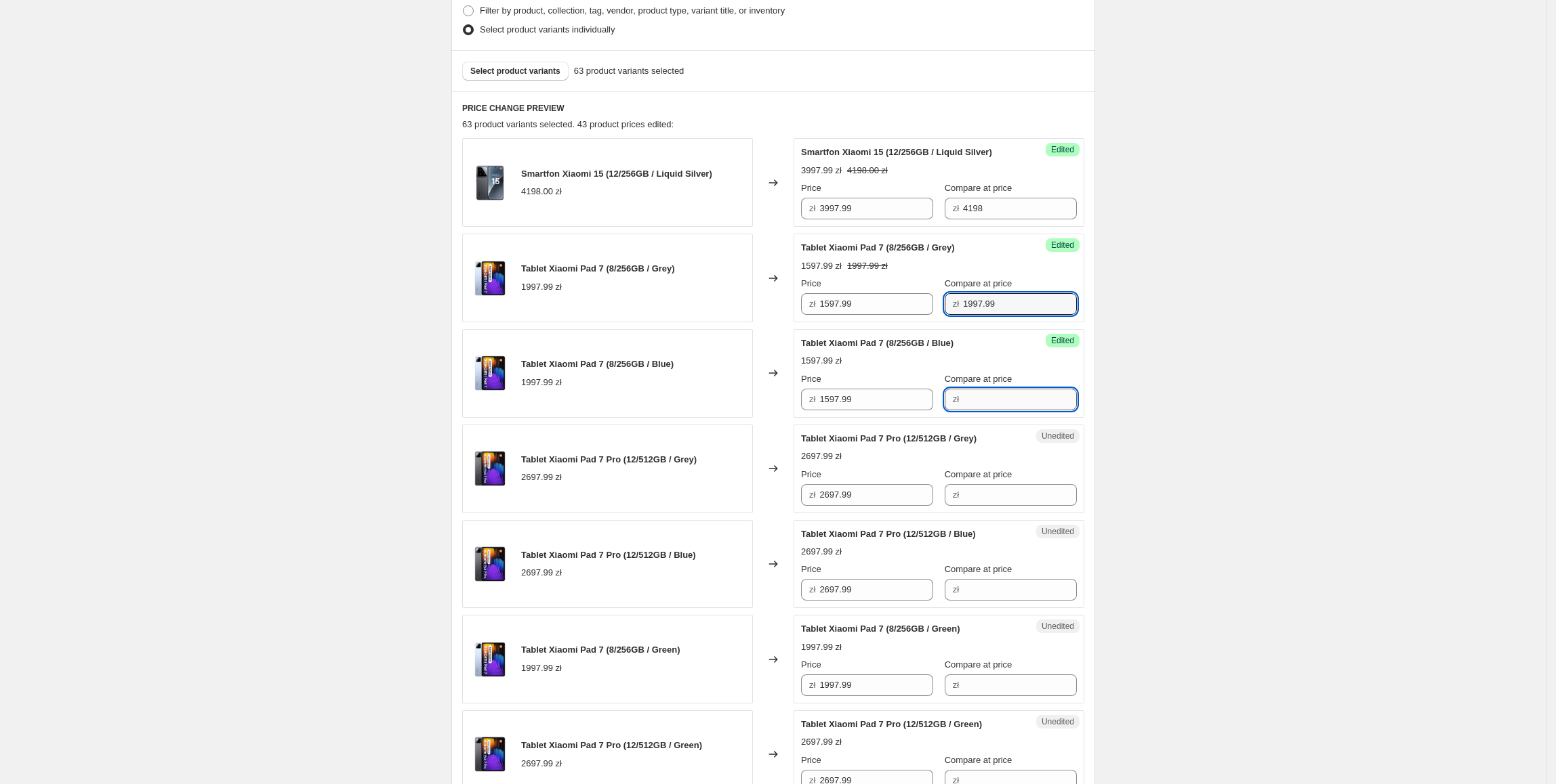
click at [990, 403] on input "Compare at price" at bounding box center [1020, 399] width 114 height 22
paste input "1997.99"
type input "1997.99"
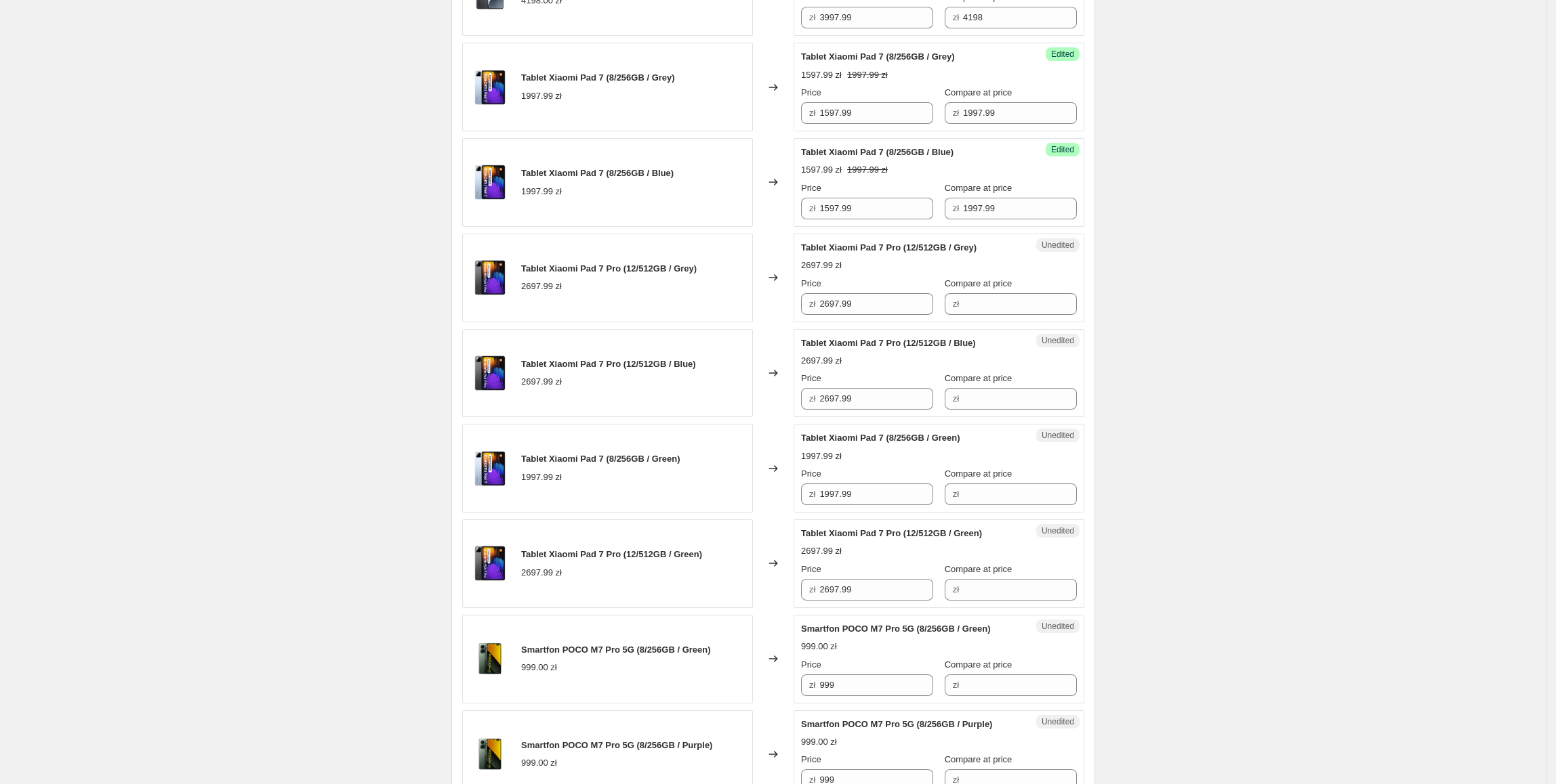
scroll to position [553, 0]
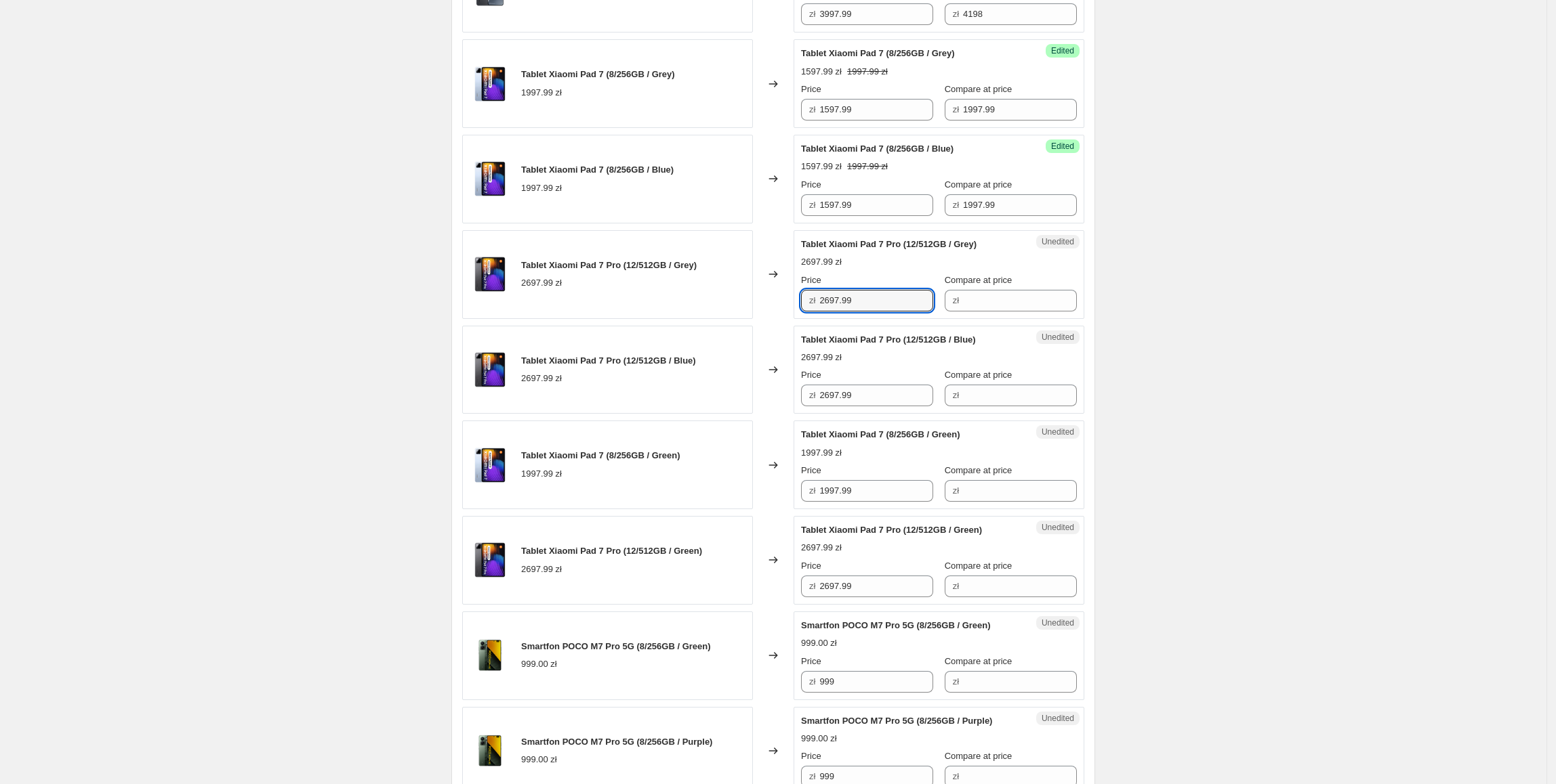
drag, startPoint x: 883, startPoint y: 305, endPoint x: 762, endPoint y: 305, distance: 121.0
click at [762, 305] on div "Tablet Xiaomi Pad 7 Pro (12/512GB / Grey) 2697.99 zł Changed to Unedited Tablet…" at bounding box center [773, 274] width 622 height 88
click at [1009, 299] on input "Compare at price" at bounding box center [1020, 301] width 114 height 22
paste input "2697.99"
type input "2697.99"
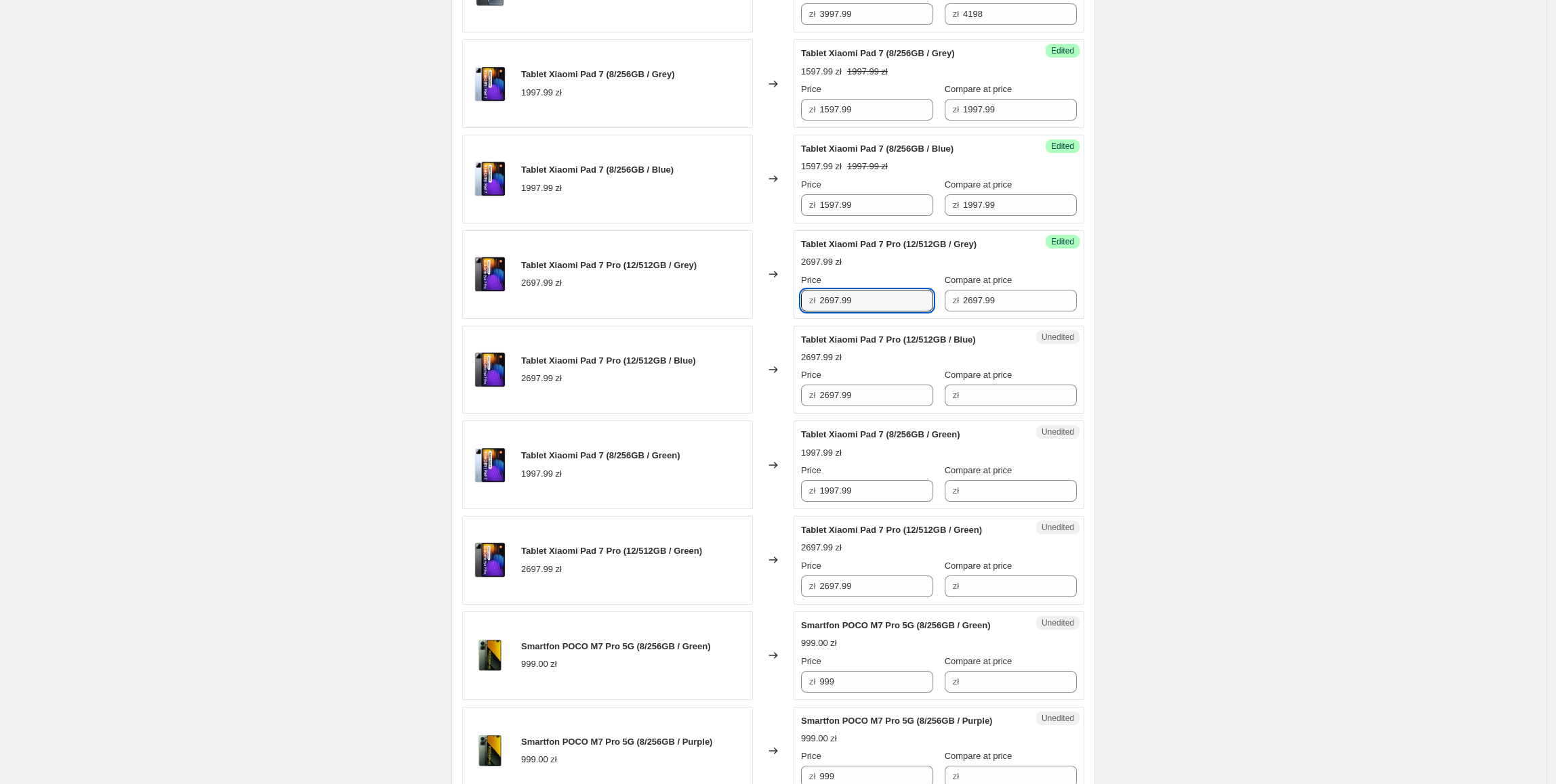
drag, startPoint x: 868, startPoint y: 299, endPoint x: 806, endPoint y: 313, distance: 63.6
click at [798, 313] on div "Success Edited Tablet Xiaomi Pad 7 Pro (12/512GB / Grey) 2697.99 zł Price zł 26…" at bounding box center [938, 274] width 290 height 88
type input "2397.99"
click at [1321, 369] on div "Create new price change job. This page is ready Create new price change job Dra…" at bounding box center [773, 771] width 1546 height 2649
drag, startPoint x: 879, startPoint y: 297, endPoint x: 820, endPoint y: 355, distance: 82.7
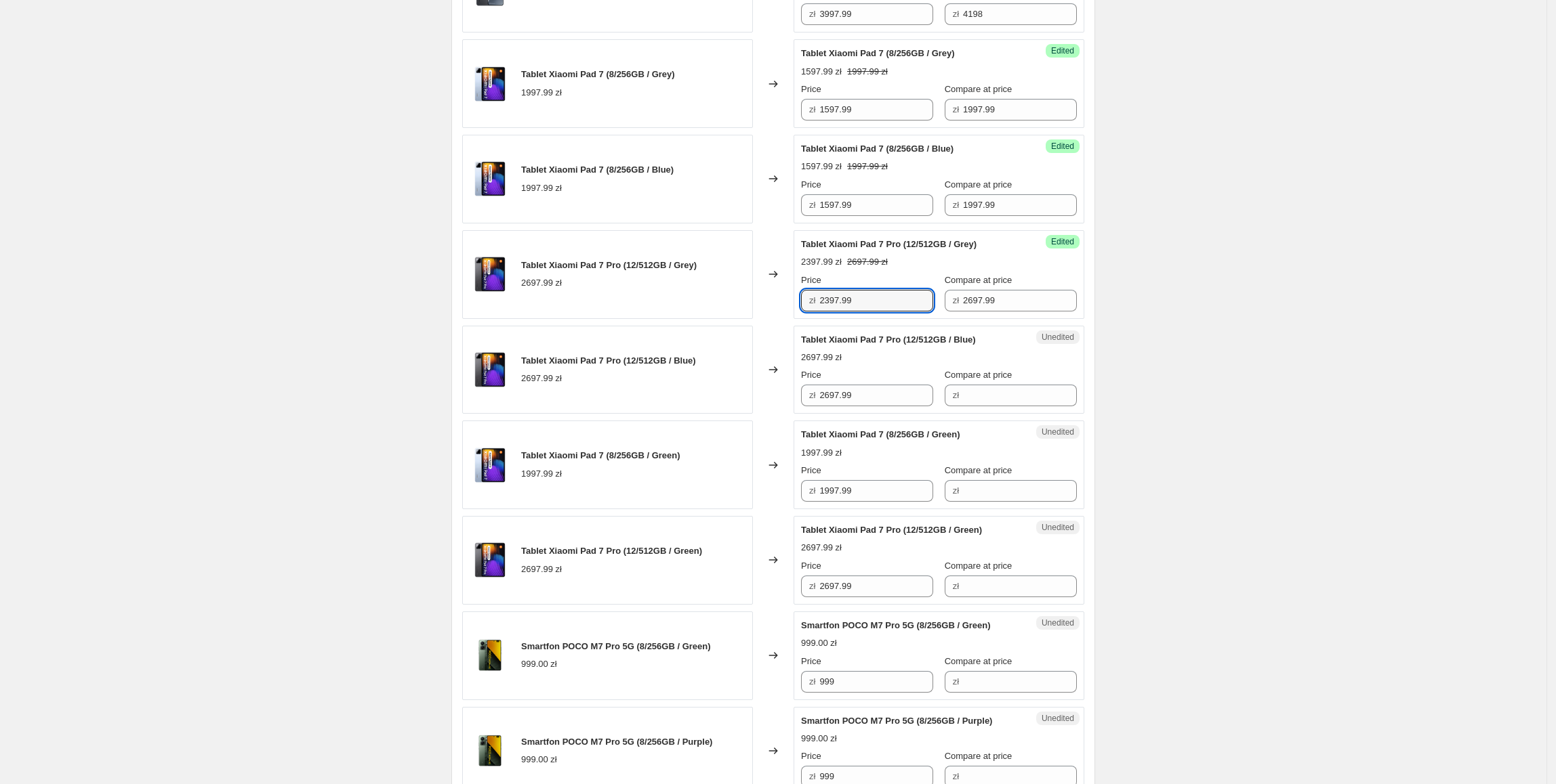
click at [760, 308] on div "Tablet Xiaomi Pad 7 Pro (12/512GB / Grey) 2697.99 zł Changed to Success Edited …" at bounding box center [773, 274] width 622 height 88
drag, startPoint x: 882, startPoint y: 394, endPoint x: 644, endPoint y: 404, distance: 238.2
click at [644, 404] on div "Tablet Xiaomi Pad 7 Pro (12/512GB / Blue) 2697.99 zł Changed to Unedited Tablet…" at bounding box center [773, 370] width 622 height 88
paste input "3"
type input "2397.99"
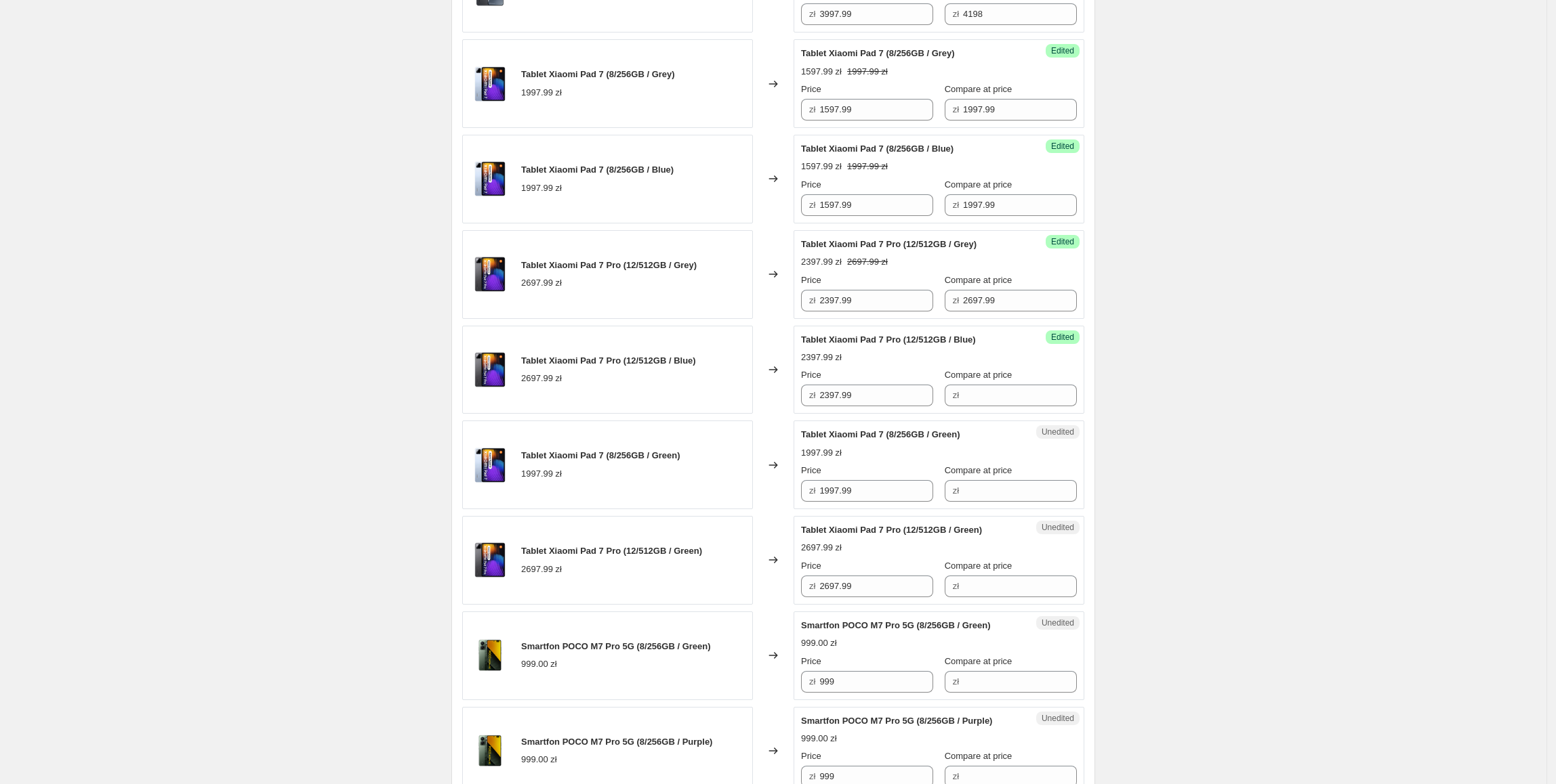
drag, startPoint x: 982, startPoint y: 316, endPoint x: 1008, endPoint y: 296, distance: 32.8
click at [983, 315] on div "Success Edited Tablet Xiaomi Pad 7 Pro (12/512GB / Grey) 2397.99 zł 2697.99 zł …" at bounding box center [938, 274] width 290 height 88
drag, startPoint x: 1008, startPoint y: 296, endPoint x: 820, endPoint y: 299, distance: 188.0
click at [820, 299] on div "Price zł 2397.99 Compare at price zł 2697.99" at bounding box center [938, 293] width 275 height 38
click at [979, 391] on input "Compare at price" at bounding box center [1020, 395] width 114 height 22
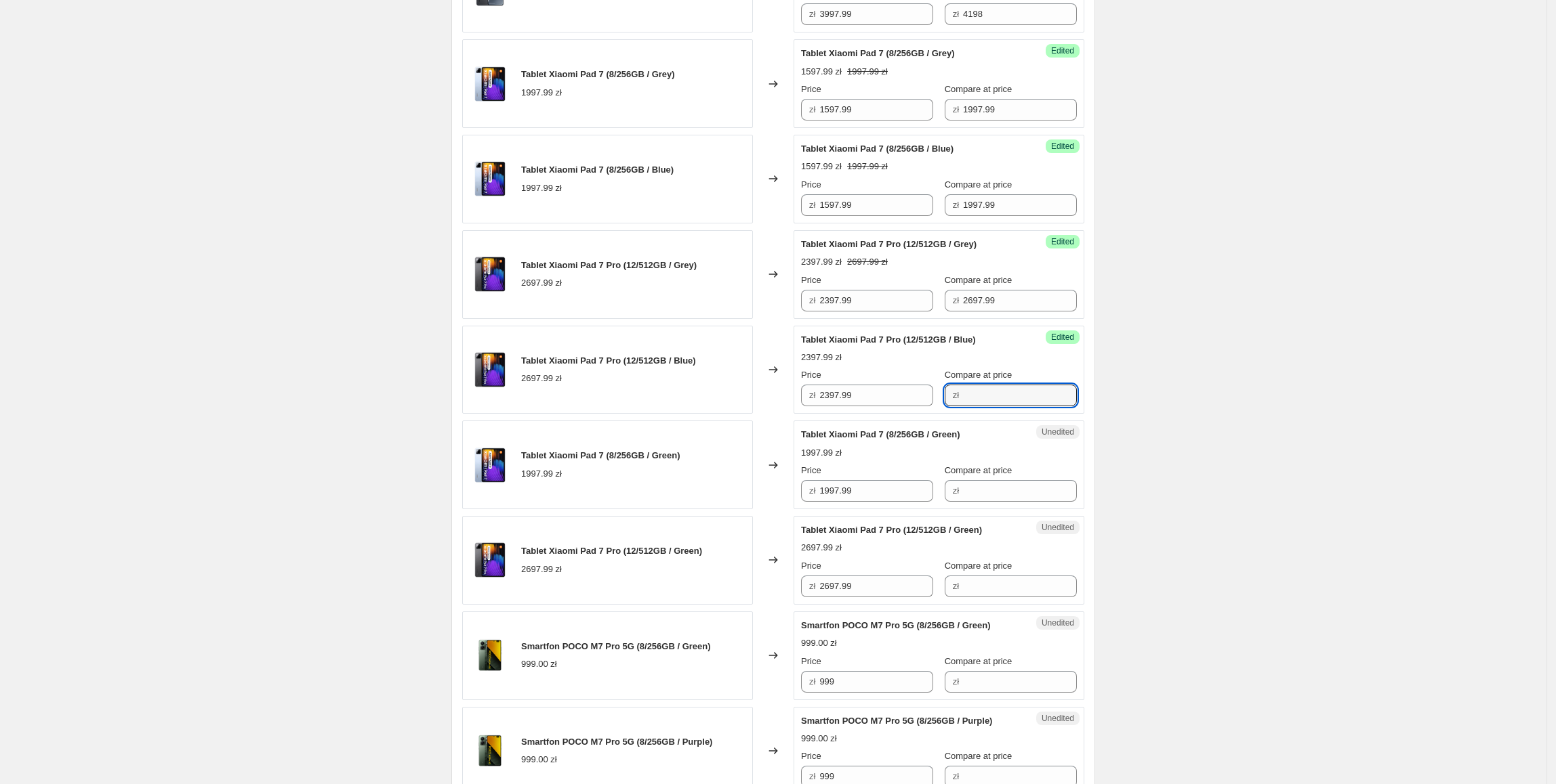
paste input "2697.99"
type input "2697.99"
click at [1178, 393] on div "Create new price change job. This page is ready Create new price change job Dra…" at bounding box center [773, 771] width 1546 height 2649
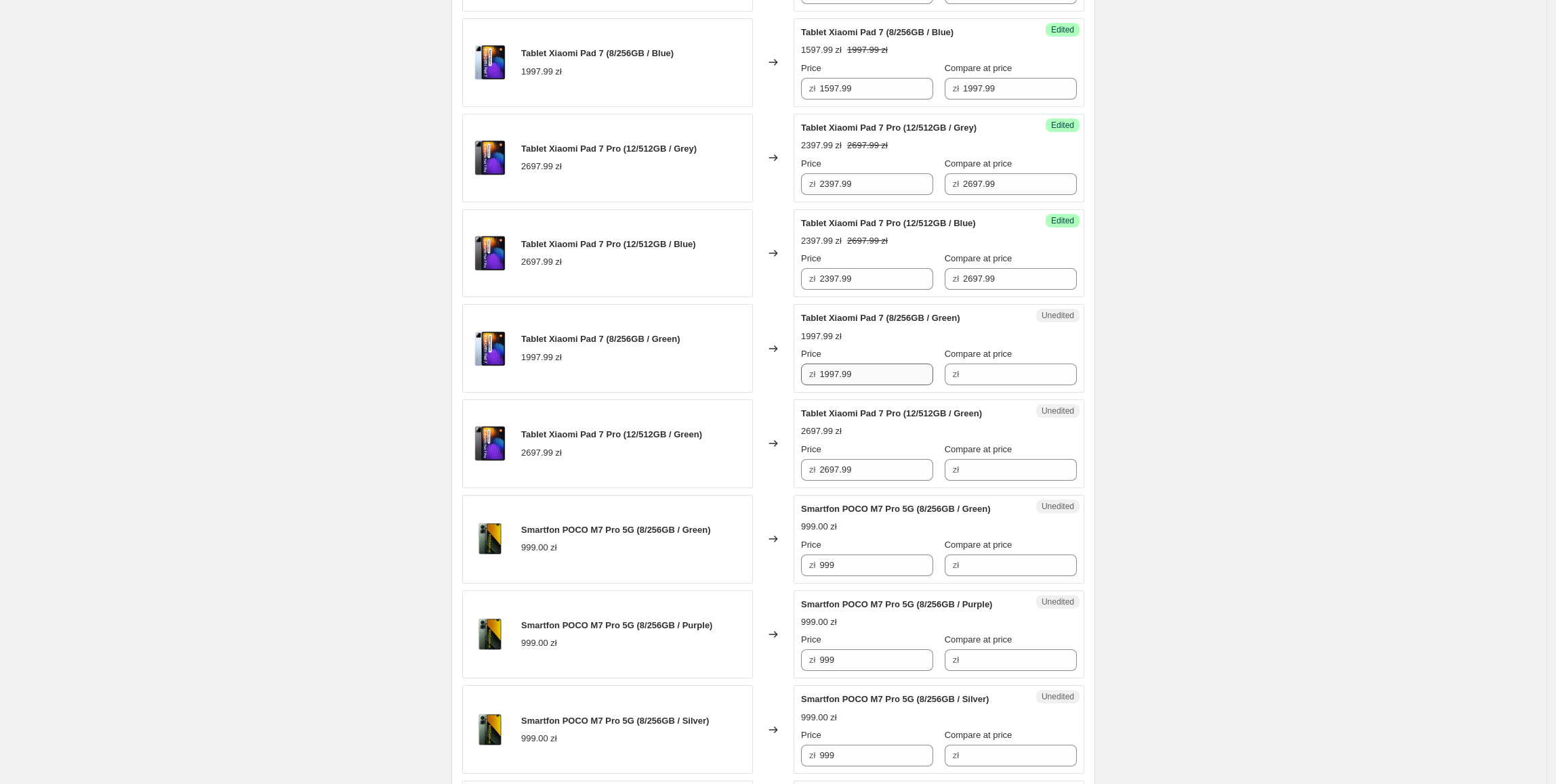
scroll to position [676, 0]
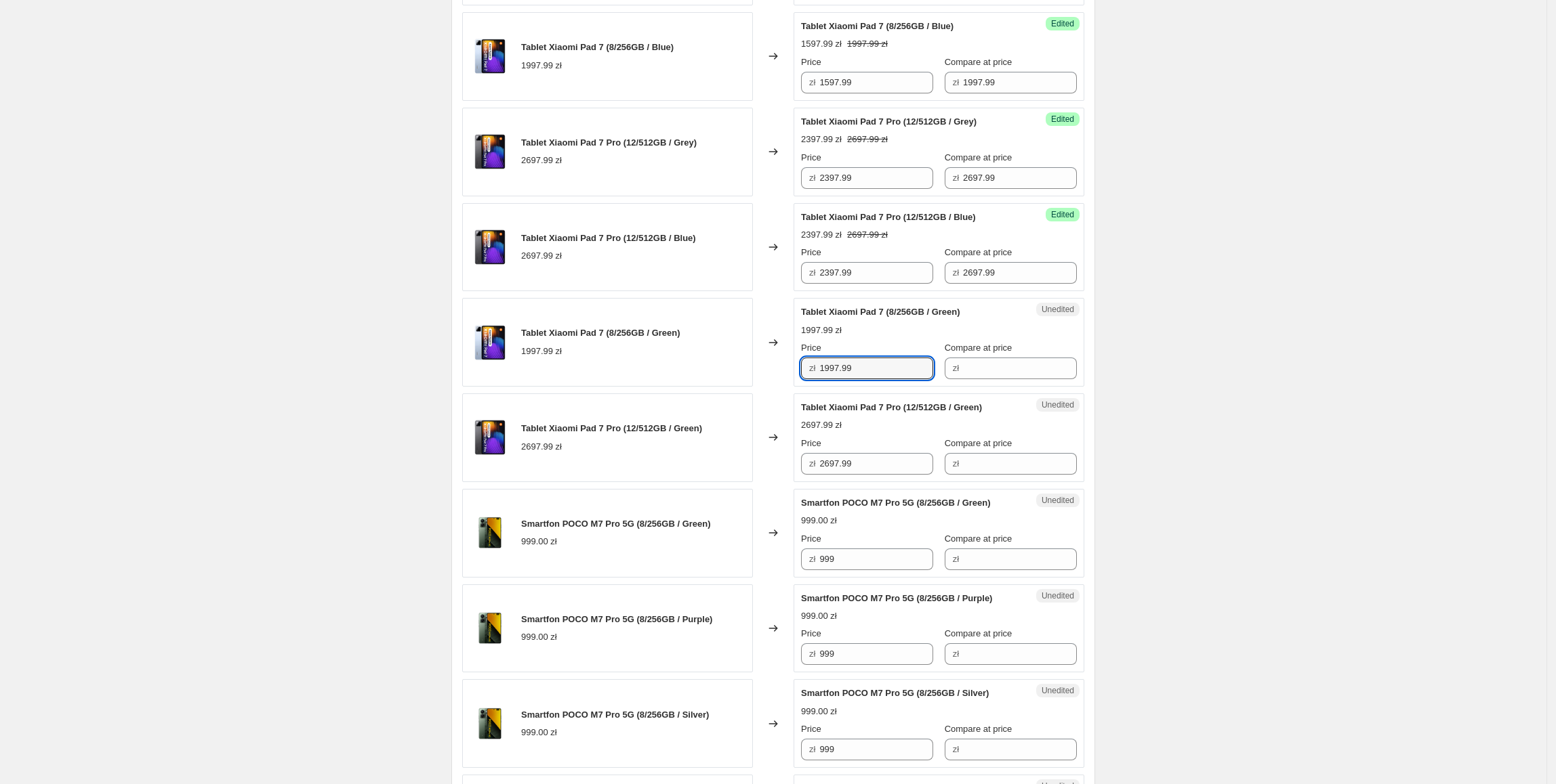
drag, startPoint x: 881, startPoint y: 370, endPoint x: 806, endPoint y: 376, distance: 75.2
click at [788, 376] on div "Tablet Xiaomi Pad 7 (8/256GB / Green) 1997.99 zł Changed to Unedited Tablet Xia…" at bounding box center [773, 342] width 622 height 88
click at [968, 372] on input "Compare at price" at bounding box center [1020, 368] width 114 height 22
paste input "1997.99"
type input "1997.99"
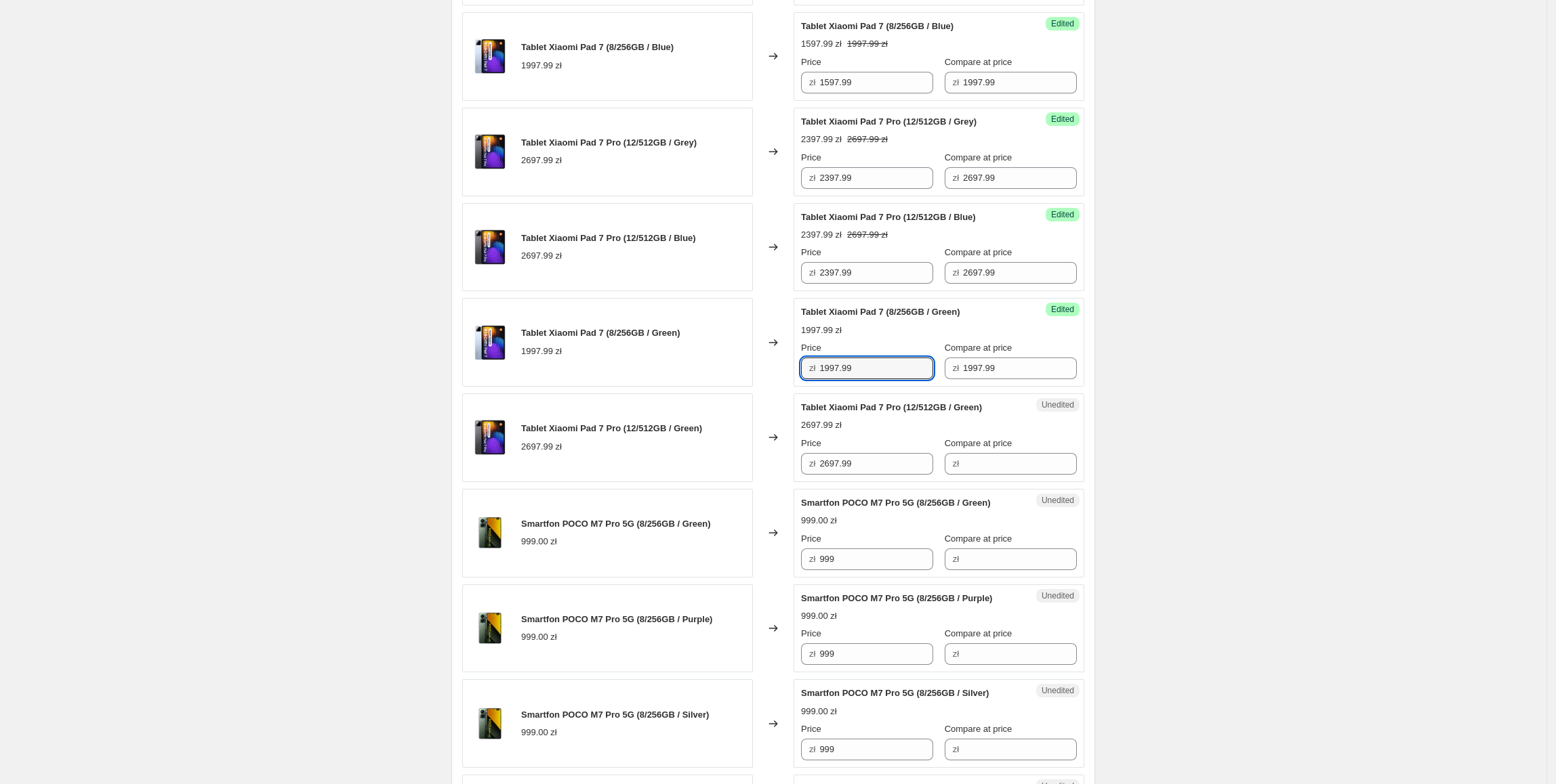
drag, startPoint x: 897, startPoint y: 374, endPoint x: 811, endPoint y: 394, distance: 88.3
click at [811, 394] on div "Smartfon Xiaomi 15 (12/256GB / Liquid Silver) 4198.00 zł Changed to Success Edi…" at bounding box center [773, 772] width 622 height 1900
type input "1597.99"
drag, startPoint x: 1270, startPoint y: 504, endPoint x: 1276, endPoint y: 505, distance: 6.1
click at [1271, 504] on div "Create new price change job. This page is ready Create new price change job Dra…" at bounding box center [773, 648] width 1546 height 2649
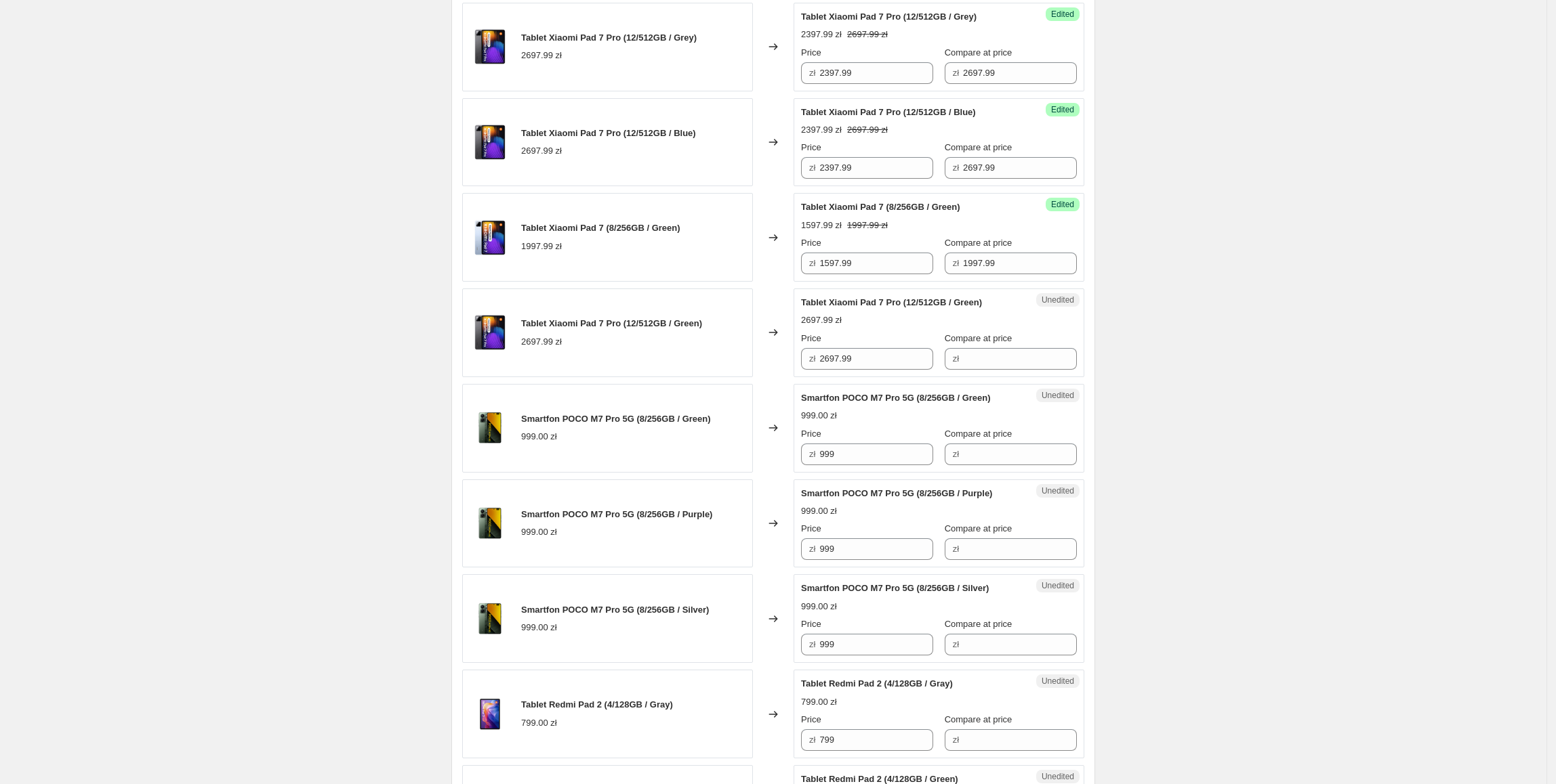
scroll to position [782, 0]
drag, startPoint x: 906, startPoint y: 361, endPoint x: 781, endPoint y: 356, distance: 125.1
click at [781, 356] on div "Tablet Xiaomi Pad 7 Pro (12/512GB / Green) 2697.99 zł Changed to Unedited Table…" at bounding box center [773, 332] width 622 height 88
click at [963, 354] on input "Compare at price" at bounding box center [1020, 358] width 114 height 22
paste input "2697.99"
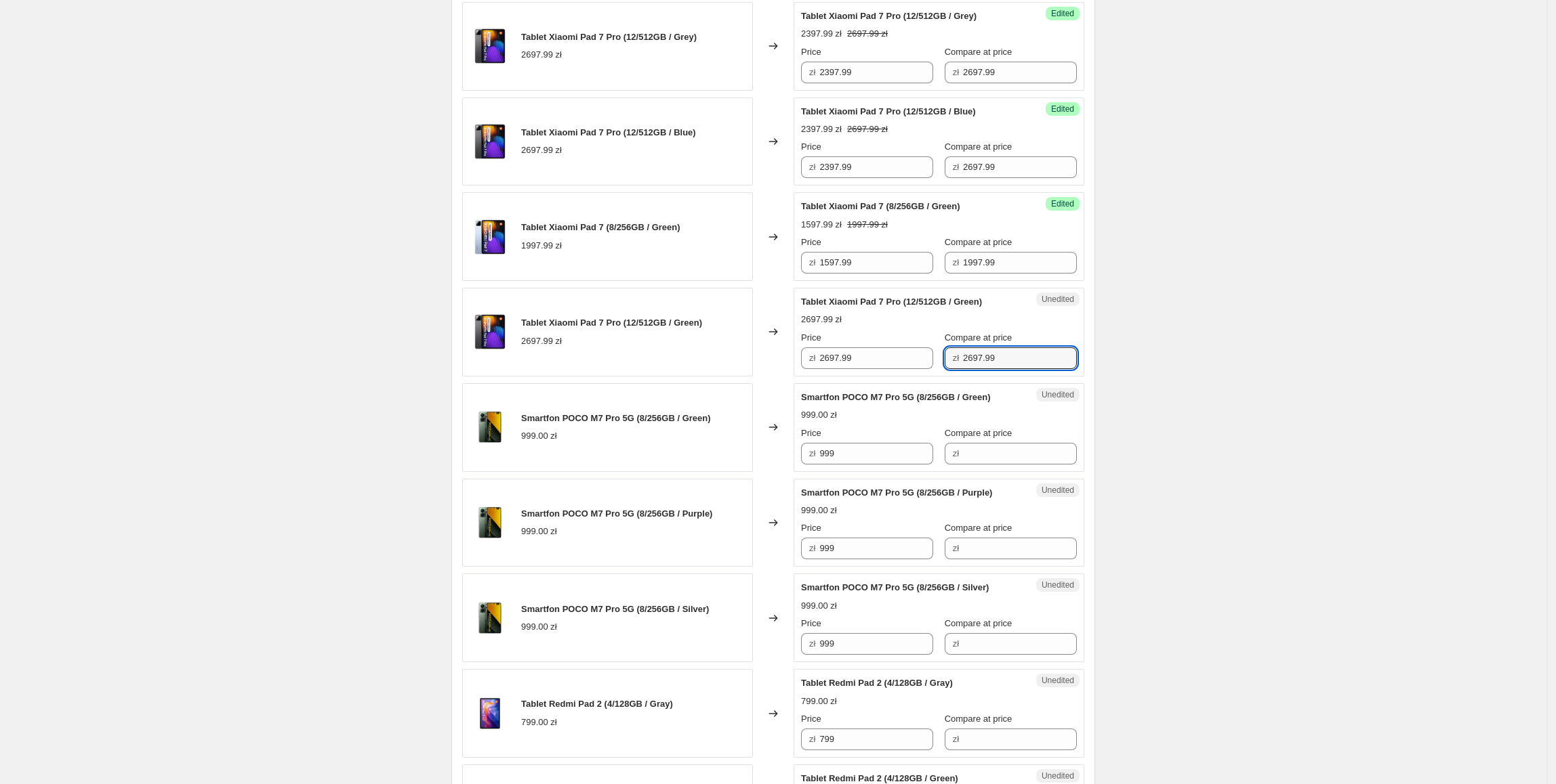
type input "2697.99"
click at [1204, 347] on div "Create new price change job. This page is ready Create new price change job Dra…" at bounding box center [773, 543] width 1546 height 2649
drag, startPoint x: 889, startPoint y: 166, endPoint x: 795, endPoint y: 166, distance: 94.0
click at [795, 166] on div "Tablet Xiaomi Pad 7 Pro (12/512GB / Blue) 2697.99 zł Changed to Success Edited …" at bounding box center [773, 141] width 622 height 88
paste input "3"
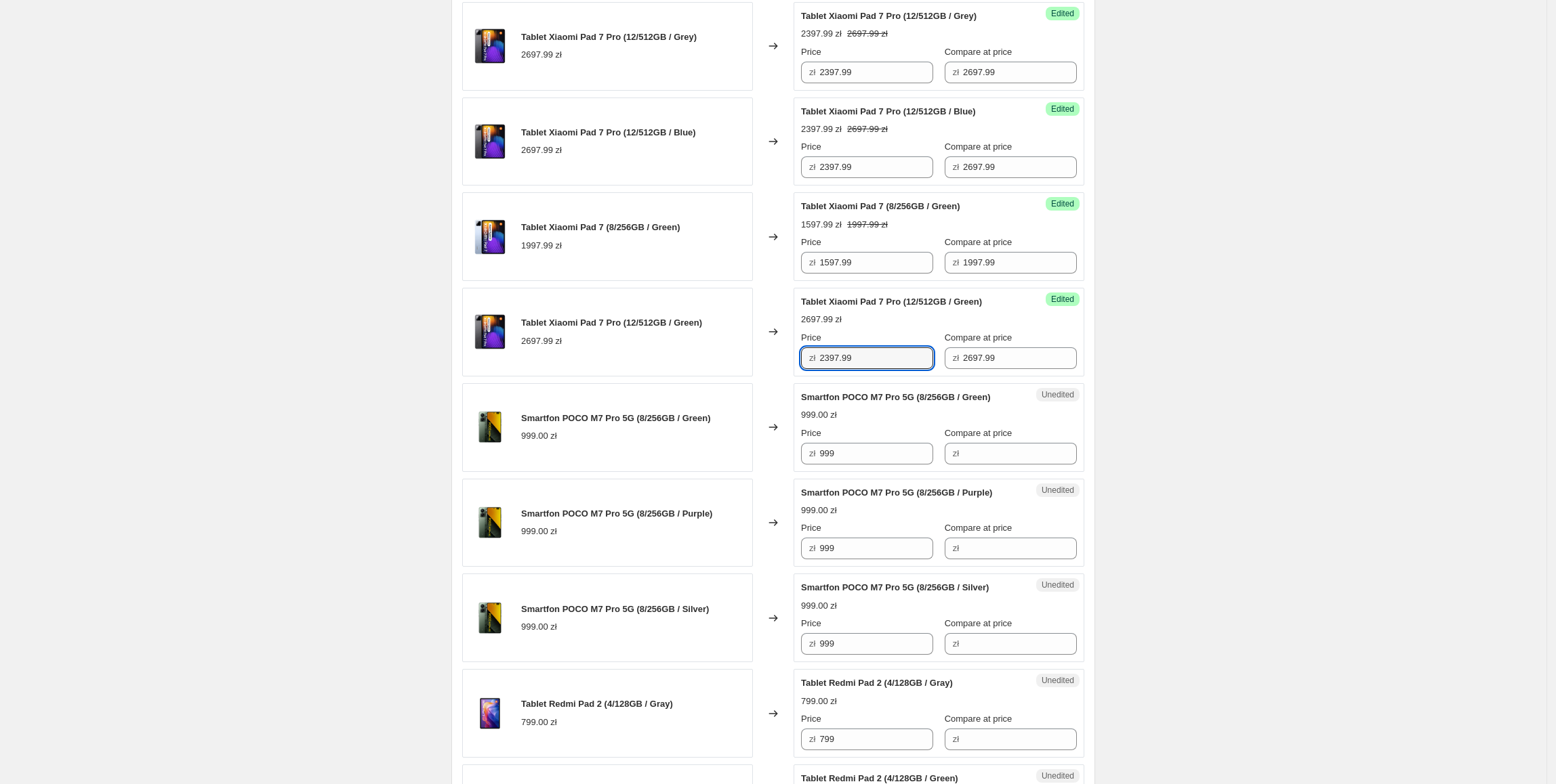
drag, startPoint x: 893, startPoint y: 355, endPoint x: 725, endPoint y: 355, distance: 168.0
click at [725, 355] on div "Tablet Xiaomi Pad 7 Pro (12/512GB / Green) 2697.99 zł Changed to Success Edited…" at bounding box center [773, 332] width 622 height 88
type input "2397.99"
click at [1228, 352] on div "Create new price change job. This page is ready Create new price change job Dra…" at bounding box center [773, 543] width 1546 height 2649
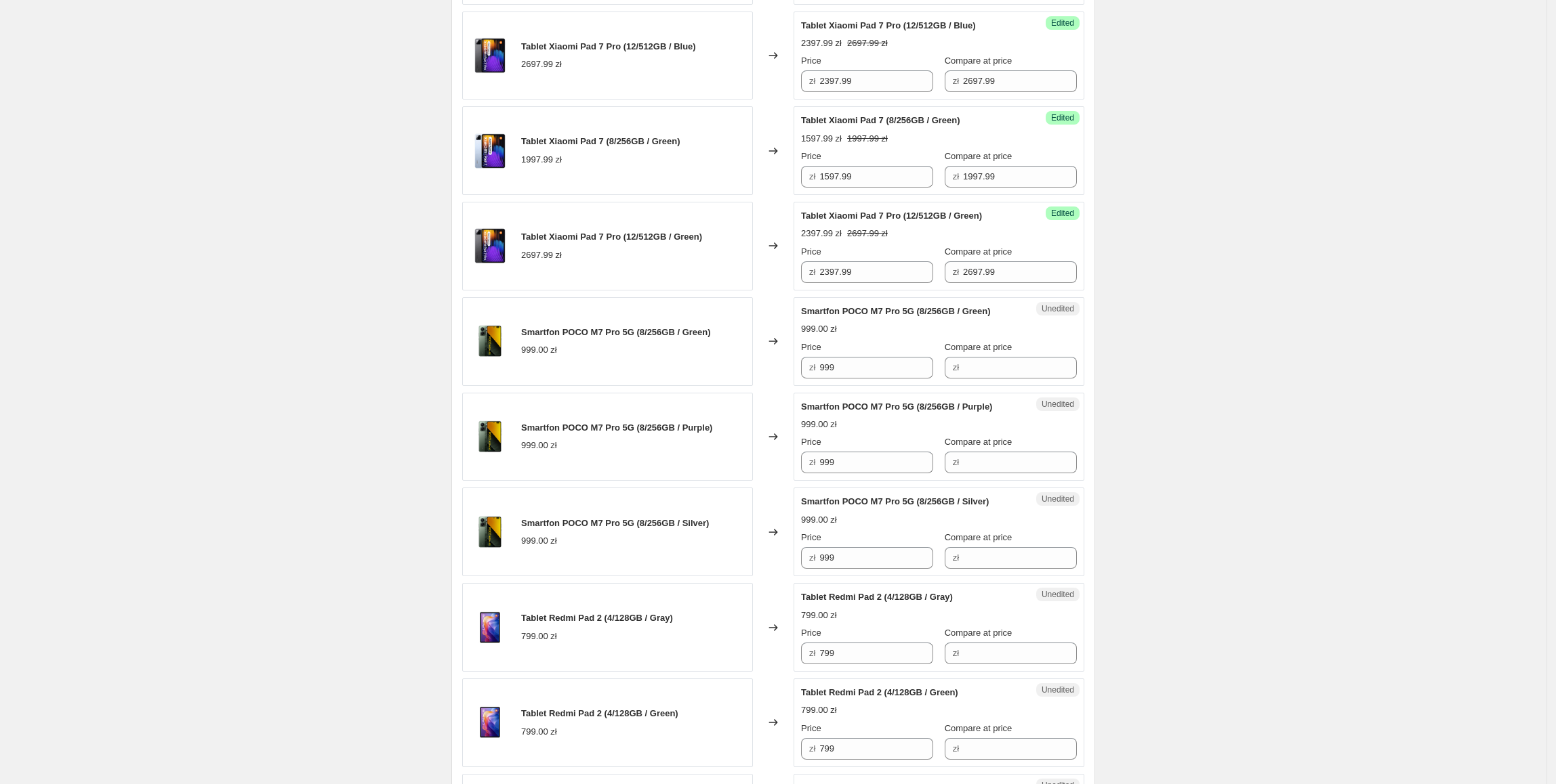
scroll to position [932, 0]
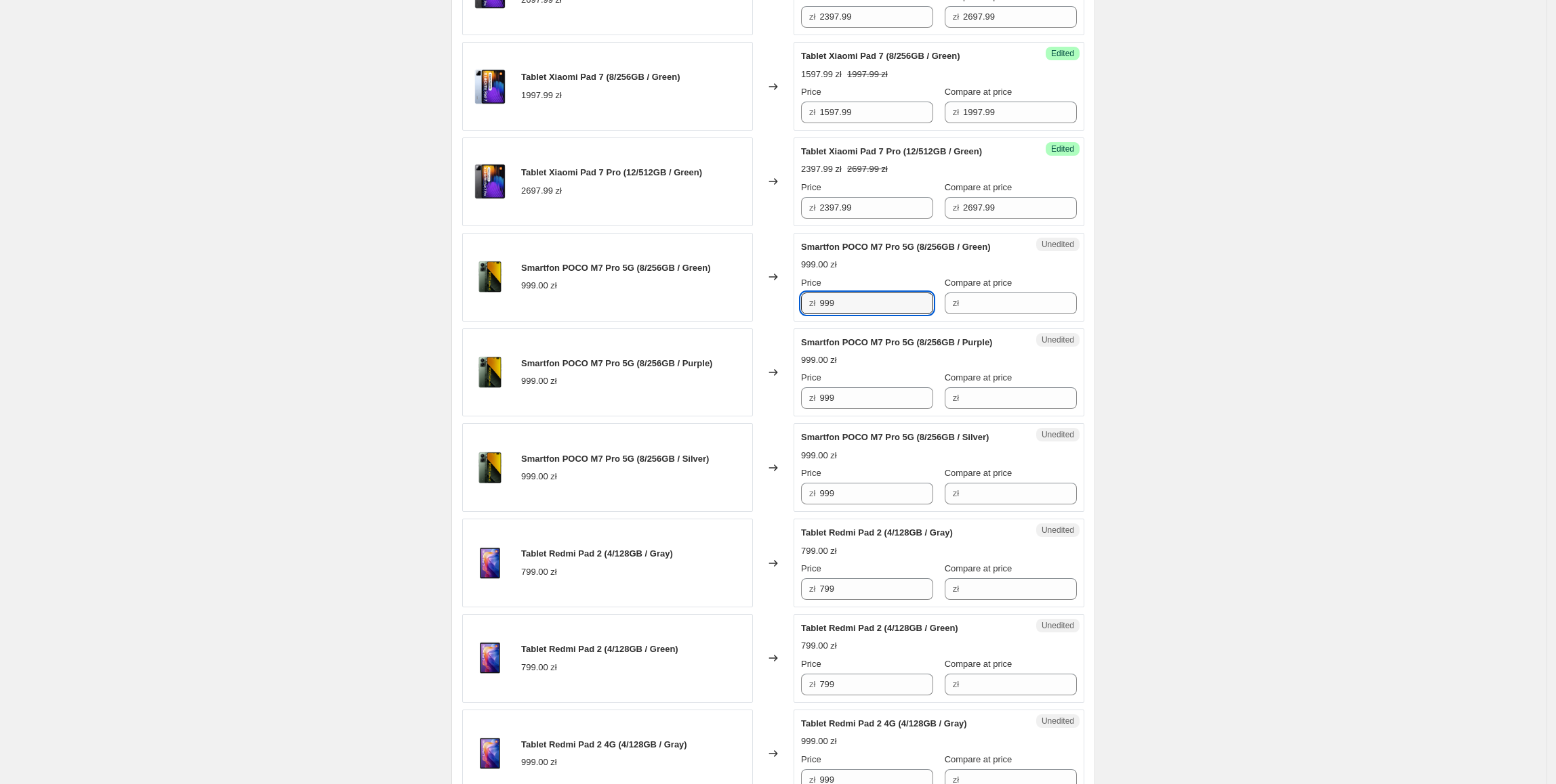
drag, startPoint x: 908, startPoint y: 304, endPoint x: 760, endPoint y: 304, distance: 148.0
click at [760, 304] on div "Smartfon POCO M7 Pro 5G (8/256GB / Green) 999.00 zł Changed to Unedited Smartfo…" at bounding box center [773, 277] width 622 height 88
click at [998, 301] on input "Compare at price" at bounding box center [1020, 304] width 114 height 22
paste input "999"
type input "999"
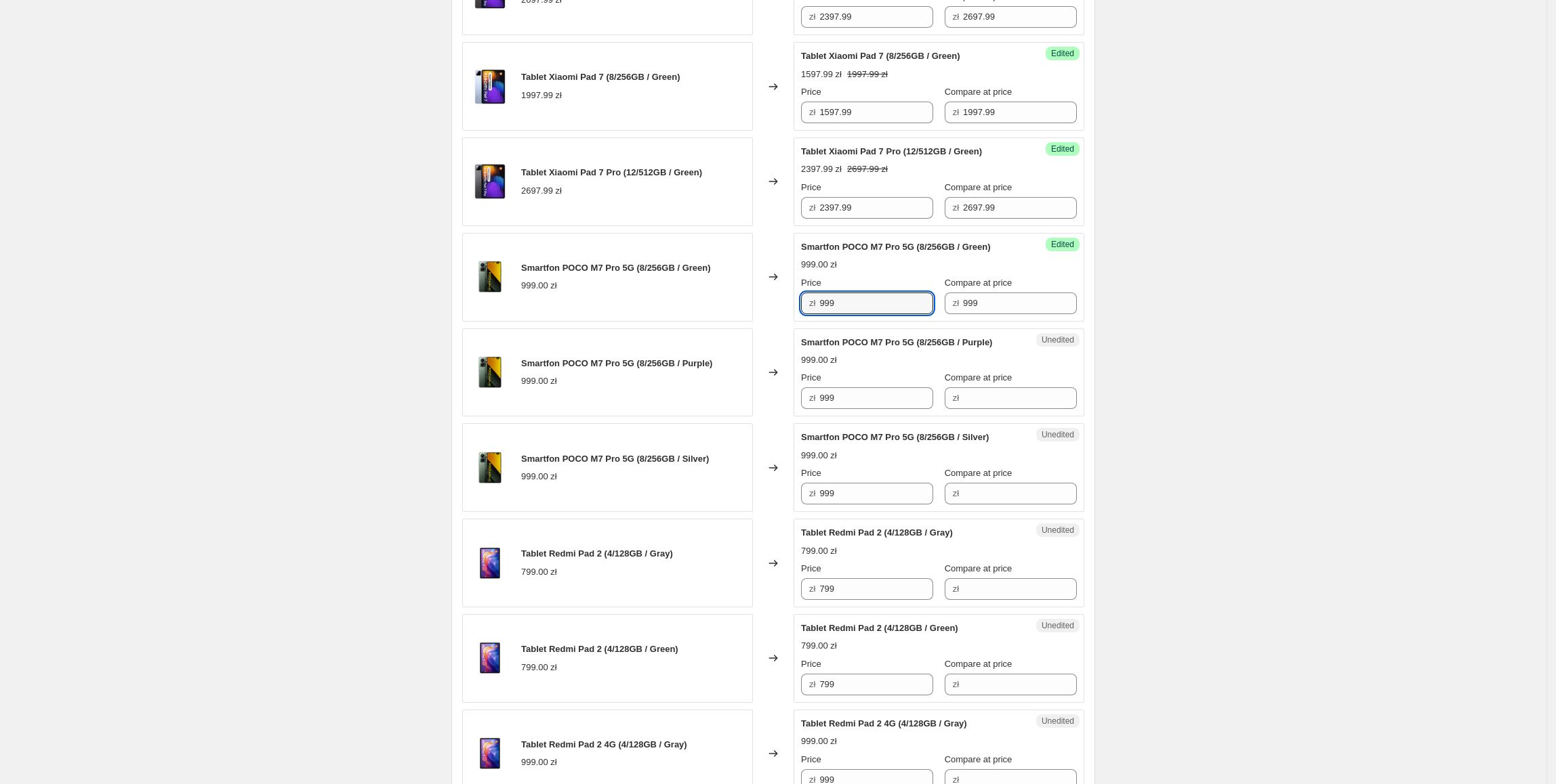
drag, startPoint x: 892, startPoint y: 304, endPoint x: 809, endPoint y: 323, distance: 85.1
click at [809, 322] on div "Success Edited Smartfon POCO M7 Pro 5G (8/256GB / Green) 999.00 zł Price zł 999…" at bounding box center [938, 277] width 290 height 88
type input "797.99"
click at [1182, 342] on div "Create new price change job. This page is ready Create new price change job Dra…" at bounding box center [773, 392] width 1546 height 2649
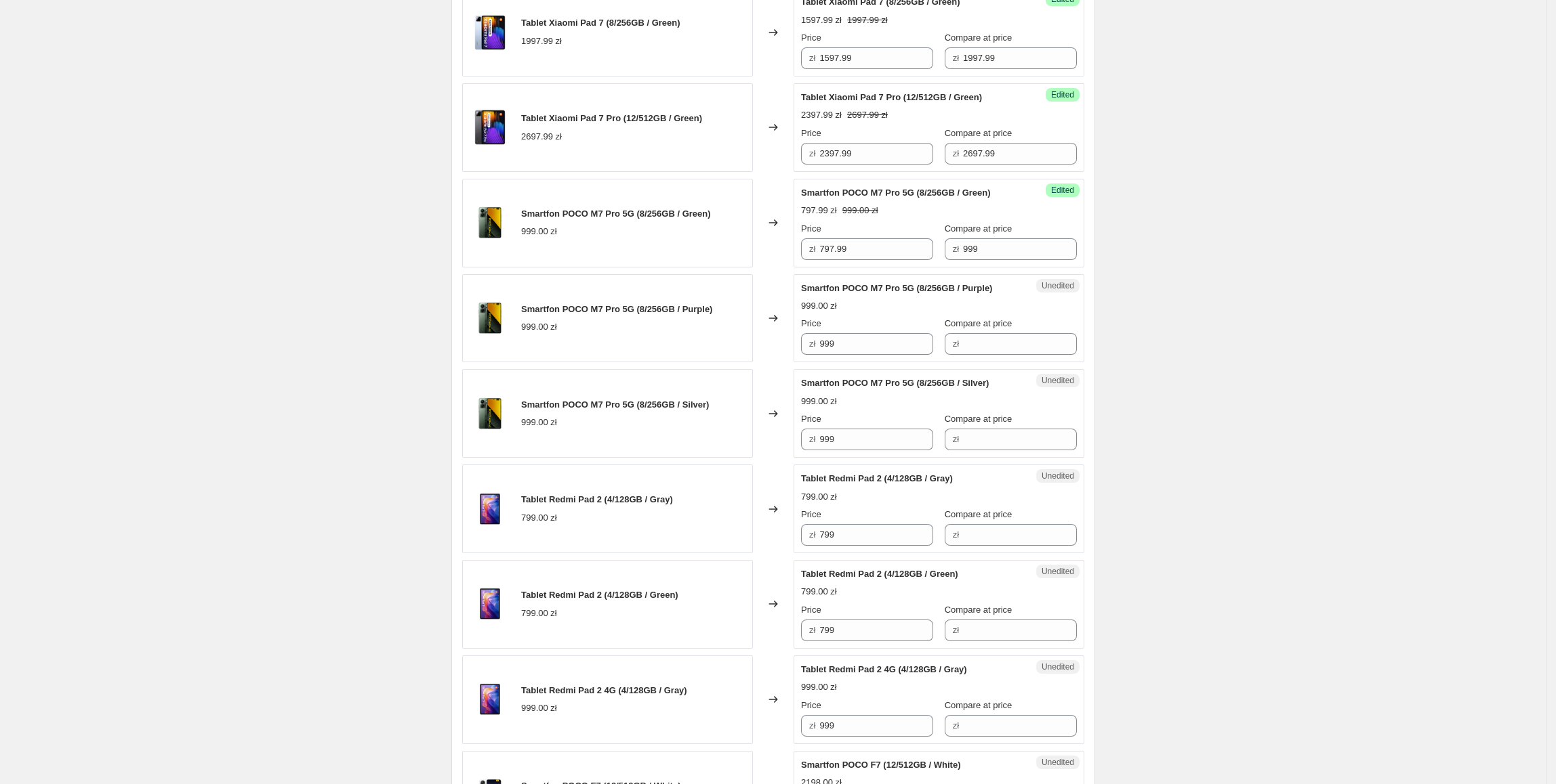
scroll to position [987, 0]
drag, startPoint x: 877, startPoint y: 247, endPoint x: 679, endPoint y: 255, distance: 198.2
click at [679, 255] on div "Smartfon POCO M7 Pro 5G (8/256GB / Green) 999.00 zł Changed to Success Edited S…" at bounding box center [773, 222] width 622 height 88
drag, startPoint x: 890, startPoint y: 344, endPoint x: 776, endPoint y: 384, distance: 120.8
click at [744, 361] on div "Smartfon POCO M7 Pro 5G (8/256GB / Purple) 999.00 zł Changed to Unedited Smartf…" at bounding box center [773, 317] width 622 height 88
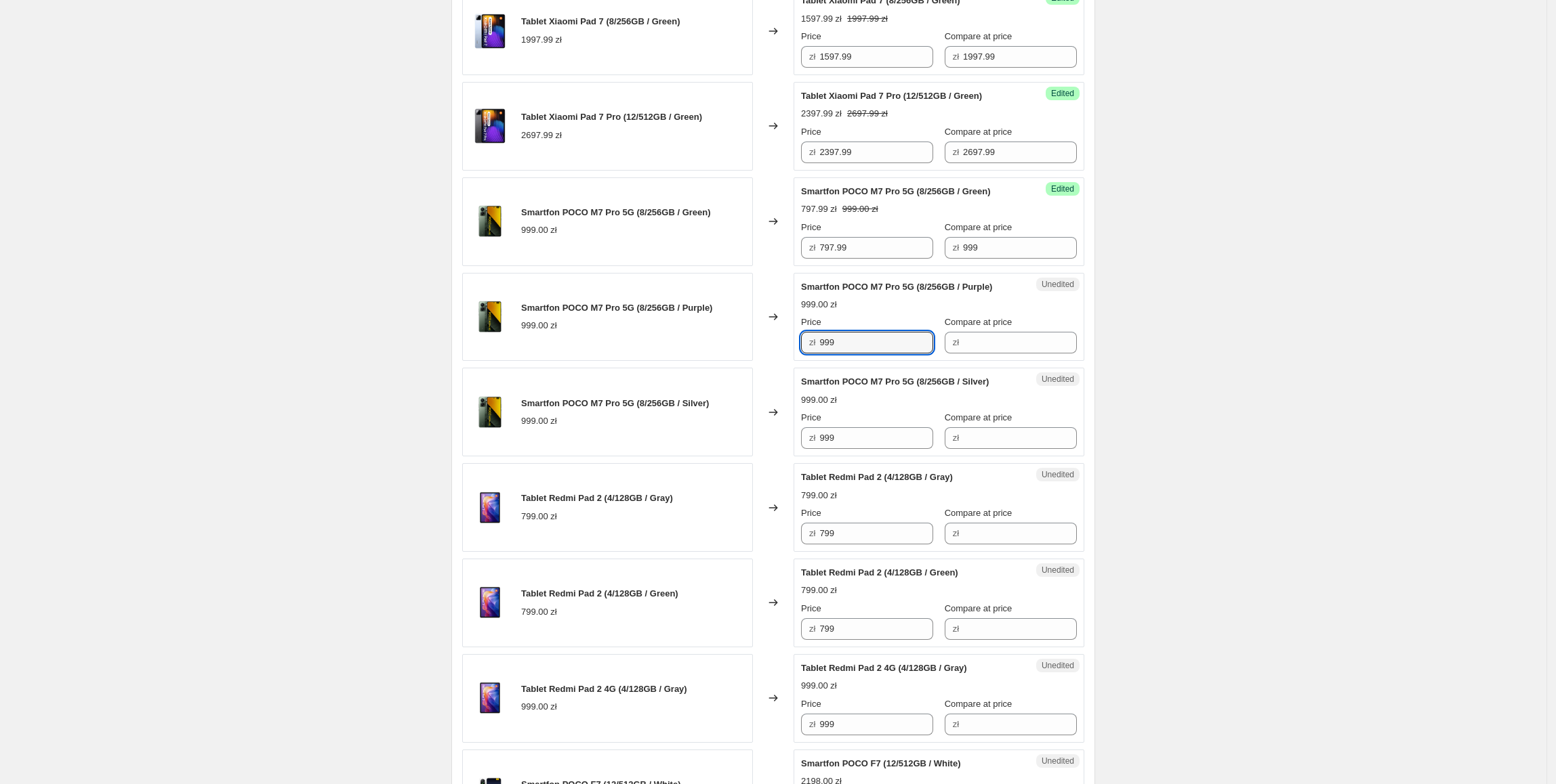
paste input "797."
type input "797.99"
paste input "797."
drag, startPoint x: 866, startPoint y: 452, endPoint x: 766, endPoint y: 461, distance: 100.4
click at [766, 461] on div "Smartfon Xiaomi 15 (12/256GB / Liquid Silver) 4198.00 zł Changed to Success Edi…" at bounding box center [773, 460] width 622 height 1900
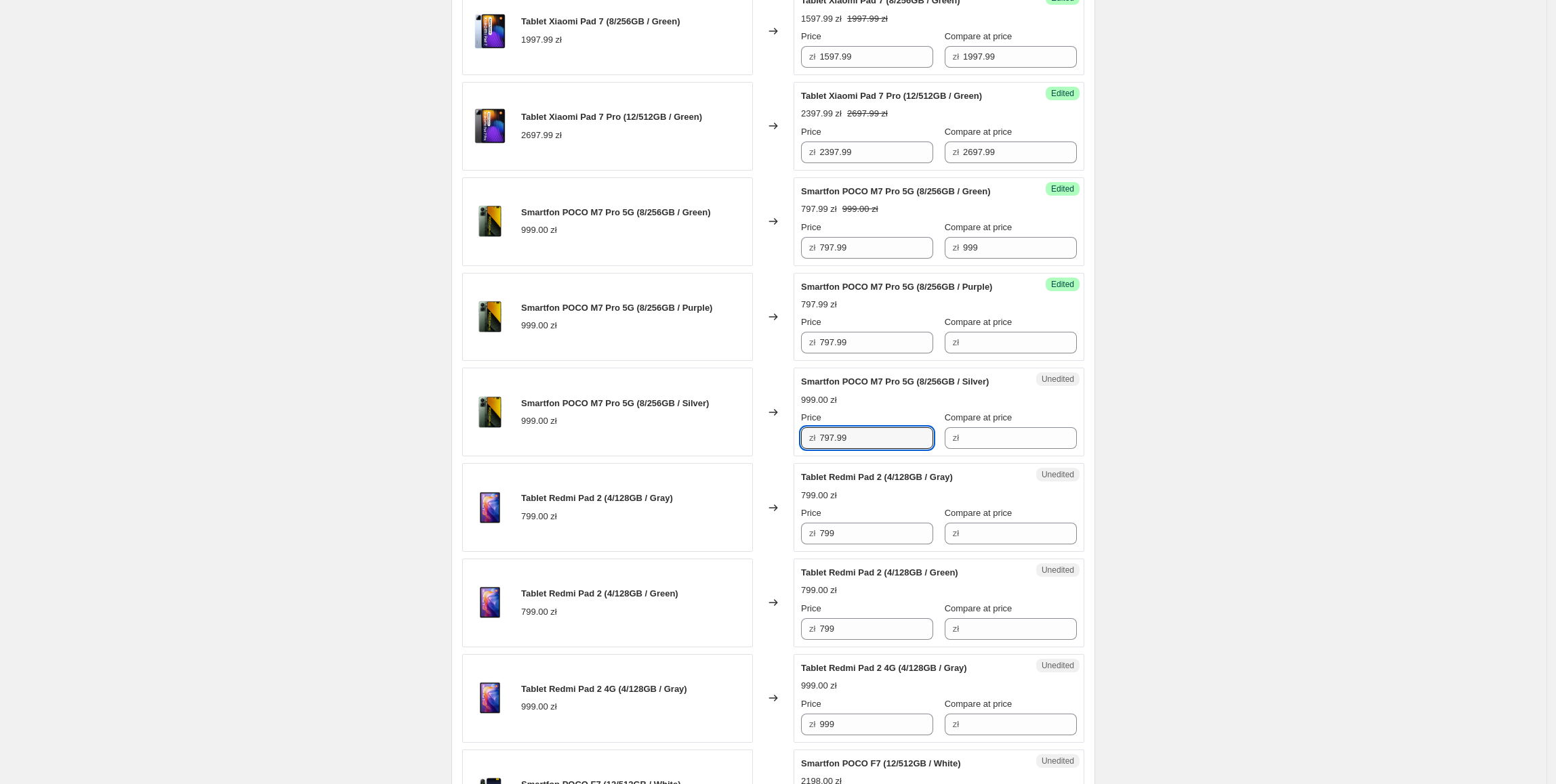
type input "797.99"
click at [762, 452] on div "Changed to" at bounding box center [773, 412] width 41 height 88
drag, startPoint x: 1013, startPoint y: 257, endPoint x: 919, endPoint y: 268, distance: 94.6
click at [898, 258] on div "Price zł 797.99 Compare at price zł 999" at bounding box center [938, 240] width 275 height 38
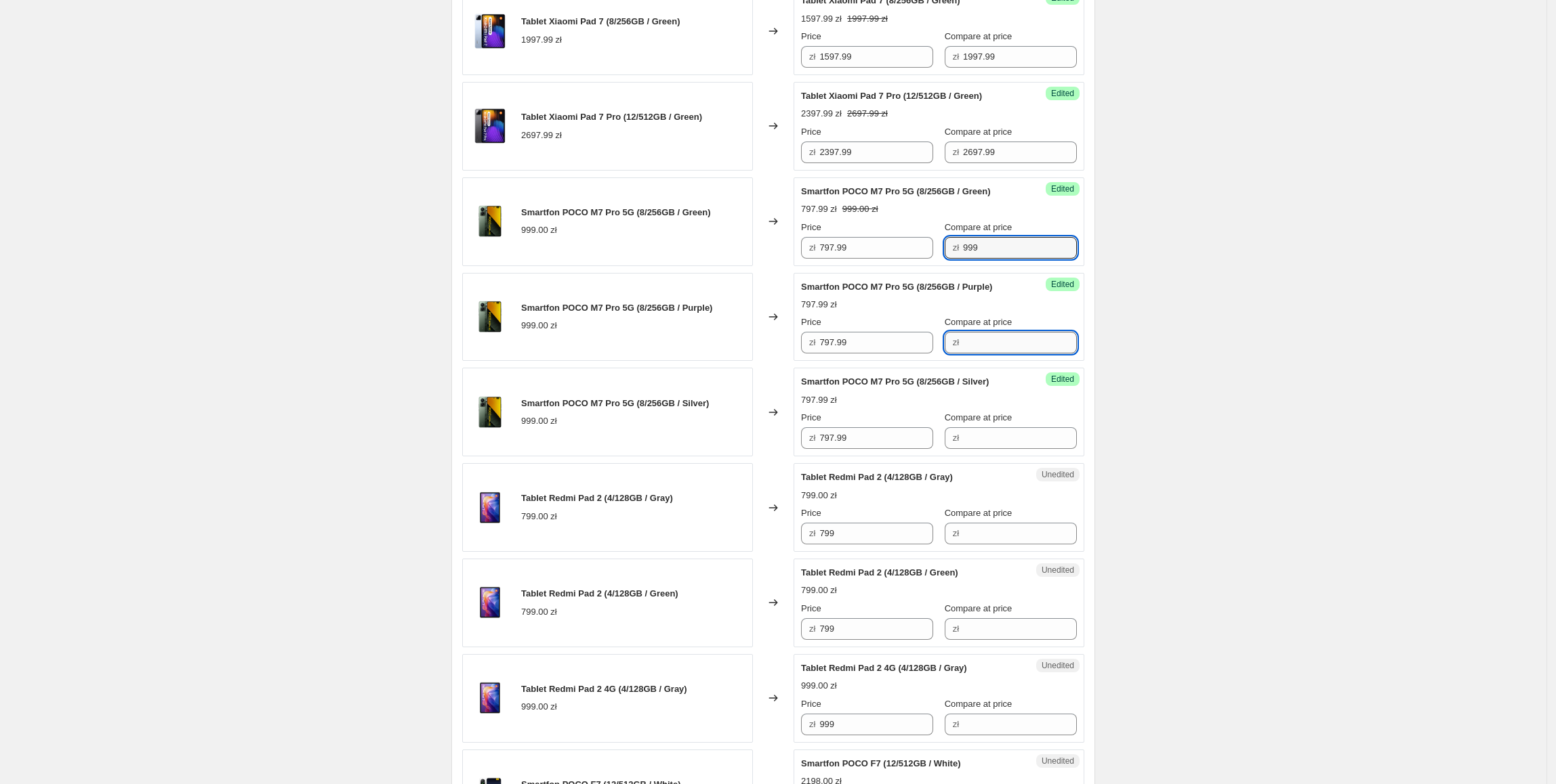
click at [1013, 339] on input "Compare at price" at bounding box center [1020, 342] width 114 height 22
paste input "999"
type input "999"
click at [998, 440] on input "Compare at price" at bounding box center [1020, 438] width 114 height 22
paste input "999"
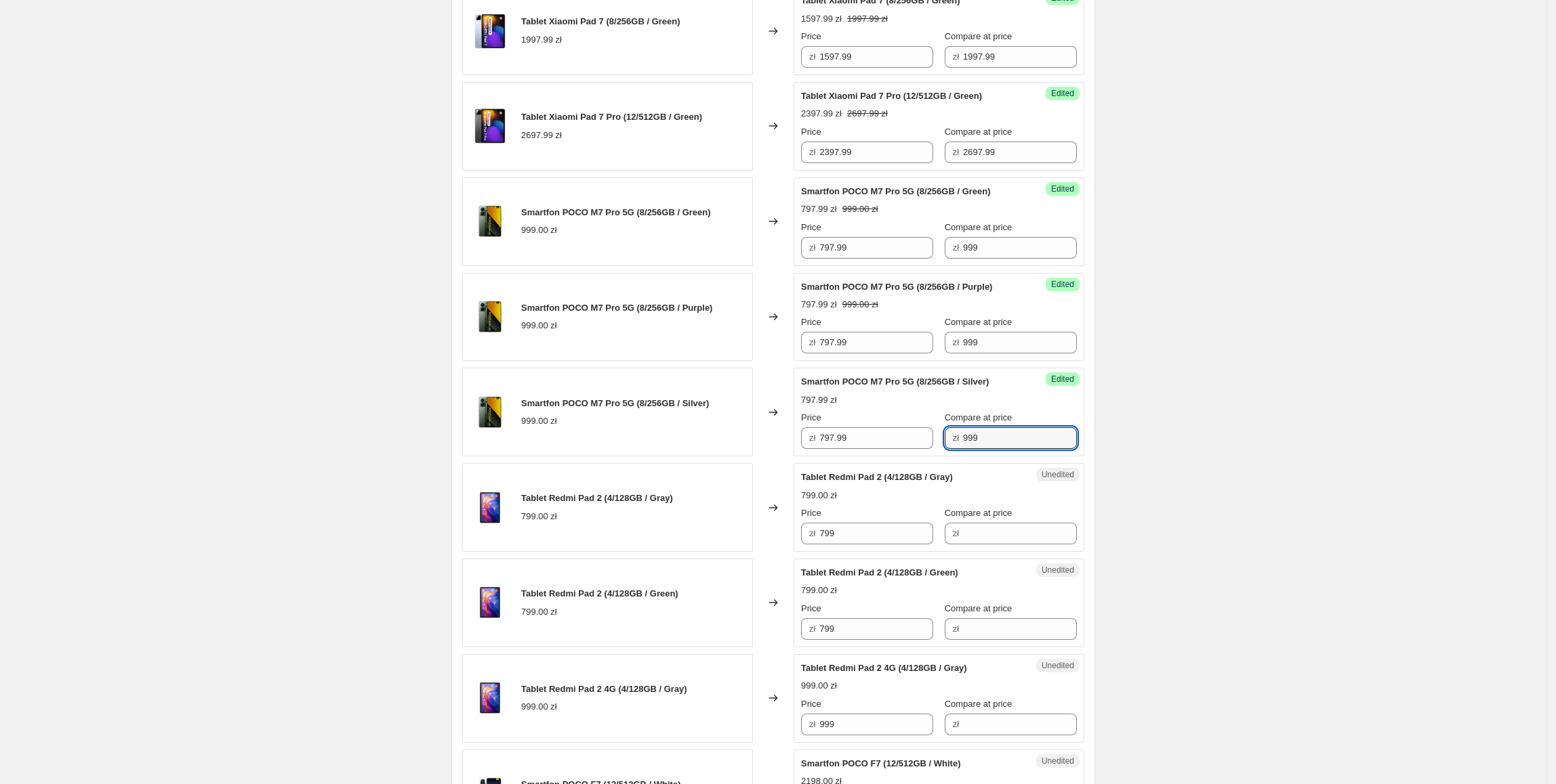
type input "999"
click at [1275, 393] on div "Create new price change job. This page is ready Create new price change job Dra…" at bounding box center [773, 337] width 1546 height 2649
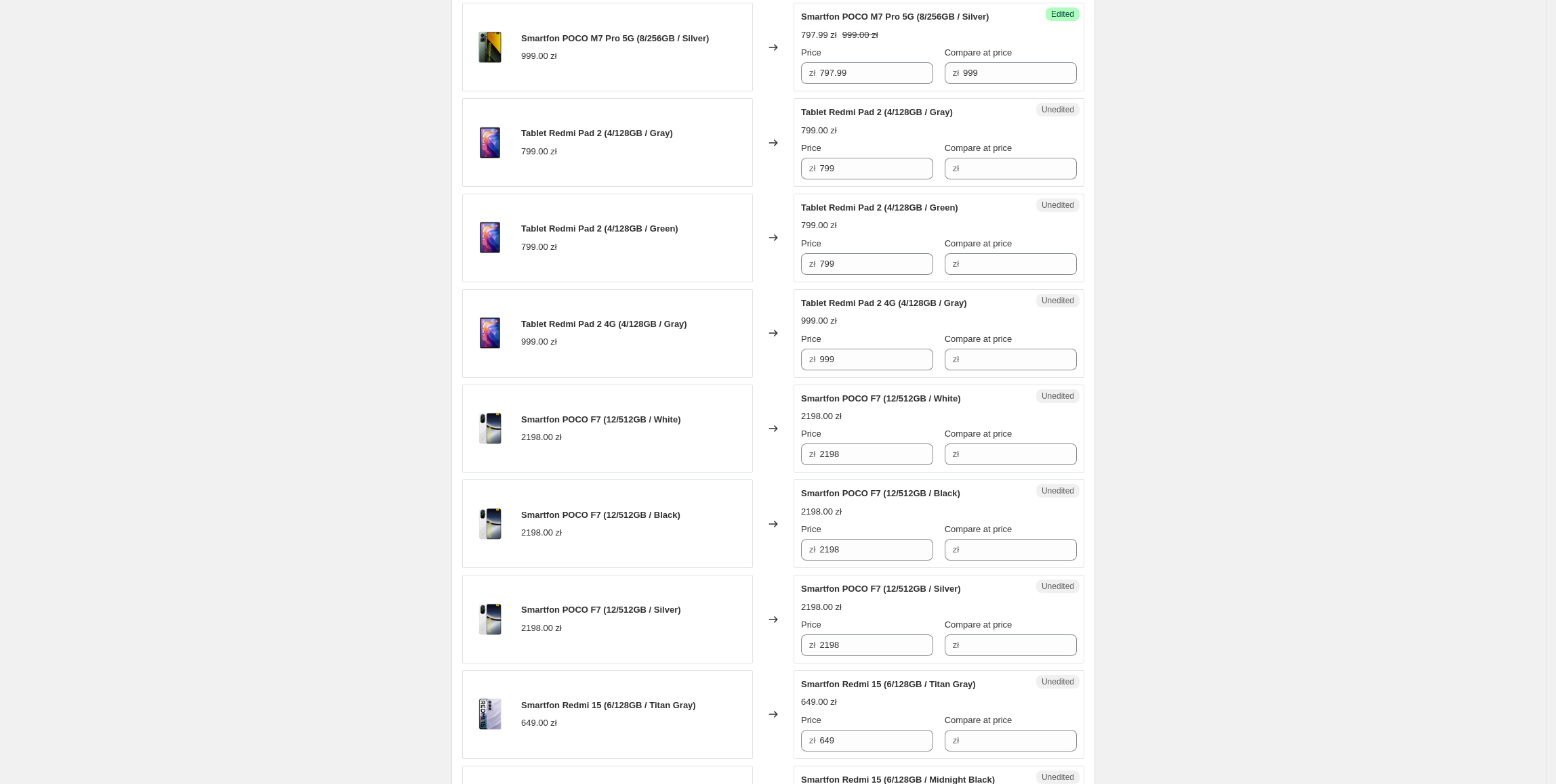
scroll to position [1354, 0]
drag, startPoint x: 906, startPoint y: 179, endPoint x: 781, endPoint y: 179, distance: 125.0
click at [781, 179] on div "Tablet Redmi Pad 2 (4/128GB / Gray) 799.00 zł Changed to Unedited Tablet Redmi …" at bounding box center [773, 141] width 622 height 88
click at [989, 172] on input "Compare at price" at bounding box center [1020, 168] width 114 height 22
paste input "799"
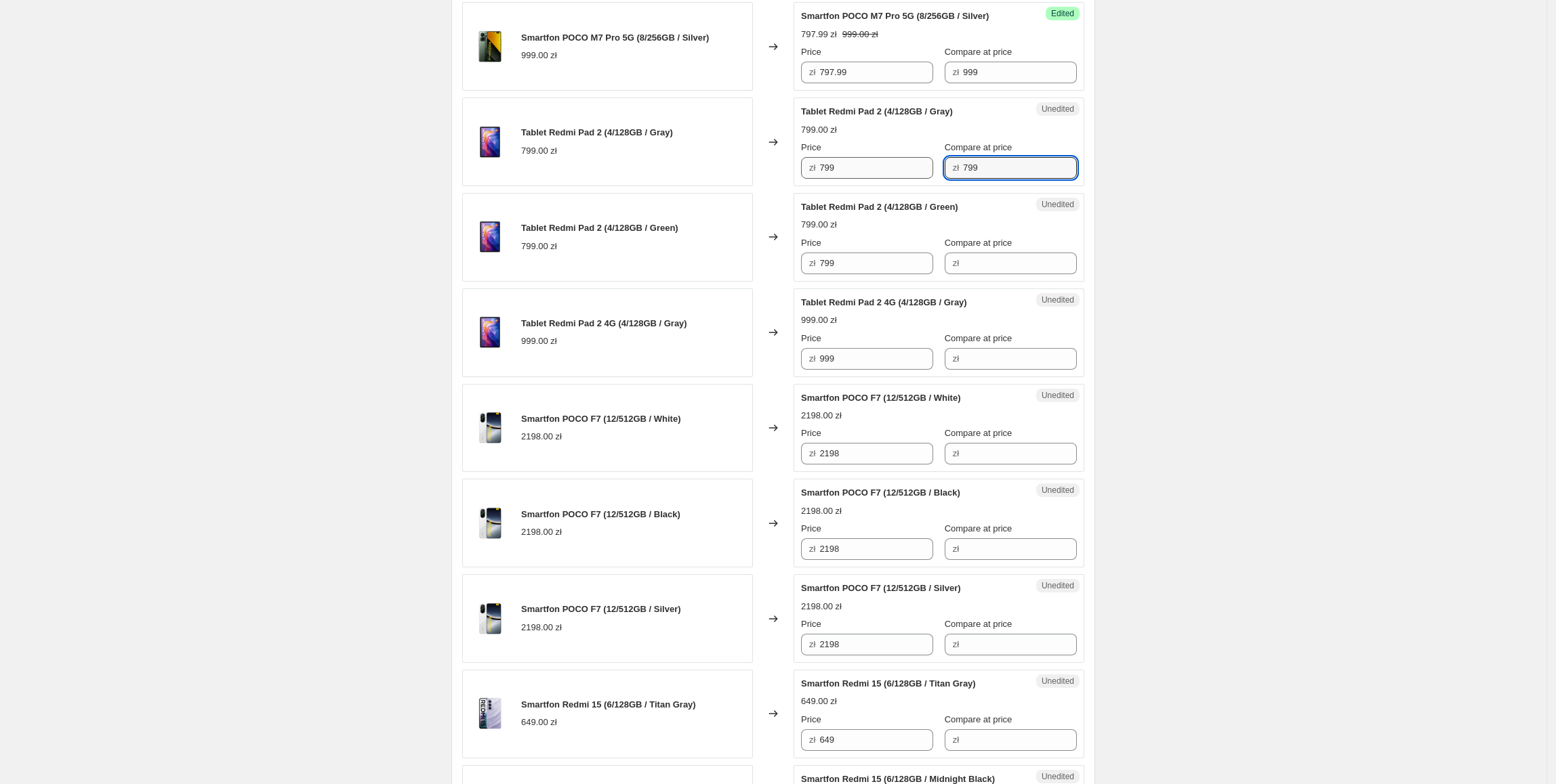
type input "799"
drag, startPoint x: 911, startPoint y: 168, endPoint x: 812, endPoint y: 168, distance: 99.0
click at [812, 168] on div "zł 799" at bounding box center [867, 168] width 132 height 22
type input "697.99"
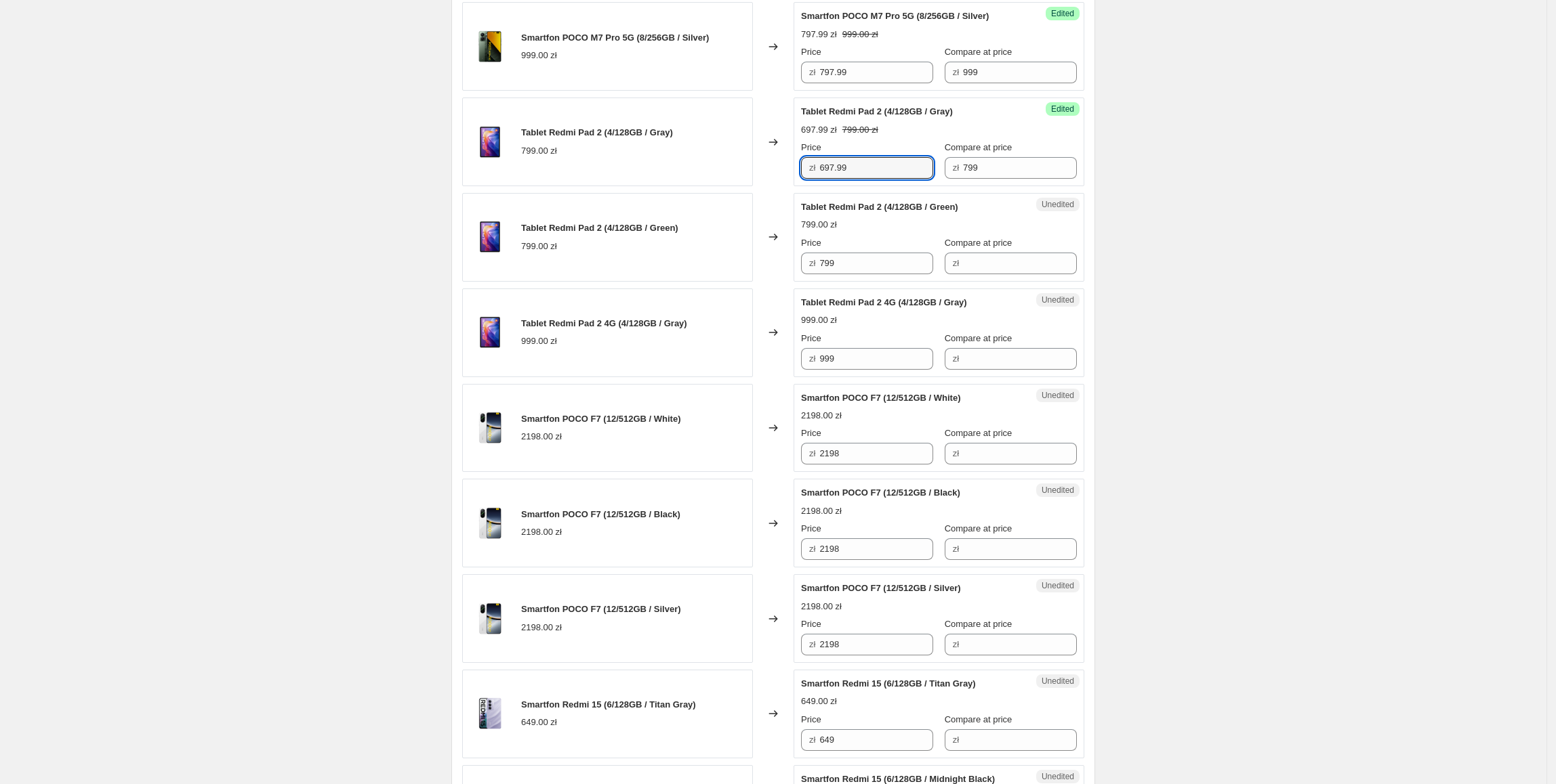
drag, startPoint x: 866, startPoint y: 170, endPoint x: 893, endPoint y: 267, distance: 100.7
click at [639, 174] on div "Tablet Redmi Pad 2 (4/128GB / Gray) 799.00 zł Changed to Success Edited Tablet …" at bounding box center [773, 141] width 622 height 88
drag, startPoint x: 892, startPoint y: 267, endPoint x: 807, endPoint y: 305, distance: 93.1
click at [749, 268] on div "Tablet Redmi Pad 2 (4/128GB / Green) 799.00 zł Changed to Unedited Tablet Redmi…" at bounding box center [773, 237] width 622 height 88
paste input "697."
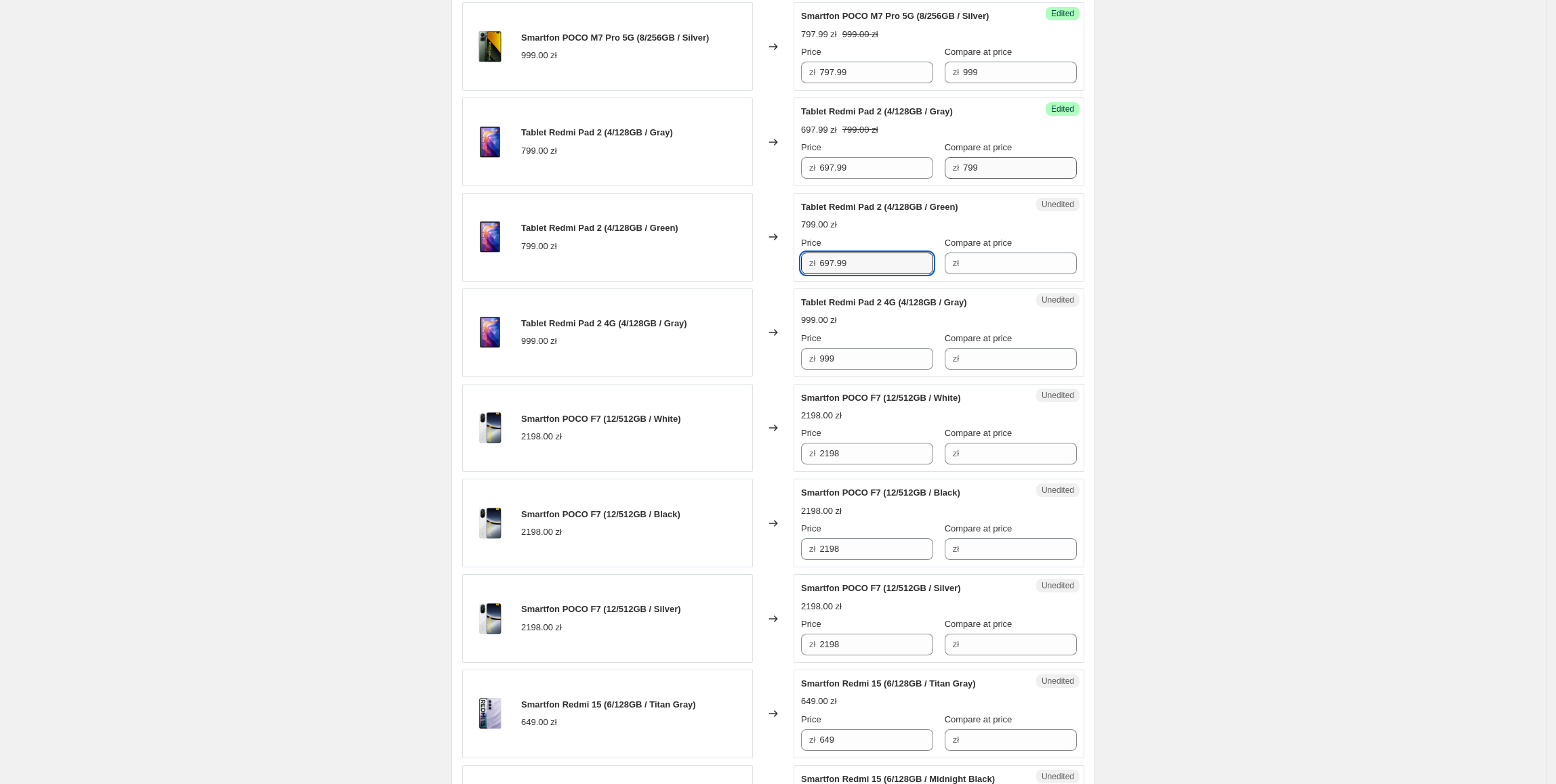
type input "697.99"
drag, startPoint x: 1006, startPoint y: 177, endPoint x: 900, endPoint y: 179, distance: 106.0
click at [900, 179] on div "Price zł 697.99 Compare at price zł 799" at bounding box center [938, 160] width 275 height 38
drag, startPoint x: 1058, startPoint y: 288, endPoint x: 1036, endPoint y: 266, distance: 31.1
click at [1057, 287] on div "Smartfon Xiaomi 15 (12/256GB / Liquid Silver) 4198.00 zł Changed to Success Edi…" at bounding box center [773, 94] width 622 height 1900
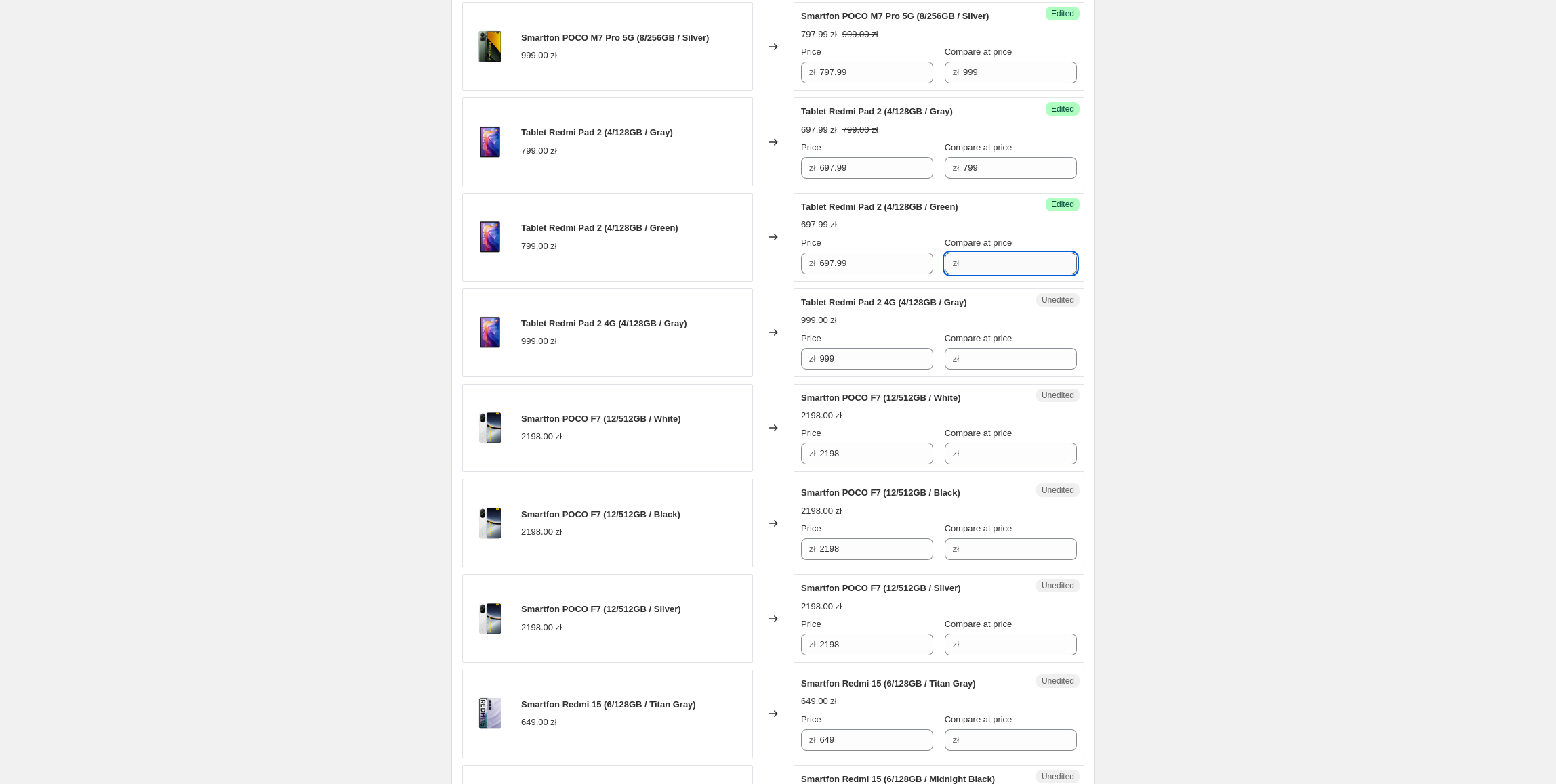
click at [1036, 266] on input "Compare at price" at bounding box center [1020, 264] width 114 height 22
paste input "799"
type input "799"
drag, startPoint x: 849, startPoint y: 361, endPoint x: 843, endPoint y: 371, distance: 11.7
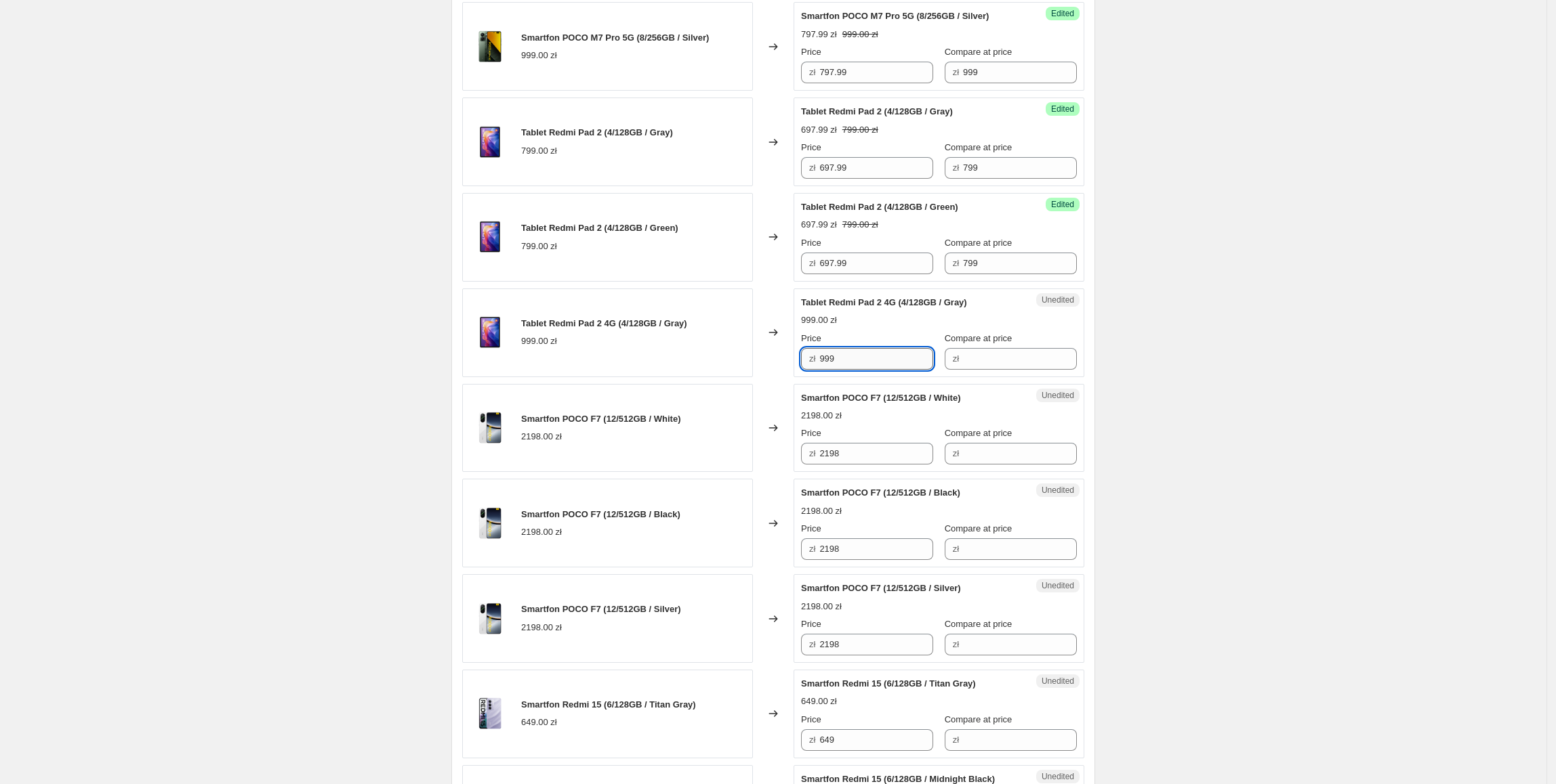
click at [749, 361] on div "Tablet Redmi Pad 2 4G (4/128GB / Gray) 999.00 zł Changed to Unedited Tablet Red…" at bounding box center [773, 332] width 622 height 88
click at [936, 369] on div "Price zł 999 Compare at price zł" at bounding box center [938, 351] width 275 height 38
click at [984, 361] on input "Compare at price" at bounding box center [1020, 359] width 114 height 22
paste input "999"
type input "999"
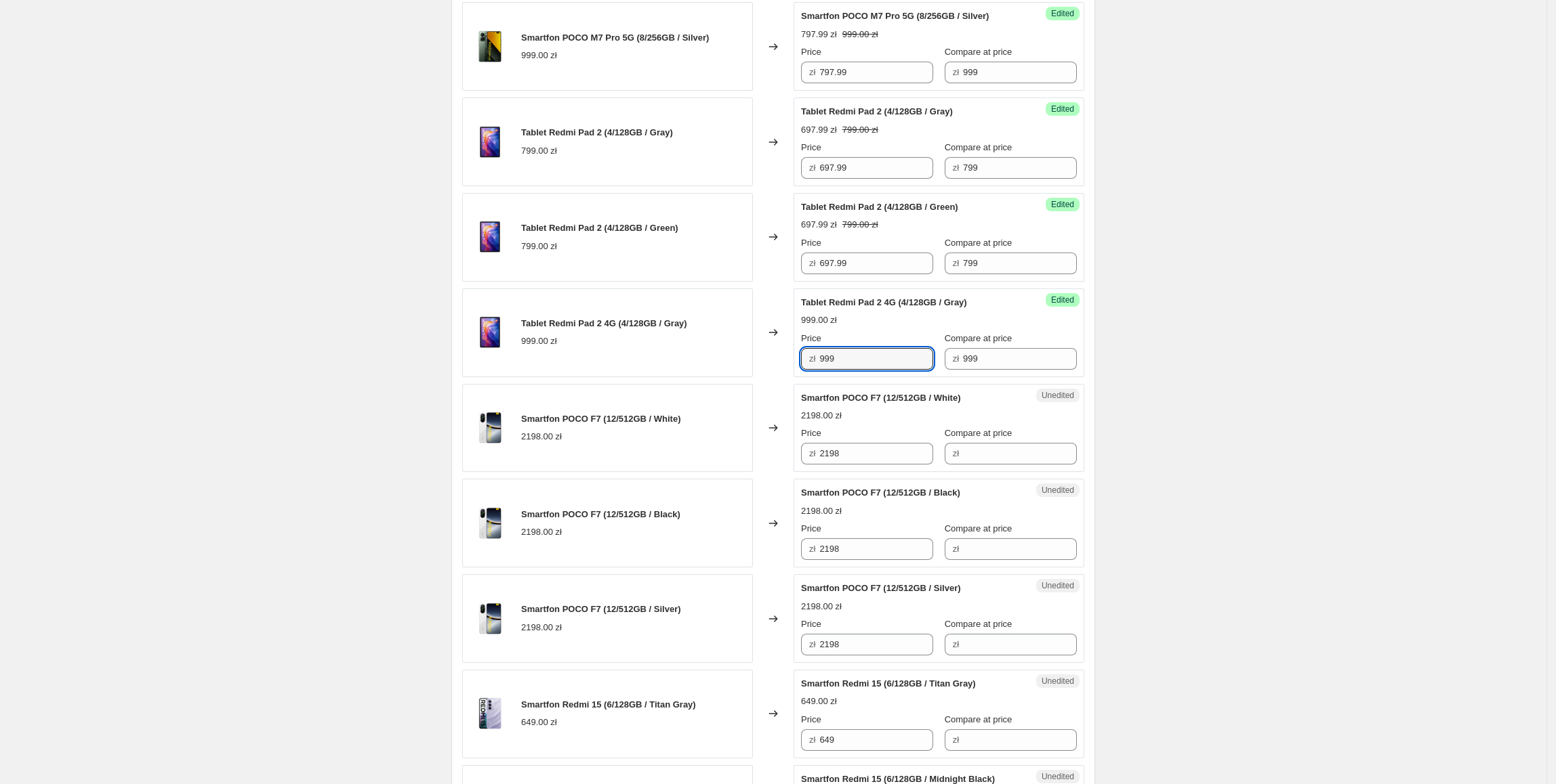
drag, startPoint x: 894, startPoint y: 365, endPoint x: 783, endPoint y: 382, distance: 112.3
click at [783, 377] on div "Tablet Redmi Pad 2 4G (4/128GB / Gray) 999.00 zł Changed to Success Edited Tabl…" at bounding box center [773, 332] width 622 height 88
type input "897.99"
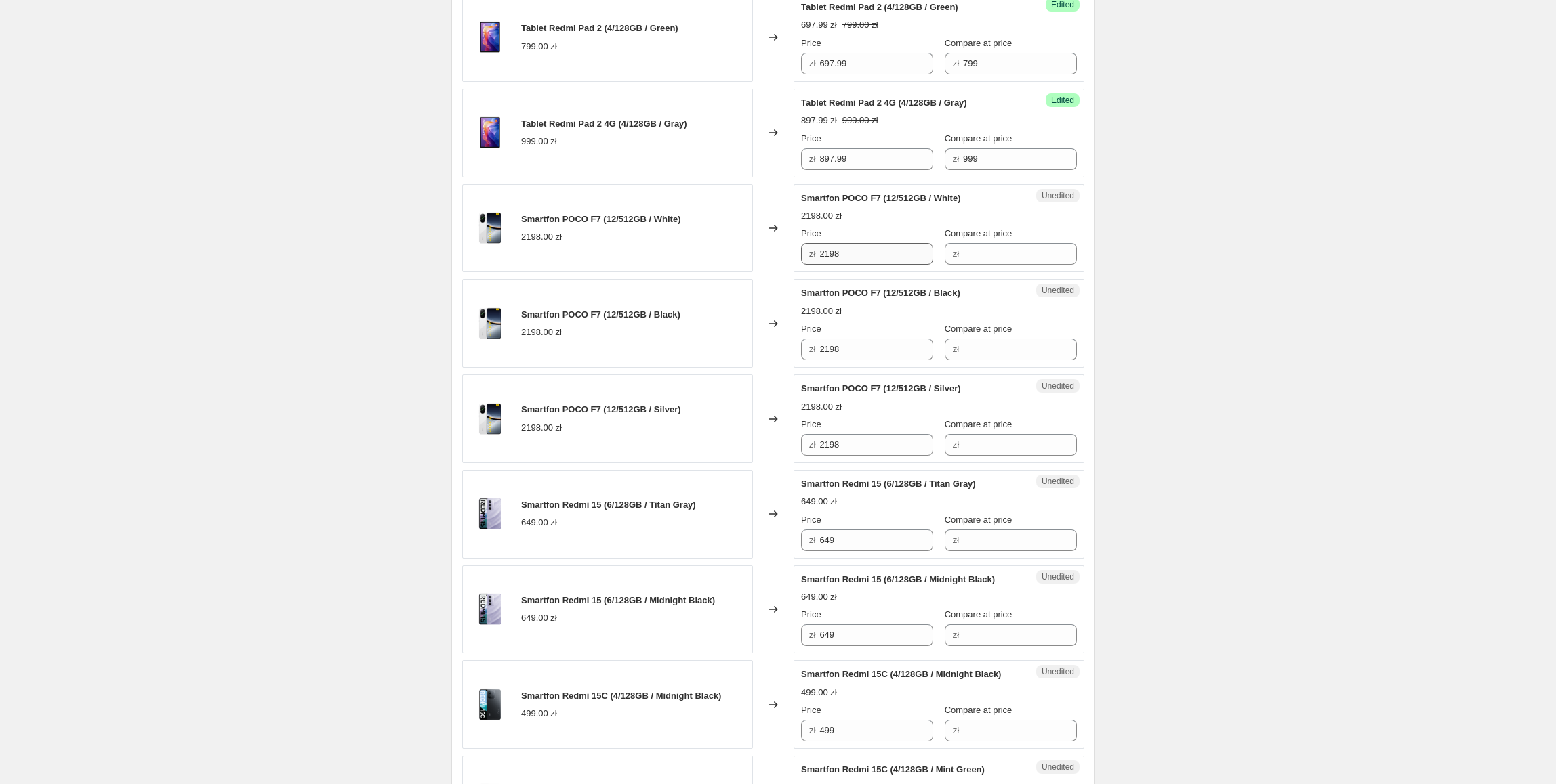
scroll to position [1554, 0]
drag, startPoint x: 859, startPoint y: 255, endPoint x: 839, endPoint y: 270, distance: 25.0
click at [751, 261] on div "Smartfon POCO F7 (12/512GB / White) 2198.00 zł Changed to Unedited Smartfon POC…" at bounding box center [773, 227] width 622 height 88
click at [934, 264] on div "Price zł 2198 Compare at price zł" at bounding box center [938, 246] width 275 height 38
click at [968, 256] on input "Compare at price" at bounding box center [1020, 253] width 114 height 22
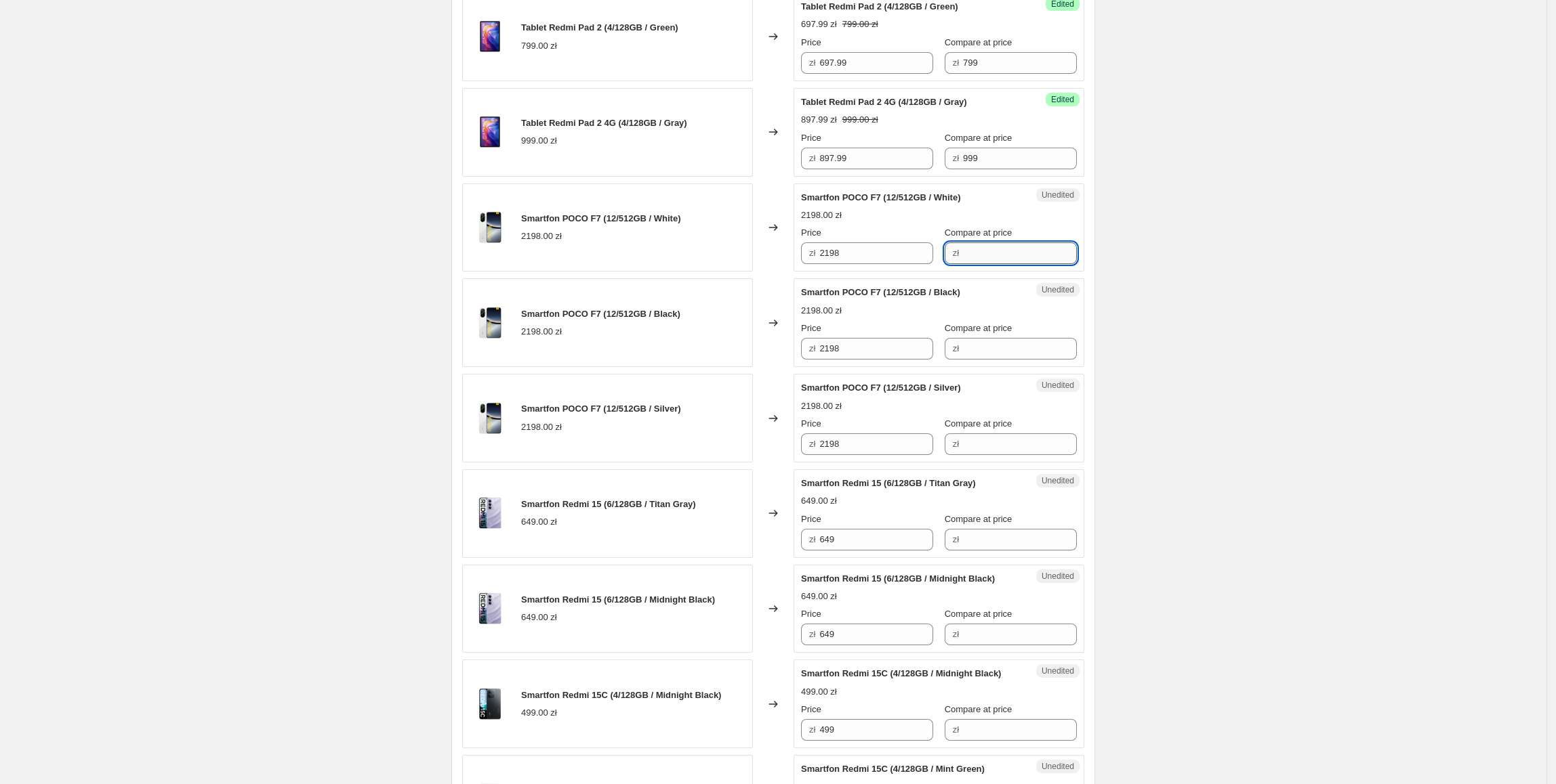
paste input "2198"
type input "2198"
drag, startPoint x: 817, startPoint y: 271, endPoint x: 800, endPoint y: 272, distance: 17.0
click at [800, 272] on div "Success Edited Smartfon POCO F7 (12/512GB / White) 2198.00 zł Price zł 2198 Com…" at bounding box center [938, 227] width 290 height 88
type input "1897.99"
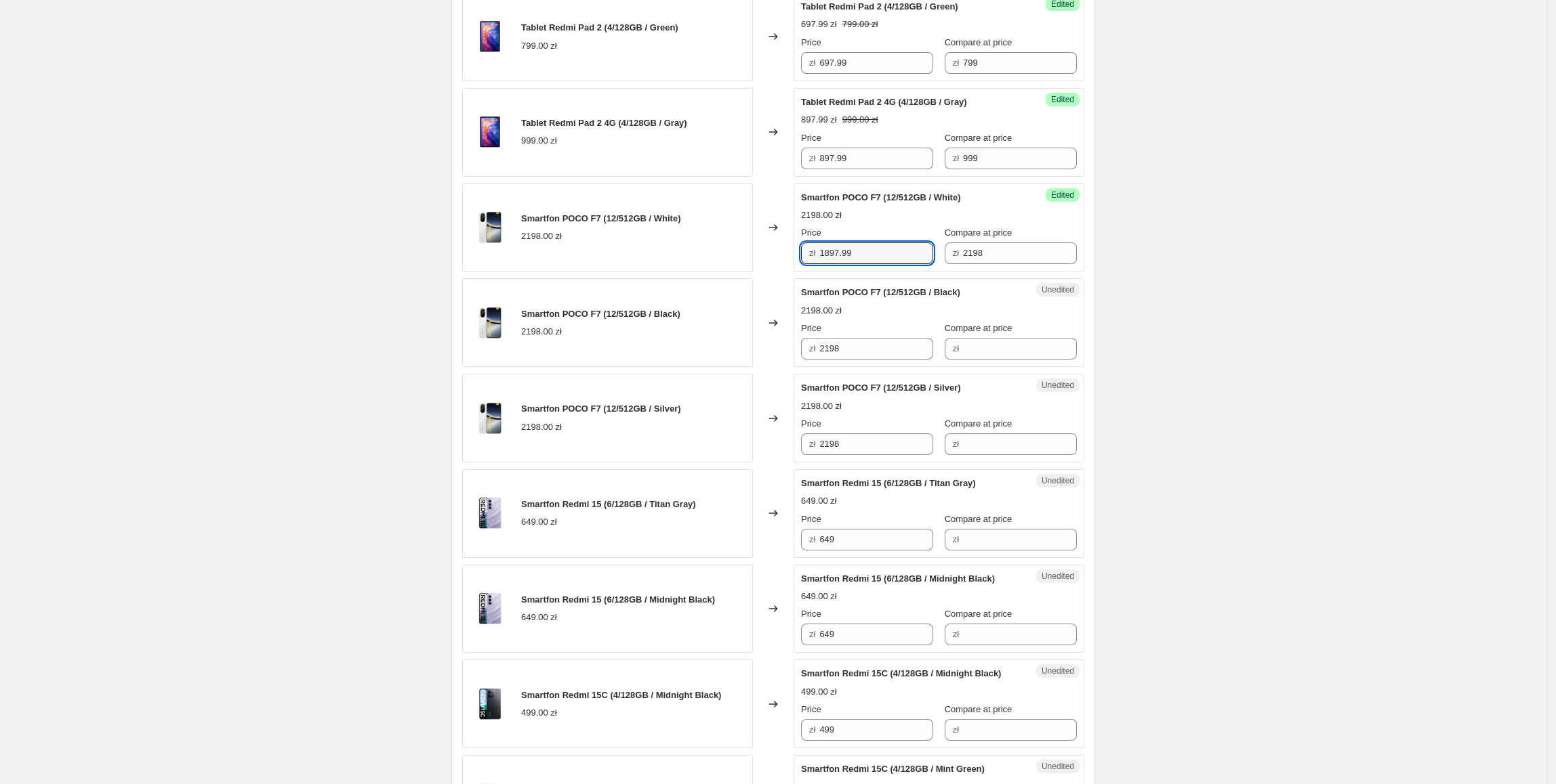
drag, startPoint x: 874, startPoint y: 261, endPoint x: 896, endPoint y: 348, distance: 89.7
click at [749, 258] on div "Smartfon POCO F7 (12/512GB / White) 2198.00 zł Changed to Success Edited Smartf…" at bounding box center [773, 227] width 622 height 88
drag, startPoint x: 881, startPoint y: 366, endPoint x: 762, endPoint y: 366, distance: 119.0
click at [757, 365] on div "Smartfon POCO F7 (12/512GB / Black) 2198.00 zł Changed to Unedited Smartfon POC…" at bounding box center [773, 323] width 622 height 88
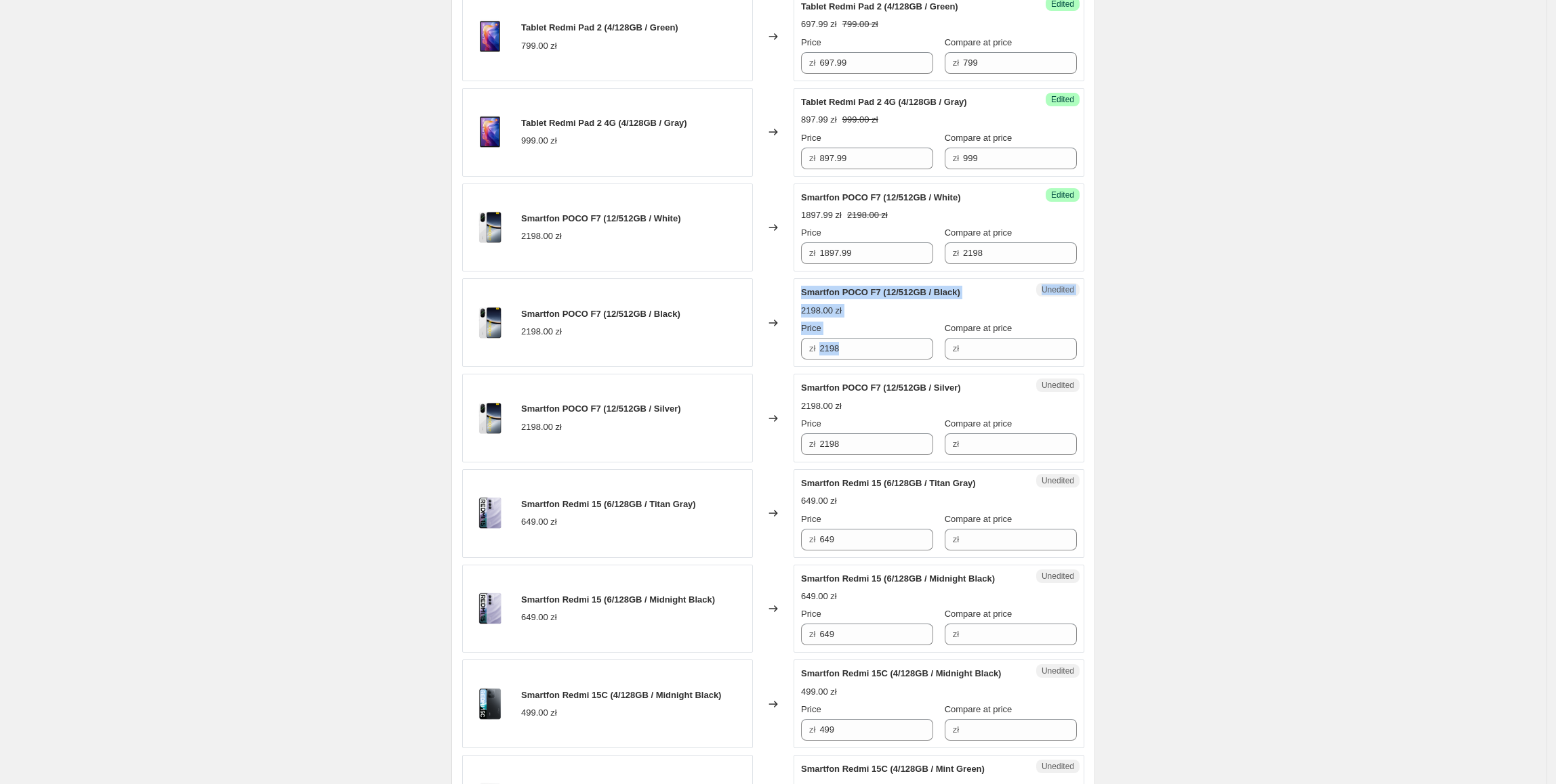
click at [867, 367] on div "Unedited Smartfon POCO F7 (12/512GB / Black) 2198.00 zł Price zł 2198 Compare a…" at bounding box center [938, 323] width 290 height 88
paste input "1897.99"
drag, startPoint x: 868, startPoint y: 358, endPoint x: 749, endPoint y: 358, distance: 119.0
click at [749, 358] on div "Smartfon POCO F7 (12/512GB / Black) 2198.00 zł Changed to Unedited Smartfon POC…" at bounding box center [773, 323] width 622 height 88
type input "1897.99"
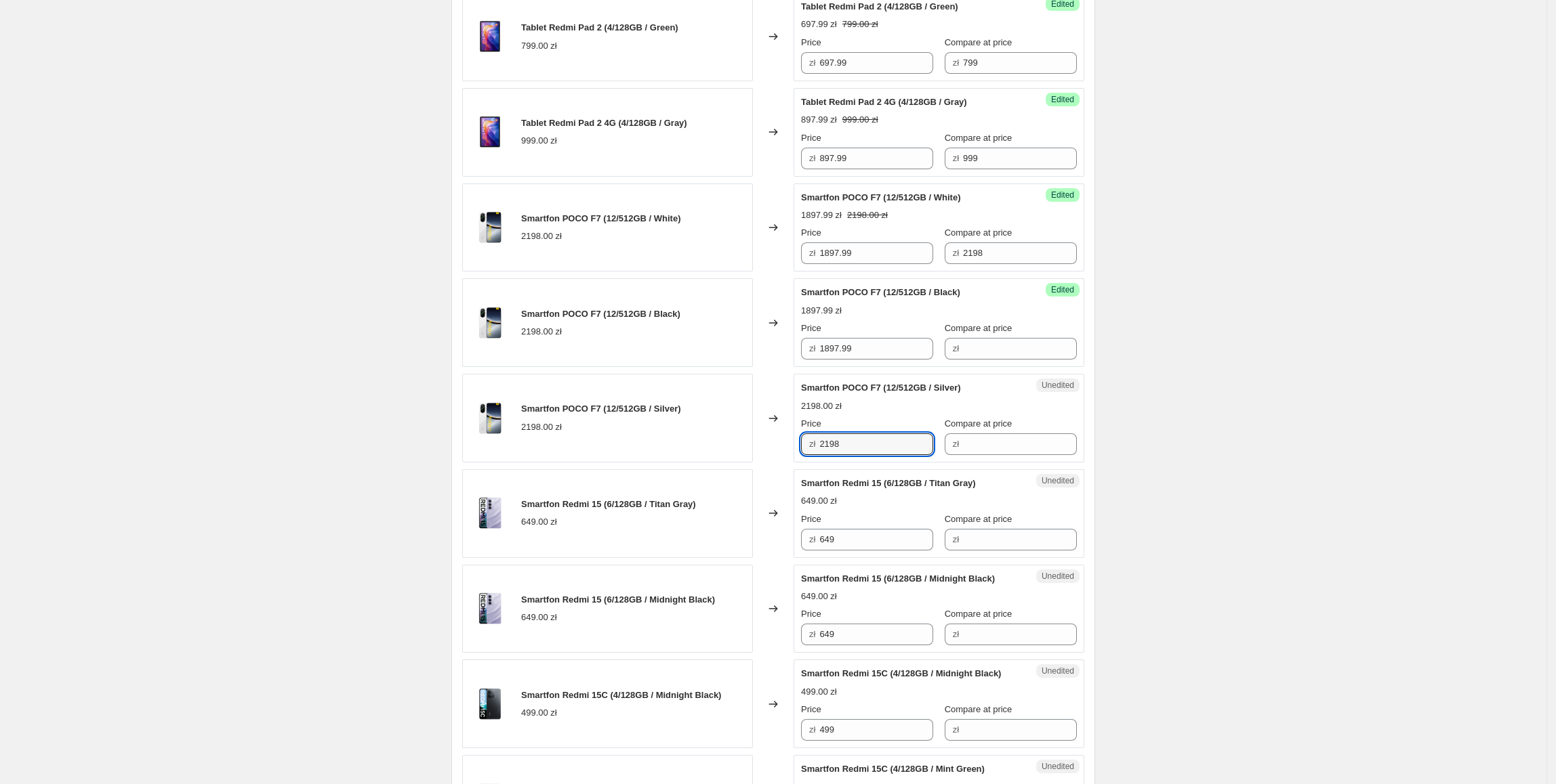
drag, startPoint x: 882, startPoint y: 448, endPoint x: 740, endPoint y: 446, distance: 142.0
click at [740, 446] on div "Smartfon POCO F7 (12/512GB / Silver) 2198.00 zł Changed to Unedited Smartfon PO…" at bounding box center [773, 418] width 622 height 88
paste input "1897.99"
type input "1897.99"
click at [736, 442] on div "Smartfon POCO F7 (12/512GB / Silver) 2198.00 zł" at bounding box center [607, 418] width 290 height 88
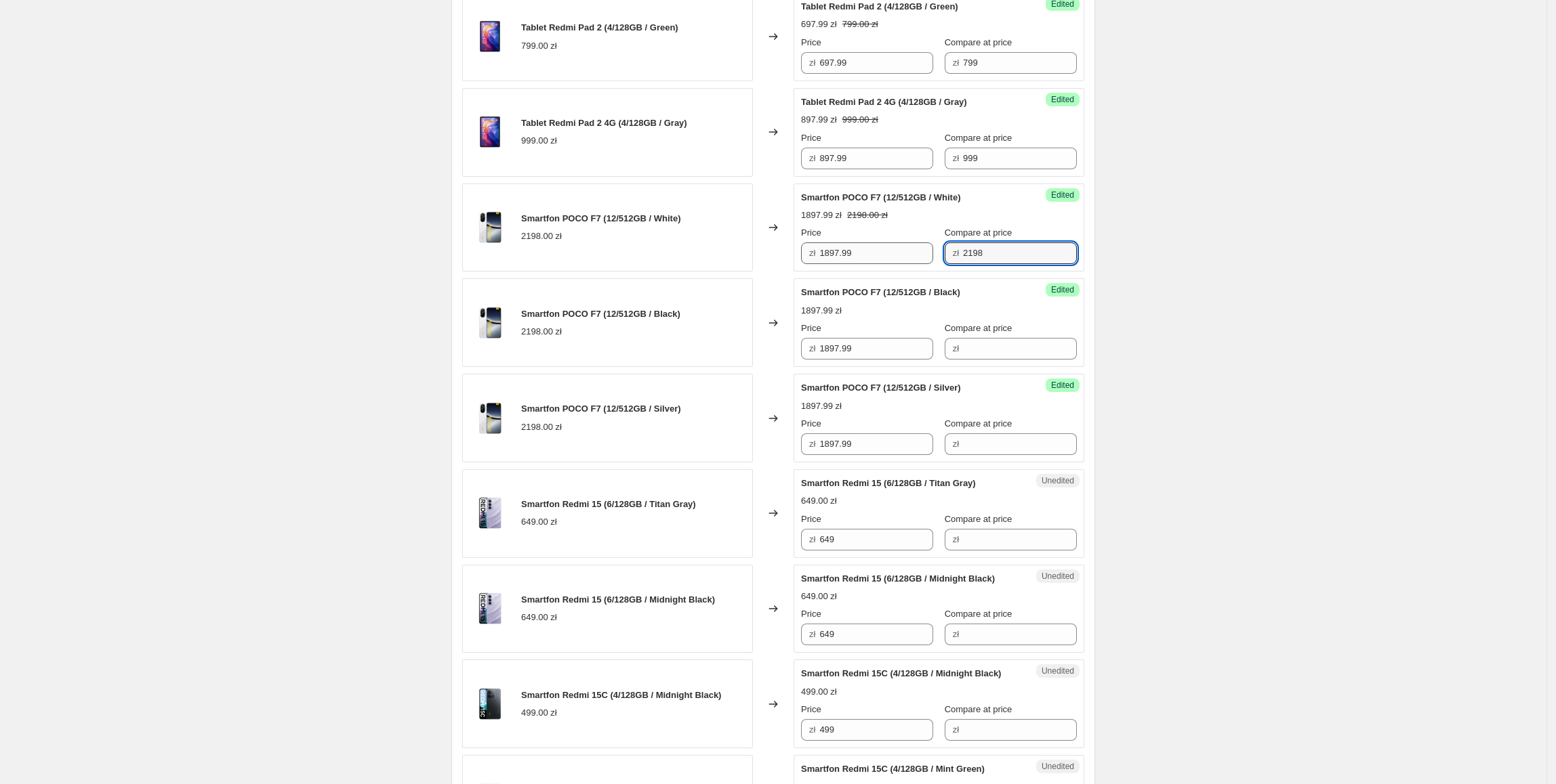
drag, startPoint x: 1009, startPoint y: 257, endPoint x: 923, endPoint y: 257, distance: 86.0
click at [923, 257] on div "Price zł 1897.99 Compare at price zł 2198" at bounding box center [938, 246] width 275 height 38
click at [988, 342] on div "Compare at price zł" at bounding box center [1011, 341] width 132 height 38
click at [1001, 360] on input "Compare at price" at bounding box center [1020, 349] width 114 height 22
paste input "2198"
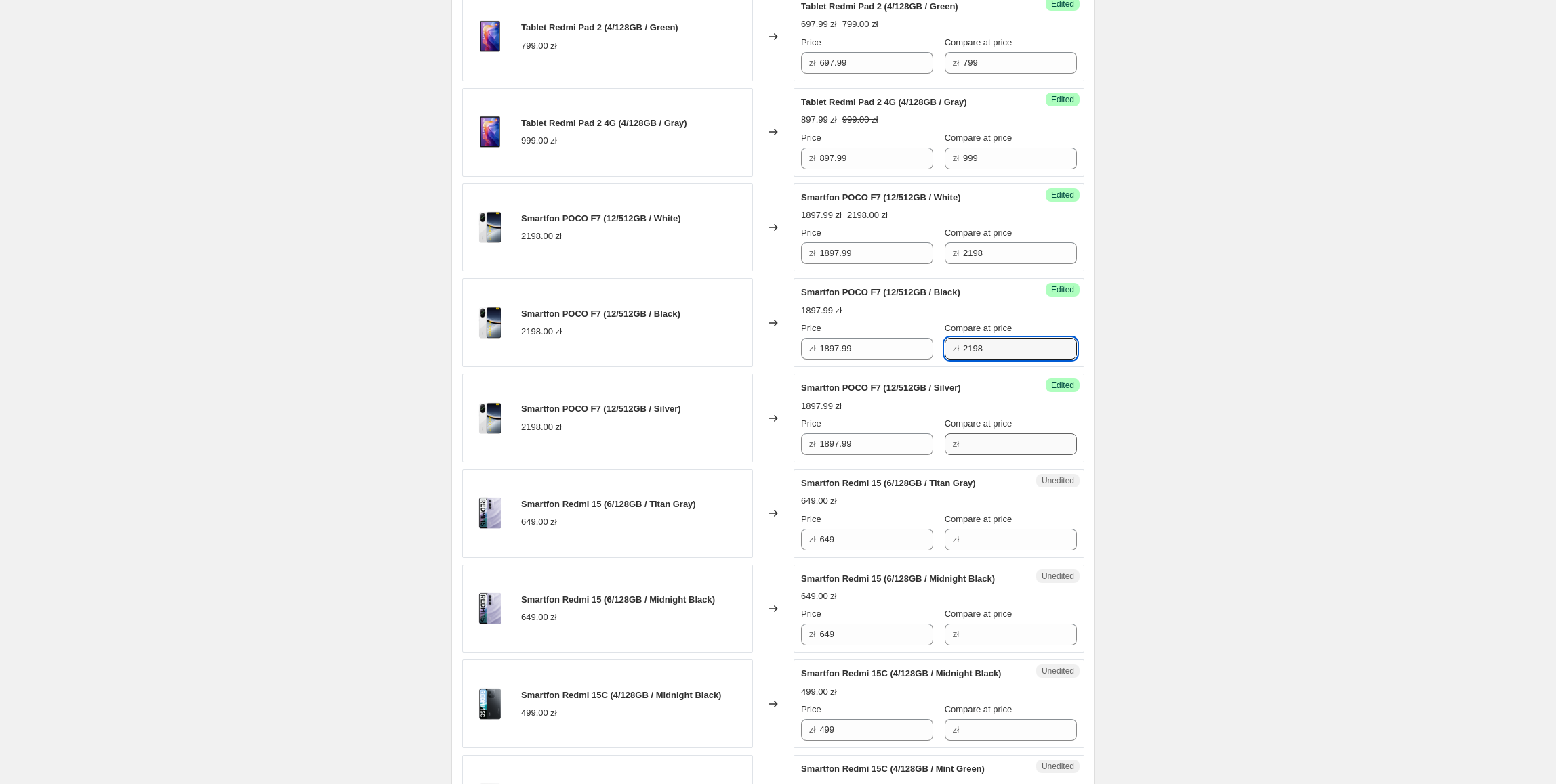
type input "2198"
click at [985, 455] on input "Compare at price" at bounding box center [1020, 444] width 114 height 22
paste input "2198"
type input "2198"
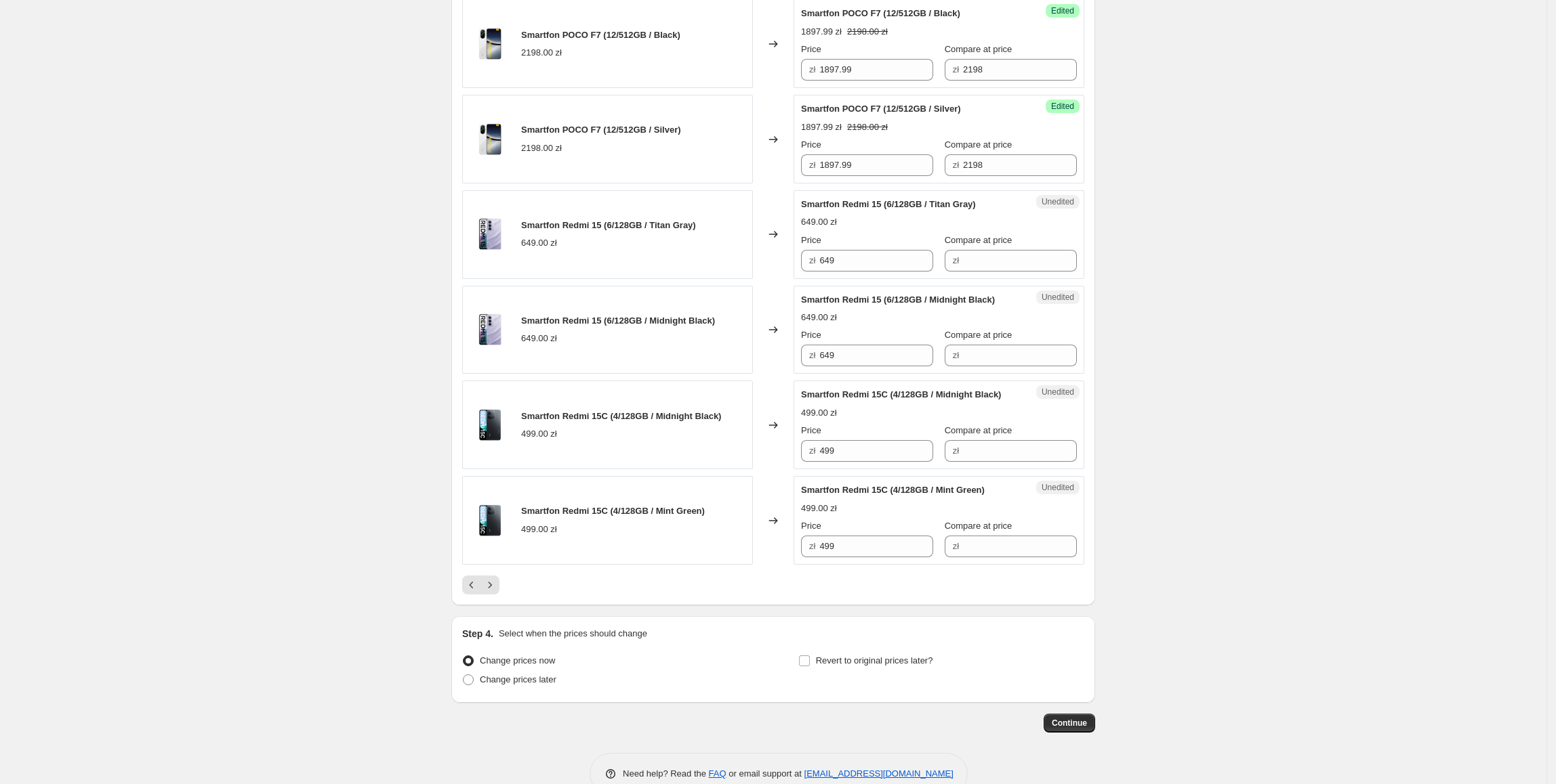
scroll to position [1840, 0]
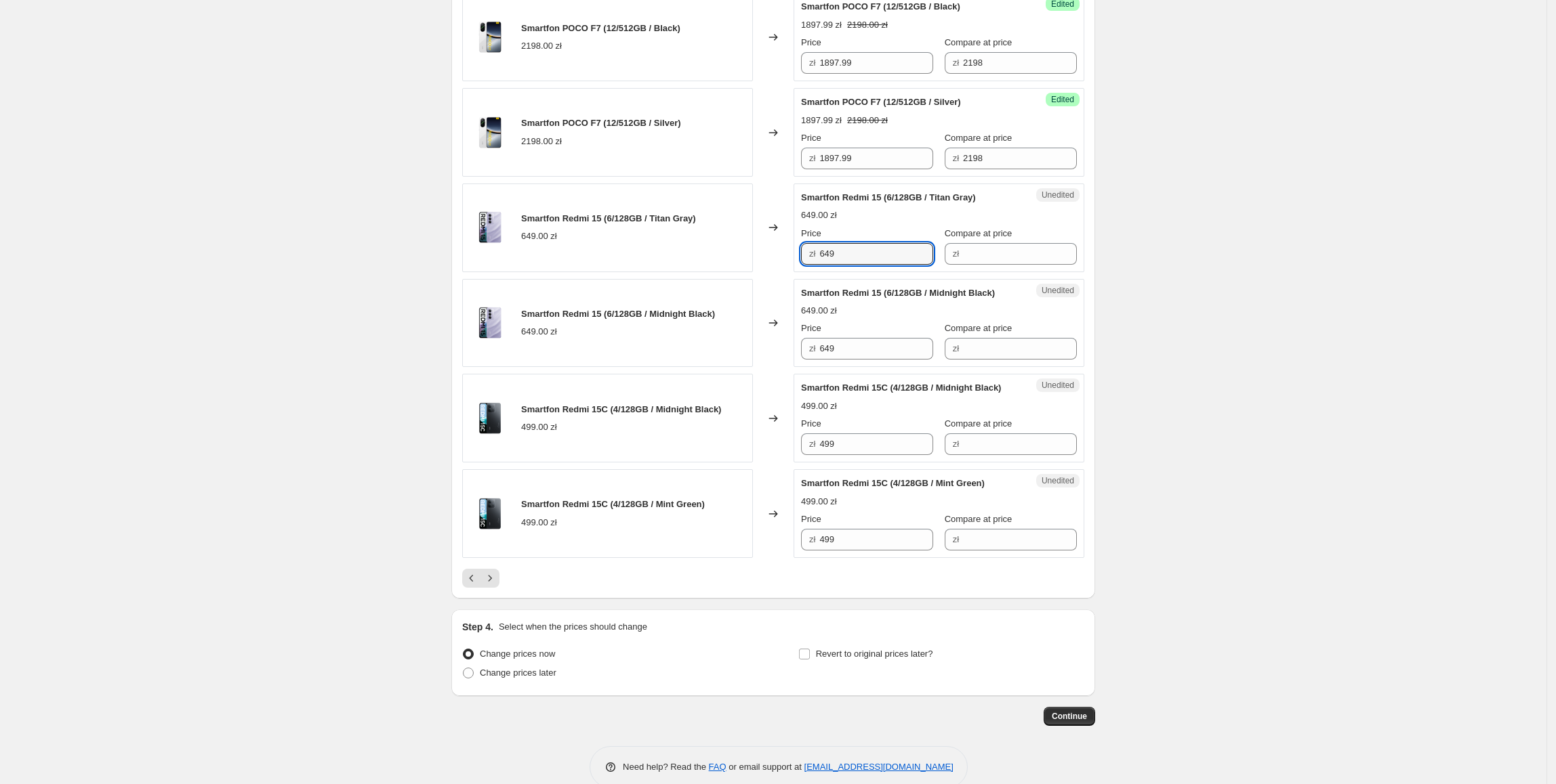
drag, startPoint x: 859, startPoint y: 256, endPoint x: 797, endPoint y: 261, distance: 62.2
click at [797, 261] on div "Unedited Smartfon Redmi 15 (6/128GB / Titan Gray) 649.00 zł Price zł 649 Compar…" at bounding box center [938, 227] width 290 height 88
drag, startPoint x: 1003, startPoint y: 253, endPoint x: 944, endPoint y: 253, distance: 59.0
click at [1003, 253] on input "Compare at price" at bounding box center [1020, 254] width 114 height 22
paste input "649"
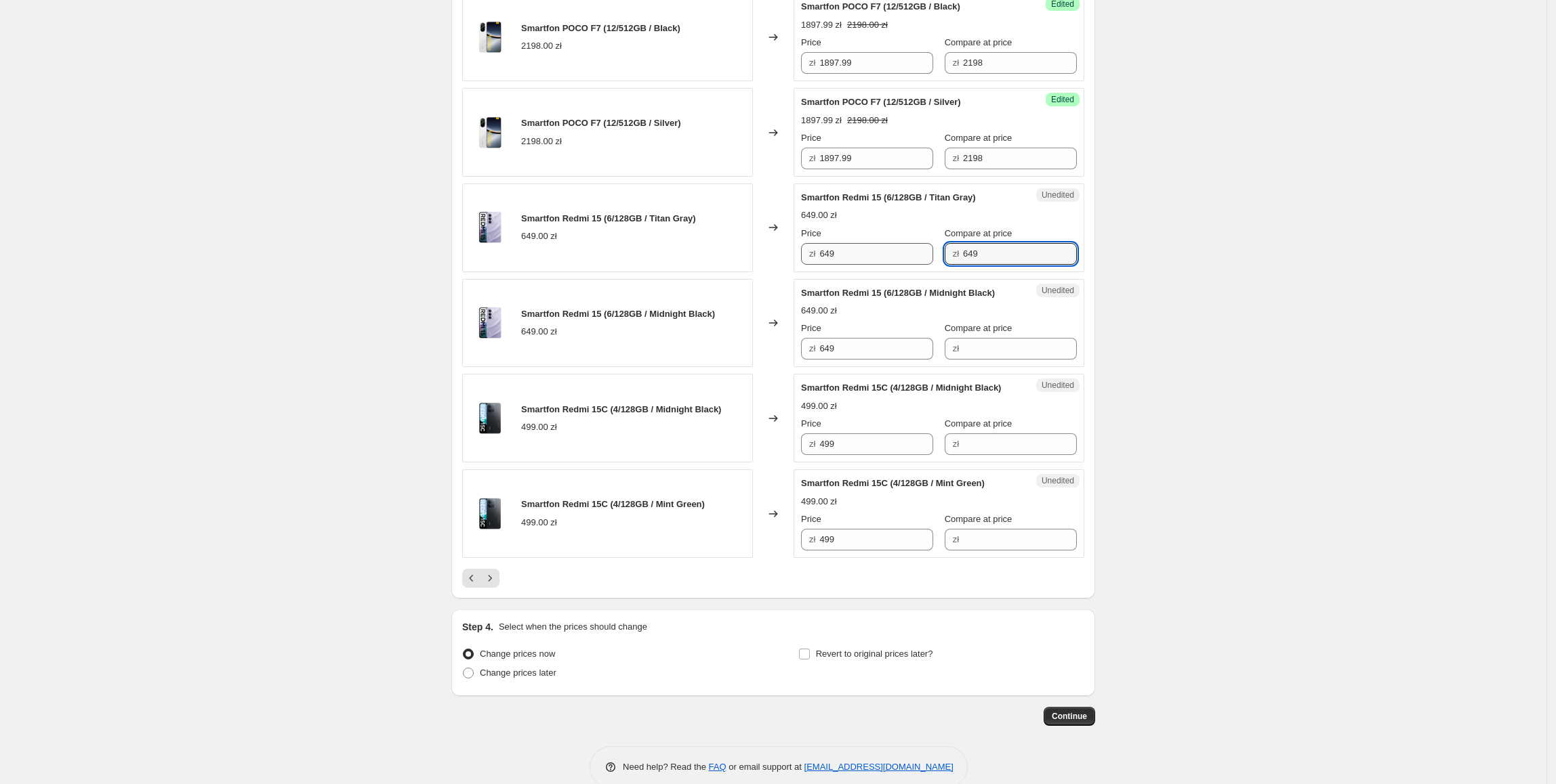
type input "649"
drag, startPoint x: 881, startPoint y: 255, endPoint x: 811, endPoint y: 263, distance: 70.5
click at [811, 263] on div "zł 649" at bounding box center [867, 254] width 132 height 22
type input "617.99"
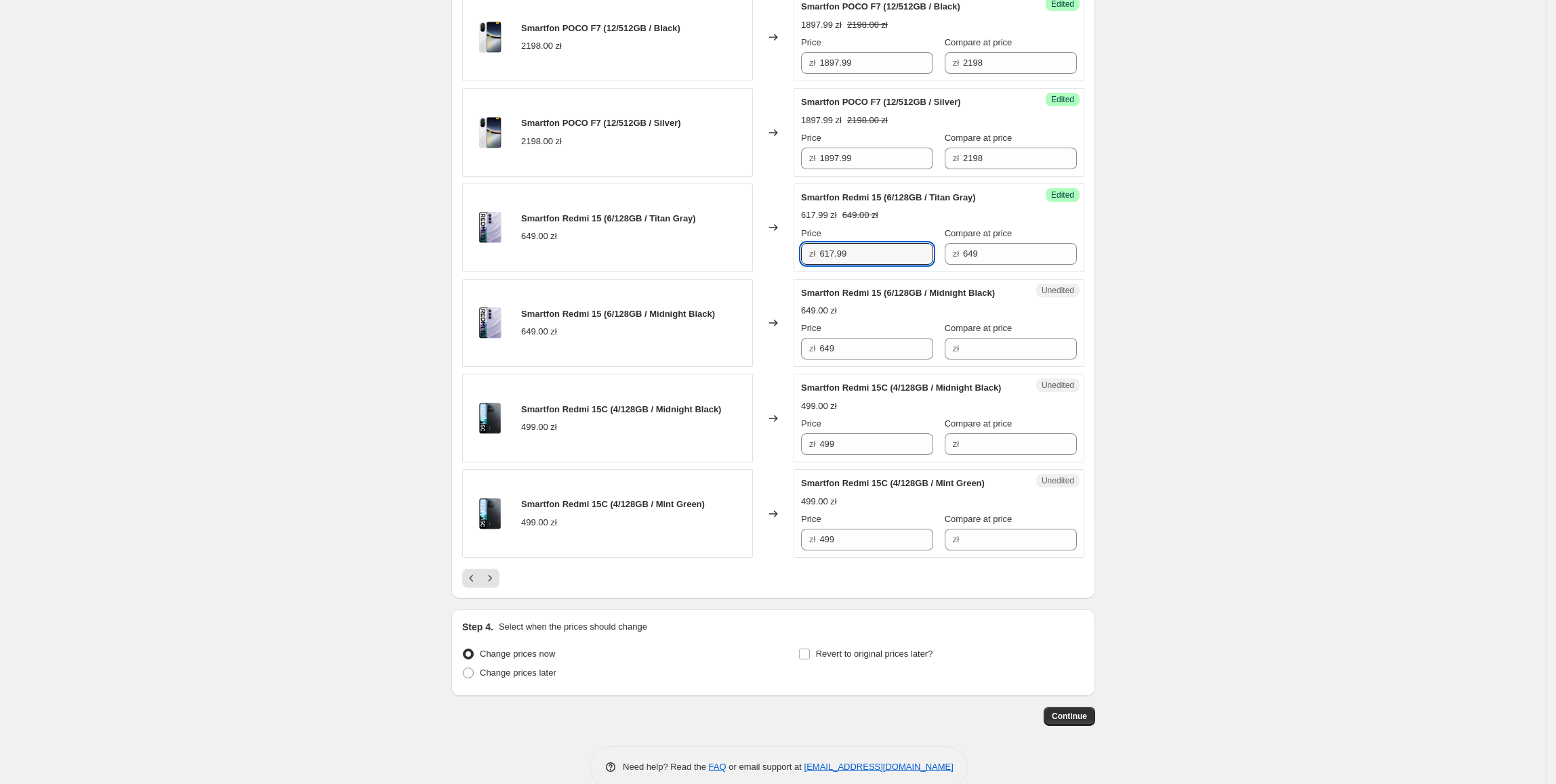
drag, startPoint x: 919, startPoint y: 261, endPoint x: 764, endPoint y: 290, distance: 157.7
click at [738, 271] on div "Smartfon Redmi 15 (6/128GB / Titan Gray) 649.00 zł Changed to Success Edited Sm…" at bounding box center [773, 227] width 622 height 88
drag, startPoint x: 874, startPoint y: 366, endPoint x: 809, endPoint y: 382, distance: 66.9
click at [781, 366] on div "Smartfon Redmi 15 (6/128GB / Midnight Black) 649.00 zł Changed to Unedited Smar…" at bounding box center [773, 323] width 622 height 88
paste input "17.9"
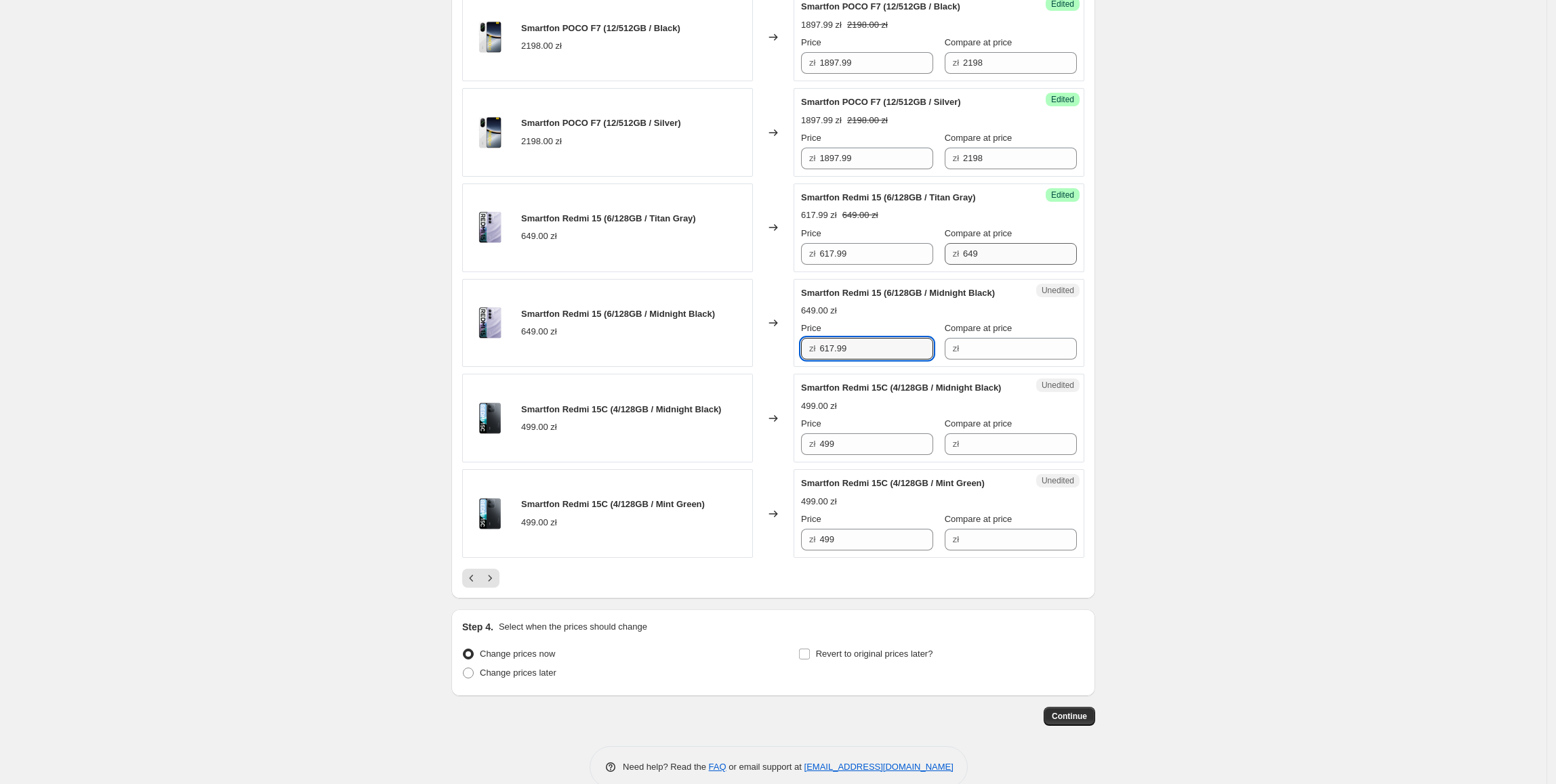
type input "617.99"
drag, startPoint x: 1038, startPoint y: 261, endPoint x: 912, endPoint y: 261, distance: 126.0
click at [912, 261] on div "Price zł 617.99 Compare at price zł 649" at bounding box center [938, 246] width 275 height 38
click at [1002, 333] on span "Compare at price" at bounding box center [979, 328] width 68 height 10
click at [1002, 340] on input "Compare at price" at bounding box center [1020, 349] width 114 height 22
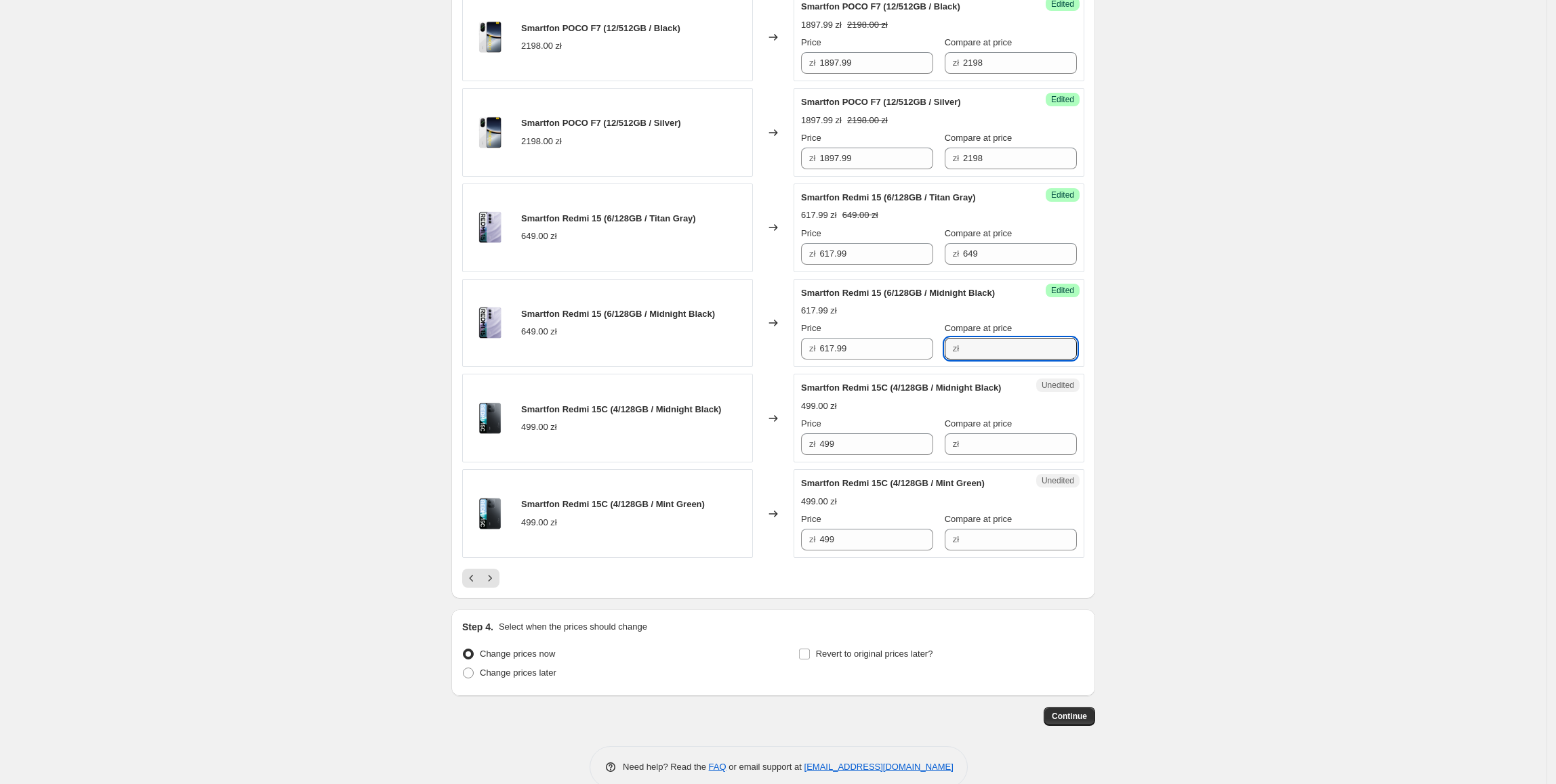
paste input "649"
type input "649"
drag, startPoint x: 896, startPoint y: 466, endPoint x: 735, endPoint y: 472, distance: 161.1
click at [732, 462] on div "Smartfon Redmi 15C (4/128GB / Midnight Black) 499.00 zł Changed to Unedited Sma…" at bounding box center [773, 418] width 622 height 88
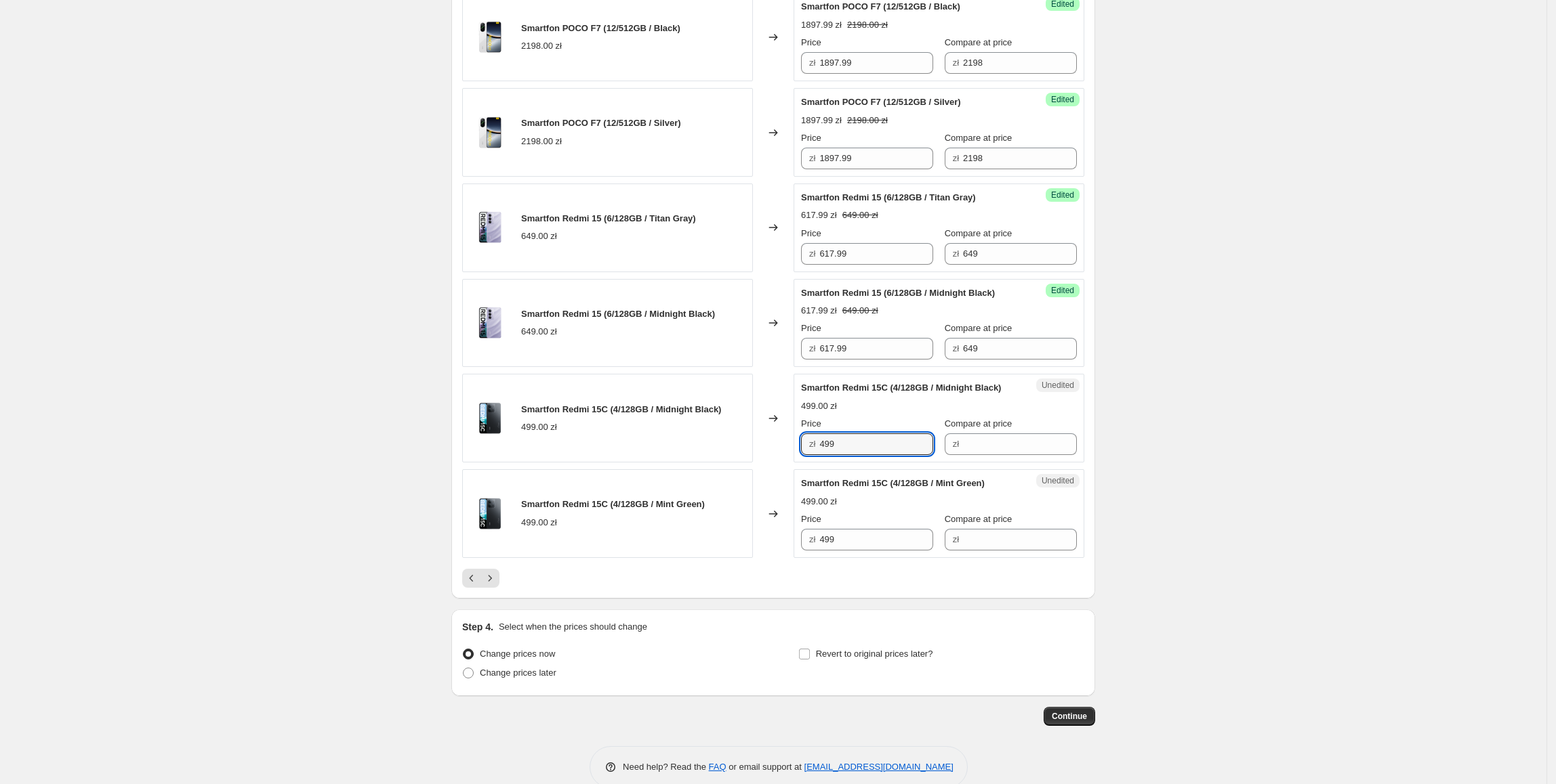
click at [1019, 455] on div "Compare at price zł" at bounding box center [1011, 437] width 132 height 38
click at [1011, 455] on input "Compare at price" at bounding box center [1020, 444] width 114 height 22
paste input "499"
type input "499"
drag, startPoint x: 898, startPoint y: 463, endPoint x: 816, endPoint y: 461, distance: 82.0
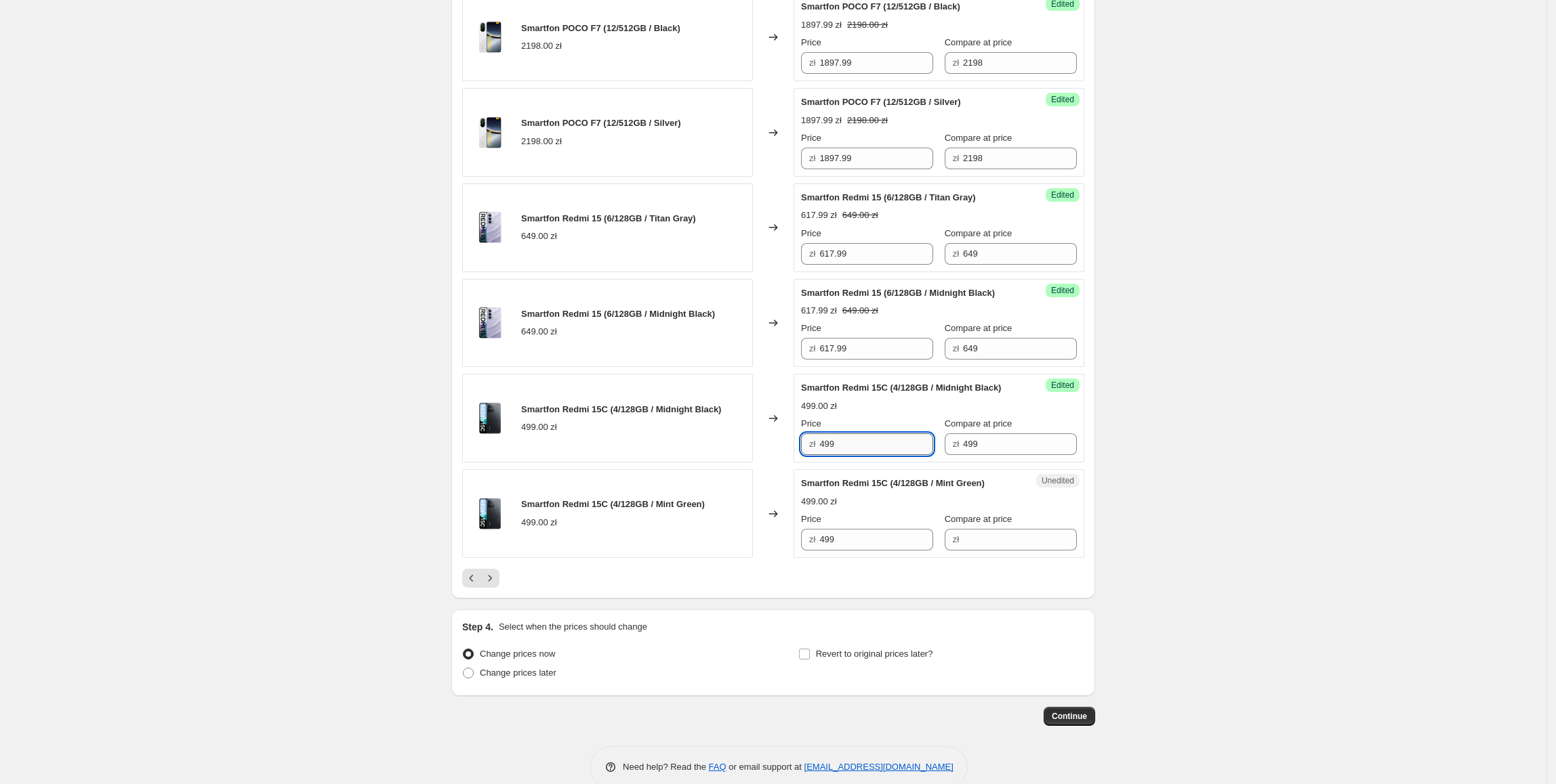
click at [821, 455] on div "zł 499" at bounding box center [867, 444] width 132 height 22
type input "477.99"
drag, startPoint x: 830, startPoint y: 476, endPoint x: 789, endPoint y: 504, distance: 49.6
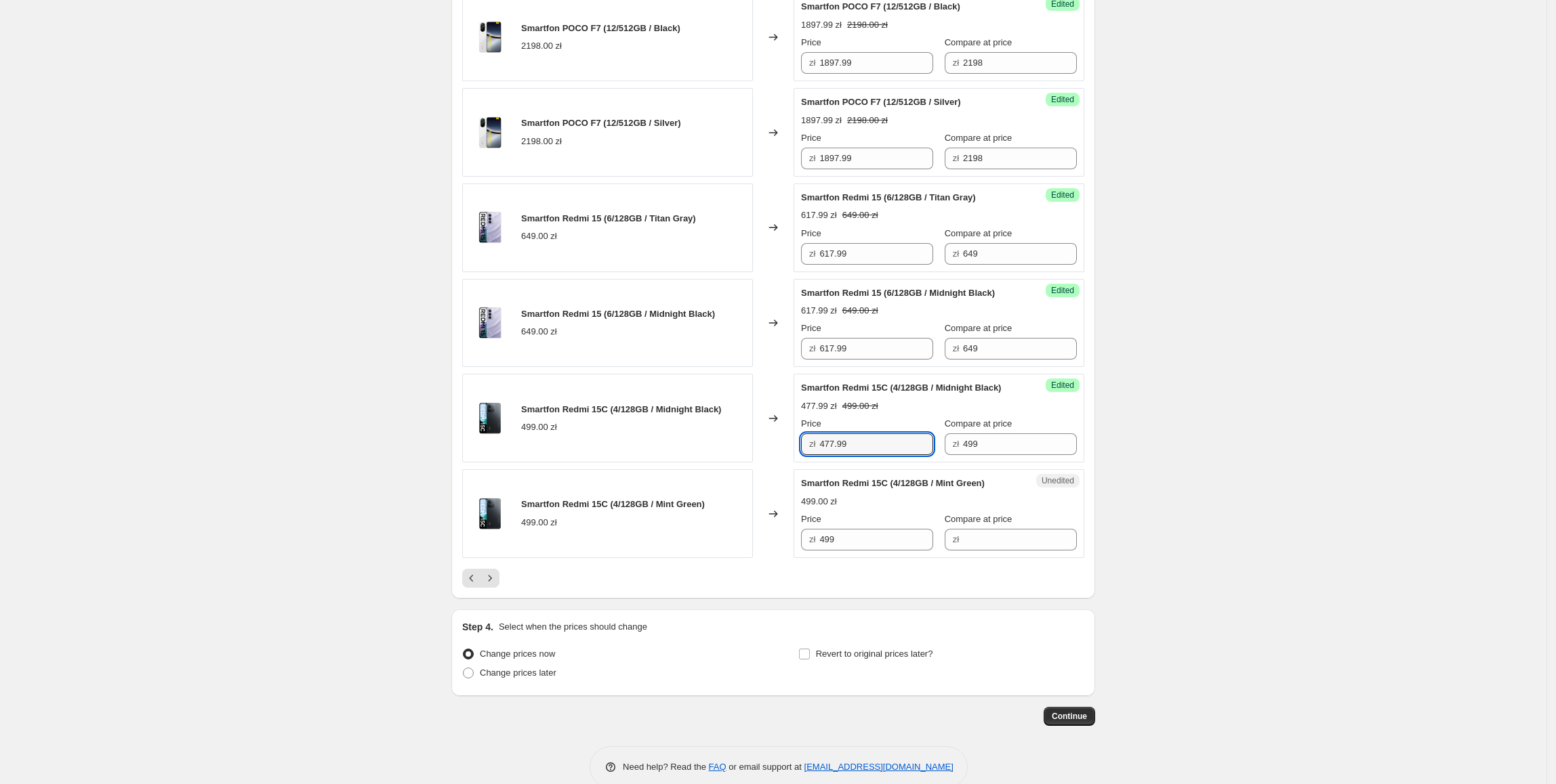
drag, startPoint x: 896, startPoint y: 567, endPoint x: 754, endPoint y: 578, distance: 142.4
click at [754, 558] on div "Smartfon Redmi 15C (4/128GB / Mint Green) 499.00 zł Changed to Unedited Smartfo…" at bounding box center [773, 514] width 622 height 88
paste input "77."
type input "477.99"
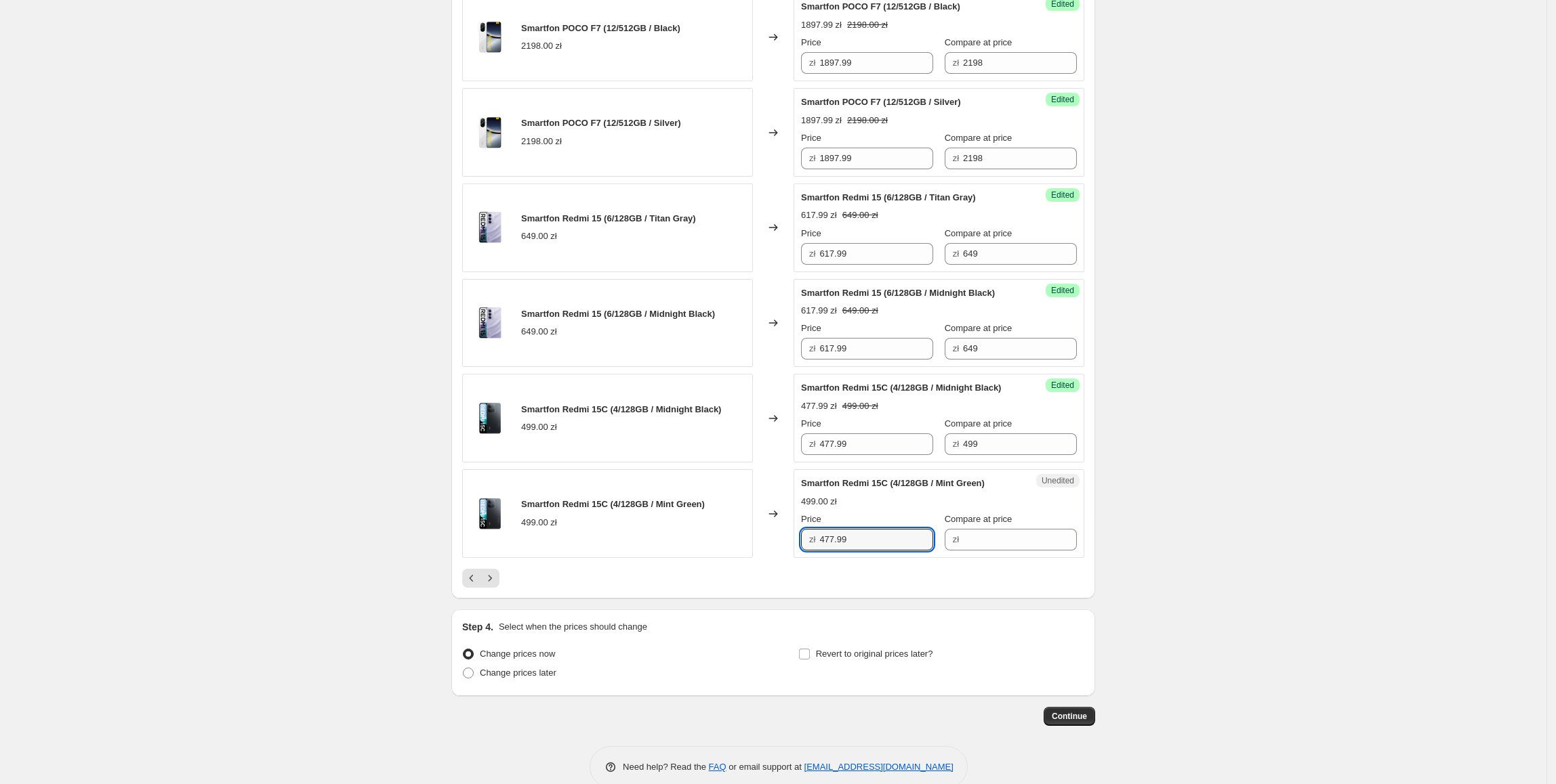
drag, startPoint x: 1058, startPoint y: 473, endPoint x: 953, endPoint y: 481, distance: 105.3
click at [953, 462] on div "Success Edited Smartfon Redmi 15C (4/128GB / Midnight Black) 477.99 zł 499.00 z…" at bounding box center [938, 418] width 290 height 88
copy div "zł"
click at [993, 551] on input "Compare at price" at bounding box center [1020, 540] width 114 height 22
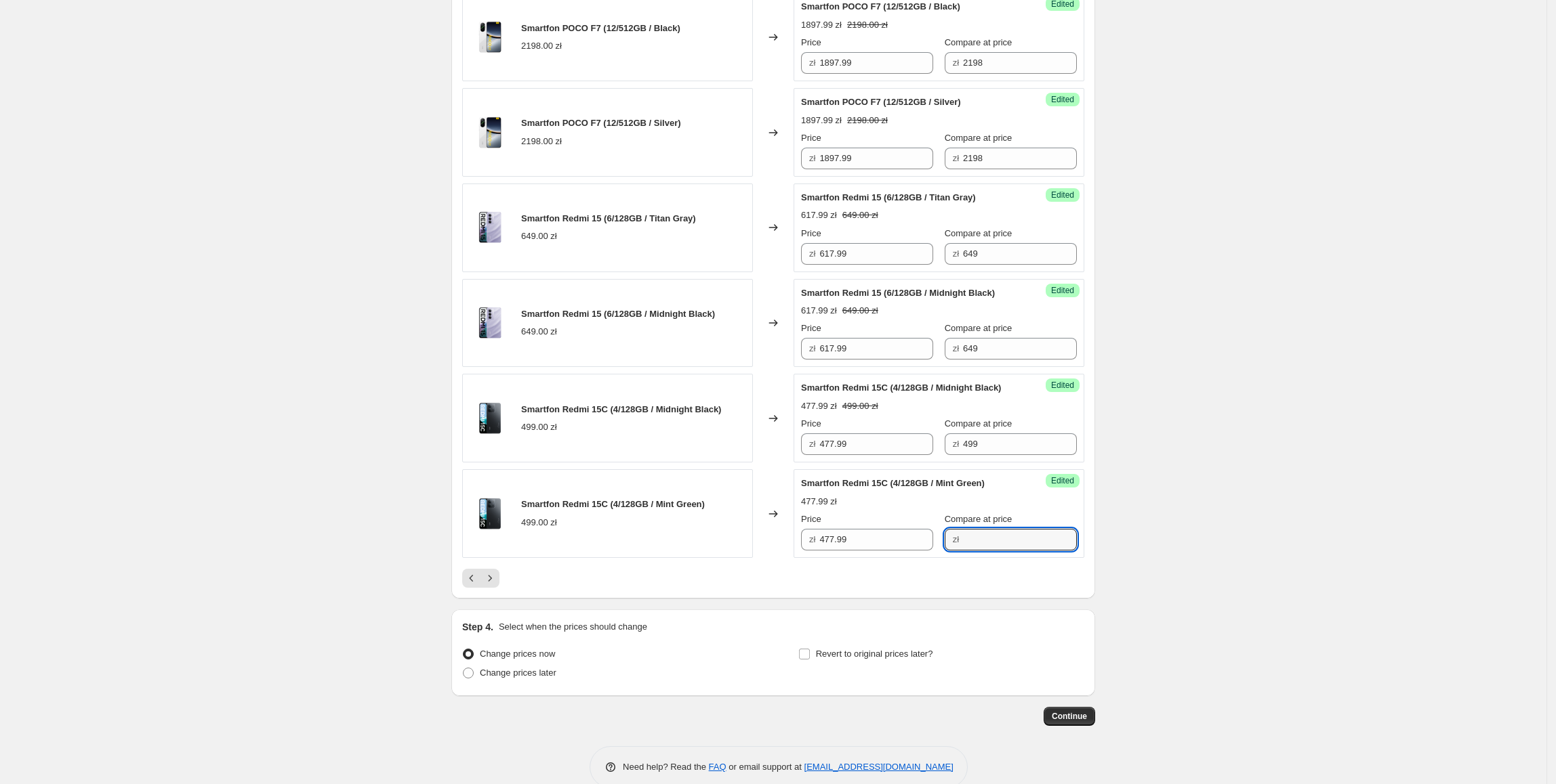
paste input "499"
type input "499"
drag, startPoint x: 975, startPoint y: 471, endPoint x: 960, endPoint y: 559, distance: 89.3
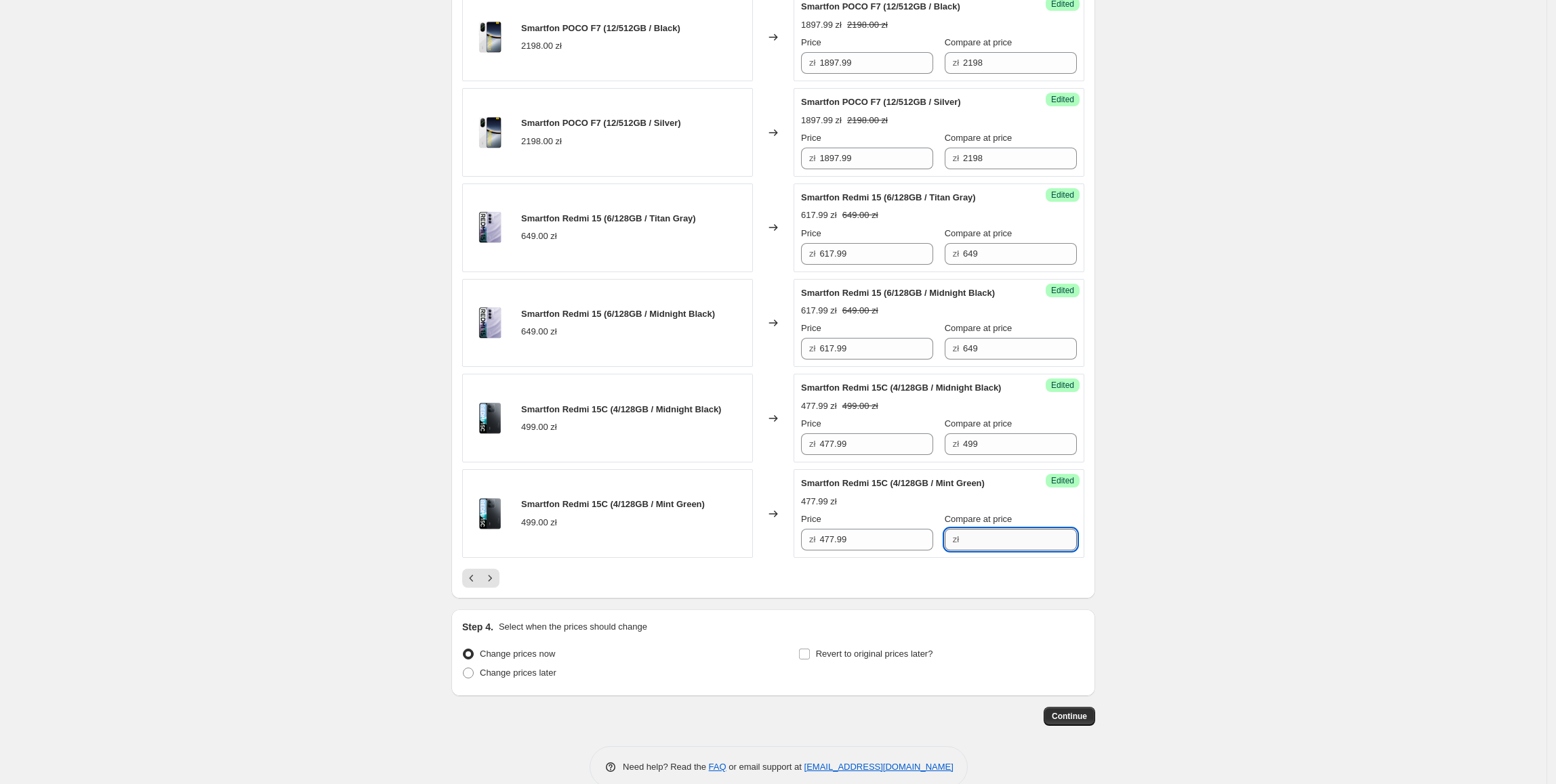
click at [965, 551] on input "Compare at price" at bounding box center [1020, 540] width 114 height 22
paste input "499"
type input "499"
click at [496, 586] on icon "Next" at bounding box center [490, 578] width 13 height 13
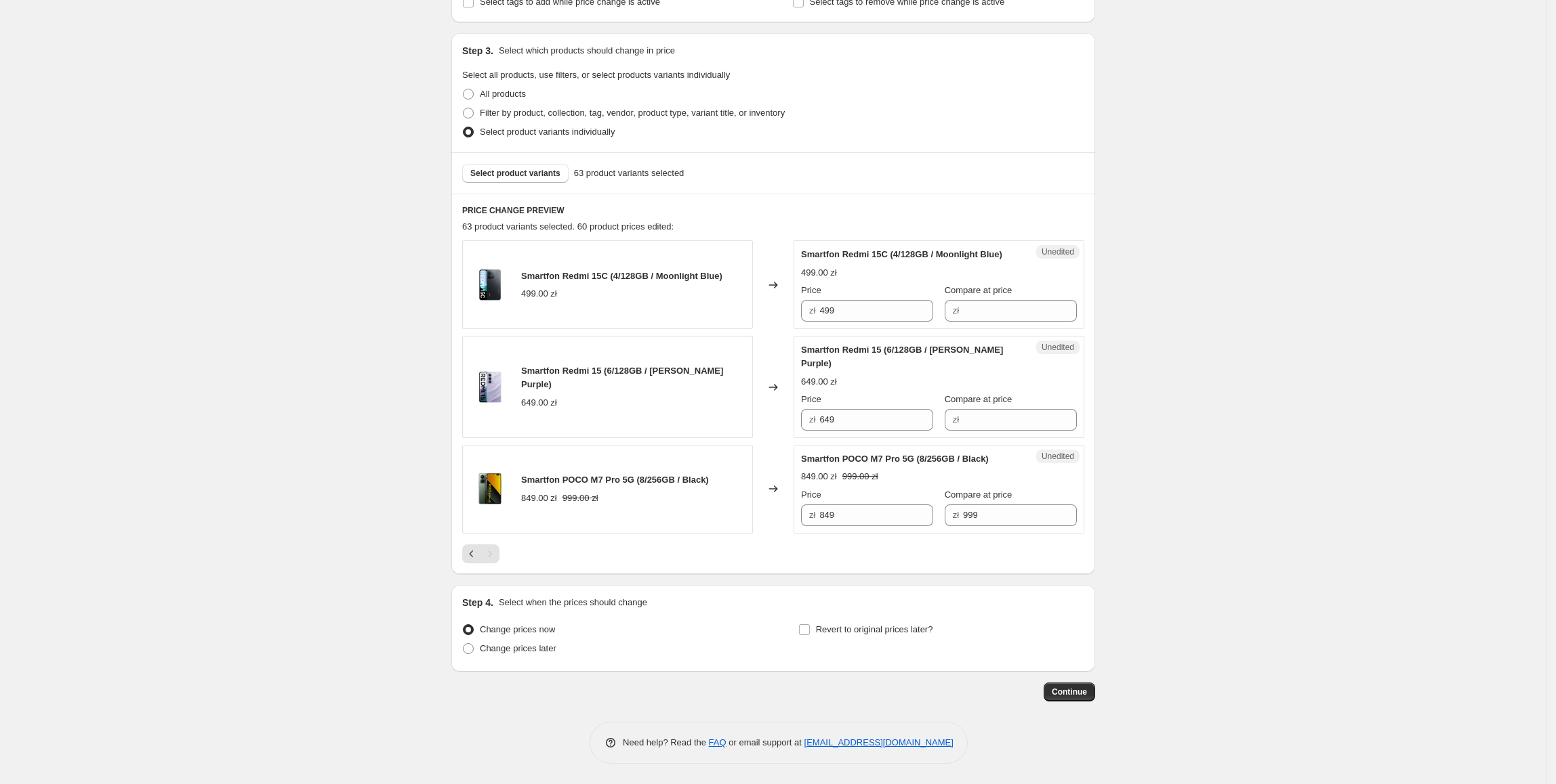
scroll to position [258, 0]
drag, startPoint x: 903, startPoint y: 323, endPoint x: 776, endPoint y: 323, distance: 127.0
click at [776, 323] on div "Smartfon Redmi 15C (4/128GB / Moonlight Blue) 499.00 zł Changed to Unedited Sma…" at bounding box center [773, 284] width 622 height 88
click at [1002, 295] on span "Compare at price" at bounding box center [979, 290] width 68 height 10
click at [1002, 304] on input "Compare at price" at bounding box center [1020, 311] width 114 height 22
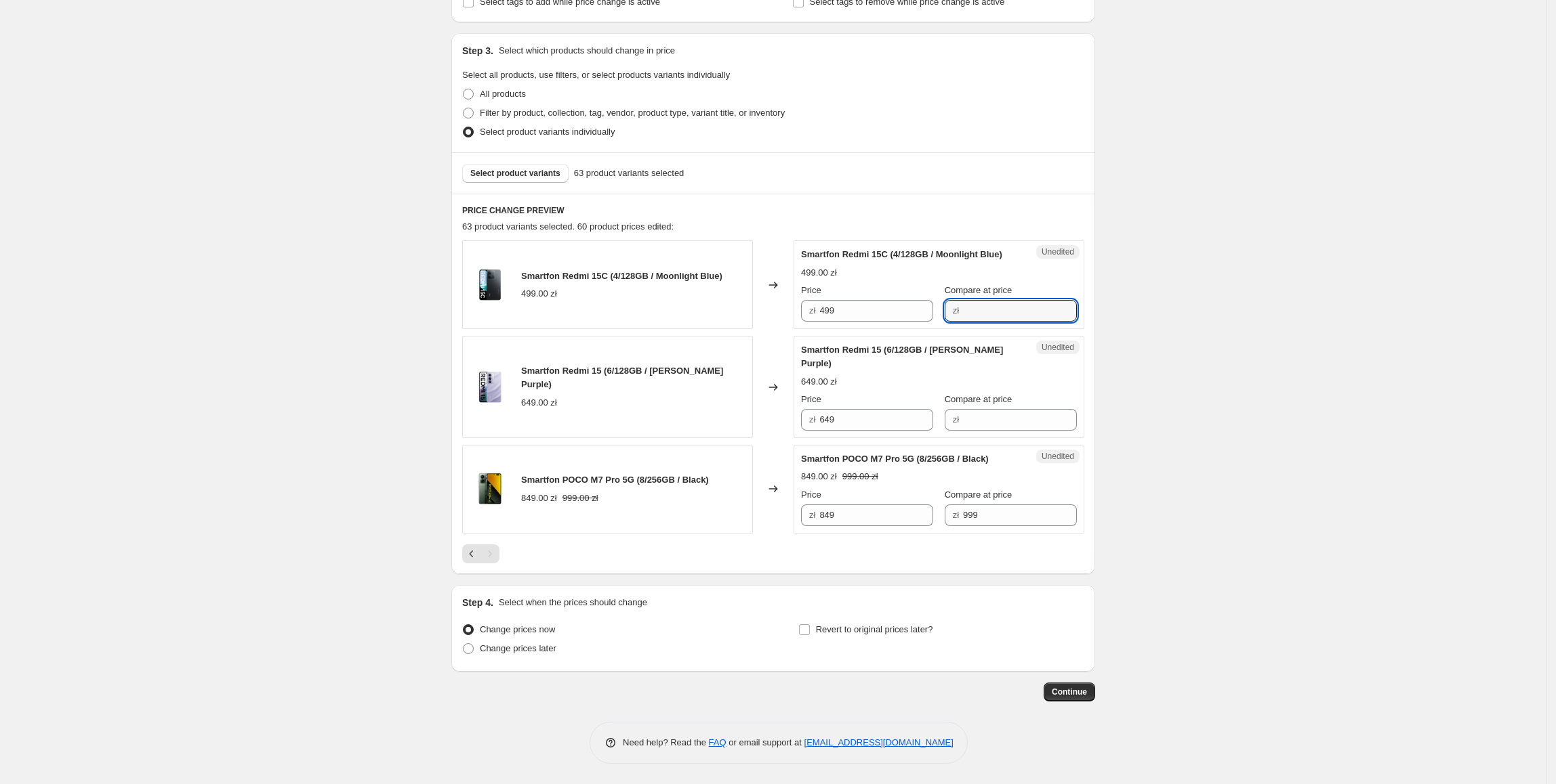
paste input "499"
type input "499"
drag, startPoint x: 882, startPoint y: 317, endPoint x: 813, endPoint y: 321, distance: 69.1
click at [813, 321] on div "zł 499" at bounding box center [867, 311] width 132 height 22
type input "477.99"
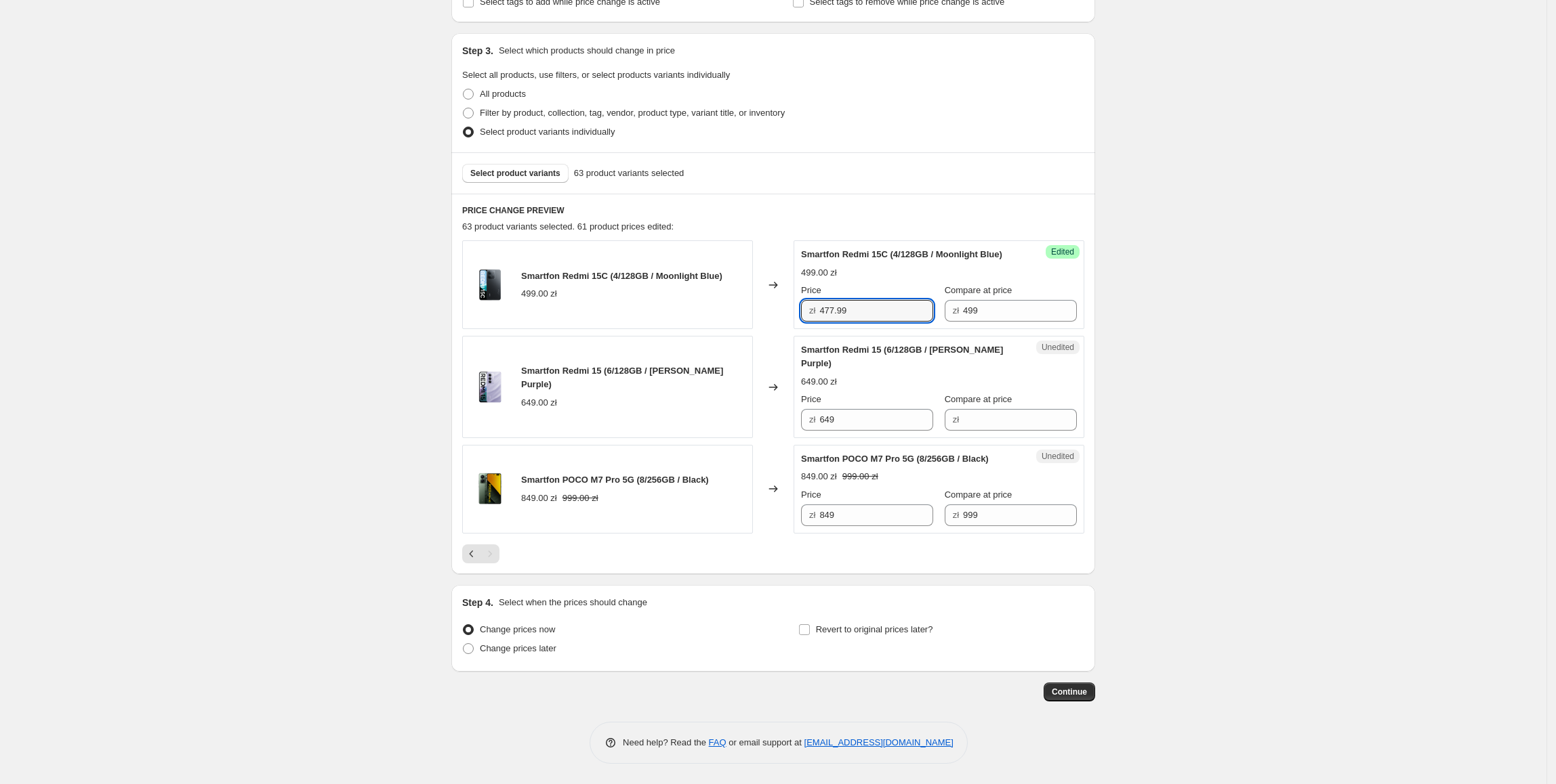
click at [926, 296] on div "Price" at bounding box center [867, 290] width 132 height 13
drag, startPoint x: 1156, startPoint y: 353, endPoint x: 1147, endPoint y: 353, distance: 9.0
click at [1157, 353] on div "Create new price change job. This page is ready Create new price change job Dra…" at bounding box center [773, 264] width 1546 height 1041
drag, startPoint x: 889, startPoint y: 415, endPoint x: 852, endPoint y: 418, distance: 37.1
click at [757, 418] on div "Smartfon Redmi 15 (6/128GB / Sandy Purple) 649.00 zł Changed to Unedited Smartf…" at bounding box center [773, 387] width 622 height 103
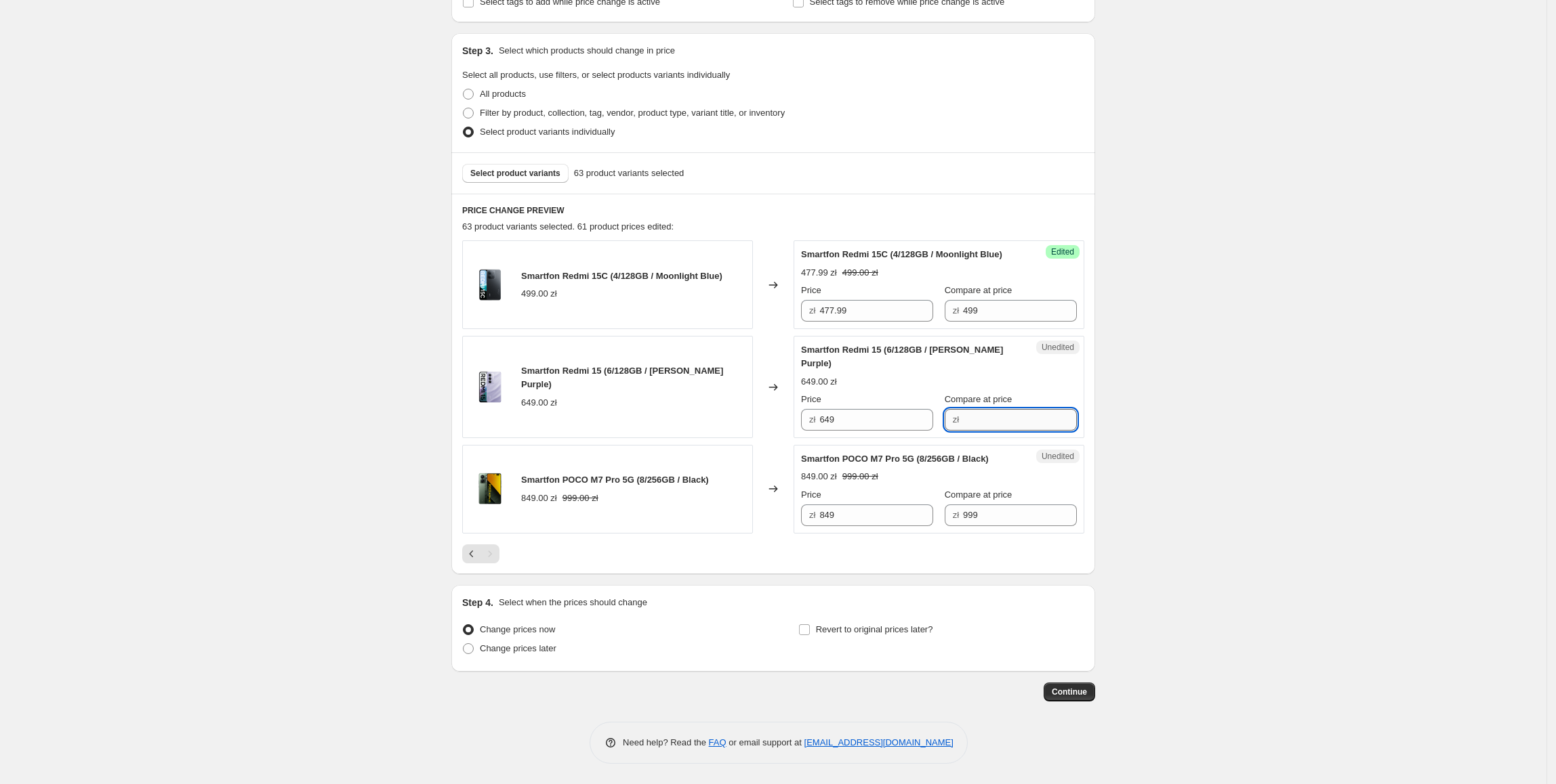
click at [992, 420] on input "Compare at price" at bounding box center [1020, 420] width 114 height 22
paste input "649"
type input "649"
drag, startPoint x: 867, startPoint y: 421, endPoint x: 801, endPoint y: 429, distance: 66.5
click at [801, 429] on div "Success Edited Smartfon Redmi 15 (6/128GB / Sandy Purple) 649.00 zł Price zł 64…" at bounding box center [938, 387] width 290 height 103
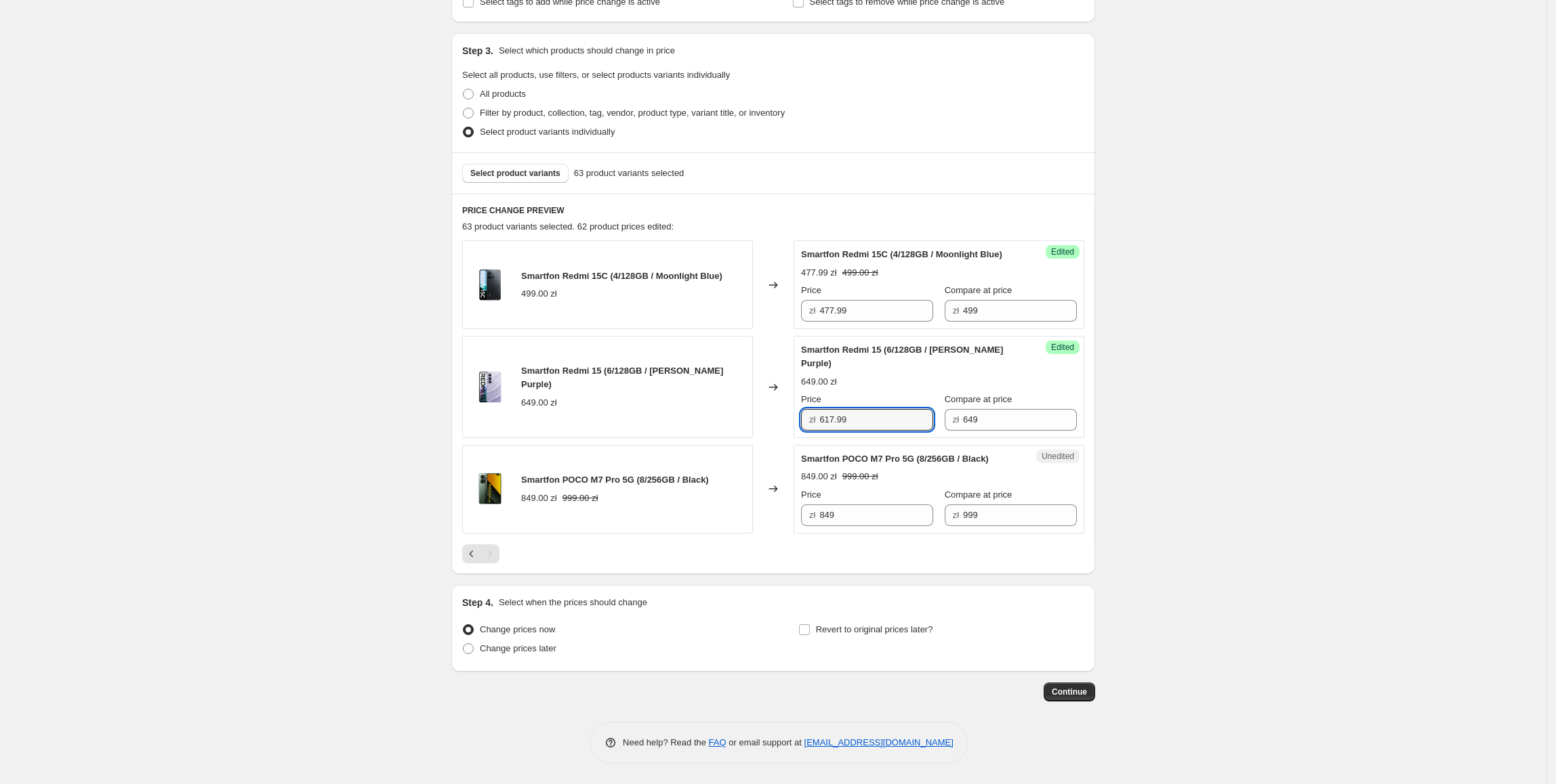
type input "617.99"
click at [1144, 472] on div "Create new price change job. This page is ready Create new price change job Dra…" at bounding box center [773, 264] width 1546 height 1041
drag, startPoint x: 876, startPoint y: 509, endPoint x: 800, endPoint y: 519, distance: 76.7
click at [800, 519] on div "Unedited Smartfon POCO M7 Pro 5G (8/256GB / Black) 849.00 zł 999.00 zł Price zł…" at bounding box center [938, 489] width 290 height 88
type input "797.99"
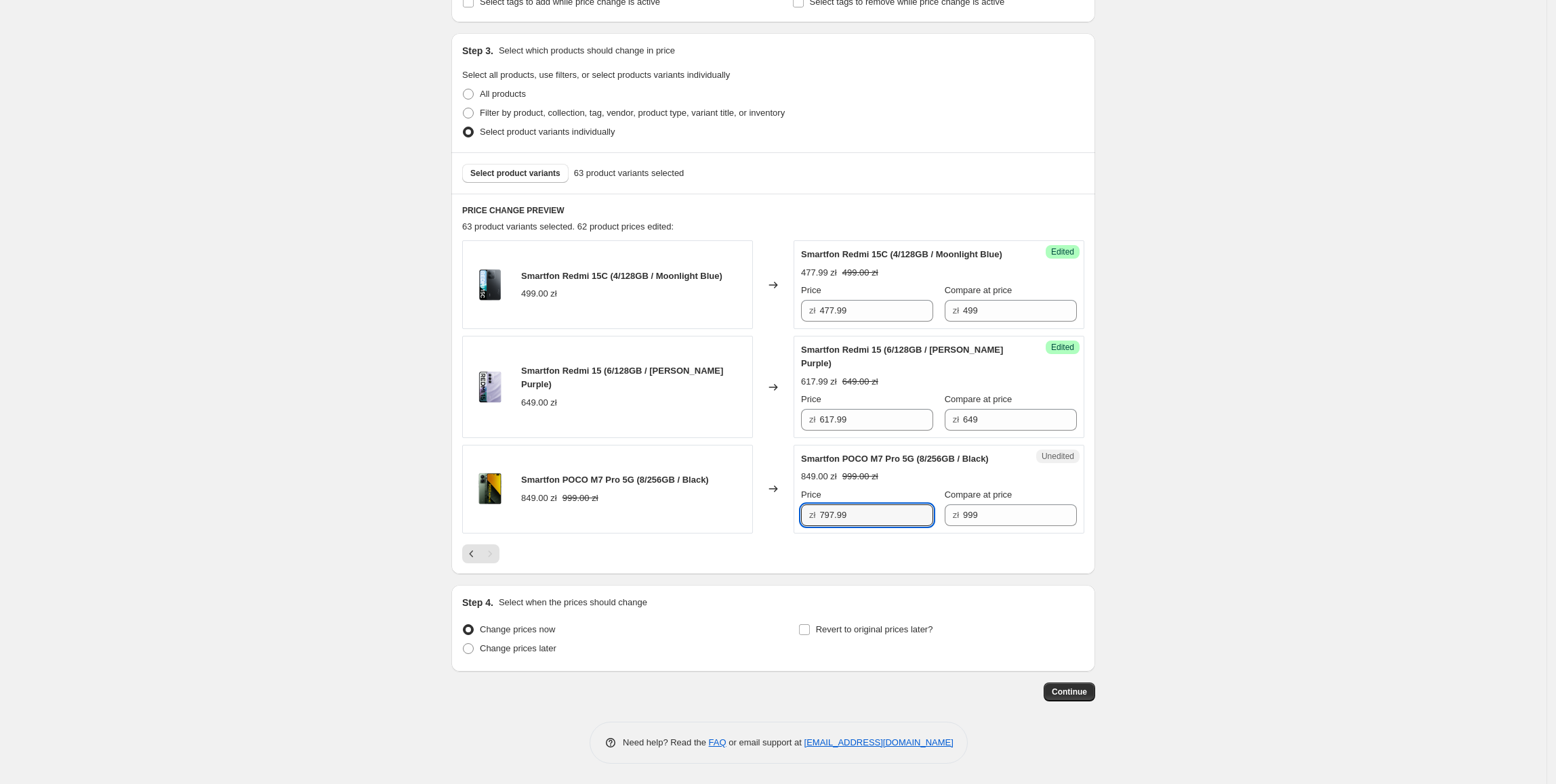
click at [1463, 484] on div "Create new price change job. This page is ready Create new price change job Dra…" at bounding box center [773, 264] width 1546 height 1041
click at [879, 624] on span "Revert to original prices later?" at bounding box center [874, 630] width 117 height 13
click at [810, 624] on input "Revert to original prices later?" at bounding box center [804, 629] width 11 height 11
checkbox input "true"
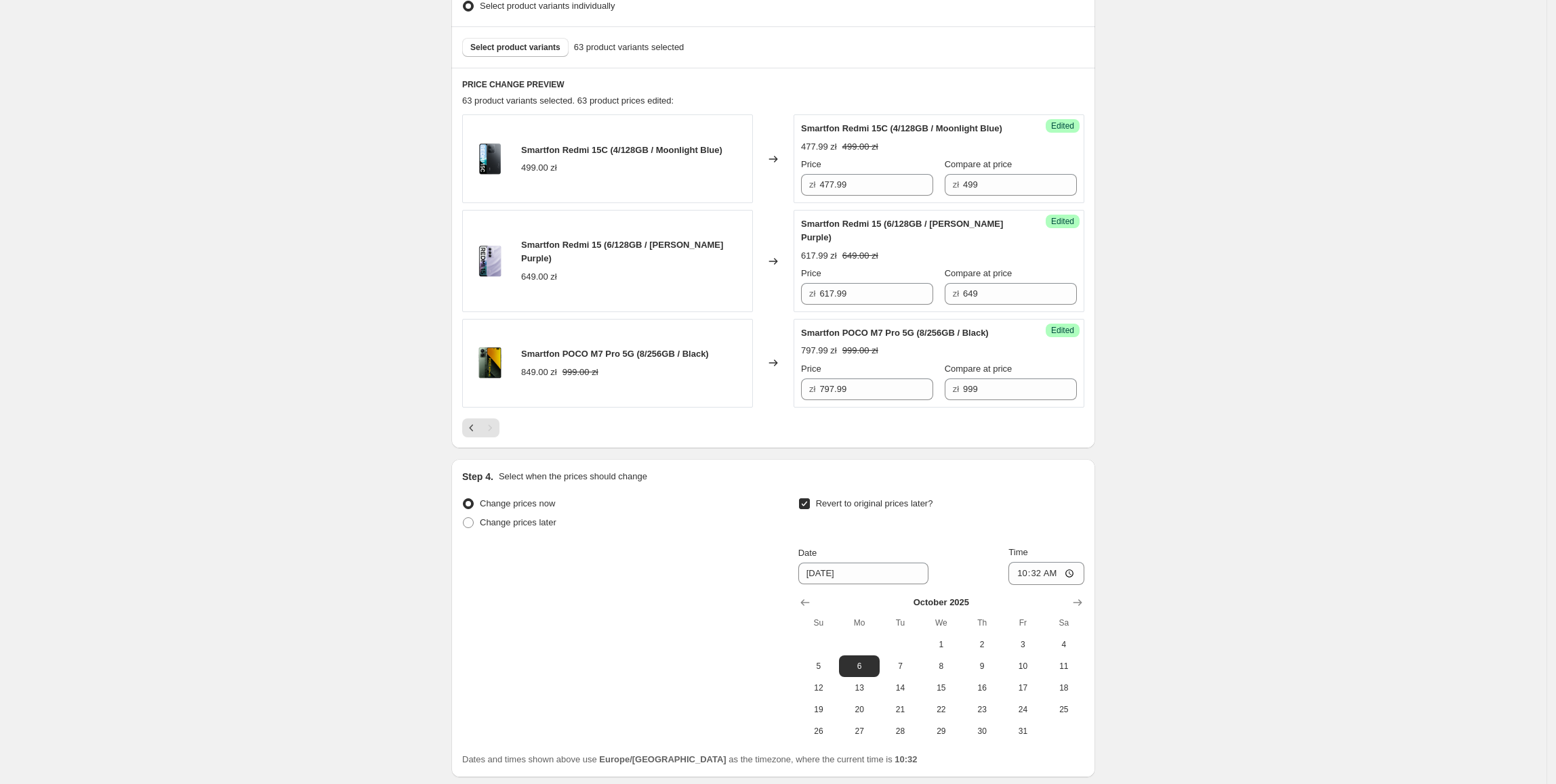
scroll to position [384, 0]
click at [822, 661] on span "5" at bounding box center [818, 666] width 30 height 11
type input "10/5/2025"
click at [1050, 567] on input "10:32" at bounding box center [1046, 573] width 76 height 23
click at [1036, 575] on input "10:32" at bounding box center [1046, 573] width 76 height 23
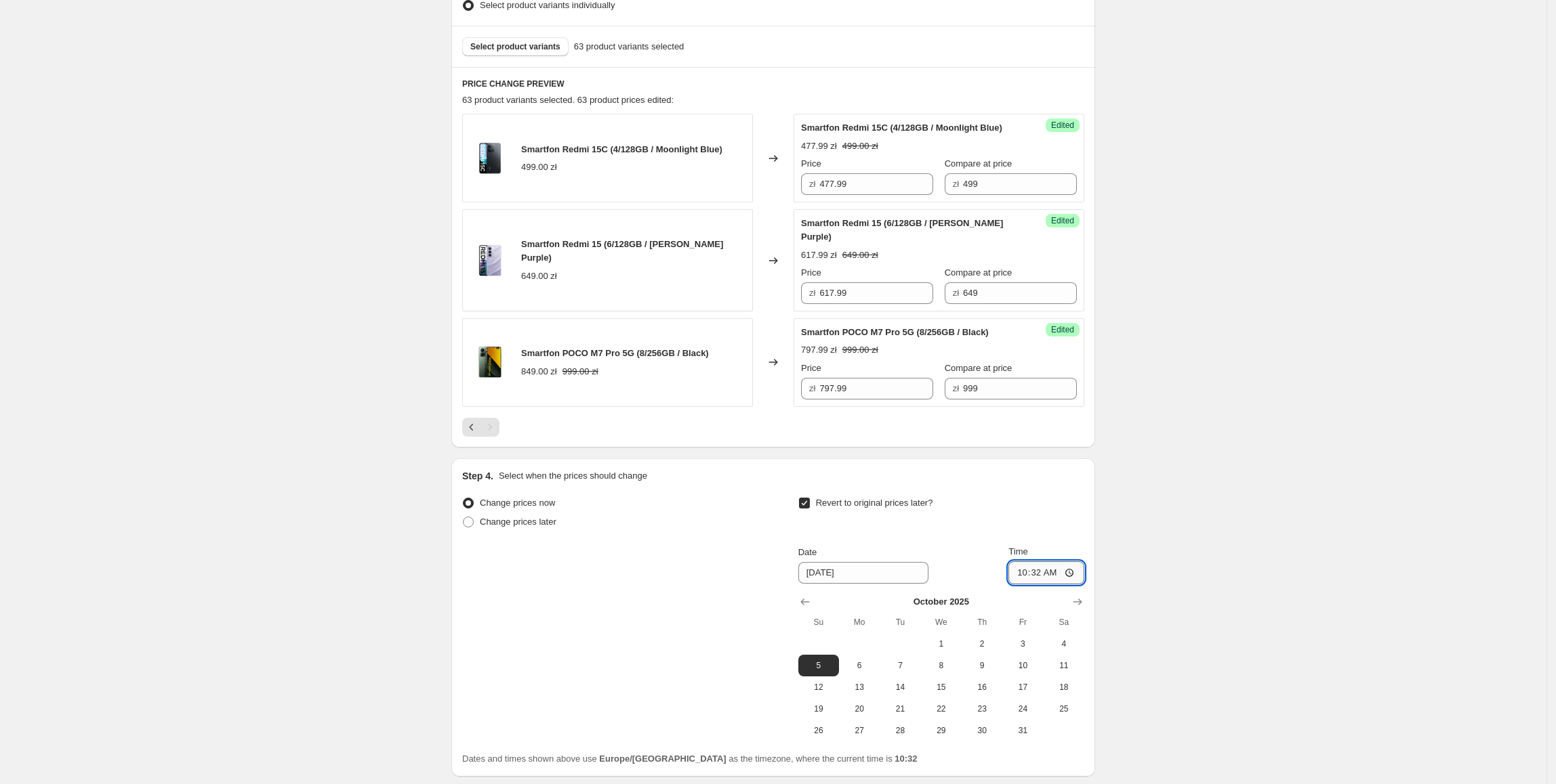
click at [1038, 576] on input "10:32" at bounding box center [1046, 573] width 76 height 23
type input "23:55"
click at [1142, 590] on div "Create new price change job. This page is ready Create new price change job Dra…" at bounding box center [773, 252] width 1546 height 1273
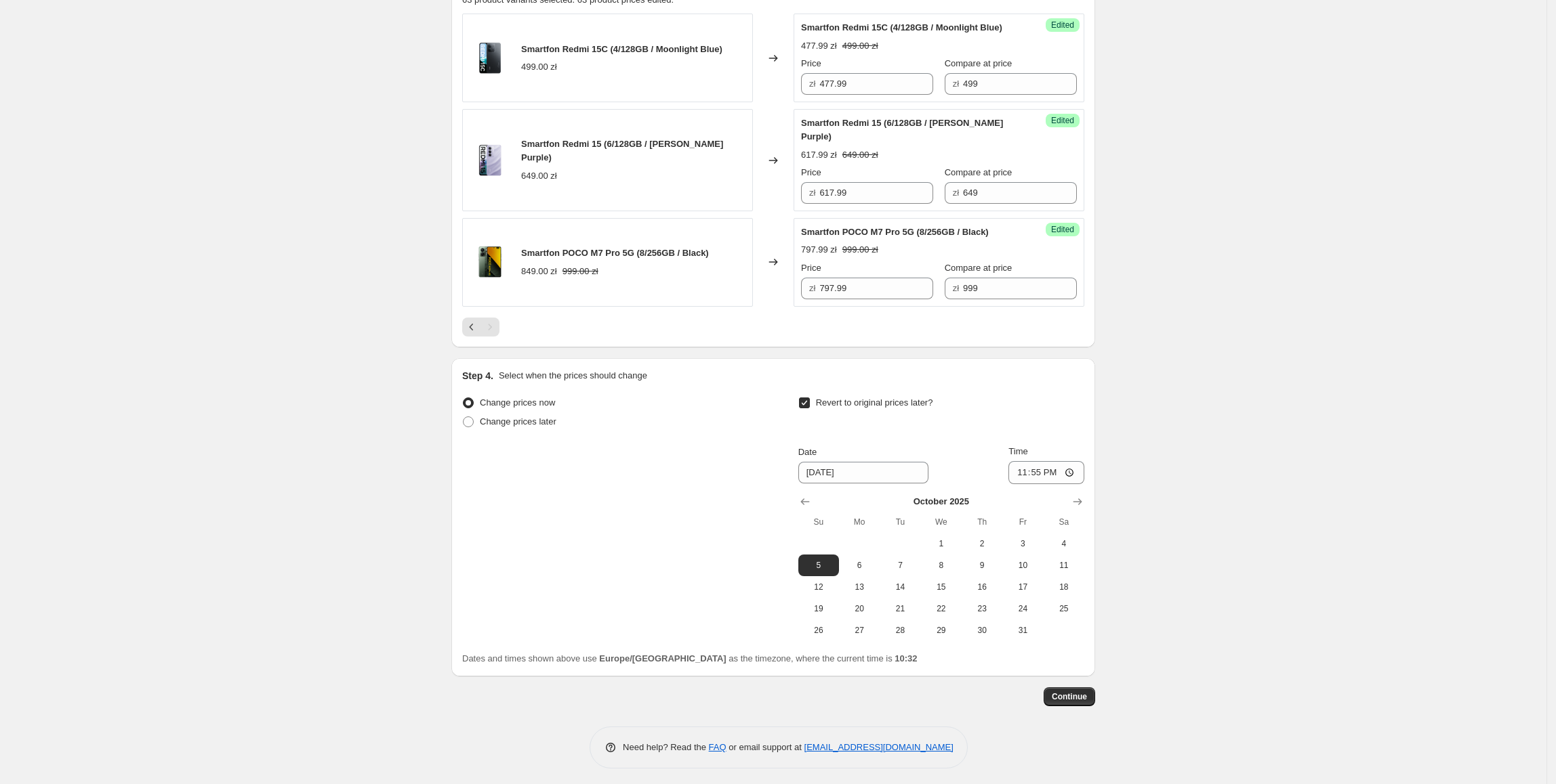
scroll to position [485, 0]
click at [1076, 691] on span "Continue" at bounding box center [1069, 695] width 36 height 11
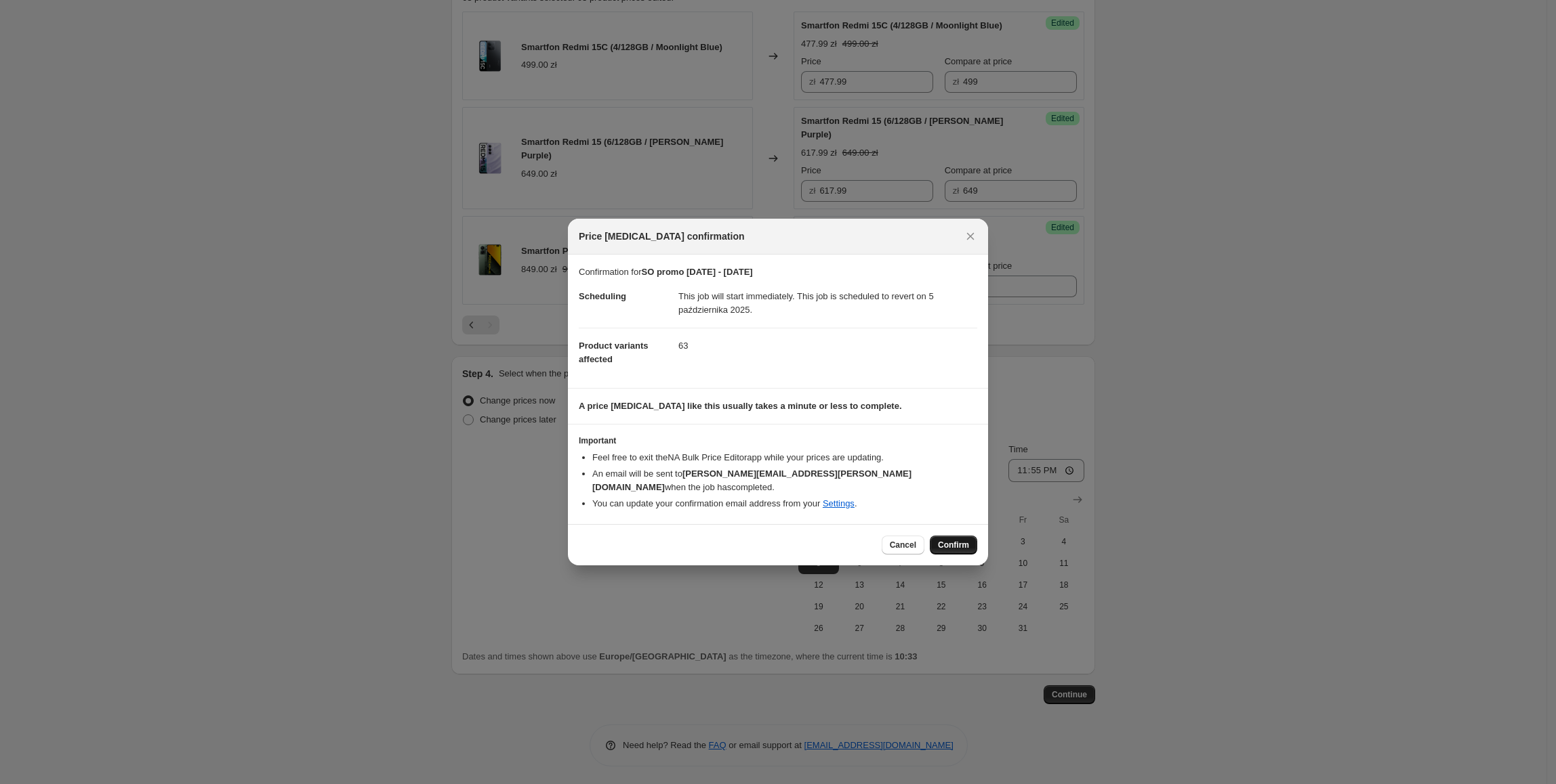
click at [962, 540] on span "Confirm" at bounding box center [954, 545] width 31 height 11
